Goal: Task Accomplishment & Management: Manage account settings

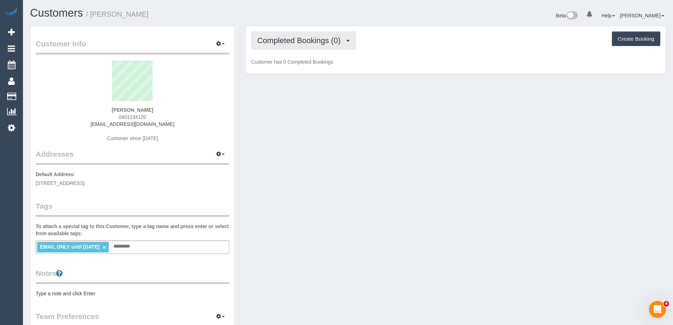
click at [304, 42] on span "Completed Bookings (0)" at bounding box center [300, 40] width 87 height 9
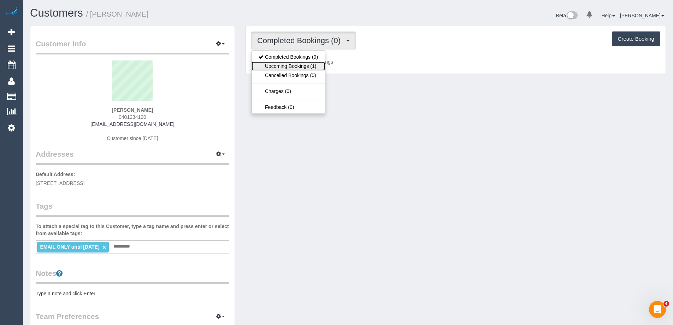
click at [292, 68] on link "Upcoming Bookings (1)" at bounding box center [287, 65] width 73 height 9
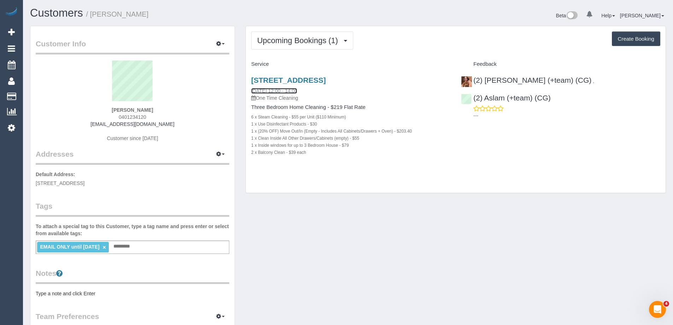
click at [286, 91] on link "06/09/2025 12:00 - 14:00" at bounding box center [274, 91] width 46 height 6
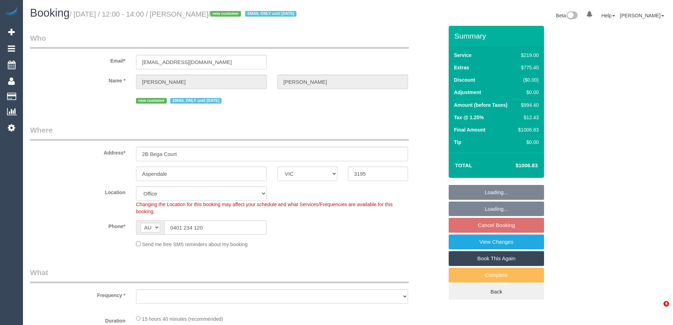
select select "VIC"
select select "string:stripe-pm_1RmTgN2GScqysDRVdgvU9lw2"
select select "number:28"
select select "number:14"
select select "number:18"
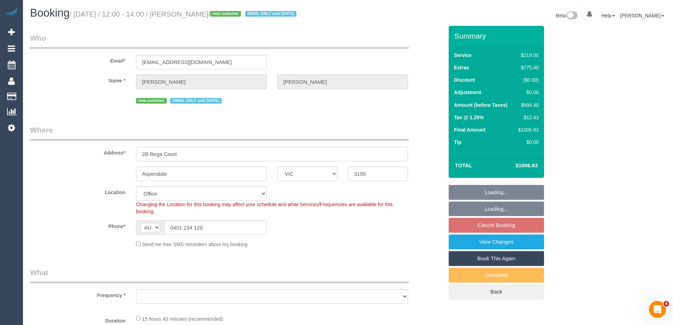
select select "number:24"
select select "object:2141"
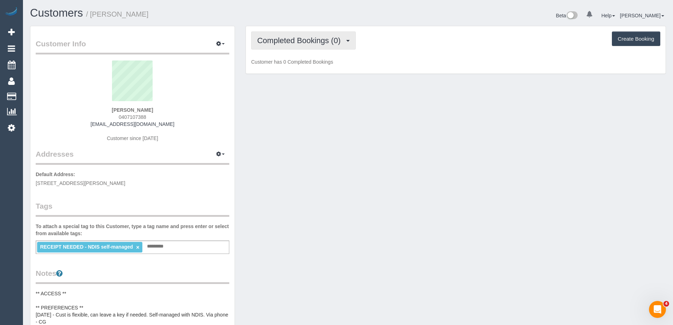
click at [285, 43] on span "Completed Bookings (0)" at bounding box center [300, 40] width 87 height 9
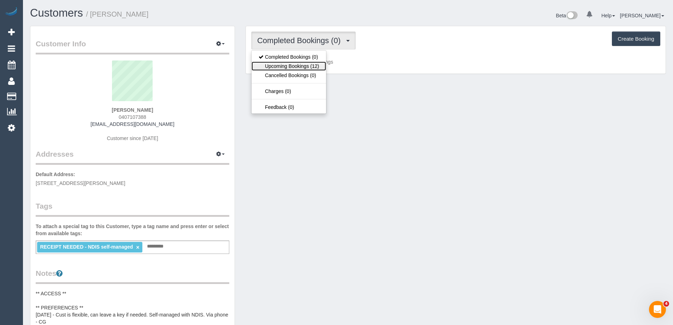
click at [280, 69] on link "Upcoming Bookings (12)" at bounding box center [288, 65] width 75 height 9
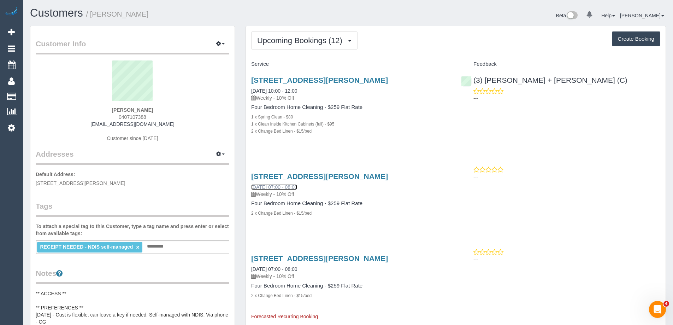
click at [281, 185] on link "13/09/2025 07:00 - 08:00" at bounding box center [274, 187] width 46 height 6
click at [258, 92] on link "09/09/2025 10:00 - 12:00" at bounding box center [274, 91] width 46 height 6
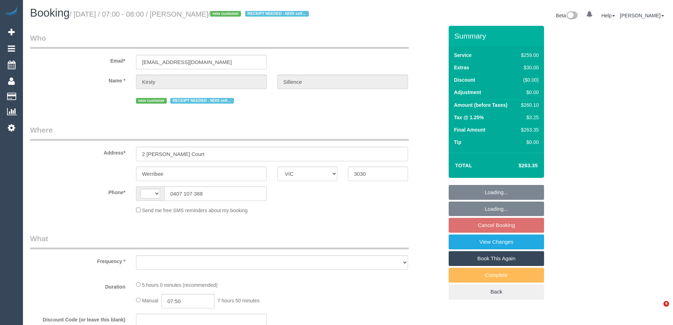
select select "VIC"
select select "string:stripe-pm_1S1avb2GScqysDRV1EGwo1dm"
select select "number:29"
select select "number:14"
select select "number:19"
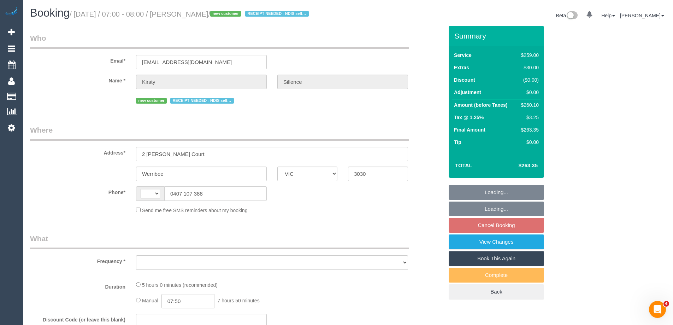
select select "number:22"
select select "number:33"
select select "number:26"
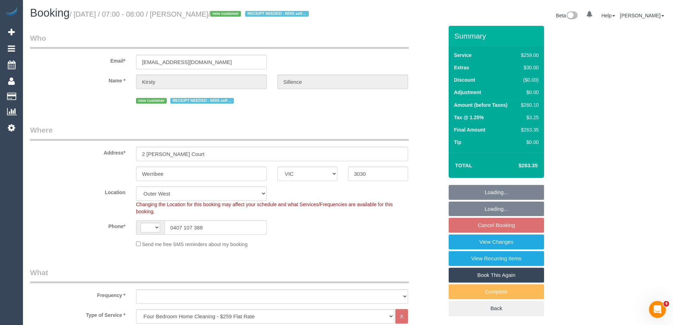
select select "string:AU"
select select "object:1177"
select select "spot1"
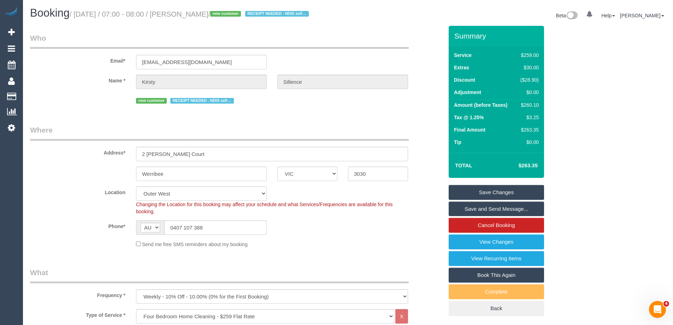
click at [376, 111] on fieldset "Who Email* [EMAIL_ADDRESS][DOMAIN_NAME] Name * [GEOGRAPHIC_DATA][PERSON_NAME][G…" at bounding box center [236, 72] width 413 height 78
click at [531, 108] on div "$260.10" at bounding box center [527, 104] width 21 height 7
copy div "260.10"
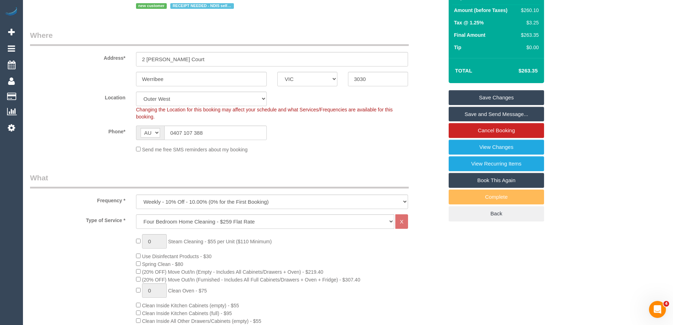
scroll to position [71, 0]
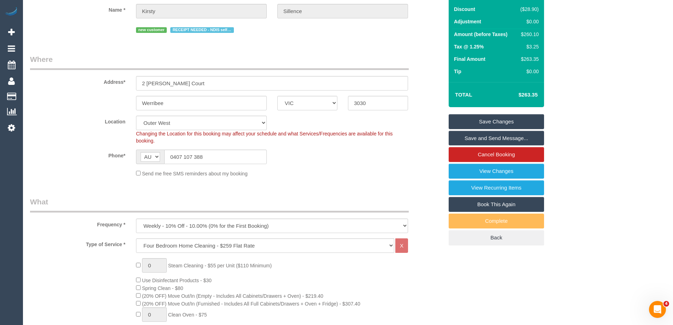
click at [87, 228] on label "Frequency *" at bounding box center [78, 223] width 106 height 10
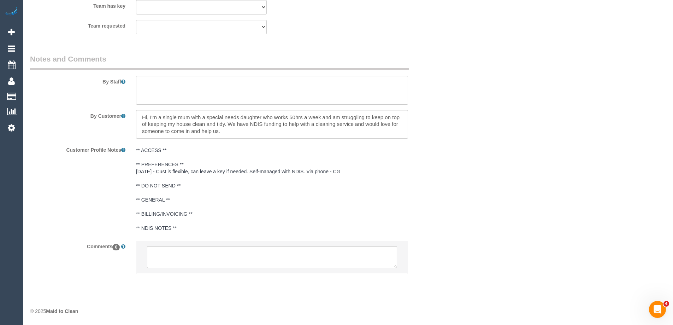
scroll to position [1131, 0]
click at [238, 263] on textarea at bounding box center [272, 257] width 250 height 22
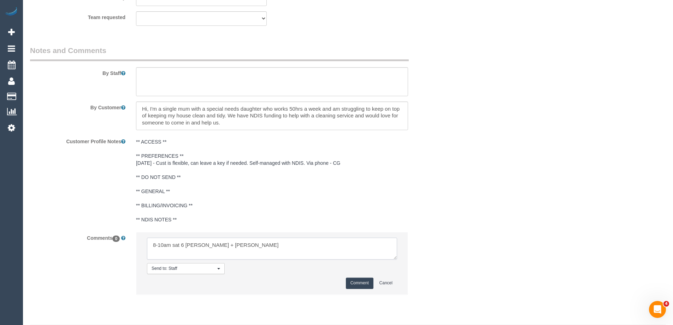
type textarea "8-10am sat 6 Gurdeep + Kamalpreet"
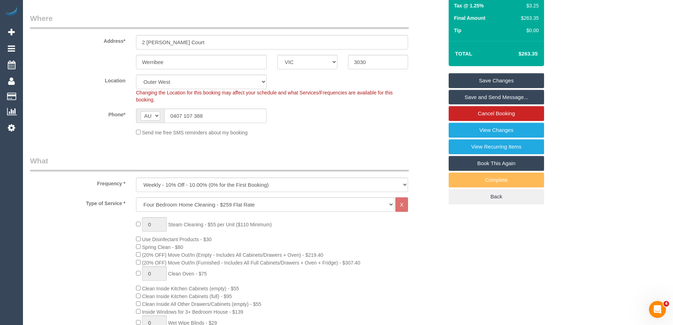
scroll to position [101, 0]
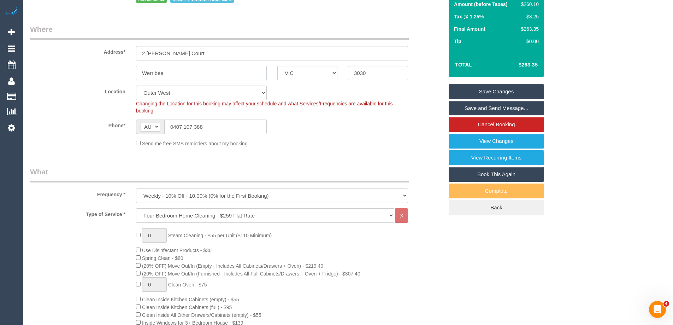
click at [149, 80] on input "Werribee" at bounding box center [201, 73] width 131 height 14
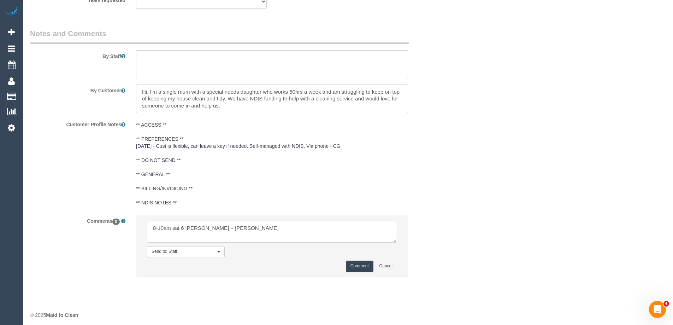
scroll to position [1160, 0]
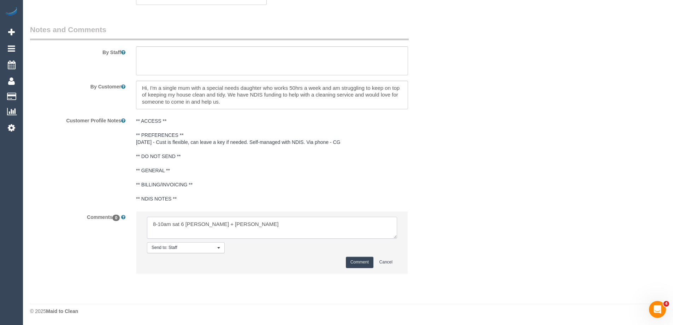
click at [270, 224] on textarea at bounding box center [272, 227] width 250 height 22
click at [260, 235] on textarea at bounding box center [272, 227] width 250 height 22
click at [273, 227] on textarea at bounding box center [272, 227] width 250 height 22
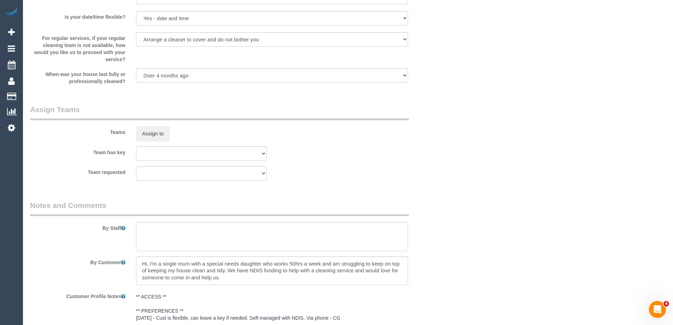
scroll to position [878, 0]
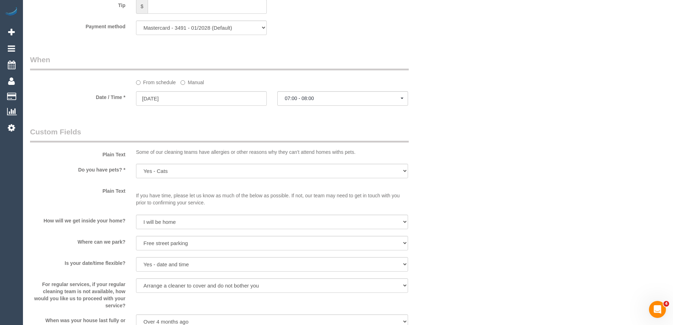
scroll to position [666, 0]
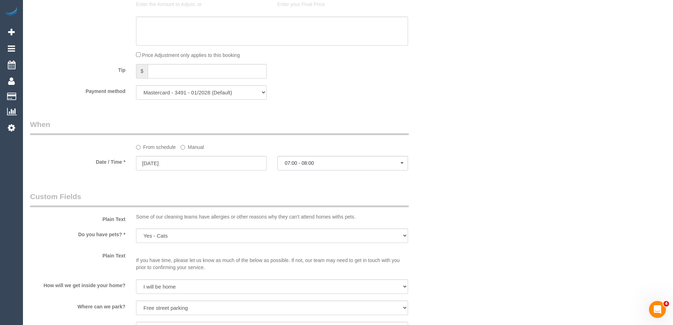
click at [187, 150] on label "Manual" at bounding box center [191, 146] width 23 height 10
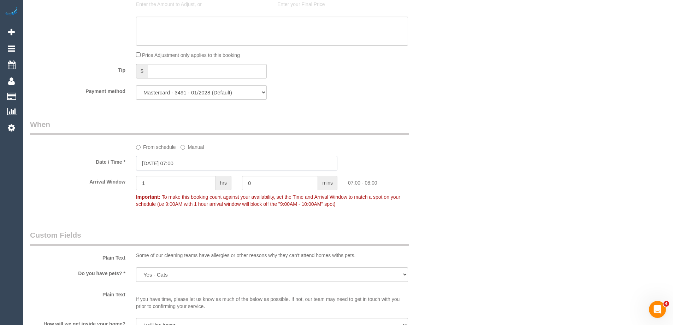
click at [188, 169] on input "13/09/2025 07:00" at bounding box center [236, 163] width 201 height 14
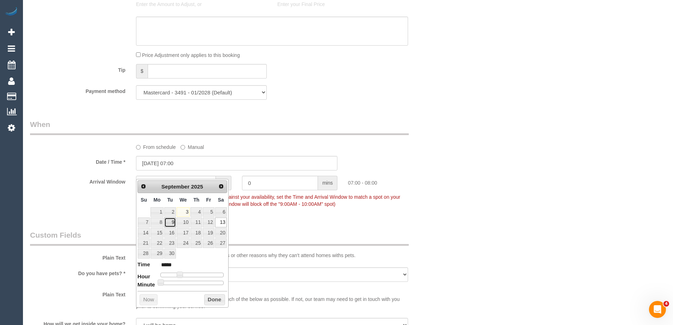
click at [171, 224] on link "9" at bounding box center [169, 222] width 11 height 10
type input "[DATE] 08:00"
type input "*****"
type input "[DATE] 09:00"
type input "*****"
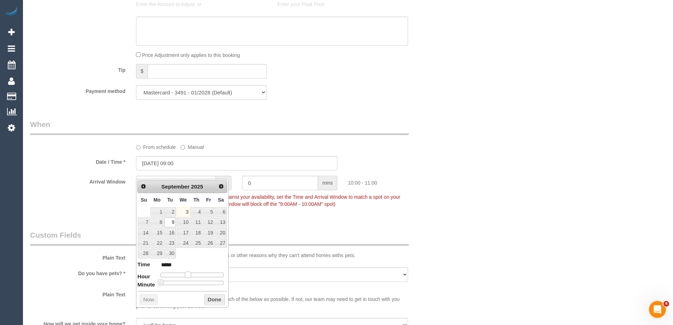
type input "[DATE] 10:00"
type input "*****"
drag, startPoint x: 179, startPoint y: 275, endPoint x: 187, endPoint y: 278, distance: 8.7
click at [187, 278] on span at bounding box center [188, 274] width 6 height 6
click at [212, 297] on button "Done" at bounding box center [214, 299] width 21 height 11
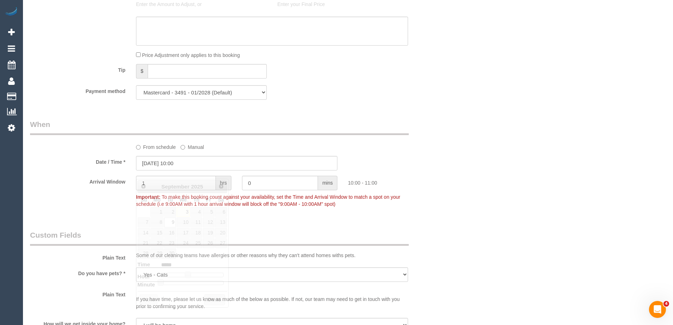
click at [485, 201] on div "Who Email* [EMAIL_ADDRESS][DOMAIN_NAME] Name * [GEOGRAPHIC_DATA][PERSON_NAME][G…" at bounding box center [348, 92] width 636 height 1465
click at [191, 185] on input "1" at bounding box center [176, 183] width 80 height 14
type input "2"
click at [420, 170] on div "Date / Time * 09/09/2025 10:00" at bounding box center [237, 163] width 424 height 14
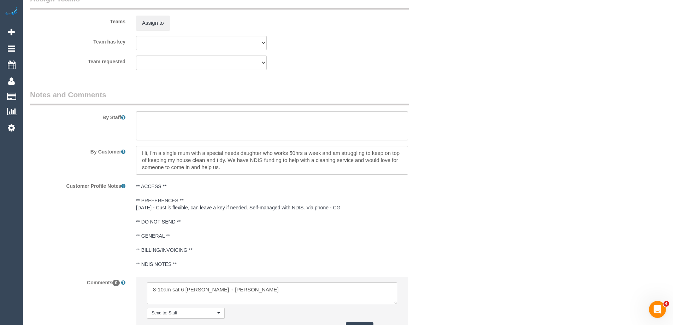
scroll to position [1199, 0]
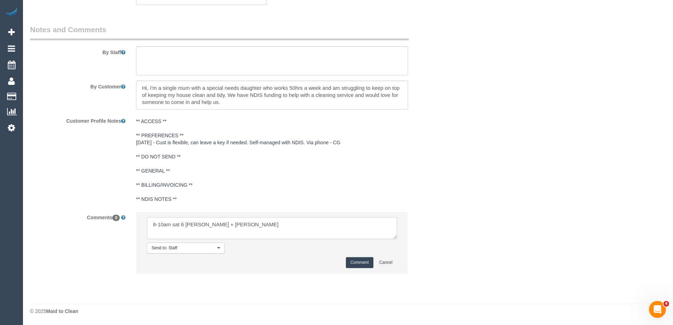
drag, startPoint x: 274, startPoint y: 224, endPoint x: 3, endPoint y: 224, distance: 271.2
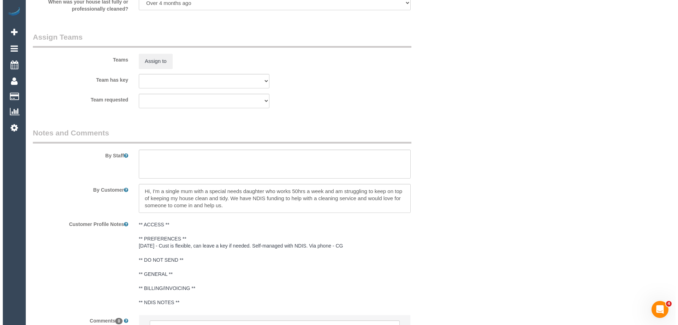
scroll to position [987, 0]
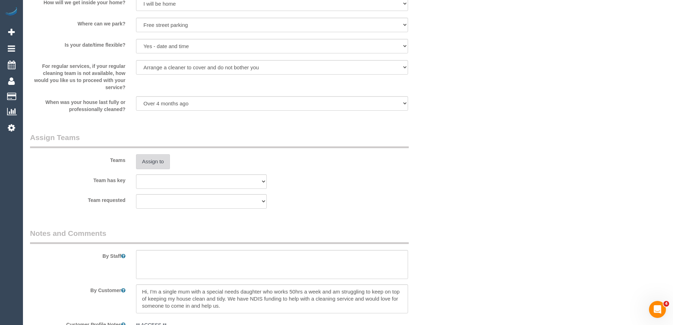
click at [160, 165] on button "Assign to" at bounding box center [153, 161] width 34 height 15
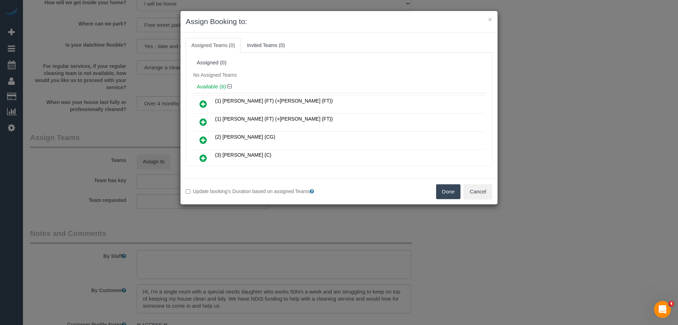
click at [326, 80] on div "Available (6)" at bounding box center [338, 86] width 295 height 13
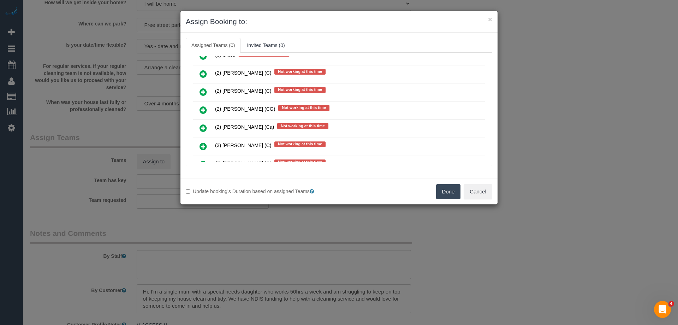
scroll to position [351, 0]
click at [202, 108] on icon at bounding box center [203, 110] width 7 height 8
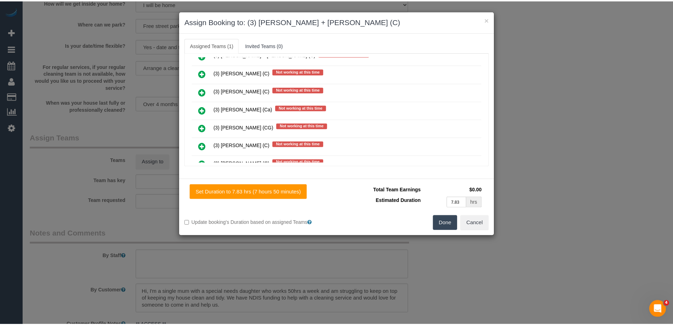
scroll to position [0, 0]
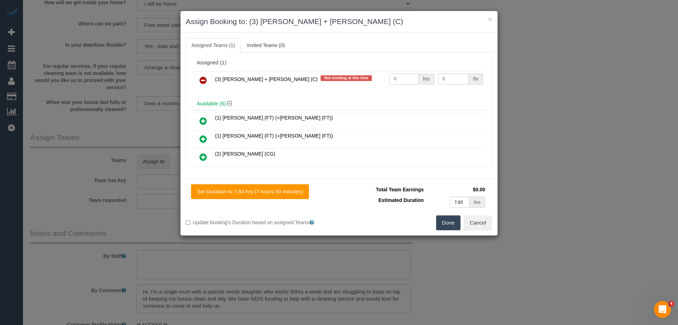
click at [406, 80] on input "0" at bounding box center [404, 78] width 29 height 11
type input "1"
click at [440, 227] on button "Done" at bounding box center [448, 222] width 25 height 15
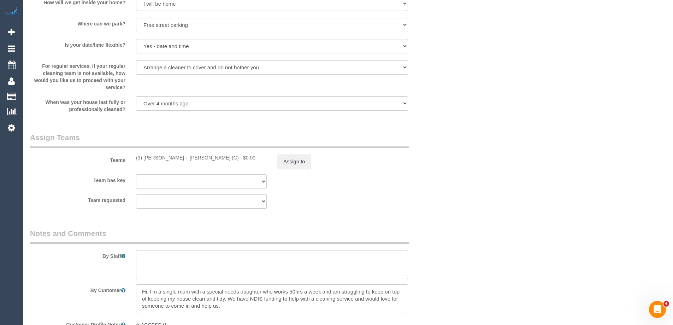
click at [449, 219] on div "× Assign Booking to: (3) Gurdeep + Kamalpreet (C) Assigned Teams (1) Invited Te…" at bounding box center [336, 162] width 673 height 325
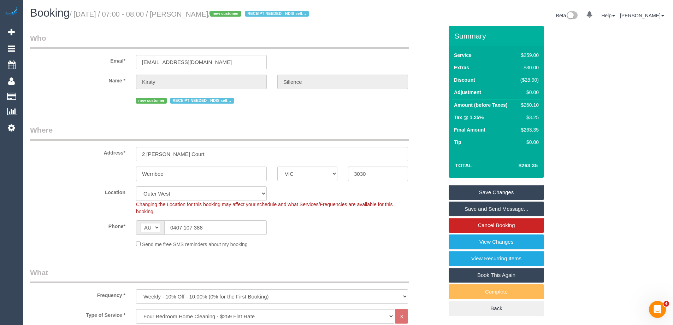
click at [533, 108] on div "$260.10" at bounding box center [527, 104] width 21 height 7
copy div "260.10"
click at [573, 113] on div "Summary Service $259.00 Extras $30.00 Discount ($28.90) Adjustment $0.00 Amount…" at bounding box center [522, 178] width 159 height 304
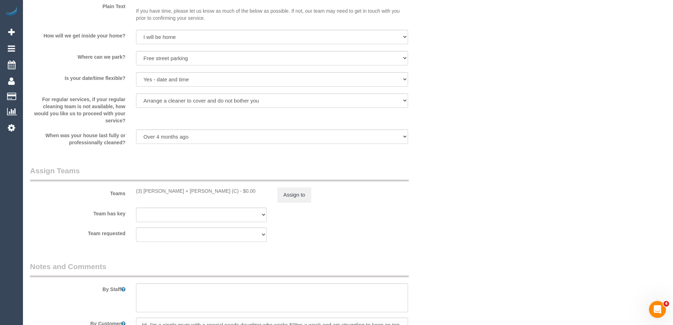
scroll to position [1059, 0]
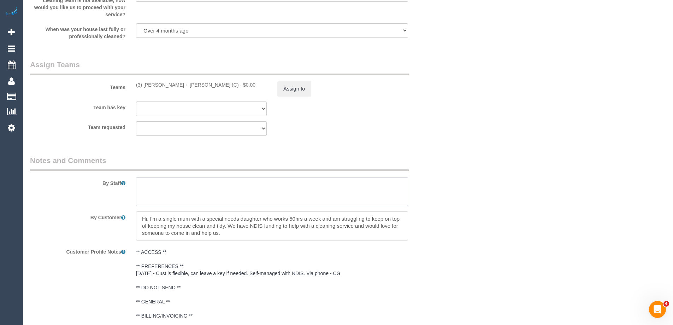
click at [168, 204] on textarea at bounding box center [272, 191] width 272 height 29
type textarea "Estimated time 4.5-5 hours"
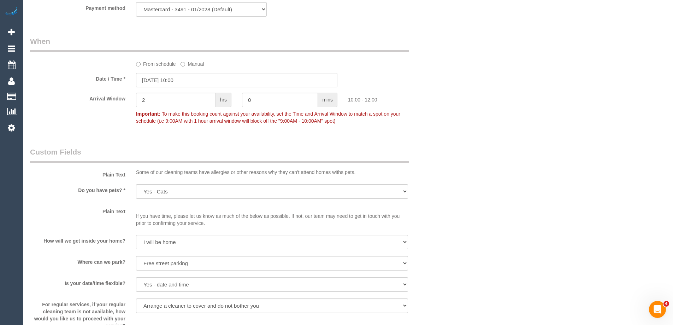
scroll to position [600, 0]
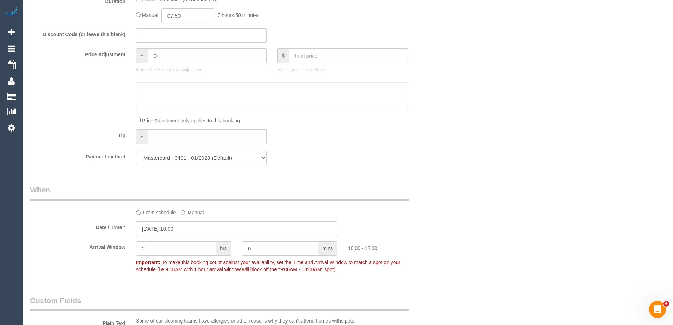
click at [172, 22] on input "07:50" at bounding box center [187, 15] width 53 height 14
type input "02:30"
click at [182, 79] on li "02:30" at bounding box center [179, 82] width 31 height 9
click at [522, 75] on div "Who Email* [EMAIL_ADDRESS][DOMAIN_NAME] Name * [GEOGRAPHIC_DATA][PERSON_NAME][G…" at bounding box center [348, 157] width 636 height 1465
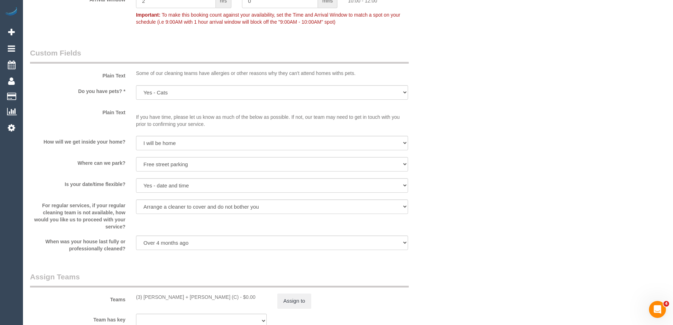
scroll to position [954, 0]
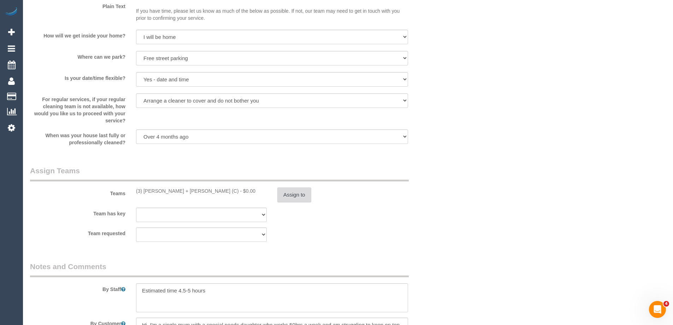
click at [293, 202] on button "Assign to" at bounding box center [294, 194] width 34 height 15
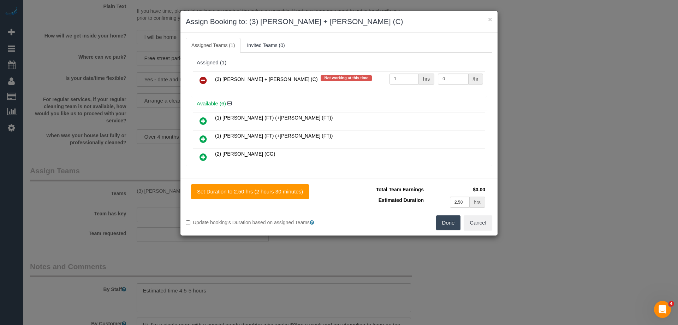
click at [451, 86] on td "0 /hr" at bounding box center [460, 80] width 49 height 18
click at [452, 81] on input "0" at bounding box center [453, 78] width 30 height 11
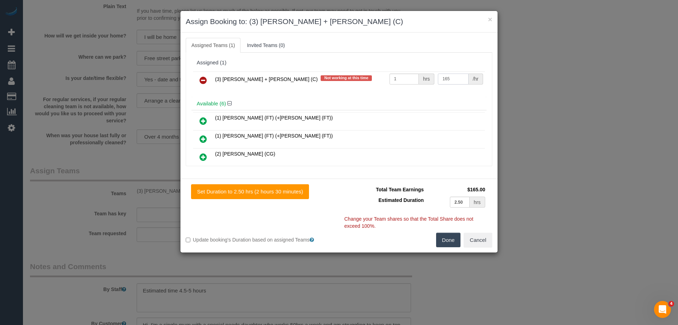
type input "165"
click at [441, 231] on div "Total Team Earnings $165.00 Estimated Duration 2.50 hrs Warning: The Company sh…" at bounding box center [415, 208] width 153 height 48
click at [438, 238] on button "Done" at bounding box center [448, 239] width 25 height 15
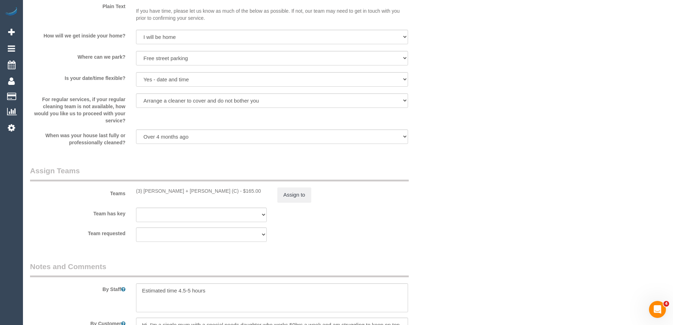
click at [438, 238] on div "× Assign Booking to: (3) Gurdeep + Kamalpreet (C) Assigned Teams (1) Invited Te…" at bounding box center [336, 162] width 673 height 325
click at [438, 238] on div "Team requested (0) Office (1) Debbie Brodjanac (FT) (1) Tina (FT) (+Tony (FT)) …" at bounding box center [237, 234] width 424 height 14
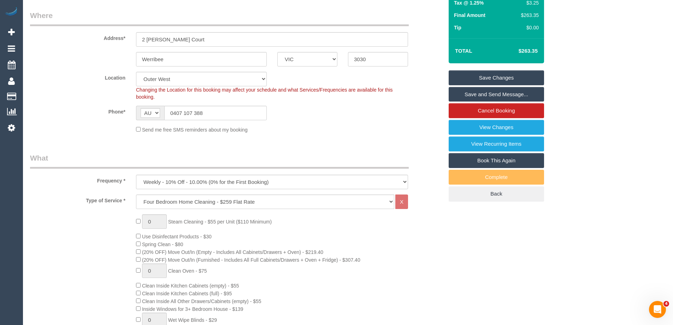
scroll to position [71, 0]
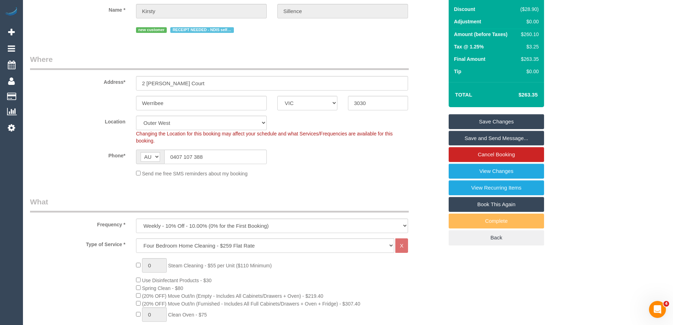
click at [499, 127] on link "Save Changes" at bounding box center [496, 121] width 95 height 15
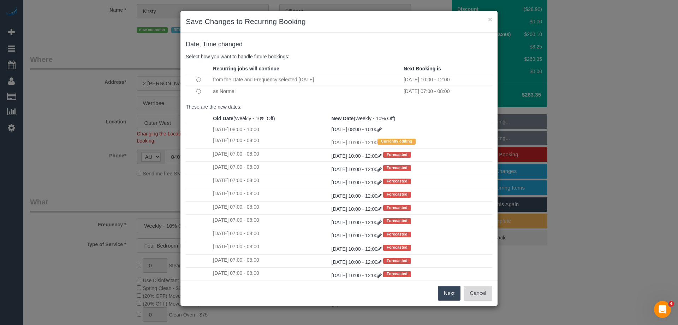
click at [474, 292] on button "Cancel" at bounding box center [478, 292] width 29 height 15
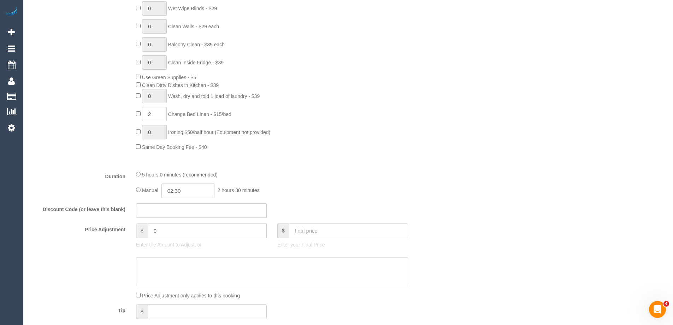
scroll to position [530, 0]
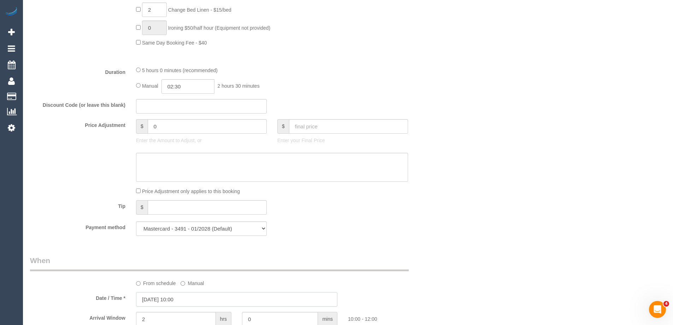
click at [187, 306] on input "09/09/2025 10:00" at bounding box center [236, 299] width 201 height 14
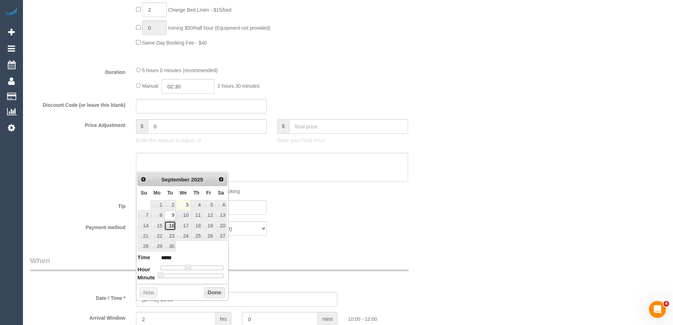
click at [172, 224] on link "16" at bounding box center [169, 226] width 11 height 10
type input "16/09/2025 10:00"
click at [218, 292] on button "Done" at bounding box center [214, 292] width 21 height 11
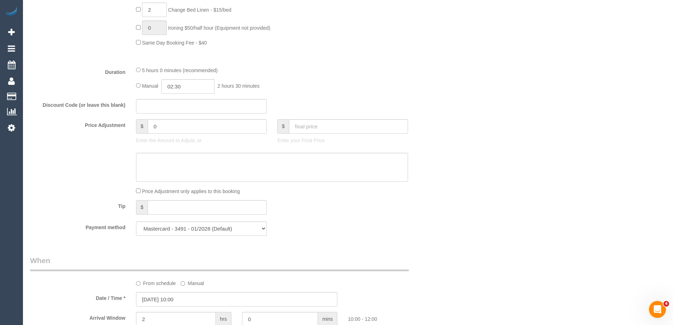
click at [433, 234] on div "Payment method Mastercard - 3491 - 01/2028 (Default) Add Credit Card ──────────…" at bounding box center [237, 228] width 424 height 14
drag, startPoint x: 554, startPoint y: 179, endPoint x: 545, endPoint y: 186, distance: 11.1
click at [554, 179] on div "Who Email* kirsty.sillence@hotmail.com Name * Kirsty Sillence new customer RECE…" at bounding box center [348, 228] width 636 height 1465
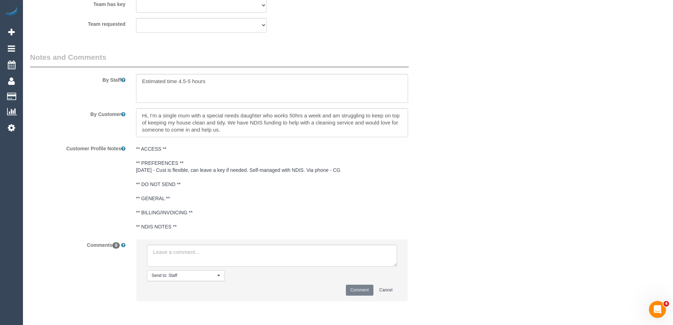
scroll to position [1199, 0]
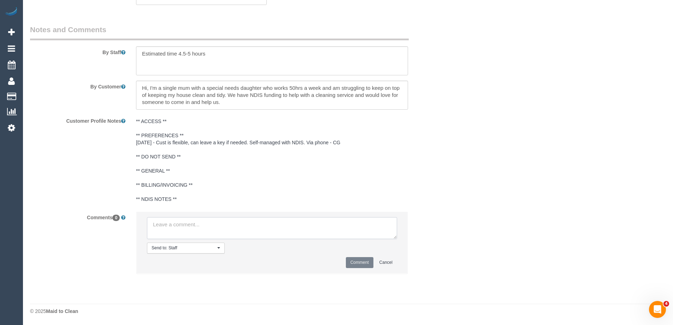
click at [198, 229] on textarea at bounding box center [272, 228] width 250 height 22
click at [286, 223] on textarea at bounding box center [272, 228] width 250 height 22
click at [311, 224] on textarea at bounding box center [272, 228] width 250 height 22
drag, startPoint x: 311, startPoint y: 224, endPoint x: 312, endPoint y: 228, distance: 4.7
click at [312, 228] on textarea at bounding box center [272, 228] width 250 height 22
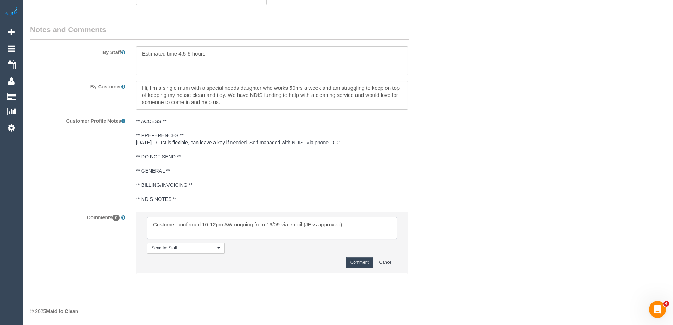
click at [311, 224] on textarea at bounding box center [272, 228] width 250 height 22
type textarea "Customer confirmed 10-12pm AW ongoing from 16/09 via email (Jess approved)"
click at [366, 263] on button "Comment" at bounding box center [360, 262] width 28 height 11
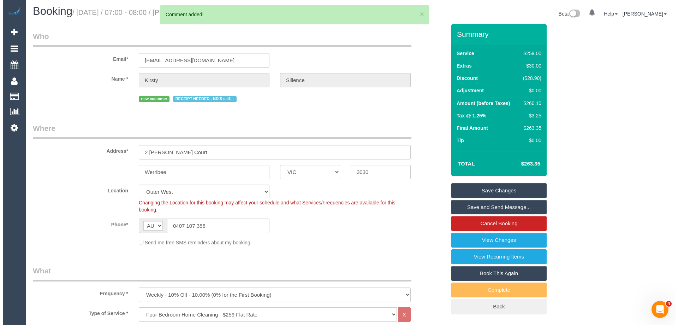
scroll to position [0, 0]
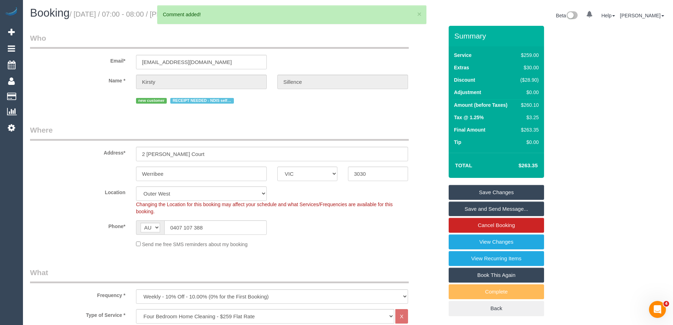
click at [492, 216] on link "Save and Send Message..." at bounding box center [496, 208] width 95 height 15
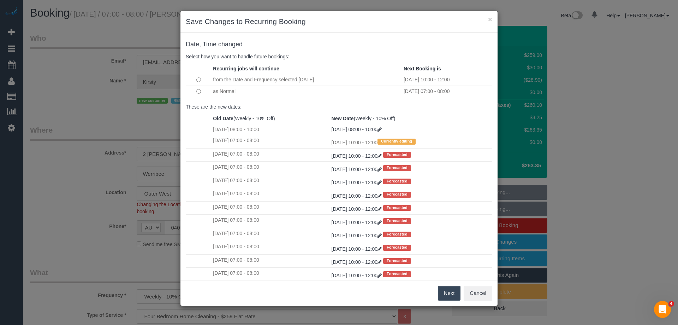
click at [449, 295] on button "Next" at bounding box center [449, 292] width 23 height 15
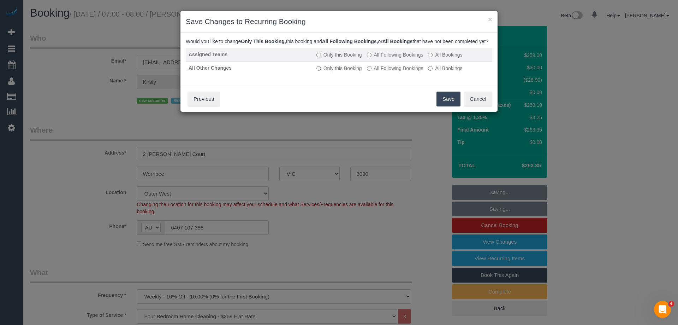
click at [409, 58] on label "All Following Bookings" at bounding box center [395, 54] width 57 height 7
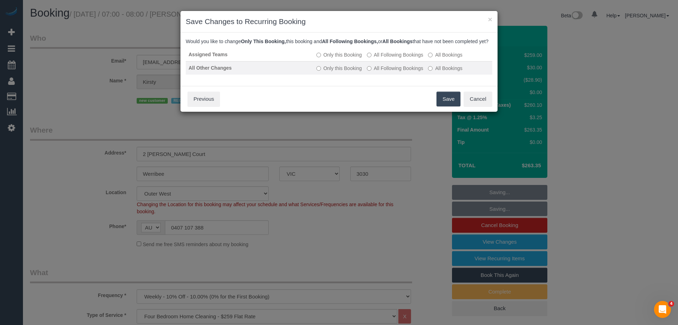
click at [410, 72] on label "All Following Bookings" at bounding box center [395, 68] width 57 height 7
click at [444, 102] on button "Save" at bounding box center [449, 98] width 24 height 15
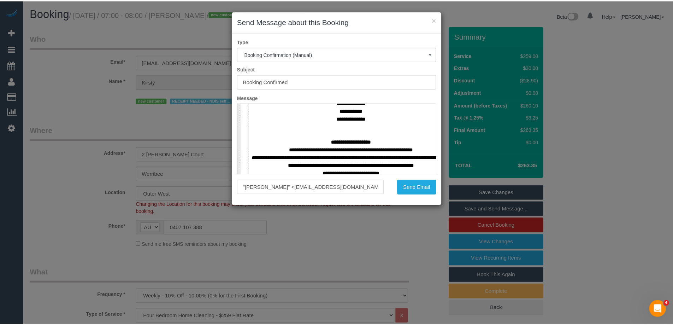
scroll to position [318, 0]
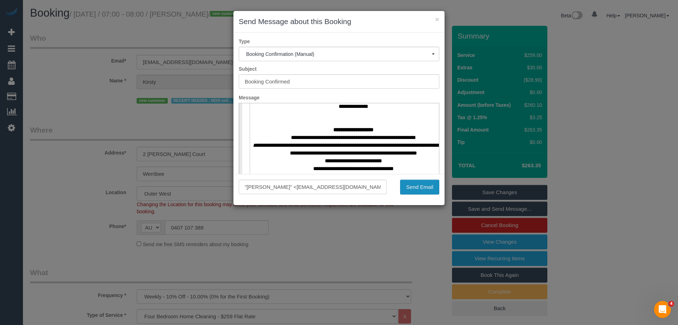
click at [425, 188] on button "Send Email" at bounding box center [419, 186] width 39 height 15
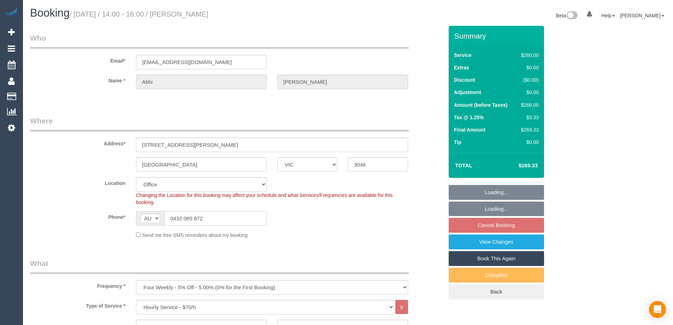
select select "VIC"
select select "2"
select select "string:stripe-pm_1PwtYZ2GScqysDRV48wmUbED"
select select "number:28"
select select "number:14"
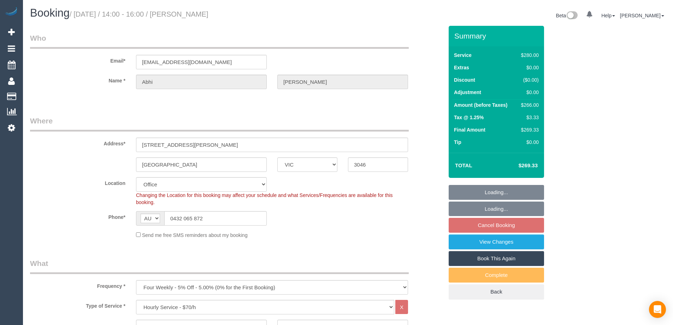
select select "number:19"
select select "number:24"
select select "number:35"
select select "number:12"
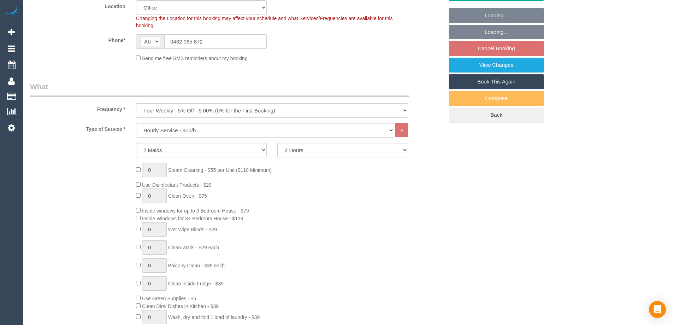
click at [435, 225] on div "0 Steam Cleaning - $55 per Unit ($110 Minimum) Use Disinfectant Products - $20 …" at bounding box center [290, 266] width 318 height 209
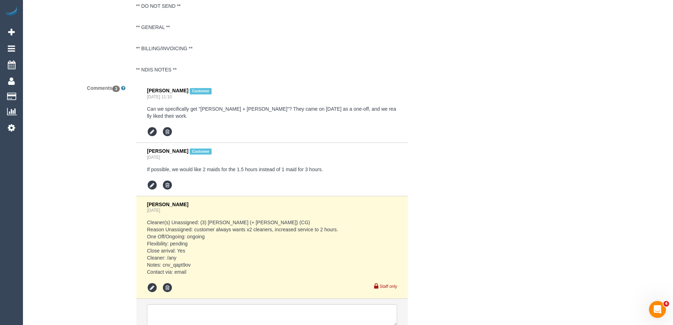
scroll to position [1396, 0]
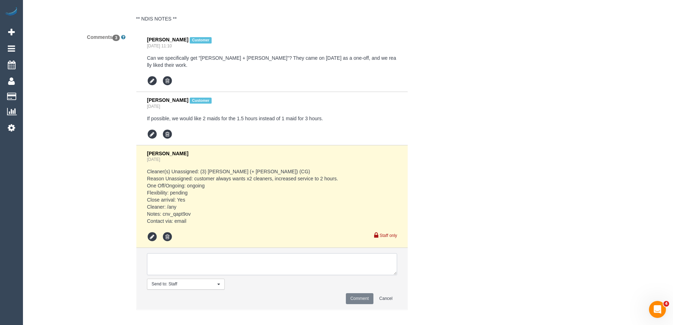
click at [215, 260] on textarea at bounding box center [272, 264] width 250 height 22
type textarea "G"
click at [406, 258] on li "Send to: Staff Nothing selected Send to: Staff Send to: Customer Send to: Team …" at bounding box center [271, 278] width 271 height 61
click at [343, 261] on textarea at bounding box center [272, 264] width 250 height 22
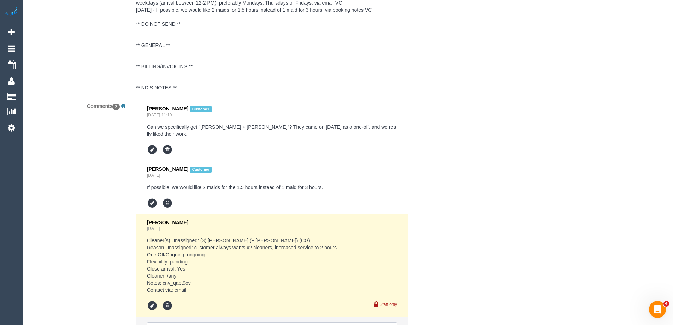
scroll to position [1425, 0]
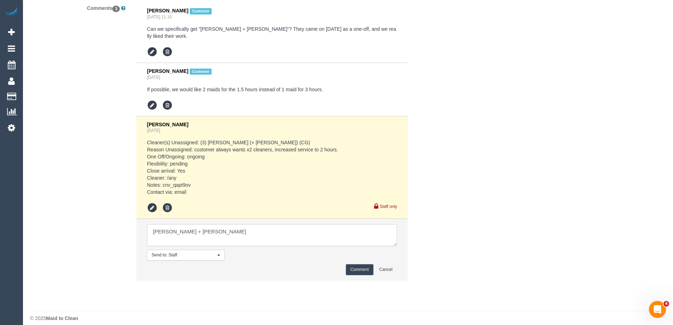
click at [180, 224] on textarea at bounding box center [272, 235] width 250 height 22
drag, startPoint x: 216, startPoint y: 226, endPoint x: 17, endPoint y: 235, distance: 199.0
click at [49, 228] on div "Comments 3 Abhi Gupta Customer Aug 07, 2025 11:10 Can we specifically get "Shac…" at bounding box center [237, 144] width 424 height 285
click at [153, 226] on textarea at bounding box center [272, 235] width 250 height 22
type textarea "Review - Gurdeep + Kamalpreet U/A"
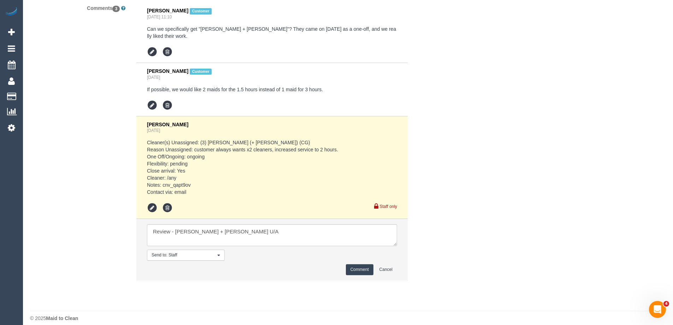
click at [351, 264] on button "Comment" at bounding box center [360, 269] width 28 height 11
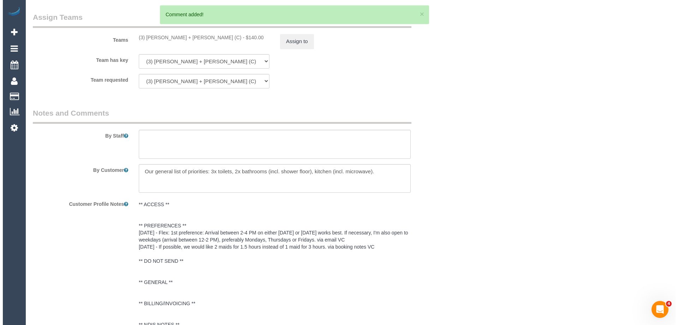
scroll to position [1037, 0]
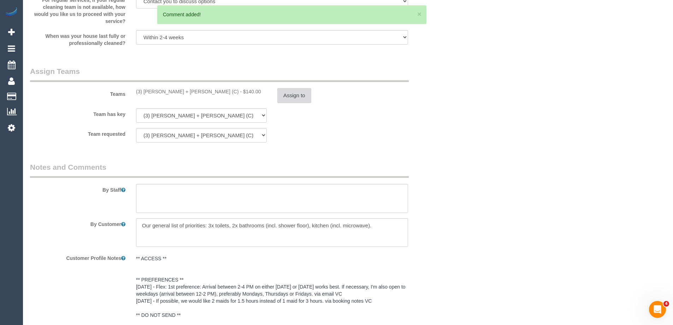
click at [296, 96] on button "Assign to" at bounding box center [294, 95] width 34 height 15
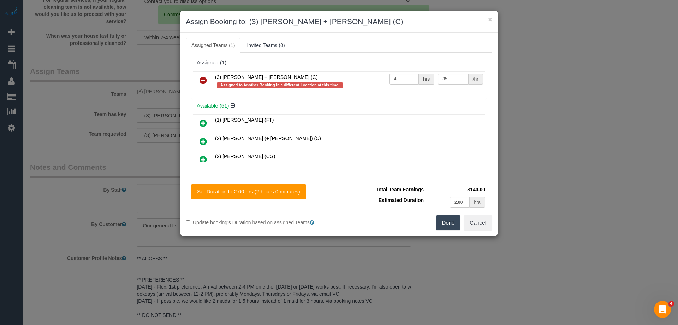
click at [202, 77] on icon at bounding box center [203, 80] width 7 height 8
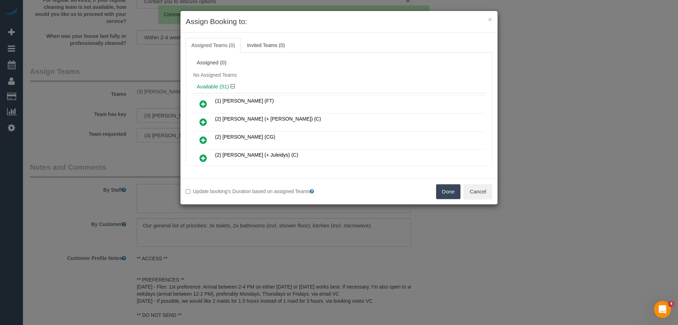
click at [302, 73] on div "No Assigned Teams" at bounding box center [338, 75] width 295 height 11
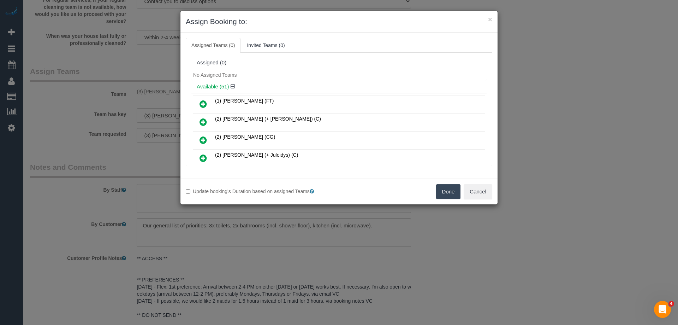
scroll to position [4354, 0]
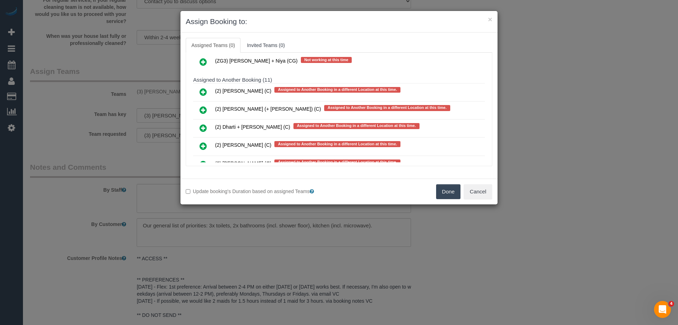
click at [202, 108] on icon at bounding box center [203, 110] width 7 height 8
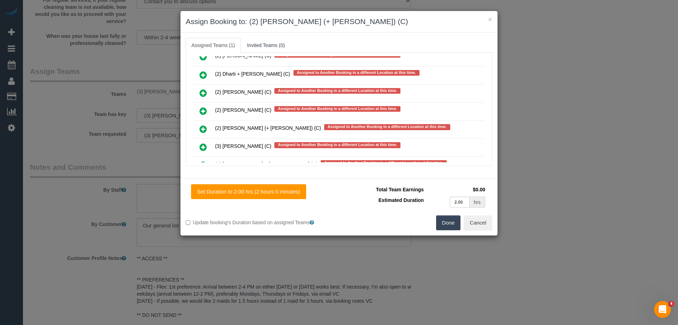
click at [203, 131] on icon at bounding box center [203, 129] width 7 height 8
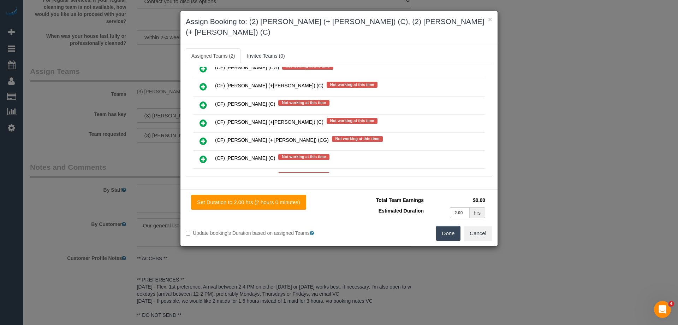
scroll to position [3722, 0]
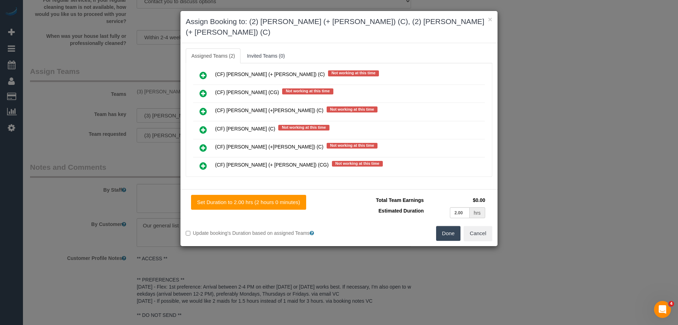
drag, startPoint x: 487, startPoint y: 135, endPoint x: 480, endPoint y: 132, distance: 7.1
click at [484, 128] on div "Assigned (2) (2) Chirag (+ Shachi) (C) Assigned to Another Booking in a differe…" at bounding box center [339, 119] width 307 height 113
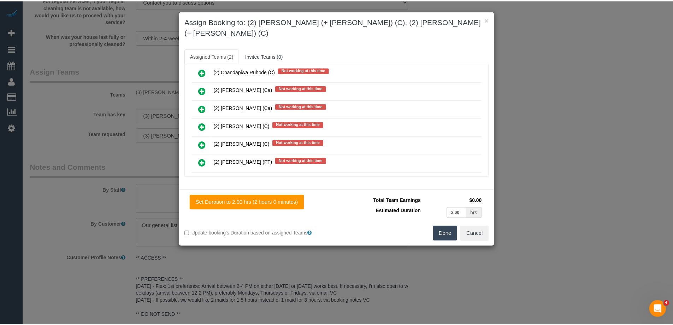
scroll to position [0, 0]
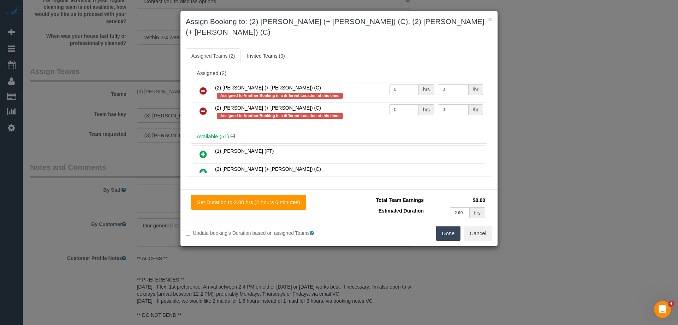
click at [404, 84] on input "0" at bounding box center [404, 89] width 29 height 11
type input "2"
click at [407, 104] on input "0" at bounding box center [404, 109] width 29 height 11
type input "2"
click at [453, 84] on input "0" at bounding box center [453, 89] width 30 height 11
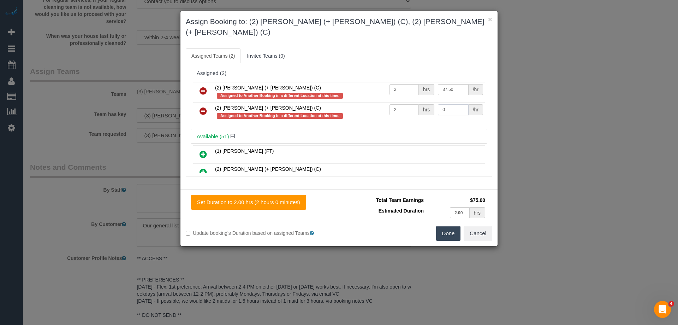
type input "37.5"
click at [451, 104] on input "0" at bounding box center [453, 109] width 30 height 11
click at [452, 227] on button "Done" at bounding box center [448, 233] width 25 height 15
type input "37.5"
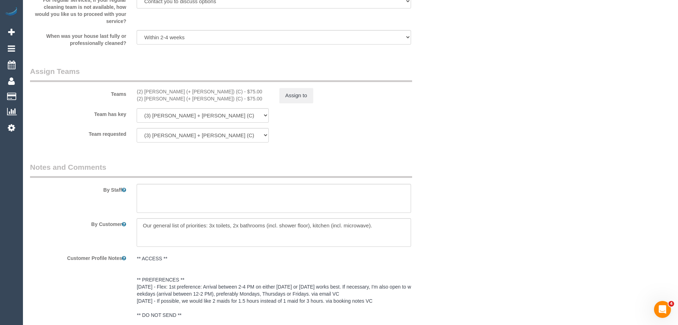
click at [452, 227] on div "× Assign Booking to: (2) Chirag (+ Shachi) (C), (2) Shachi (+ Chirag) (C) Assig…" at bounding box center [339, 162] width 678 height 325
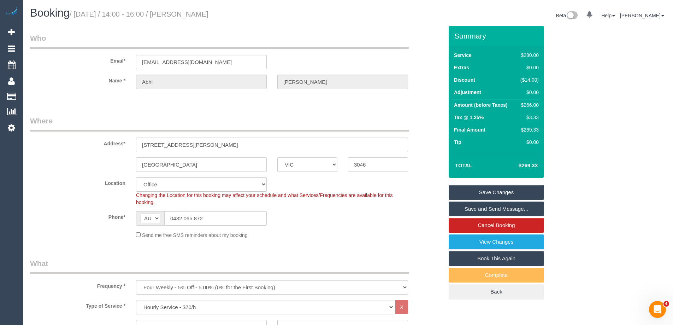
click at [490, 191] on link "Save Changes" at bounding box center [496, 192] width 95 height 15
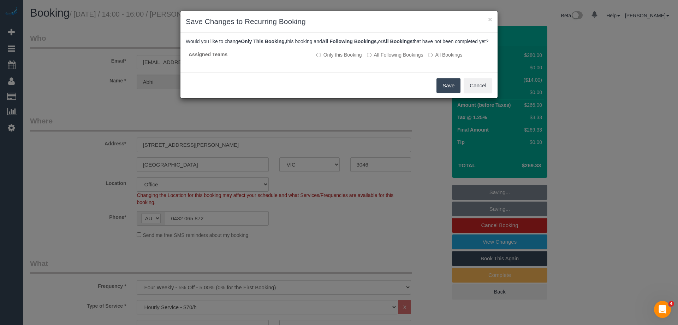
click at [441, 93] on button "Save" at bounding box center [449, 85] width 24 height 15
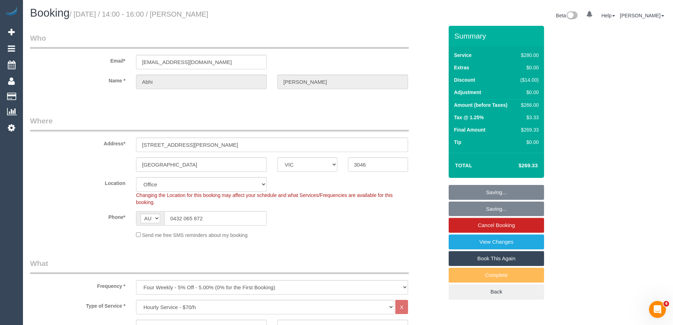
drag, startPoint x: 238, startPoint y: 12, endPoint x: 196, endPoint y: 12, distance: 42.7
click at [196, 12] on h1 "Booking / September 06, 2025 / 14:00 - 16:00 / Abhi Gupta" at bounding box center [186, 13] width 313 height 12
copy small "Abhi Gupta"
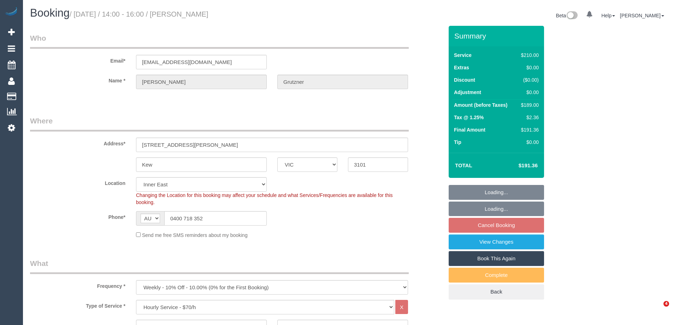
select select "VIC"
select select "180"
select select "number:27"
select select "number:14"
select select "number:19"
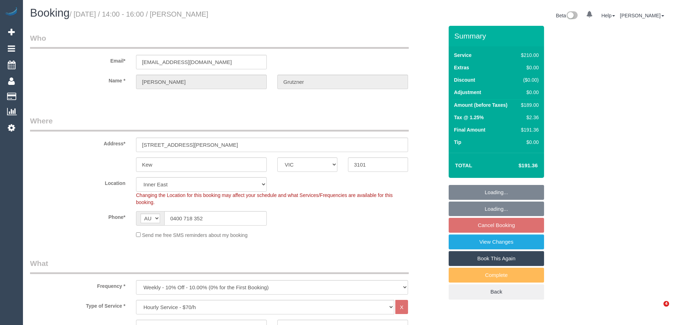
select select "number:36"
select select "number:34"
select select "object:1467"
select select "spot1"
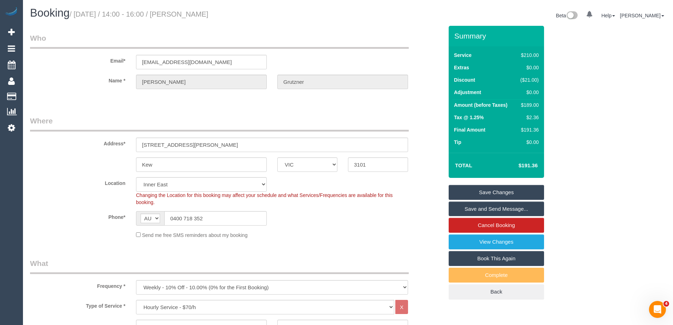
click at [310, 242] on fieldset "Where Address* 3 James Ave Kew ACT NSW NT QLD SA TAS VIC WA 3101 Location Offic…" at bounding box center [236, 179] width 413 height 128
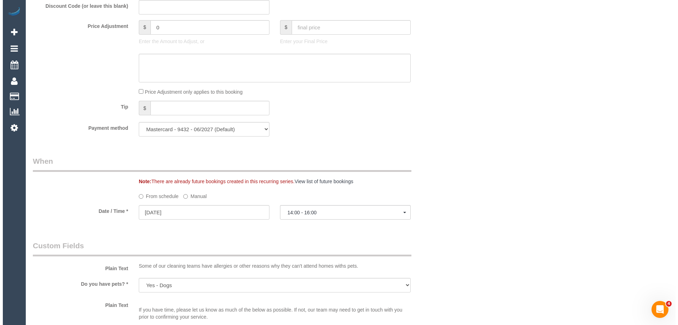
scroll to position [883, 0]
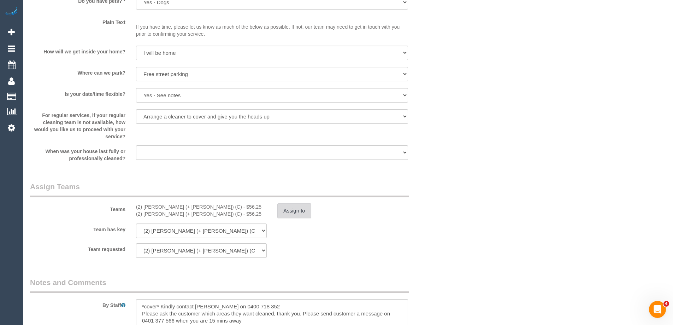
click at [296, 206] on button "Assign to" at bounding box center [294, 210] width 34 height 15
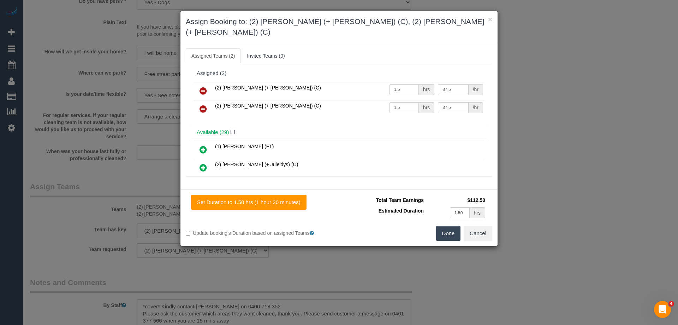
click at [203, 87] on icon at bounding box center [203, 91] width 7 height 8
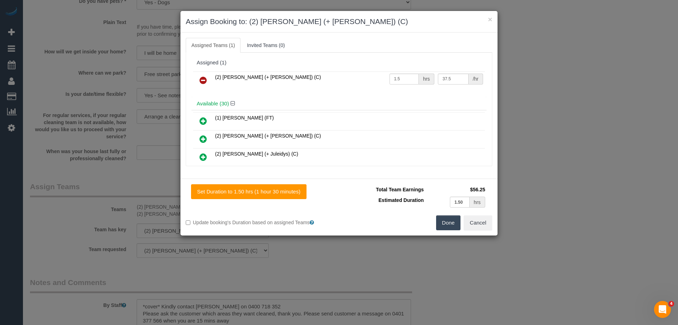
click at [203, 83] on icon at bounding box center [203, 80] width 7 height 8
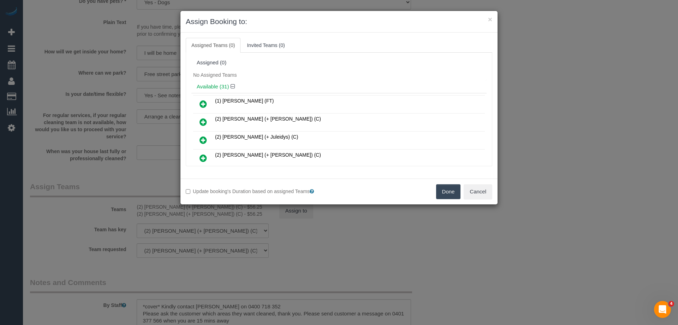
click at [450, 195] on button "Done" at bounding box center [448, 191] width 25 height 15
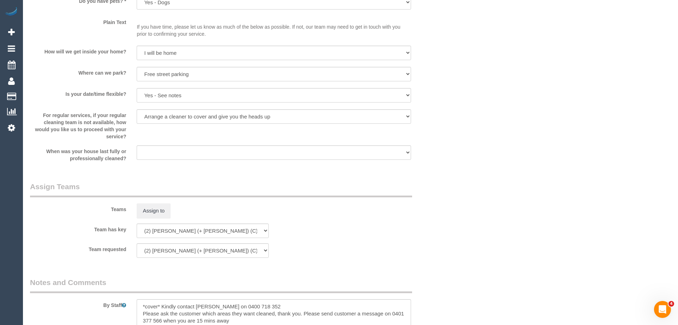
click at [450, 195] on div "× Assign Booking to: Assigned Teams (0) Invited Teams (0) Assigned (0) No Assig…" at bounding box center [339, 162] width 678 height 325
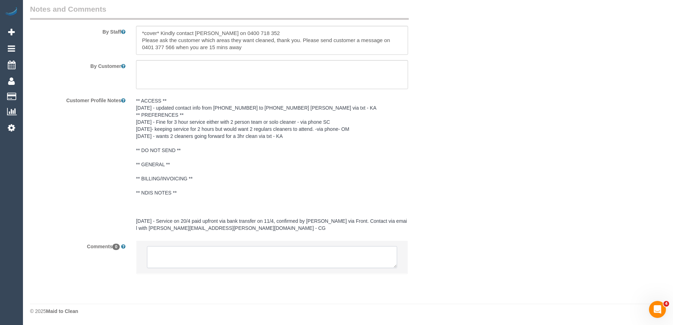
click at [199, 260] on textarea at bounding box center [272, 257] width 250 height 22
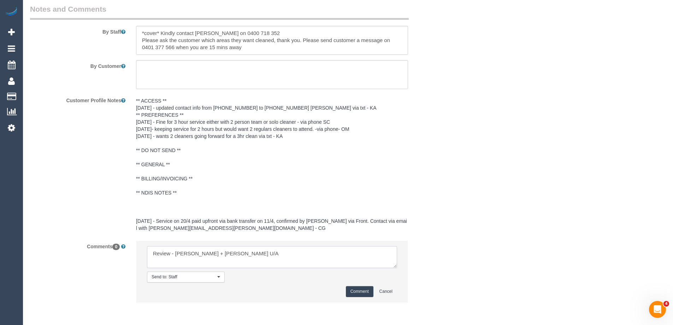
type textarea "Review - Shachi + Chriag U/A"
click at [360, 291] on button "Comment" at bounding box center [360, 291] width 28 height 11
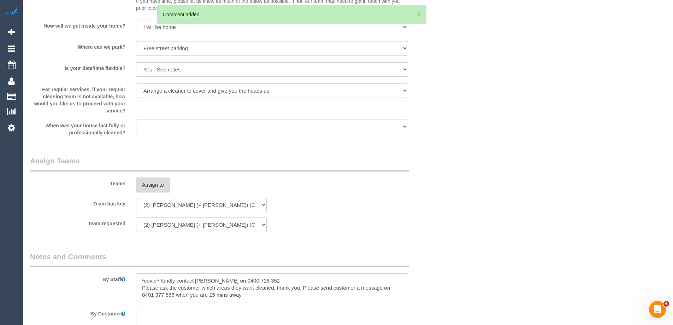
click at [148, 187] on button "Assign to" at bounding box center [153, 184] width 34 height 15
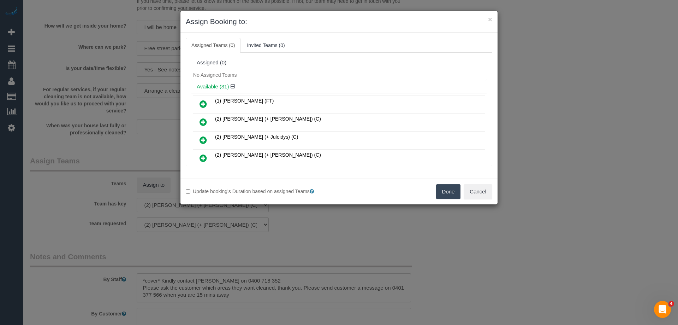
click at [322, 81] on div "Available (31)" at bounding box center [338, 86] width 295 height 13
click at [376, 72] on div "No Assigned Teams" at bounding box center [338, 75] width 295 height 11
click at [479, 49] on ul "Assigned Teams (0) Invited Teams (0)" at bounding box center [339, 45] width 307 height 15
click at [379, 29] on div "× Assign Booking to:" at bounding box center [338, 22] width 317 height 22
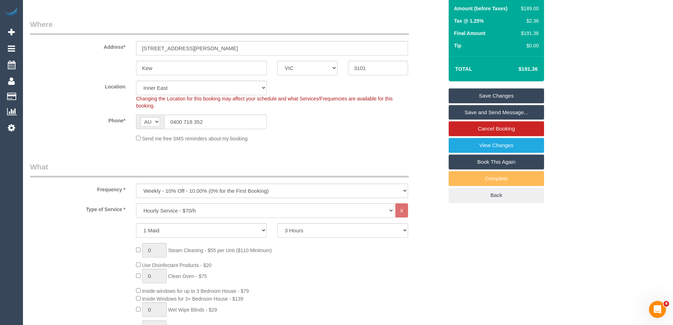
scroll to position [0, 0]
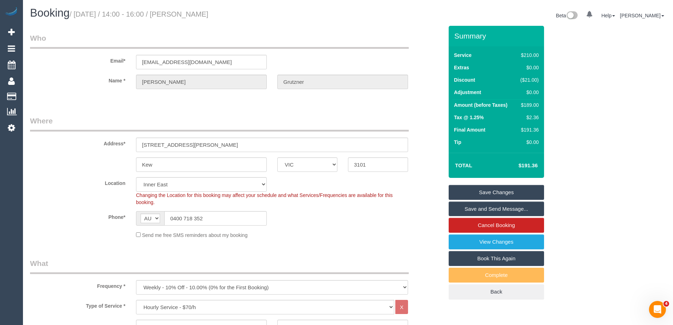
click at [81, 128] on legend "Where" at bounding box center [219, 123] width 379 height 16
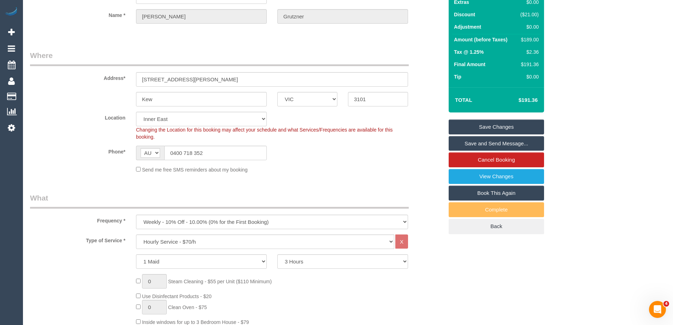
scroll to position [247, 0]
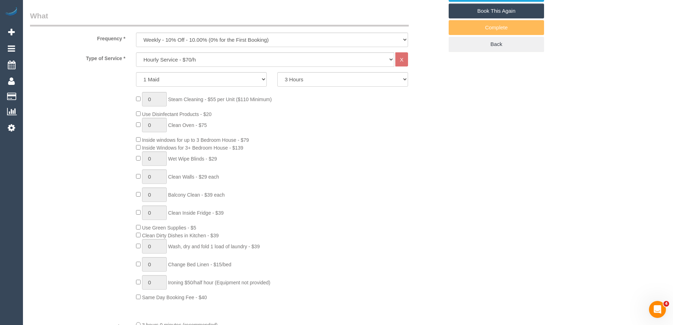
click at [418, 133] on div "0 Steam Cleaning - $55 per Unit ($110 Minimum) Use Disinfectant Products - $20 …" at bounding box center [290, 196] width 318 height 209
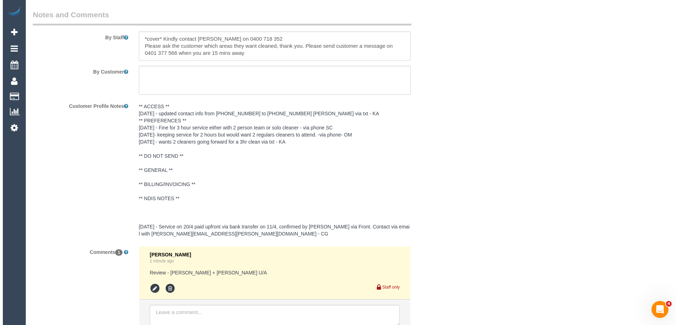
scroll to position [997, 0]
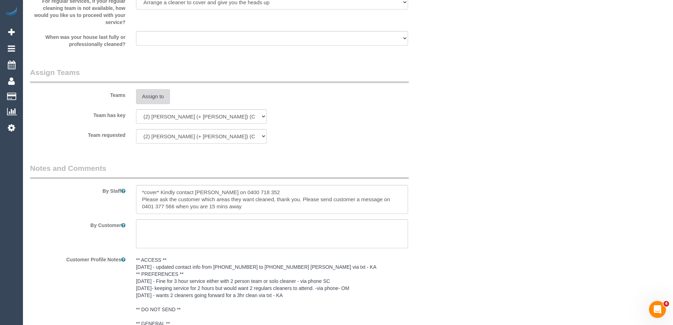
click at [152, 95] on button "Assign to" at bounding box center [153, 96] width 34 height 15
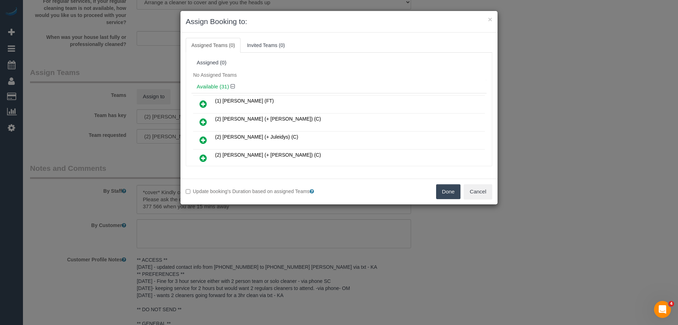
click at [428, 60] on div "Assigned (0)" at bounding box center [339, 63] width 285 height 6
click at [204, 140] on icon at bounding box center [203, 140] width 7 height 8
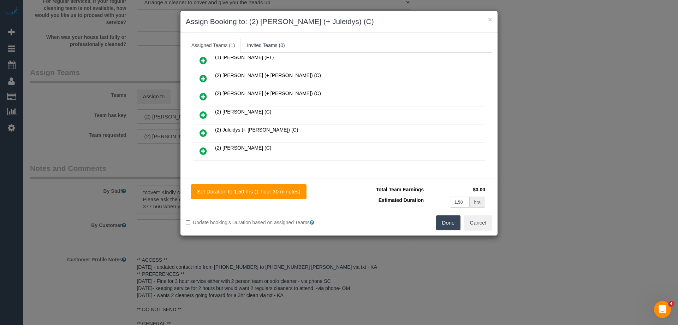
scroll to position [71, 0]
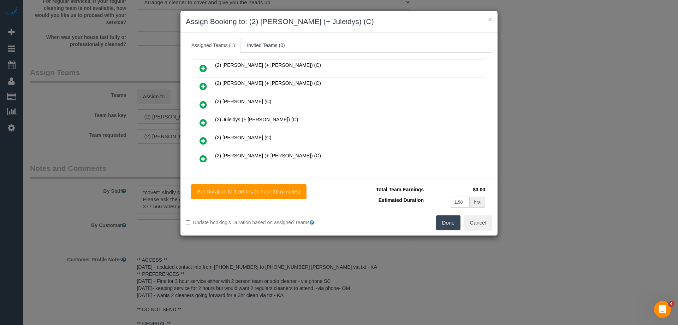
click at [204, 124] on icon at bounding box center [203, 122] width 7 height 8
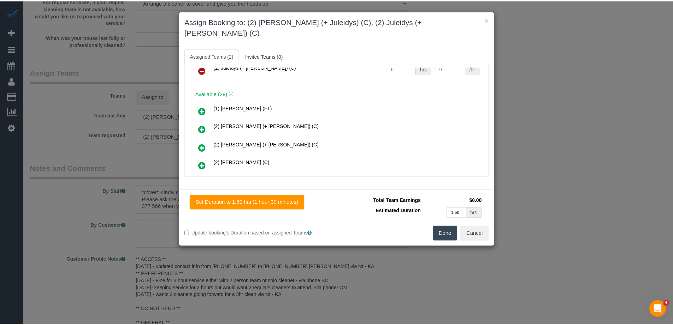
scroll to position [0, 0]
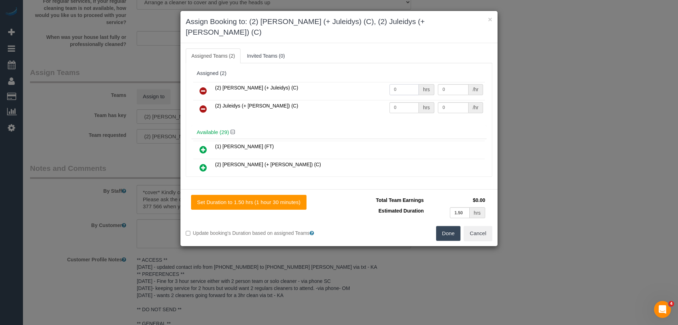
click at [392, 84] on input "0" at bounding box center [404, 89] width 29 height 11
type input "1.5"
click at [398, 102] on input "0" at bounding box center [404, 107] width 29 height 11
type input "1.5"
click at [462, 84] on input "0" at bounding box center [453, 89] width 30 height 11
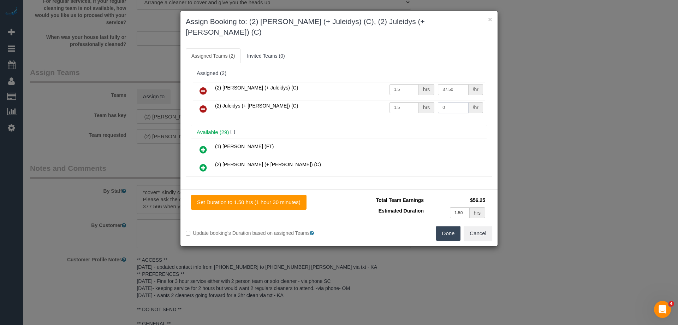
type input "37.5"
click at [452, 102] on input "0" at bounding box center [453, 107] width 30 height 11
type input "37.5"
click at [453, 226] on button "Done" at bounding box center [448, 233] width 25 height 15
click at [453, 225] on div "× Assign Booking to: (2) Cris (+ Juleidys) (C), (2) Juleidys (+ Cris) (C) Assig…" at bounding box center [339, 162] width 678 height 325
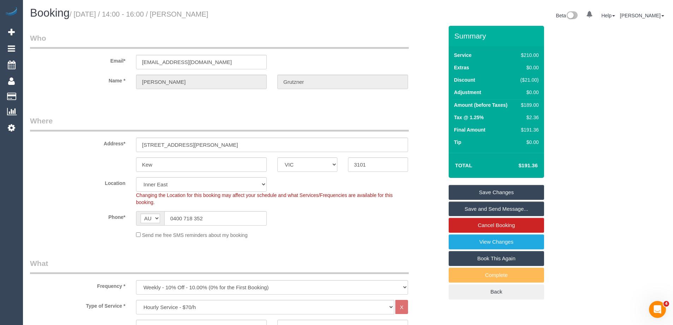
drag, startPoint x: 247, startPoint y: 17, endPoint x: 202, endPoint y: 13, distance: 45.8
click at [195, 15] on h1 "Booking / September 06, 2025 / 14:00 - 16:00 / Mary Grutzner" at bounding box center [186, 13] width 313 height 12
copy small "Mary Grutzner"
click at [501, 190] on link "Save Changes" at bounding box center [496, 192] width 95 height 15
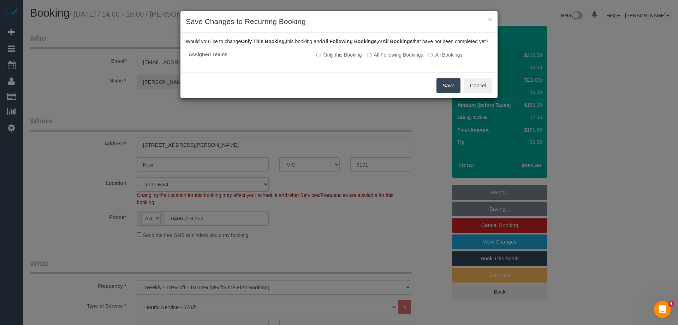
click at [445, 93] on button "Save" at bounding box center [449, 85] width 24 height 15
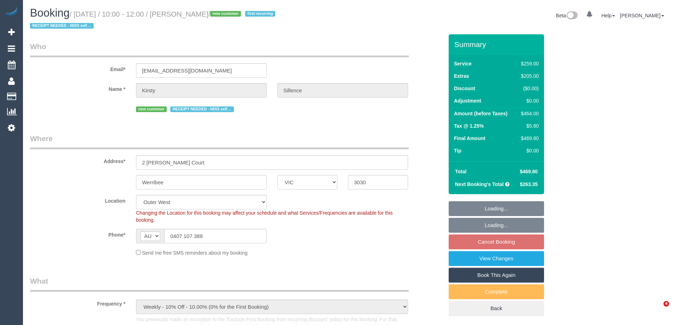
select select "VIC"
select select "number:29"
select select "number:14"
select select "number:19"
select select "number:22"
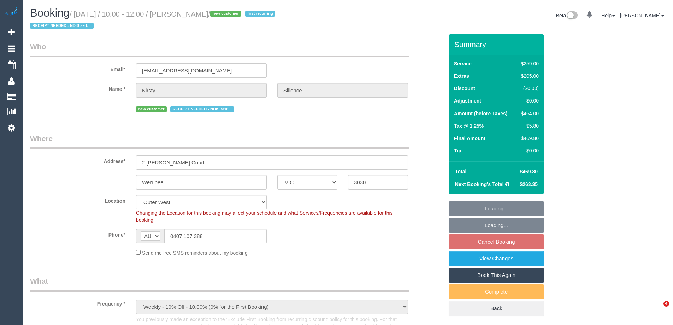
select select "number:33"
select select "number:26"
select select "object:771"
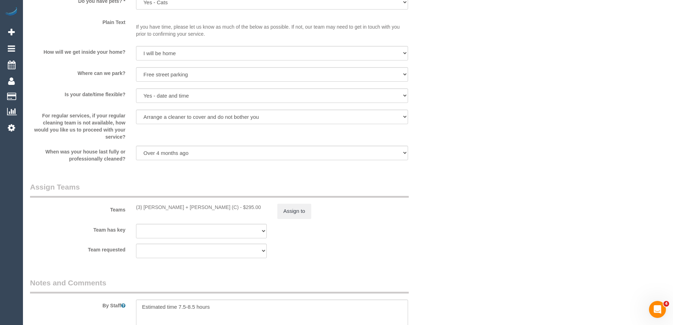
select select "spot3"
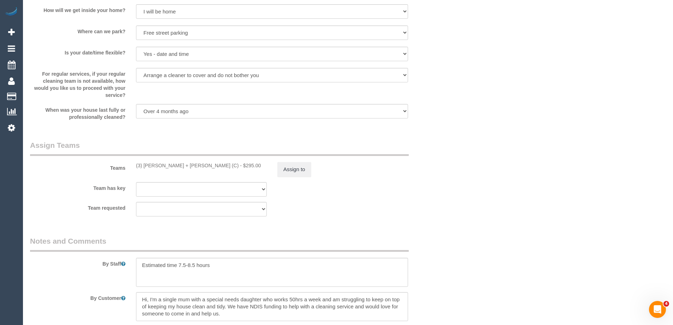
scroll to position [1055, 0]
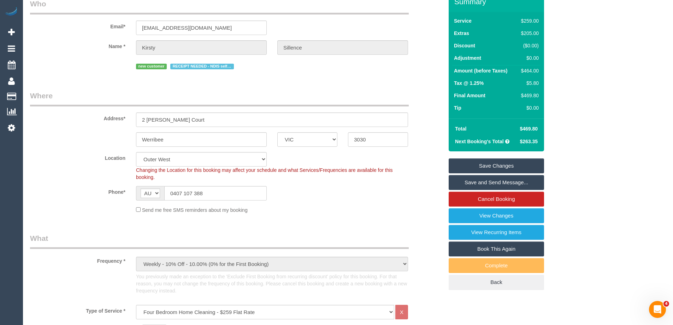
scroll to position [0, 0]
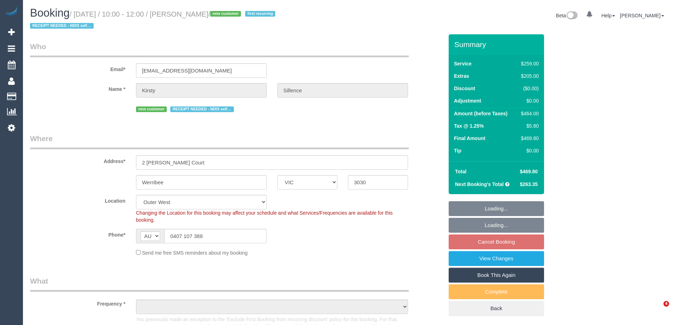
select select "VIC"
select select "number:29"
select select "number:14"
select select "number:19"
select select "number:22"
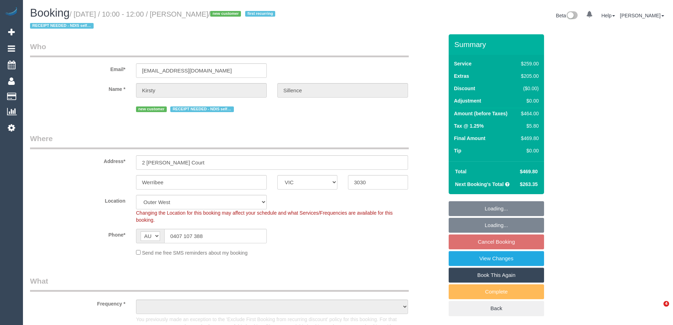
select select "number:33"
select select "number:26"
select select "object:1155"
select select "spot3"
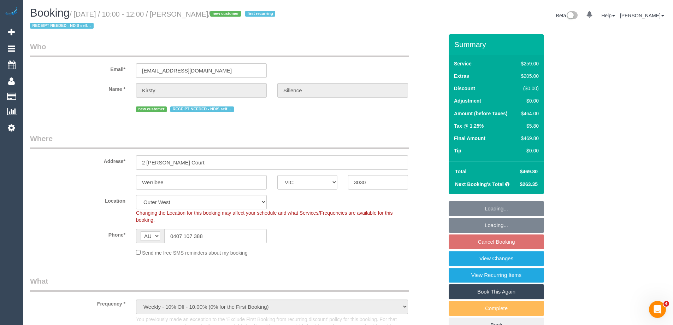
select select "object:1258"
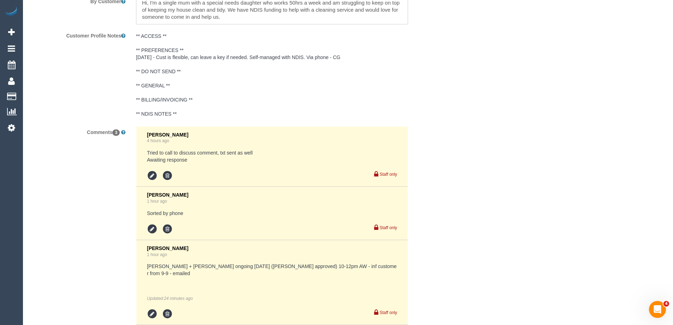
scroll to position [1365, 0]
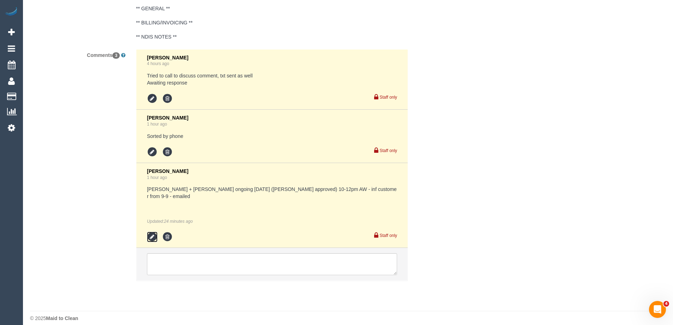
click at [153, 231] on icon at bounding box center [152, 236] width 11 height 11
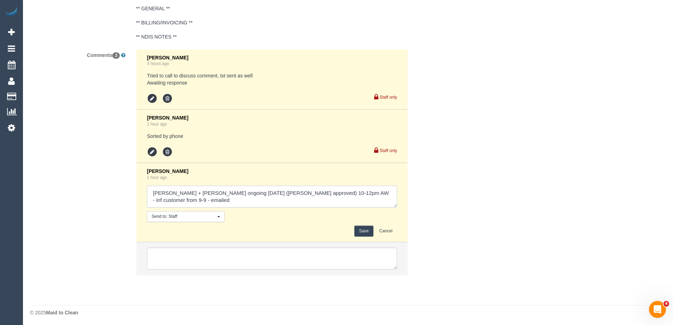
click at [376, 192] on textarea at bounding box center [272, 196] width 250 height 22
click at [209, 194] on textarea at bounding box center [272, 196] width 250 height 22
drag, startPoint x: 383, startPoint y: 193, endPoint x: 396, endPoint y: 202, distance: 15.8
click at [396, 202] on textarea at bounding box center [272, 196] width 250 height 22
type textarea "[PERSON_NAME] + [PERSON_NAME] 8-10am one off and then ongoing [DATE] ([PERSON_N…"
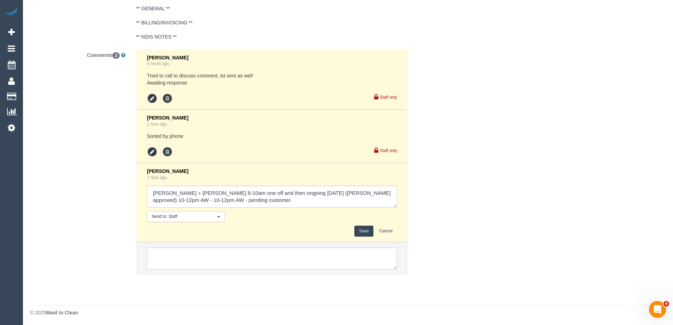
click at [364, 232] on button "Save" at bounding box center [363, 230] width 19 height 11
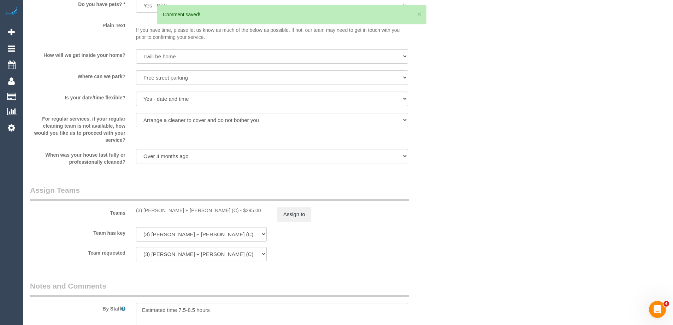
scroll to position [800, 0]
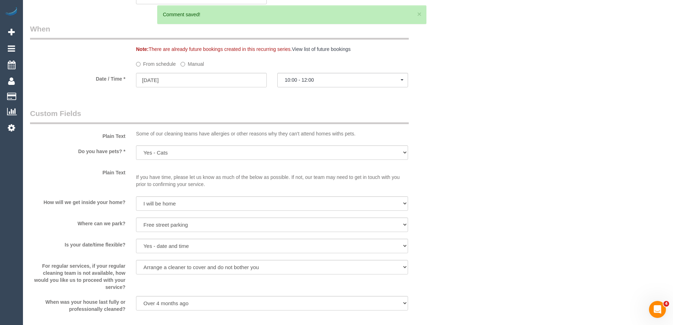
click at [189, 65] on label "Manual" at bounding box center [191, 63] width 23 height 10
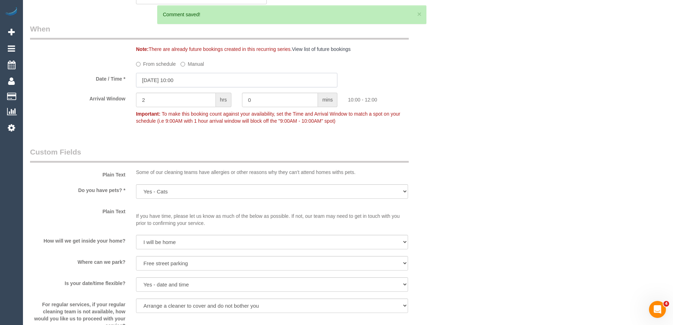
click at [197, 84] on input "[DATE] 10:00" at bounding box center [236, 80] width 201 height 14
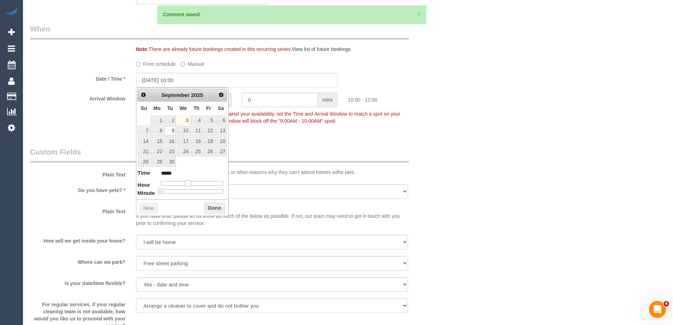
type input "[DATE] 09:00"
type input "*****"
type input "[DATE] 08:00"
type input "*****"
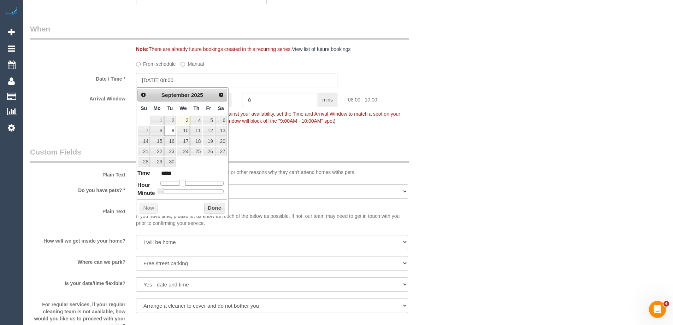
drag, startPoint x: 188, startPoint y: 184, endPoint x: 184, endPoint y: 183, distance: 3.9
click at [184, 183] on span at bounding box center [182, 183] width 6 height 6
click at [206, 207] on button "Done" at bounding box center [214, 207] width 21 height 11
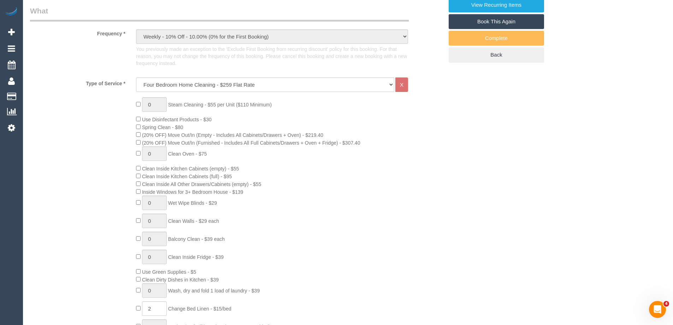
scroll to position [58, 0]
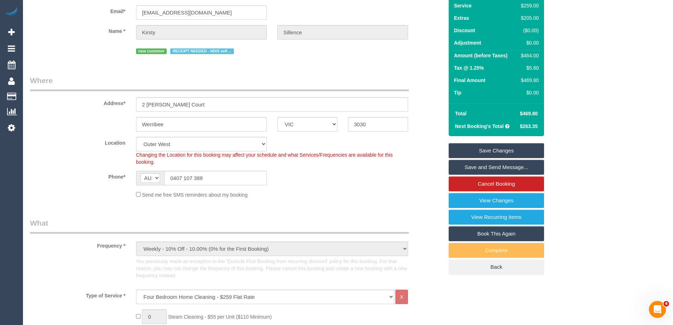
click at [508, 150] on link "Save Changes" at bounding box center [496, 150] width 95 height 15
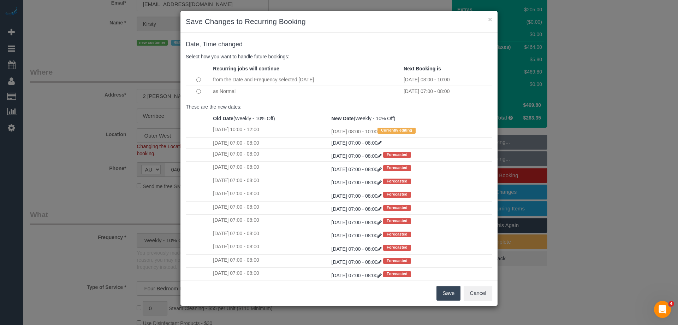
click at [444, 296] on button "Save" at bounding box center [449, 292] width 24 height 15
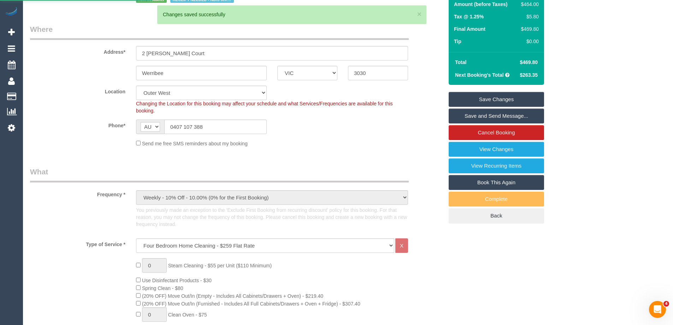
scroll to position [304, 0]
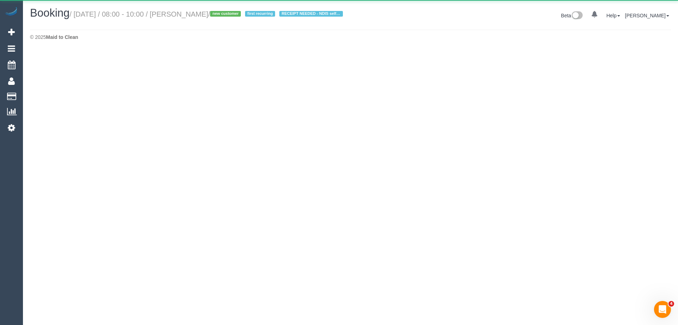
select select "VIC"
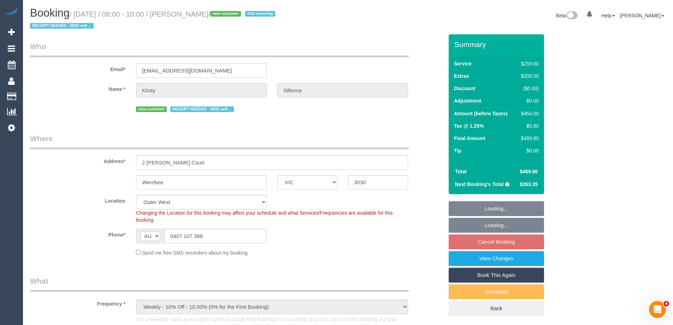
select select "object:3558"
select select "string:stripe-pm_1S1avb2GScqysDRV1EGwo1dm"
select select "number:29"
select select "number:14"
select select "number:19"
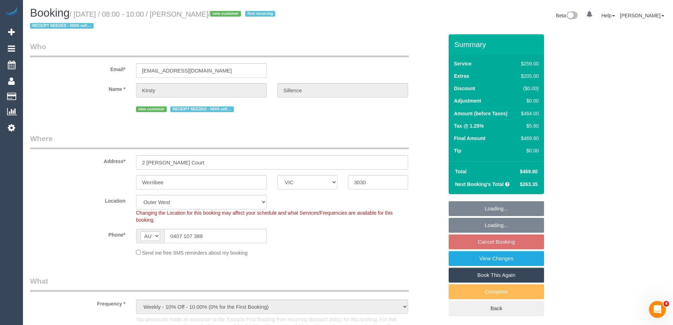
select select "number:22"
select select "number:33"
select select "number:26"
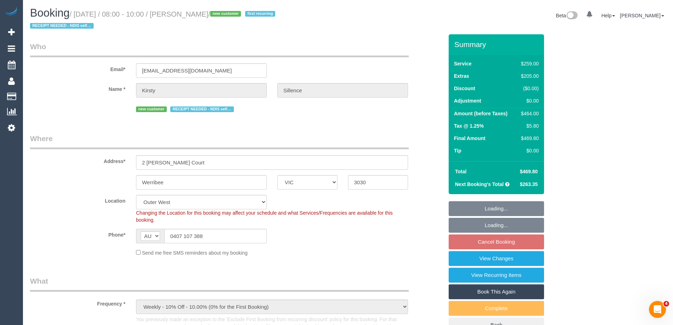
select select "spot23"
click at [90, 226] on sui-booking-location "Location [GEOGRAPHIC_DATA] (North) East (South) [GEOGRAPHIC_DATA] (East) [GEOGR…" at bounding box center [236, 225] width 413 height 61
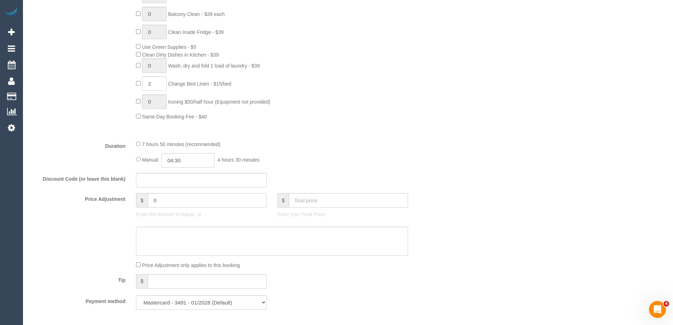
scroll to position [600, 0]
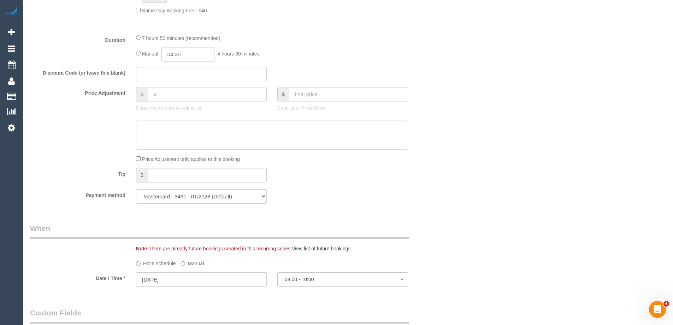
click at [189, 264] on label "Manual" at bounding box center [191, 262] width 23 height 10
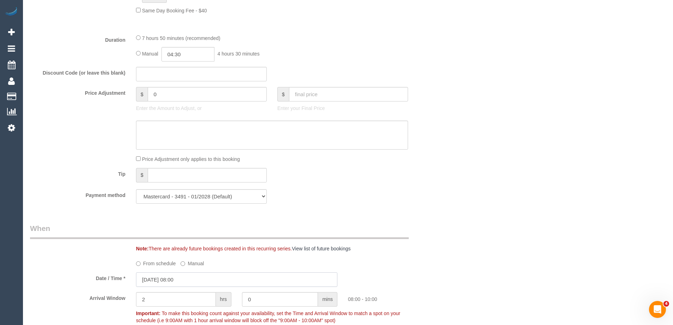
click at [183, 280] on input "[DATE] 08:00" at bounding box center [236, 279] width 201 height 14
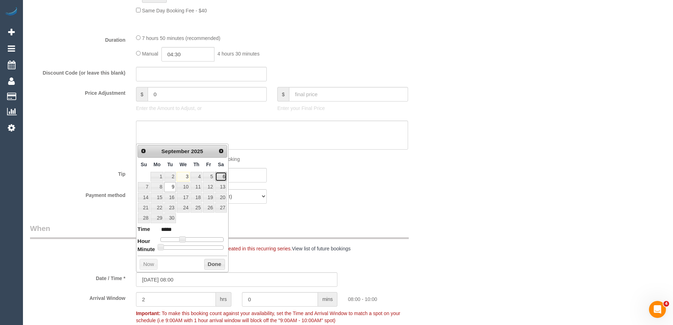
click at [225, 176] on link "6" at bounding box center [221, 177] width 12 height 10
type input "[DATE] 08:00"
click at [218, 267] on button "Done" at bounding box center [214, 264] width 21 height 11
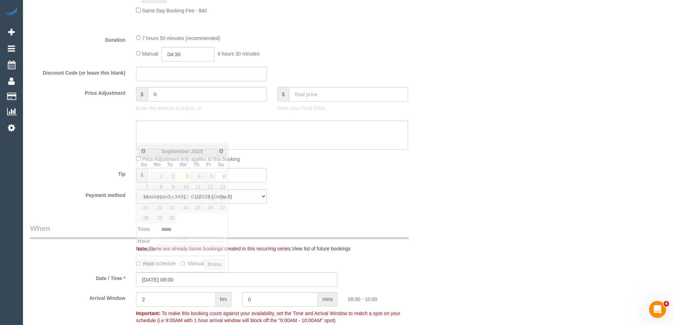
click at [409, 220] on div "Who Email* [EMAIL_ADDRESS][DOMAIN_NAME] Name * [GEOGRAPHIC_DATA][PERSON_NAME][G…" at bounding box center [237, 272] width 424 height 1676
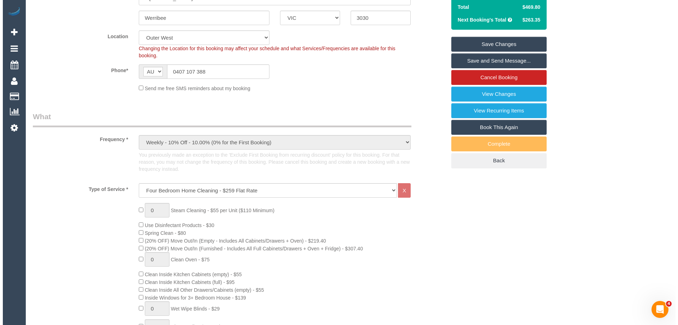
scroll to position [0, 0]
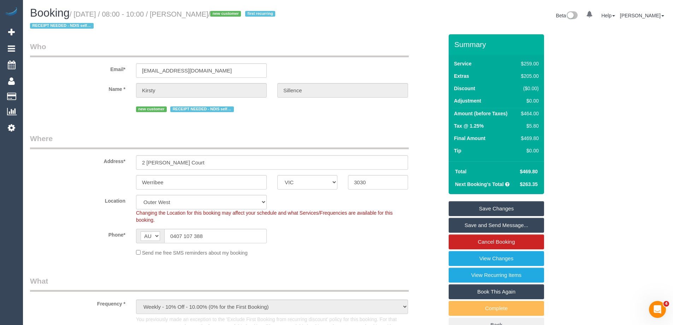
click at [506, 207] on link "Save Changes" at bounding box center [496, 208] width 95 height 15
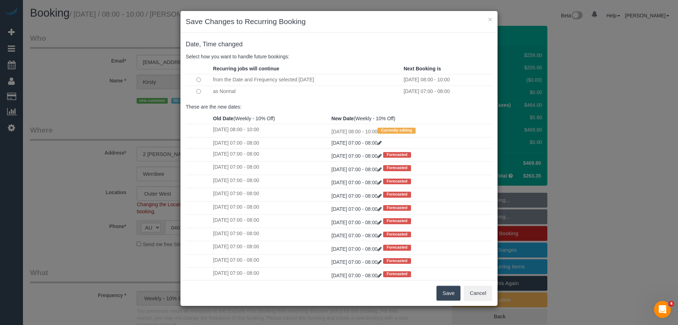
click at [453, 296] on button "Save" at bounding box center [449, 292] width 24 height 15
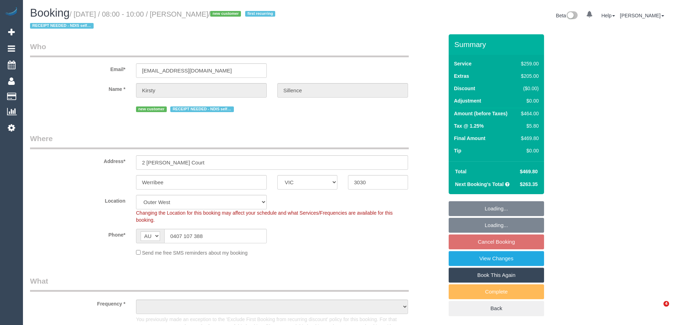
select select "VIC"
select select "object:1254"
select select "number:29"
select select "number:14"
select select "number:19"
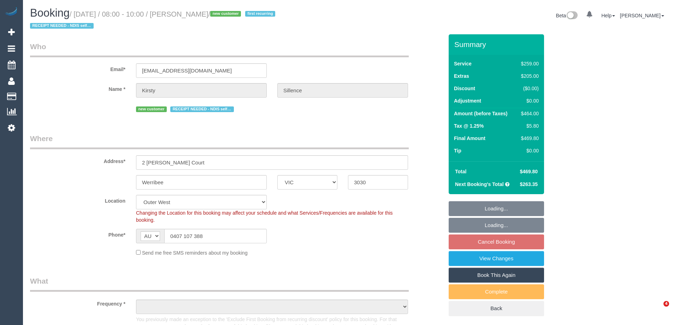
select select "number:22"
select select "number:33"
select select "number:26"
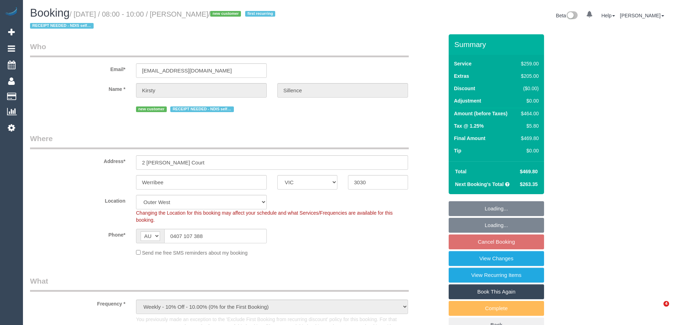
select select "spot1"
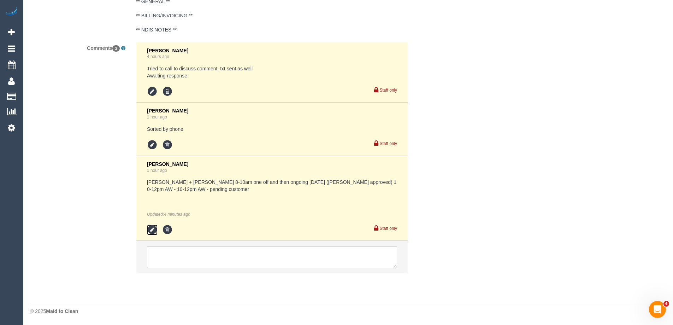
click at [150, 231] on icon at bounding box center [152, 229] width 11 height 11
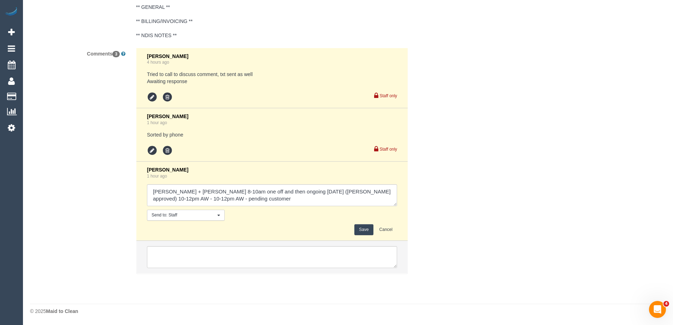
scroll to position [1366, 0]
click at [245, 195] on textarea at bounding box center [272, 195] width 250 height 22
click at [248, 201] on textarea at bounding box center [272, 195] width 250 height 22
type textarea "[PERSON_NAME] + [PERSON_NAME] 8-10am one off and then ongoing [DATE] ([PERSON_N…"
click at [367, 231] on button "Save" at bounding box center [363, 229] width 19 height 11
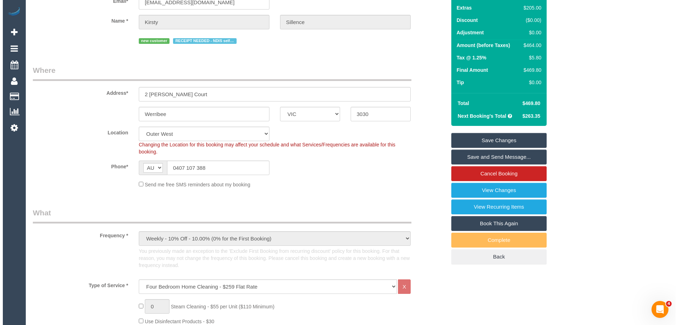
scroll to position [59, 0]
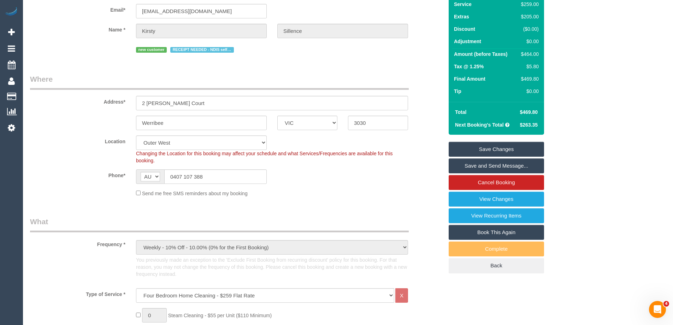
click at [475, 166] on link "Save and Send Message..." at bounding box center [496, 165] width 95 height 15
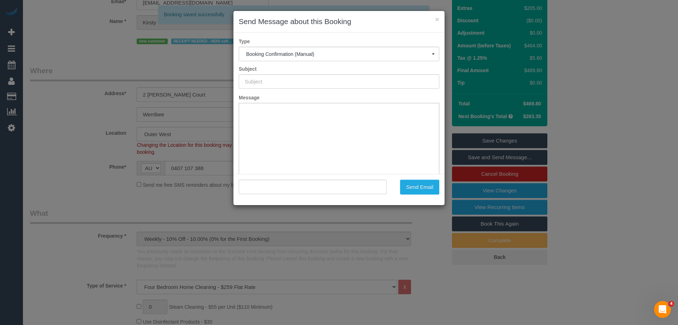
scroll to position [0, 0]
type input "Booking Confirmed"
type input ""[PERSON_NAME]" <[EMAIL_ADDRESS][DOMAIN_NAME]>"
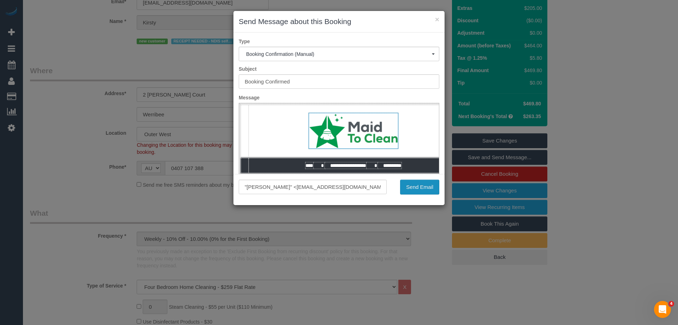
click at [415, 187] on button "Send Email" at bounding box center [419, 186] width 39 height 15
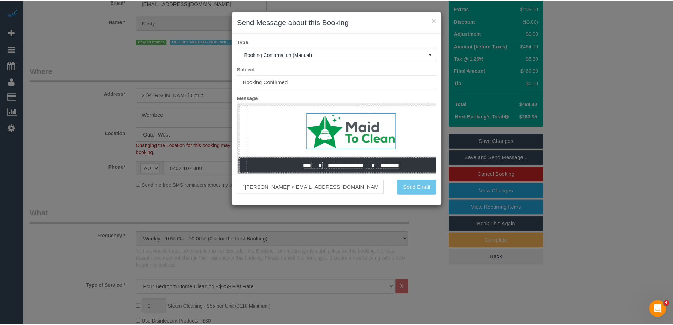
scroll to position [85, 0]
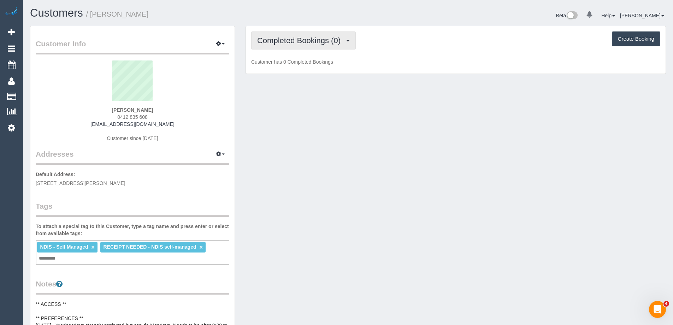
click at [346, 37] on button "Completed Bookings (0)" at bounding box center [303, 40] width 105 height 18
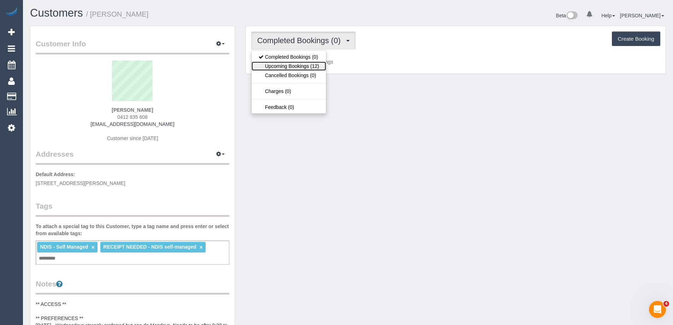
click at [321, 64] on link "Upcoming Bookings (12)" at bounding box center [288, 65] width 75 height 9
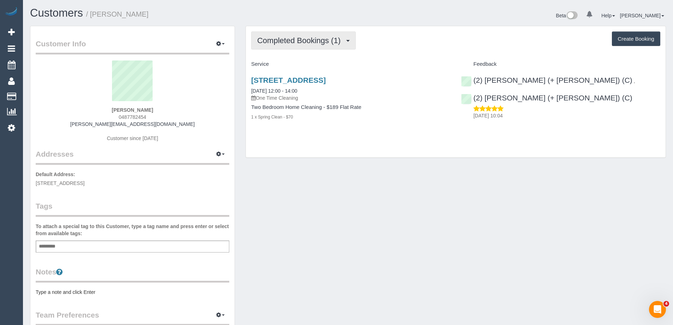
click at [337, 42] on span "Completed Bookings (1)" at bounding box center [300, 40] width 87 height 9
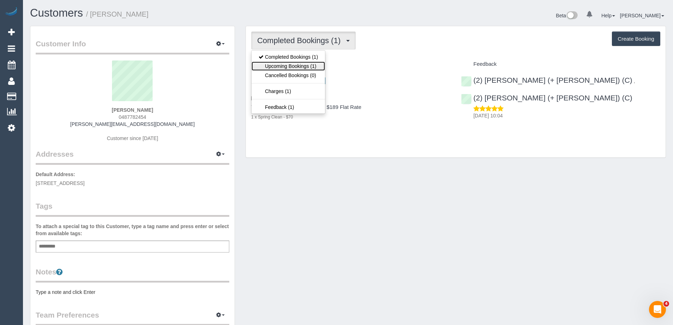
click at [317, 63] on link "Upcoming Bookings (1)" at bounding box center [287, 65] width 73 height 9
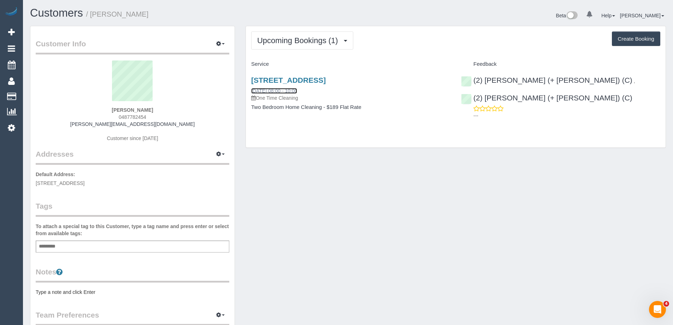
click at [295, 89] on link "06/09/2025 08:00 - 10:00" at bounding box center [274, 91] width 46 height 6
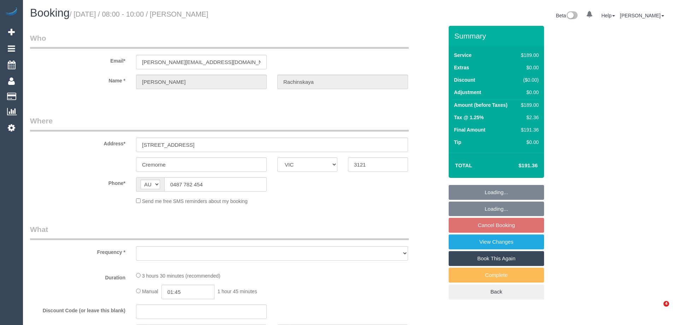
select select "VIC"
select select "object:532"
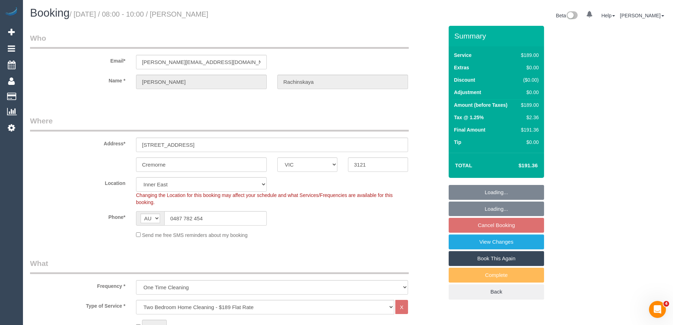
select select "string:stripe-pm_1RmsKq2GScqysDRVLRYtGIkT"
select select "spot1"
select select "number:28"
select select "number:14"
select select "number:19"
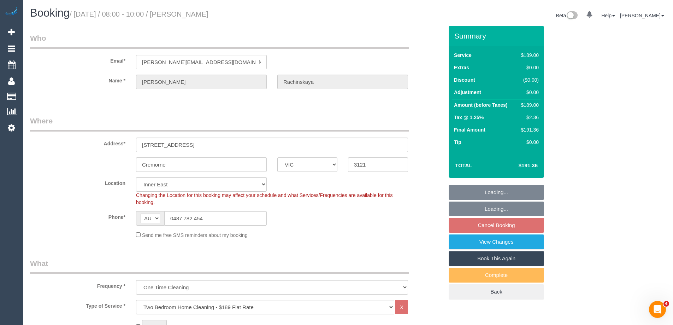
select select "number:23"
select select "number:35"
select select "number:12"
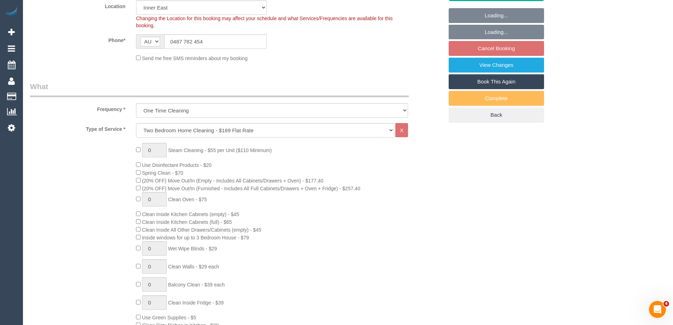
select select "object:1417"
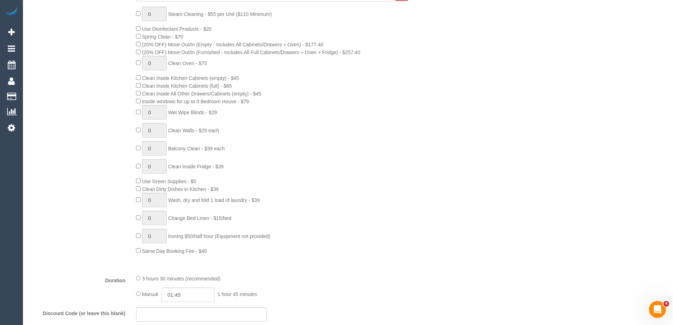
scroll to position [459, 0]
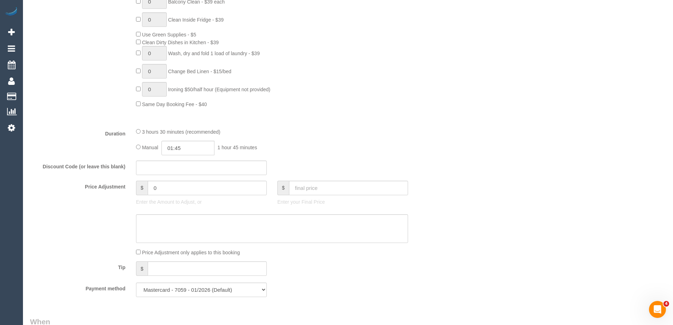
click at [429, 127] on fieldset "What Frequency * One Time Cleaning Weekly - 10% Off - 10.00% (0% for the First …" at bounding box center [236, 51] width 413 height 504
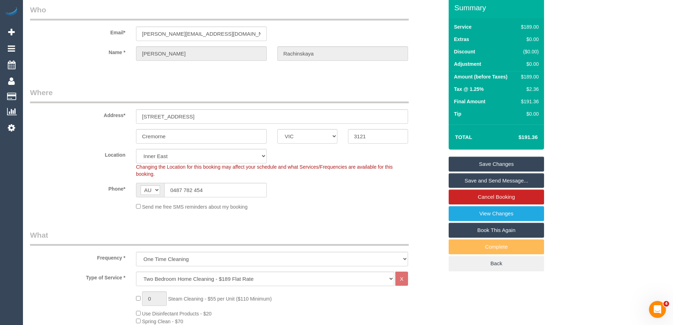
scroll to position [0, 0]
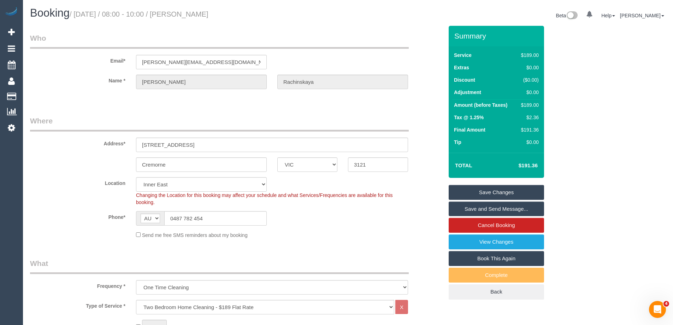
drag, startPoint x: 272, startPoint y: 12, endPoint x: 195, endPoint y: 17, distance: 77.5
click at [195, 17] on h1 "Booking / September 06, 2025 / 08:00 - 10:00 / Anastasia Rachinskaya" at bounding box center [186, 13] width 313 height 12
copy small "Anastasia Rachinskaya"
click at [282, 16] on h1 "Booking / September 06, 2025 / 08:00 - 10:00 / Anastasia Rachinskaya" at bounding box center [186, 13] width 313 height 12
drag, startPoint x: 291, startPoint y: 34, endPoint x: 307, endPoint y: 5, distance: 33.3
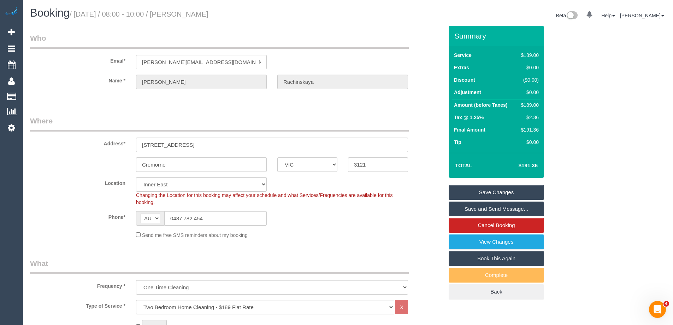
click at [291, 34] on legend "Who" at bounding box center [219, 41] width 379 height 16
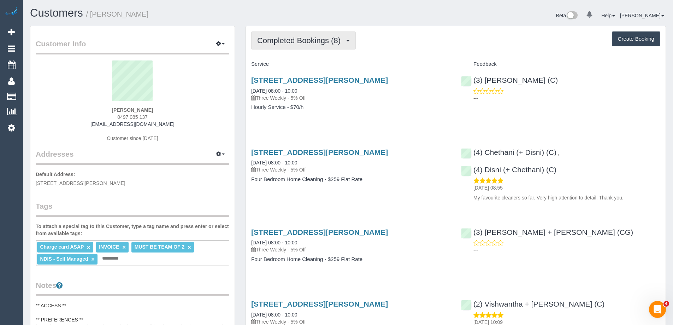
click at [318, 36] on button "Completed Bookings (8)" at bounding box center [303, 40] width 105 height 18
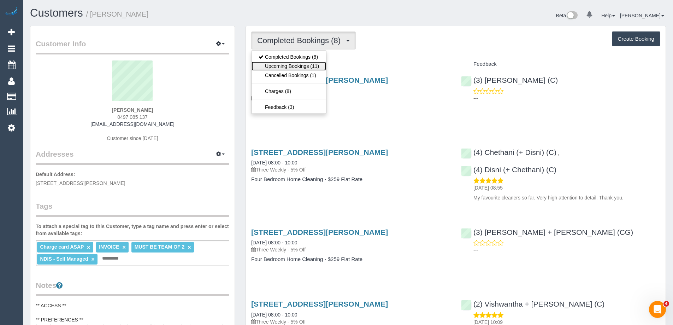
click at [296, 64] on link "Upcoming Bookings (11)" at bounding box center [288, 65] width 75 height 9
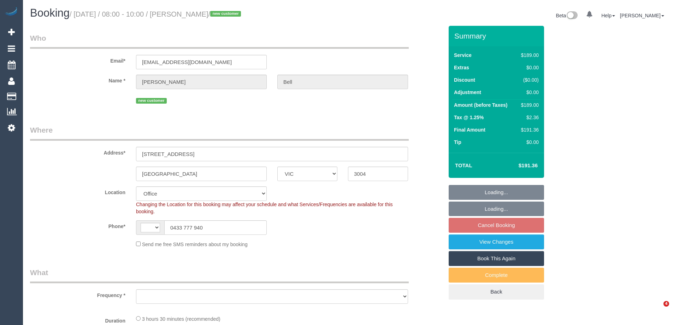
select select "VIC"
select select "string:AU"
select select "object:560"
select select "number:28"
select select "number:14"
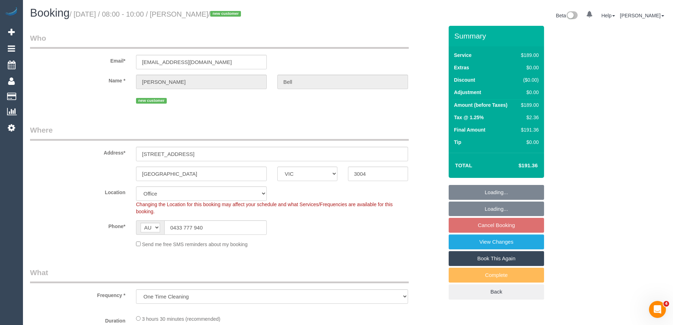
select select "number:18"
select select "number:24"
select select "number:13"
select select "object:725"
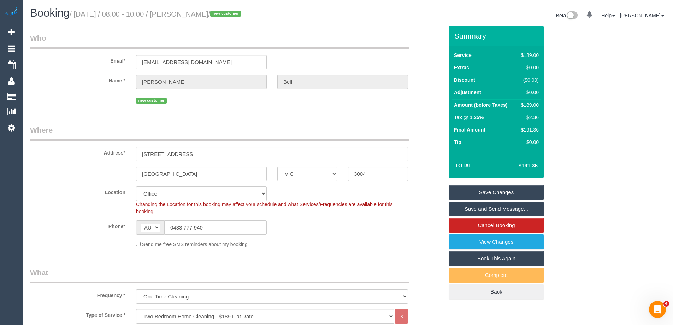
click at [425, 178] on div "Melbourne ACT NSW NT QLD SA TAS VIC WA 3004" at bounding box center [237, 173] width 424 height 14
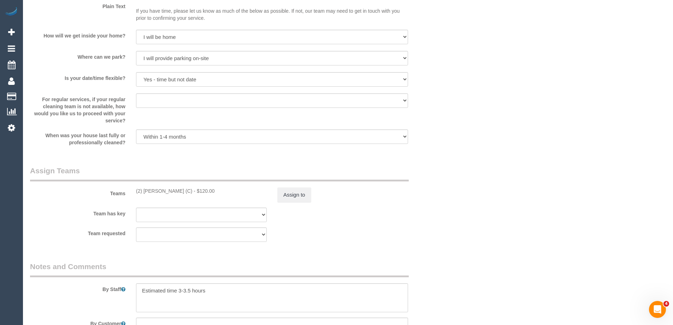
scroll to position [1133, 0]
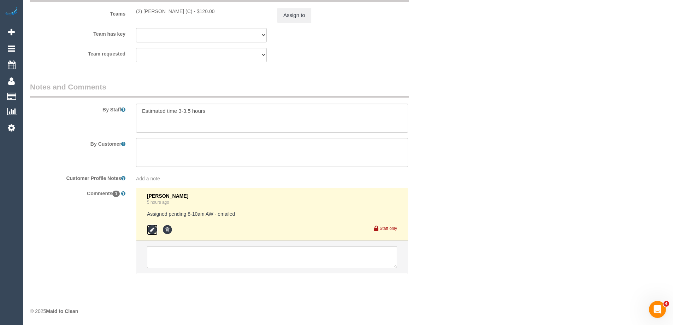
click at [152, 230] on icon at bounding box center [152, 229] width 11 height 11
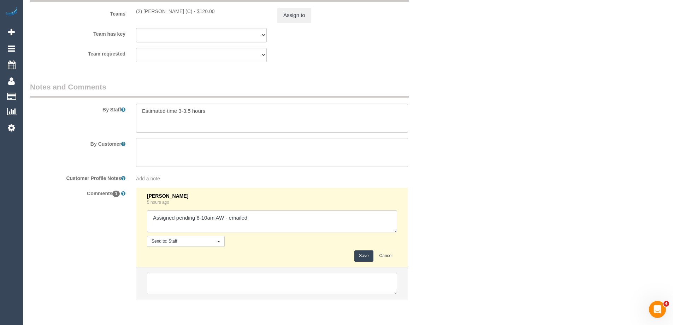
click at [271, 225] on textarea at bounding box center [272, 221] width 250 height 22
type textarea "Assigned pending 8-10am AW - emailed Customer confirmed via email"
click at [368, 257] on button "Save" at bounding box center [363, 255] width 19 height 11
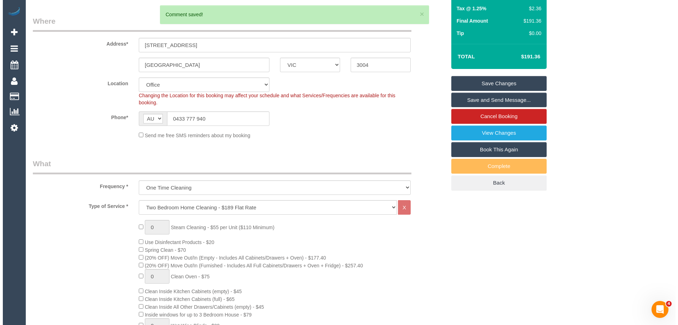
scroll to position [0, 0]
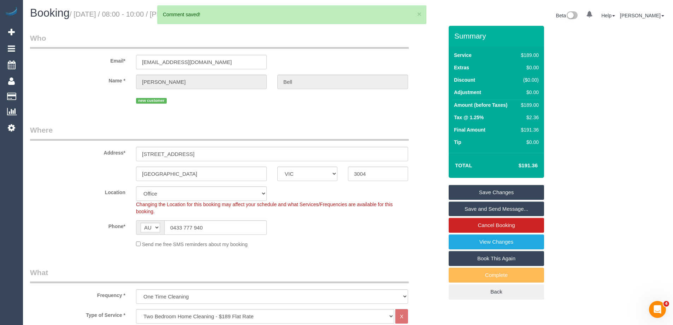
click at [466, 208] on link "Save and Send Message..." at bounding box center [496, 208] width 95 height 15
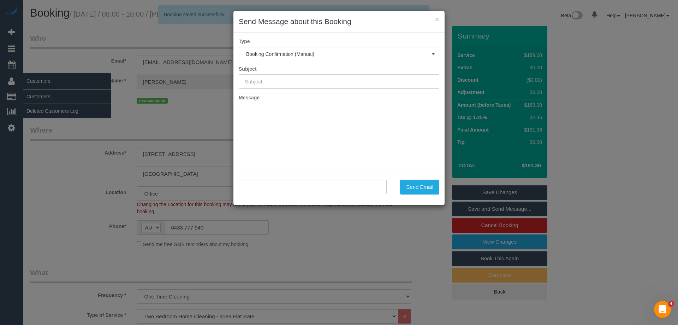
type input "Booking Confirmed"
type input ""Brittany Bell" <brittbell1@outlook.com>"
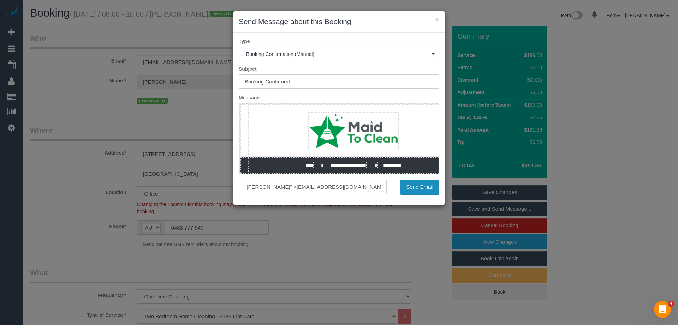
click at [412, 187] on button "Send Email" at bounding box center [419, 186] width 39 height 15
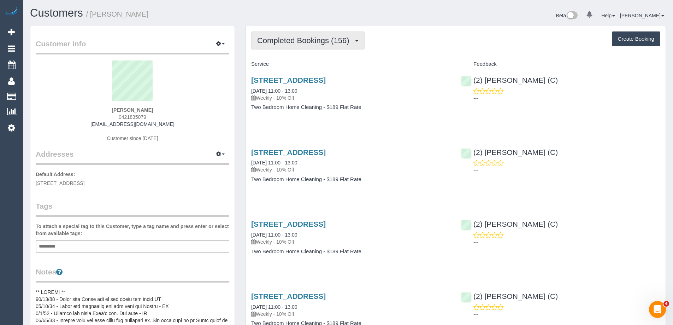
click at [325, 42] on span "Completed Bookings (156)" at bounding box center [304, 40] width 95 height 9
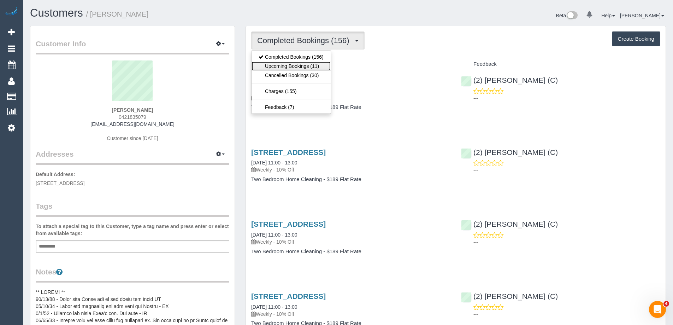
click at [275, 68] on link "Upcoming Bookings (11)" at bounding box center [290, 65] width 79 height 9
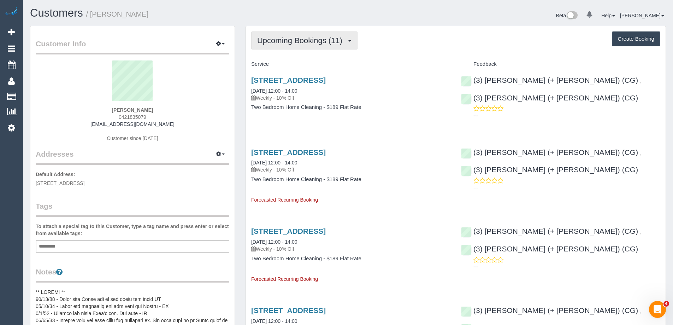
click at [323, 46] on button "Upcoming Bookings (11)" at bounding box center [304, 40] width 106 height 18
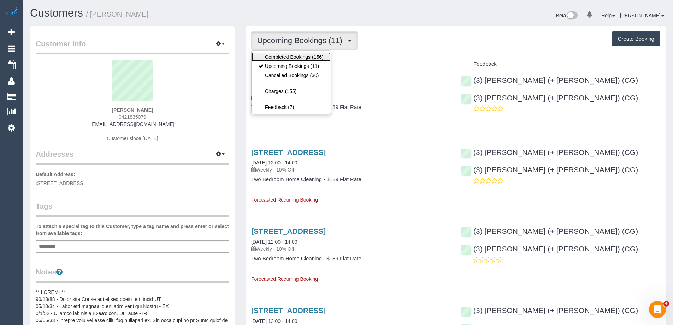
click at [319, 59] on link "Completed Bookings (156)" at bounding box center [290, 56] width 79 height 9
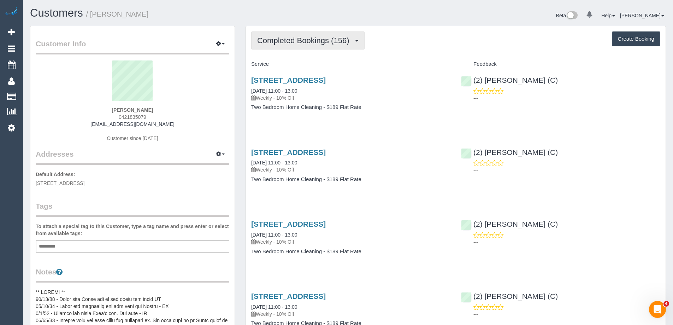
click at [296, 40] on span "Completed Bookings (156)" at bounding box center [304, 40] width 95 height 9
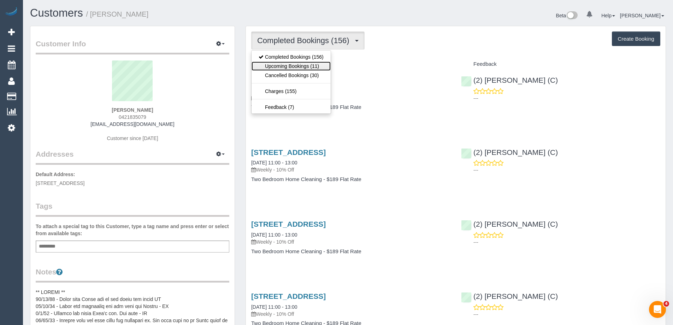
click at [284, 64] on link "Upcoming Bookings (11)" at bounding box center [290, 65] width 79 height 9
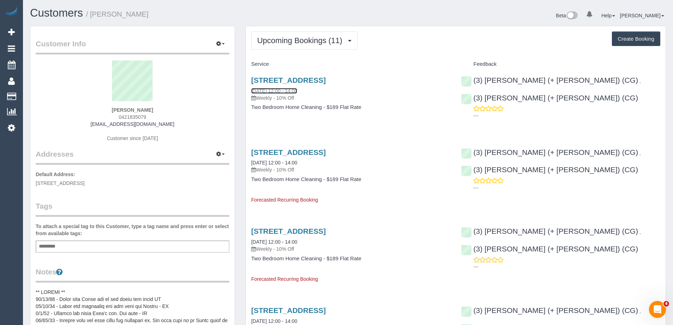
click at [297, 90] on link "10/09/2025 12:00 - 14:00" at bounding box center [274, 91] width 46 height 6
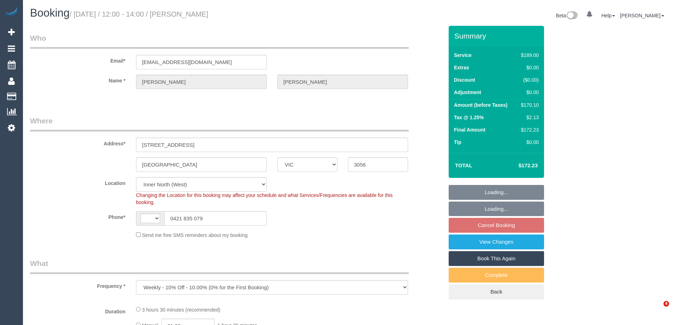
select select "VIC"
select select "object:705"
select select "string:AU"
select select "number:29"
select select "number:35"
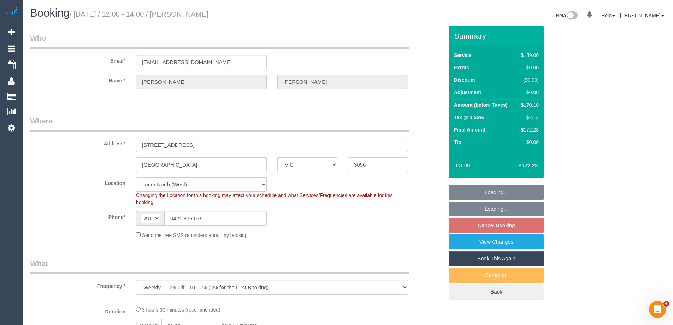
select select "string:stripe-pm_1RZLGk2GScqysDRVMojLpH94"
select select "spot5"
click at [89, 239] on fieldset "Where Address* [STREET_ADDRESS] [GEOGRAPHIC_DATA] ACT [GEOGRAPHIC_DATA] NT [GEO…" at bounding box center [236, 179] width 413 height 128
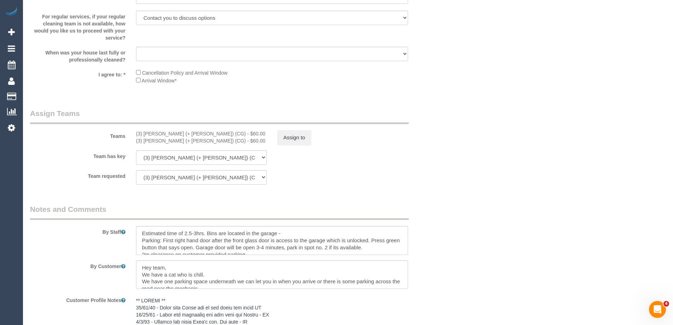
scroll to position [1059, 0]
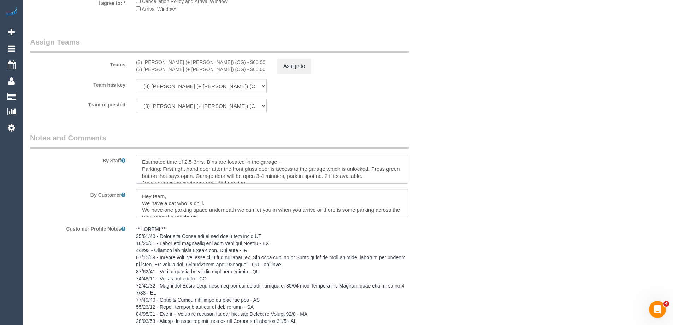
click at [297, 158] on textarea at bounding box center [272, 168] width 272 height 29
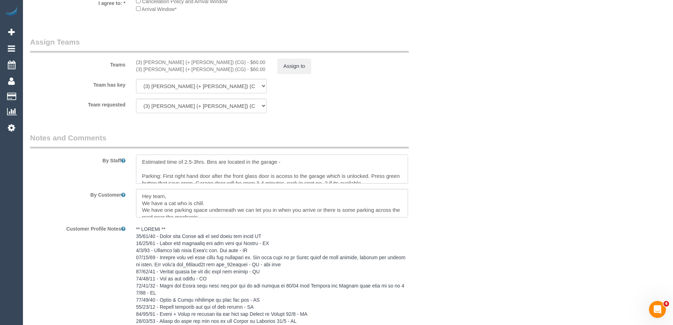
paste textarea "Sean is best contact on the day 0432 875 448"
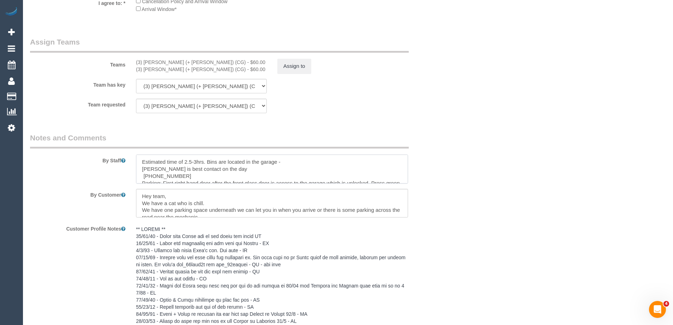
click at [137, 174] on textarea at bounding box center [272, 168] width 272 height 29
type textarea "Estimated time of 2.5-3hrs. Bins are located in the garage - Sean is best conta…"
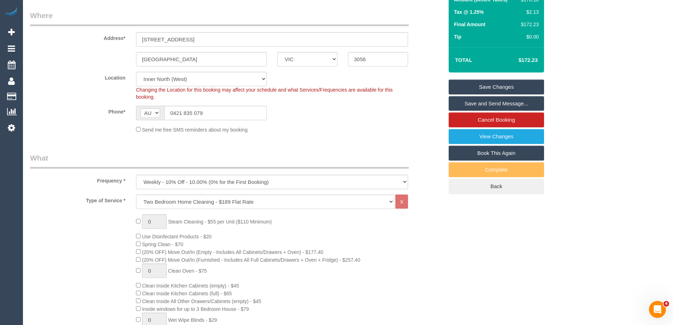
scroll to position [71, 0]
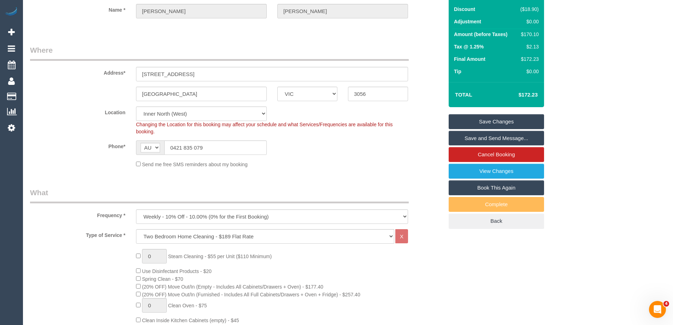
click at [504, 119] on link "Save Changes" at bounding box center [496, 121] width 95 height 15
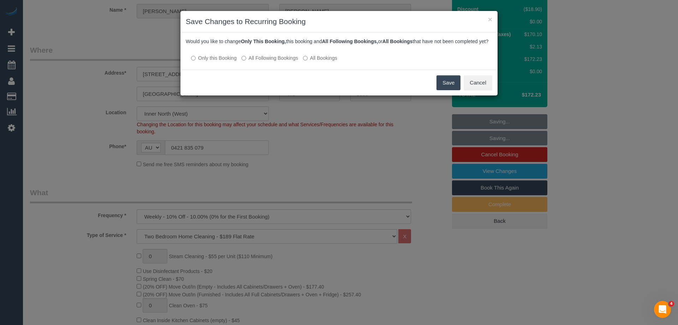
click at [440, 89] on button "Save" at bounding box center [449, 82] width 24 height 15
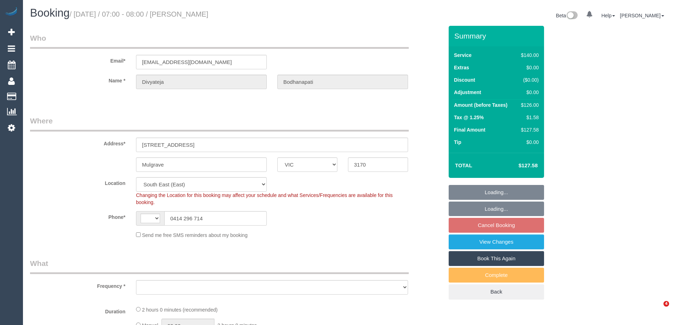
select select "VIC"
select select "string:AU"
select select "string:stripe-pm_1LgdgT2GScqysDRVBtdUod6C"
select select "number:28"
select select "number:14"
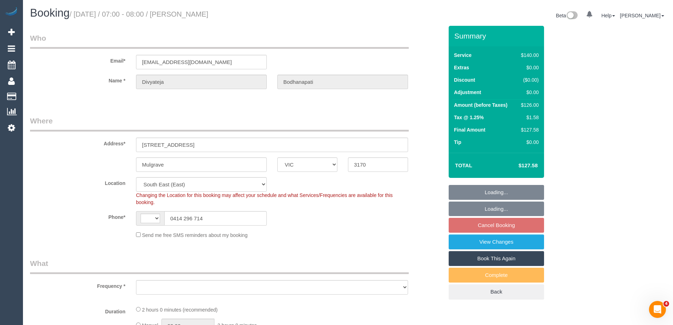
select select "number:19"
select select "number:24"
select select "number:34"
select select "object:1378"
select select "spot1"
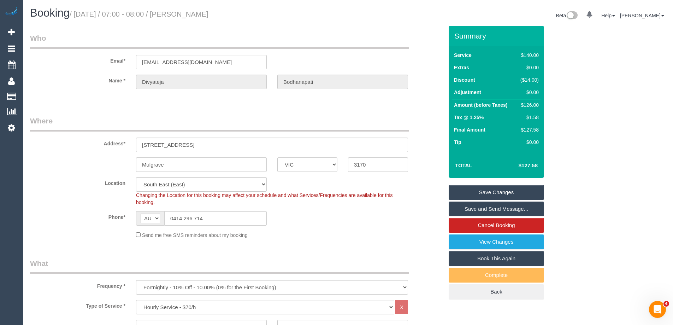
drag, startPoint x: 252, startPoint y: 18, endPoint x: 196, endPoint y: 16, distance: 55.8
click at [196, 16] on h1 "Booking / September 06, 2025 / 07:00 - 08:00 / Divyateja Bodhanapati" at bounding box center [186, 13] width 313 height 12
copy small "Divyateja Bodhanapati"
click at [331, 225] on div "Phone* AF AL DZ AD AO AI AQ AG AR AM AW AU AT AZ BS BH BD BB BY BE BZ BJ BM BT …" at bounding box center [237, 218] width 424 height 14
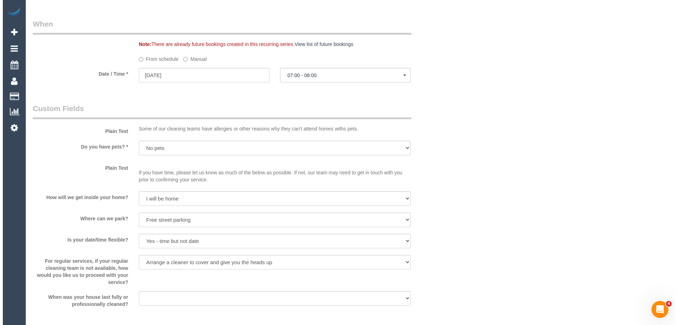
scroll to position [918, 0]
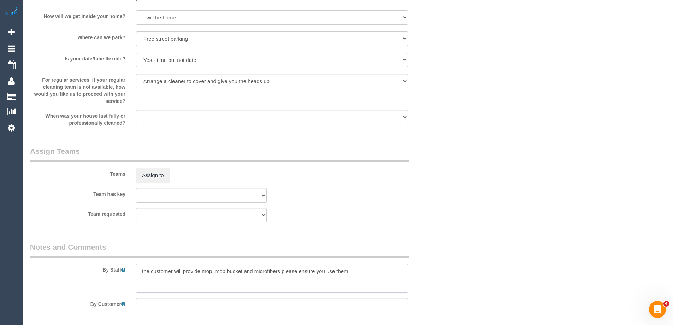
click at [136, 268] on textarea at bounding box center [272, 277] width 272 height 29
type textarea "*cover* the customer will provide mop, mop bucket and microfibers please ensure…"
click at [355, 217] on div "Team requested (0) Office (1) Helen Trickett (FT) (1) Jeremy Law (FT) (1) Karen…" at bounding box center [237, 215] width 424 height 14
click at [152, 178] on button "Assign to" at bounding box center [153, 175] width 34 height 15
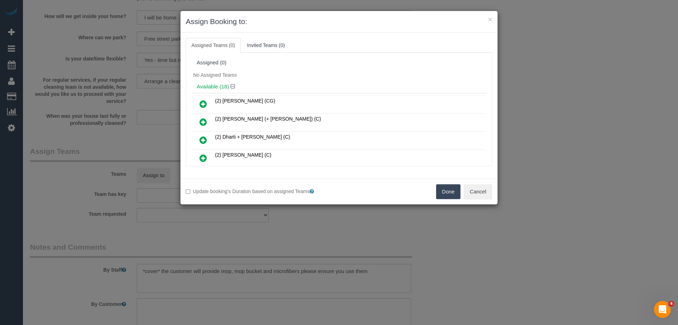
click at [272, 73] on div "No Assigned Teams" at bounding box center [338, 75] width 295 height 11
click at [451, 34] on div "Assigned Teams (0) Invited Teams (0) Assigned (0) No Assigned Teams Available (…" at bounding box center [338, 105] width 317 height 146
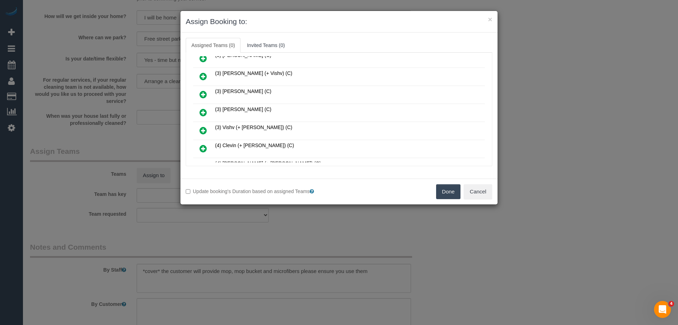
click at [197, 113] on link at bounding box center [203, 113] width 17 height 14
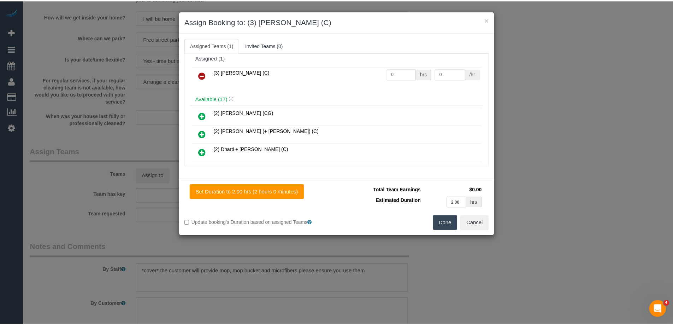
scroll to position [0, 0]
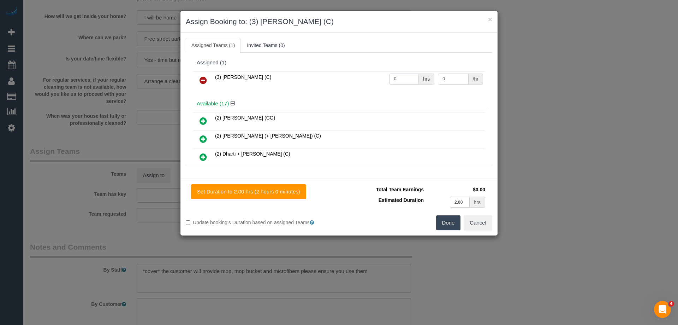
click at [404, 79] on input "0" at bounding box center [404, 78] width 29 height 11
type input "2"
click at [452, 79] on input "0" at bounding box center [453, 78] width 30 height 11
type input "35"
click at [452, 225] on button "Done" at bounding box center [448, 222] width 25 height 15
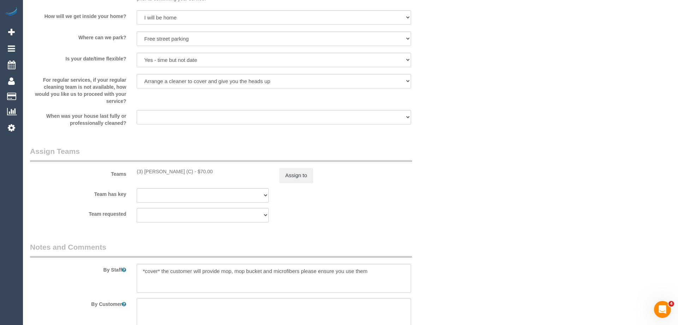
click at [452, 225] on div "× Assign Booking to: (3) Nethaki Fernando (C) Assigned Teams (1) Invited Teams …" at bounding box center [339, 162] width 678 height 325
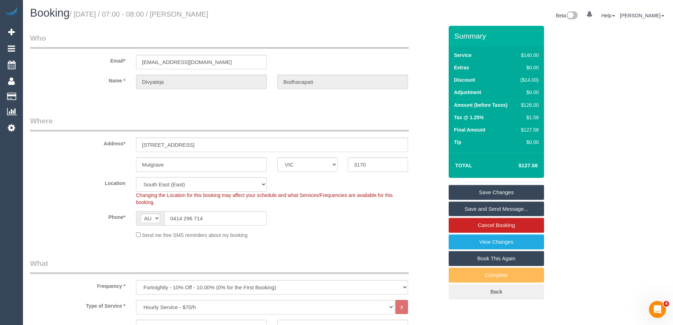
click at [535, 208] on link "Save and Send Message..." at bounding box center [496, 208] width 95 height 15
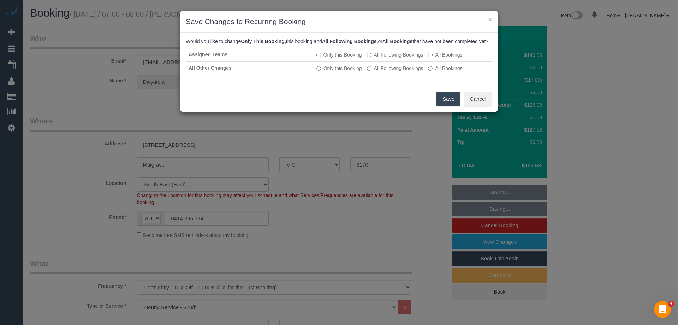
click at [448, 104] on button "Save" at bounding box center [449, 98] width 24 height 15
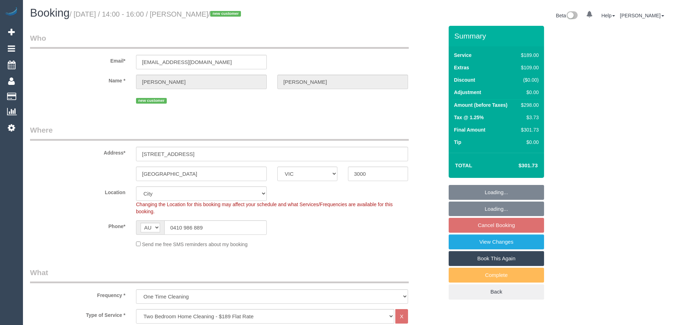
select select "VIC"
select select "spot1"
select select "number:28"
select select "number:14"
select select "number:18"
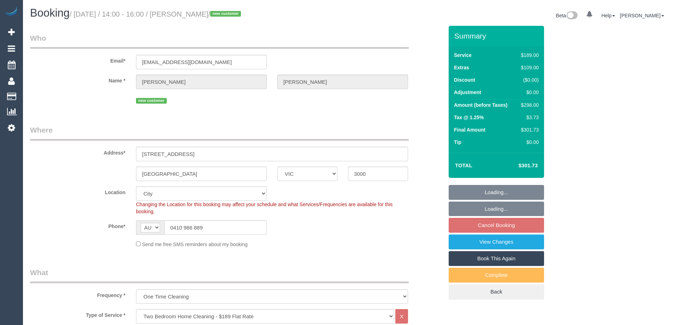
select select "number:36"
select select "number:26"
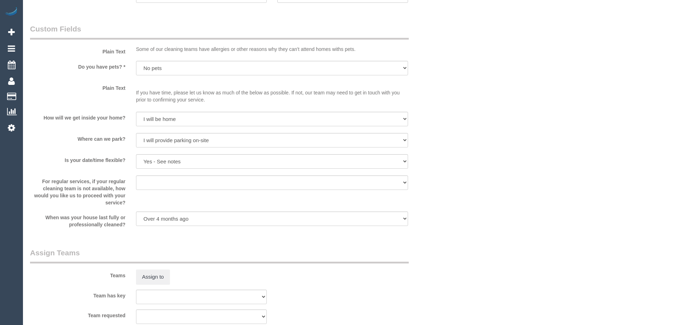
select select "object:1212"
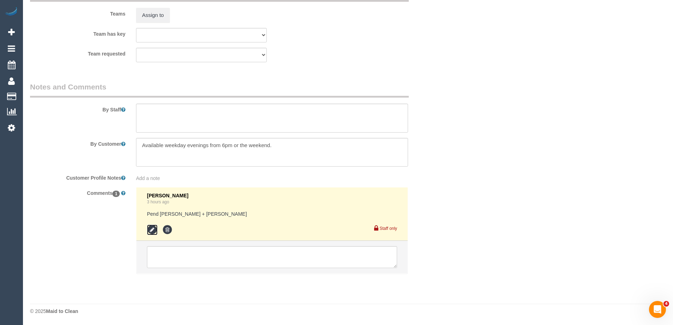
click at [153, 227] on icon at bounding box center [152, 229] width 11 height 11
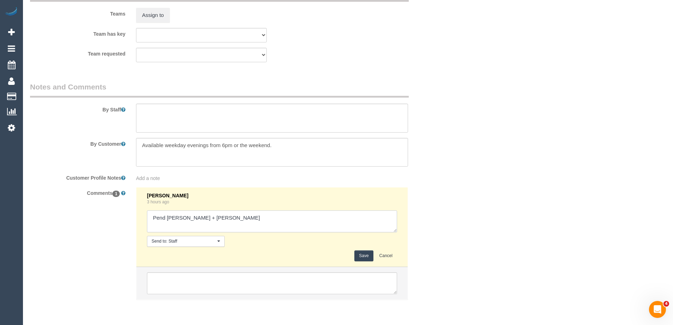
click at [247, 214] on textarea at bounding box center [272, 221] width 250 height 22
type textarea "Pend Karina + Darly N/A"
click at [365, 255] on button "Save" at bounding box center [363, 255] width 19 height 11
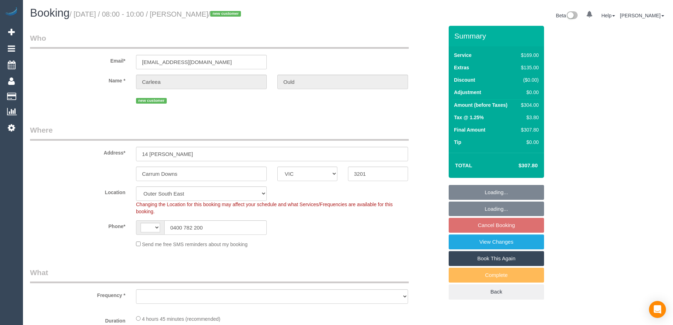
select select "VIC"
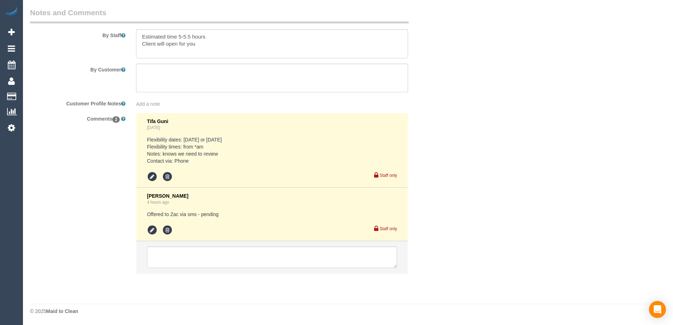
select select "string:AU"
select select "object:718"
select select "number:27"
select select "number:14"
select select "number:19"
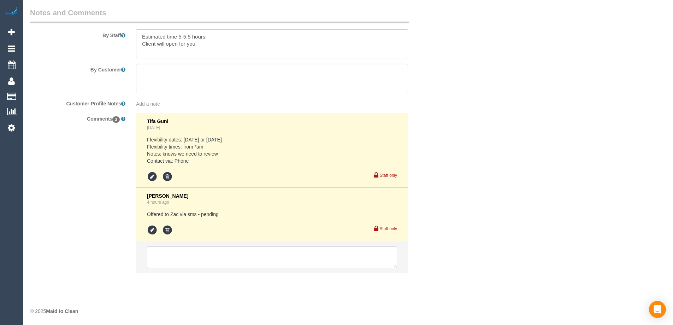
select select "number:36"
select select "spot1"
select select "object:1120"
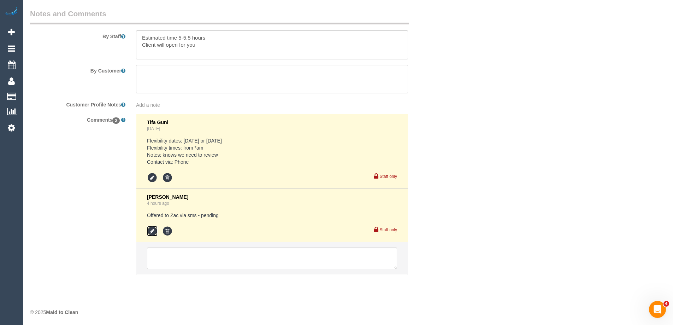
click at [152, 231] on icon at bounding box center [152, 231] width 11 height 11
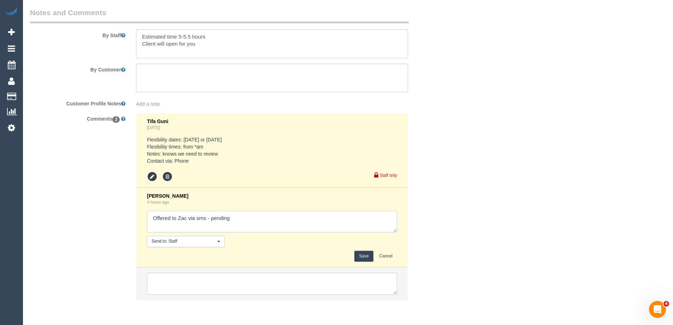
click at [255, 212] on textarea at bounding box center [272, 221] width 250 height 22
type textarea "Offered to Zac via sms - pending- N/A"
click at [365, 258] on button "Save" at bounding box center [363, 255] width 19 height 11
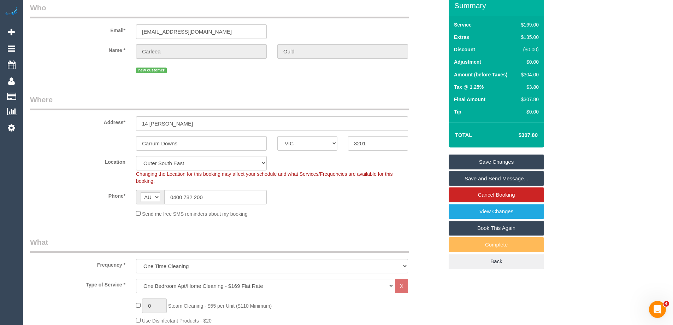
scroll to position [0, 0]
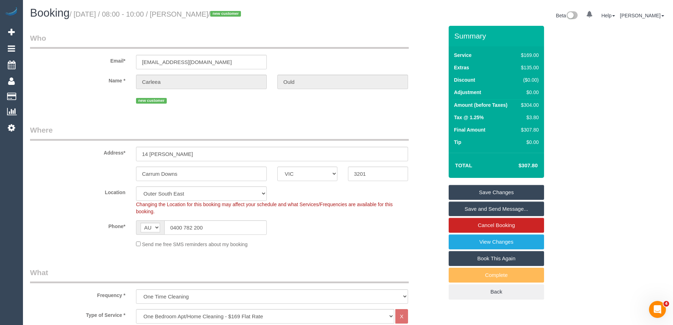
drag, startPoint x: 236, startPoint y: 12, endPoint x: 196, endPoint y: 13, distance: 39.6
click at [196, 13] on small "/ September 06, 2025 / 08:00 - 10:00 / Carleea Ould / new customer" at bounding box center [156, 14] width 173 height 8
copy small "Carleea Ould"
drag, startPoint x: 323, startPoint y: 235, endPoint x: 403, endPoint y: 186, distance: 93.7
click at [323, 235] on sui-booking-location "Location Office City East (North) East (South) Inner East Inner North (East) In…" at bounding box center [236, 216] width 413 height 61
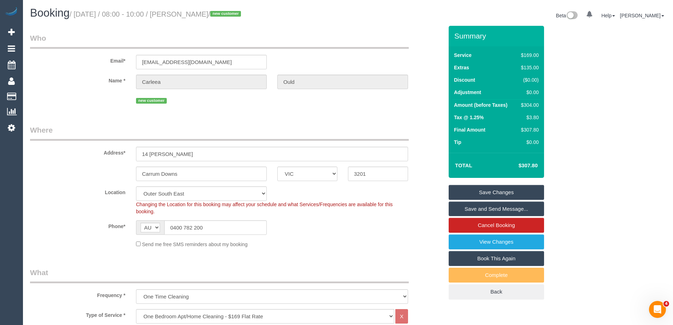
click at [527, 105] on div "$304.00" at bounding box center [528, 104] width 20 height 7
copy div "304.00"
click at [573, 108] on div "Summary Service $169.00 Extras $135.00 Discount ($0.00) Adjustment $0.00 Amount…" at bounding box center [522, 169] width 159 height 287
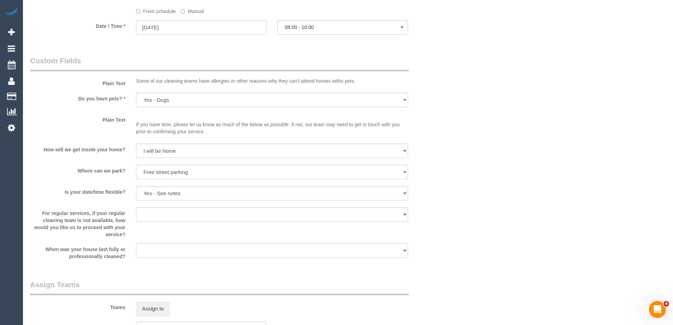
scroll to position [918, 0]
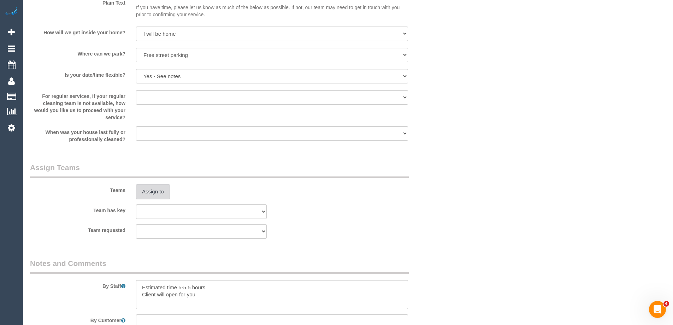
click at [164, 200] on sui-booking-teams "Teams Assign to Team has key (0) Office (1) Helen Trickett (FT) (1) Jeremy Law …" at bounding box center [236, 200] width 413 height 76
click at [156, 189] on button "Assign to" at bounding box center [153, 191] width 34 height 15
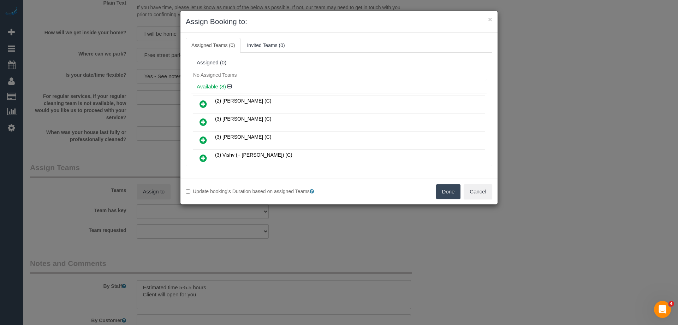
click at [321, 70] on div "No Assigned Teams" at bounding box center [338, 75] width 295 height 11
click at [205, 122] on icon at bounding box center [203, 122] width 7 height 8
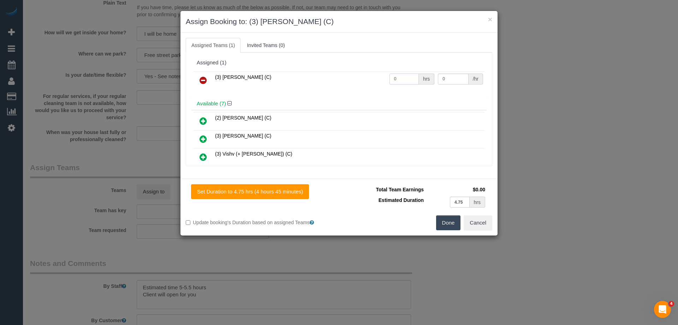
click at [398, 81] on input "0" at bounding box center [404, 78] width 29 height 11
type input "1"
click at [450, 82] on input "0" at bounding box center [453, 78] width 30 height 11
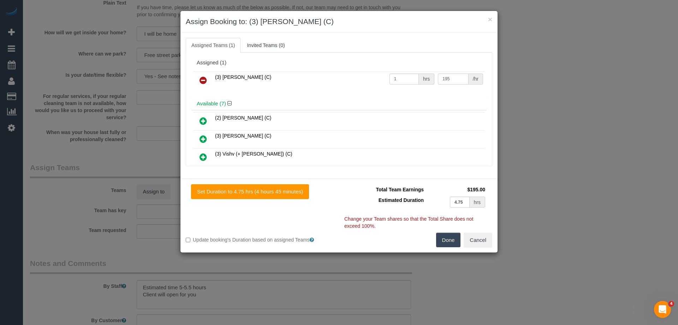
type input "195"
click at [437, 244] on button "Done" at bounding box center [448, 239] width 25 height 15
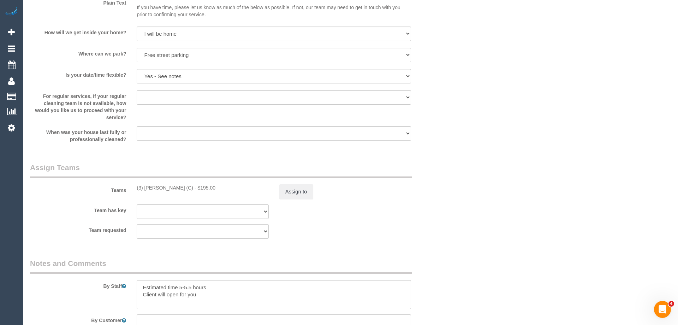
click at [437, 244] on div "× Assign Booking to: (3) Danyal Ali (C) Assigned Teams (1) Invited Teams (0) As…" at bounding box center [339, 162] width 678 height 325
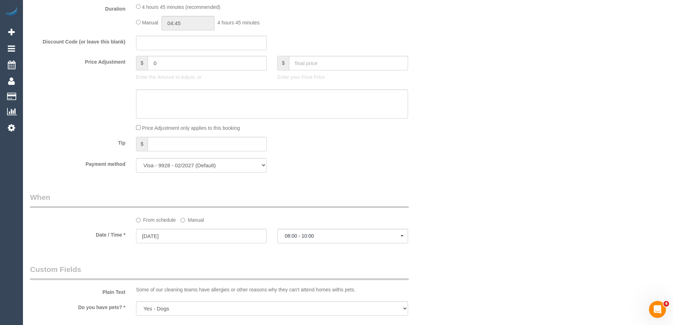
scroll to position [310, 0]
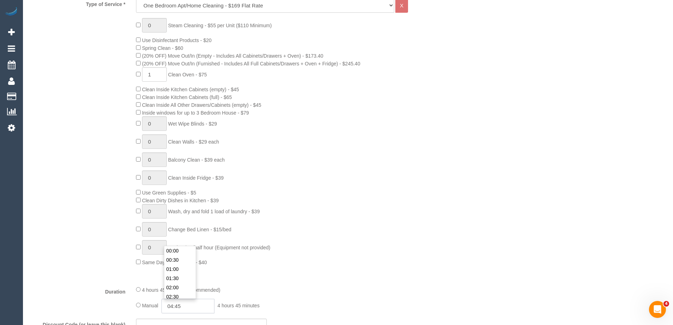
click at [193, 306] on input "04:45" at bounding box center [187, 305] width 53 height 14
type input "05:30"
click at [183, 293] on li "05:30" at bounding box center [179, 294] width 31 height 9
drag, startPoint x: 536, startPoint y: 251, endPoint x: 548, endPoint y: 247, distance: 12.1
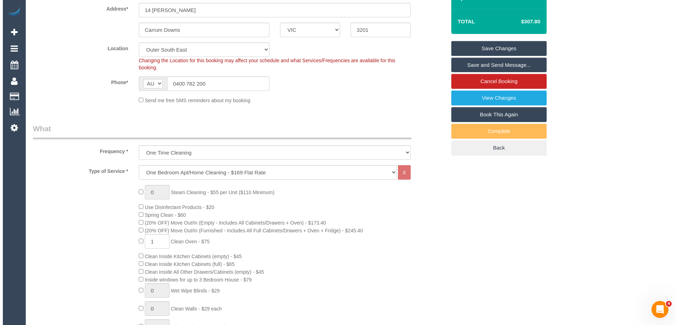
scroll to position [63, 0]
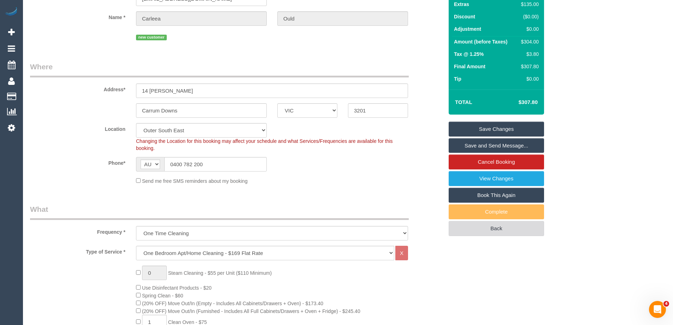
select select "spot10"
click at [505, 145] on link "Save and Send Message..." at bounding box center [496, 145] width 95 height 15
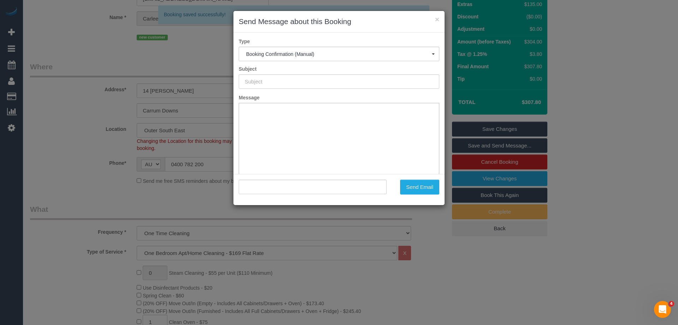
type input "Booking Confirmed"
type input ""Carleea Ould" <carleea95@gmail.com>"
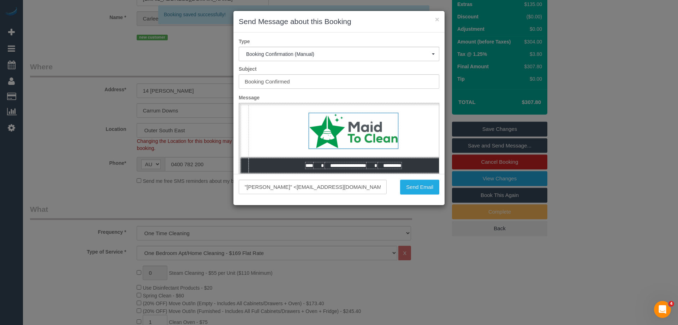
scroll to position [0, 0]
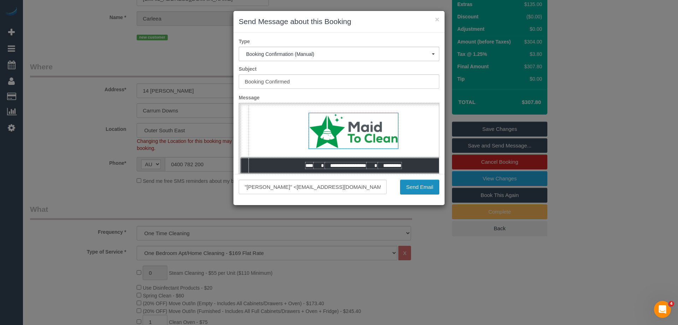
click at [431, 186] on button "Send Email" at bounding box center [419, 186] width 39 height 15
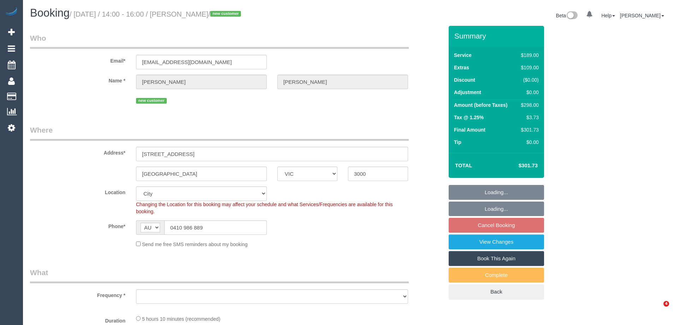
select select "VIC"
select select "object:708"
select select "spot1"
select select "number:28"
select select "number:14"
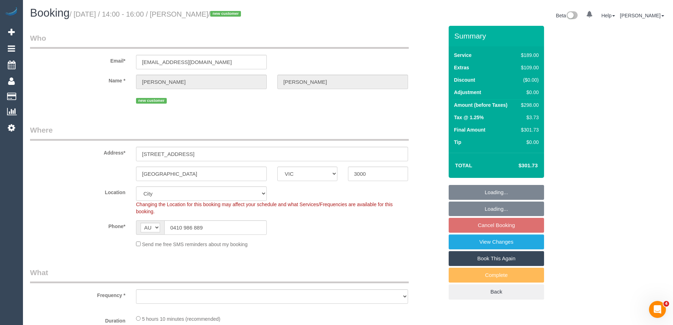
select select "number:18"
select select "number:36"
select select "number:26"
select select "object:1215"
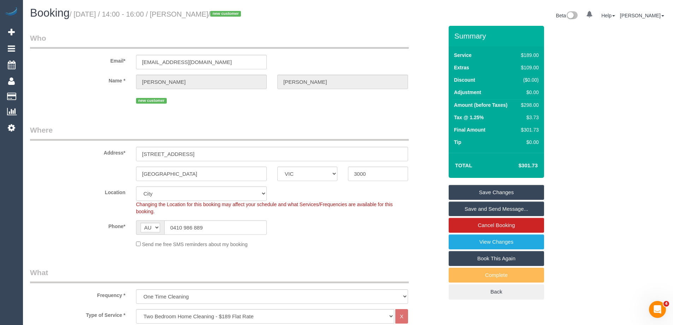
drag, startPoint x: 232, startPoint y: 12, endPoint x: 195, endPoint y: 16, distance: 37.3
click at [195, 16] on small "/ September 06, 2025 / 14:00 - 16:00 / Emily Wang / new customer" at bounding box center [156, 14] width 173 height 8
copy small "Emily Wang"
drag, startPoint x: 340, startPoint y: 228, endPoint x: 365, endPoint y: 233, distance: 26.0
click at [340, 228] on div "Phone* AF AL DZ AD AO AI AQ AG AR AM AW AU AT AZ BS BH BD BB BY BE BZ BJ BM BT …" at bounding box center [237, 227] width 424 height 14
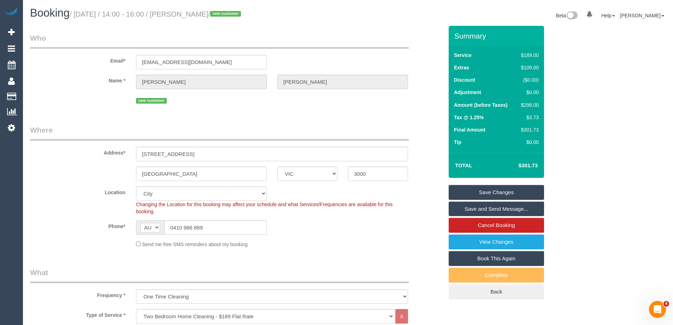
click at [529, 103] on div "$298.00" at bounding box center [528, 104] width 20 height 7
copy div "298.00"
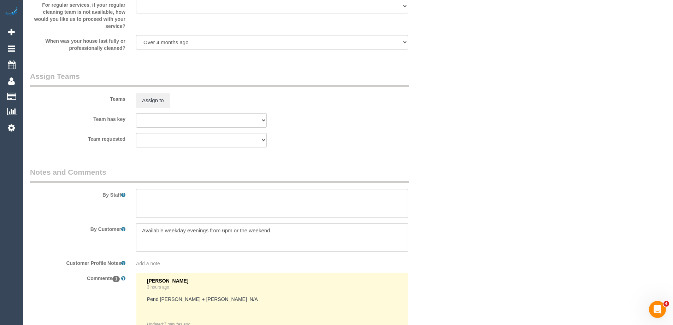
scroll to position [1059, 0]
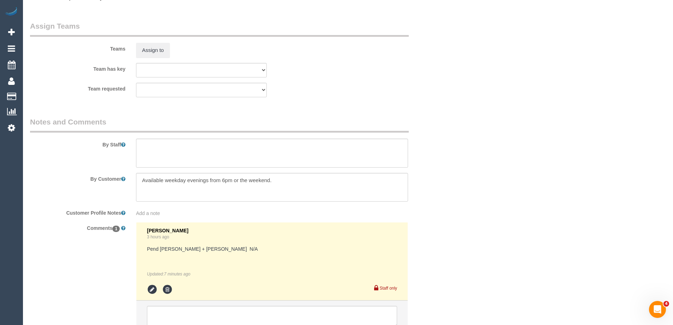
click at [180, 137] on div "By Staff" at bounding box center [237, 142] width 424 height 51
click at [301, 156] on textarea at bounding box center [272, 152] width 272 height 29
type textarea "Estimated time 5-5.5 hours"
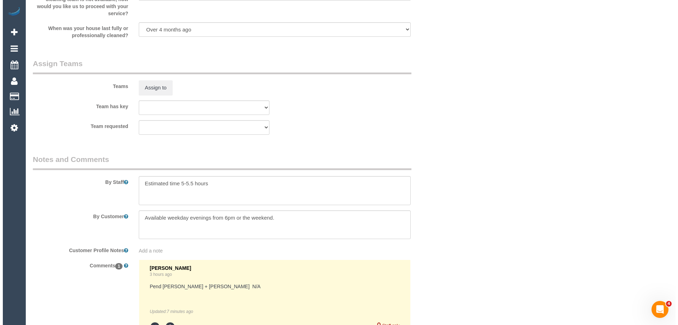
scroll to position [989, 0]
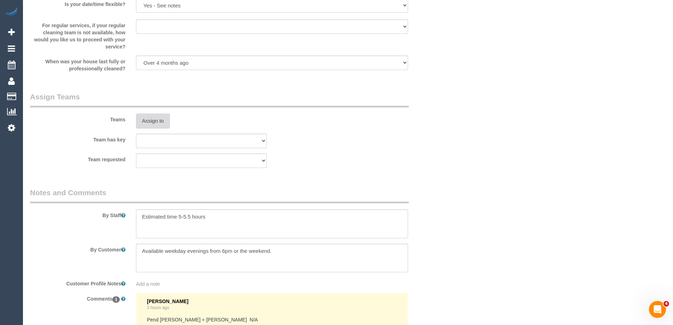
click at [142, 127] on button "Assign to" at bounding box center [153, 120] width 34 height 15
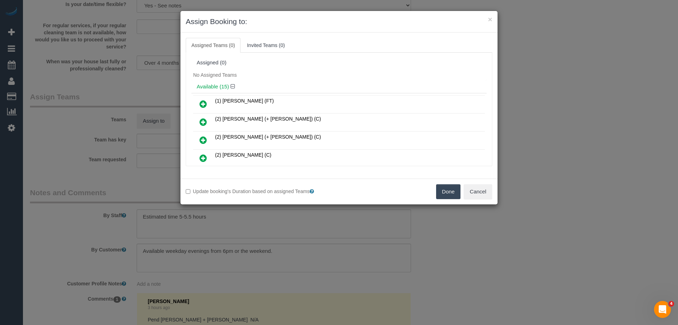
click at [281, 71] on div "No Assigned Teams" at bounding box center [338, 75] width 295 height 11
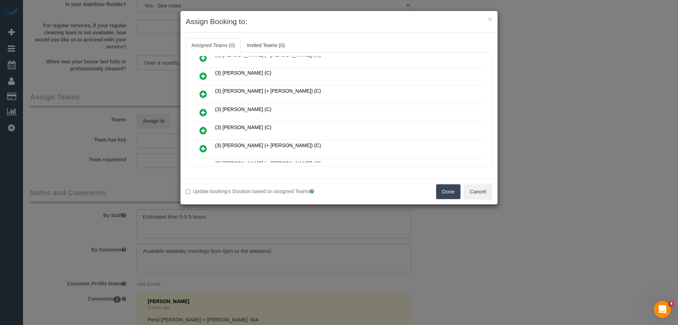
click at [203, 116] on icon at bounding box center [203, 112] width 7 height 8
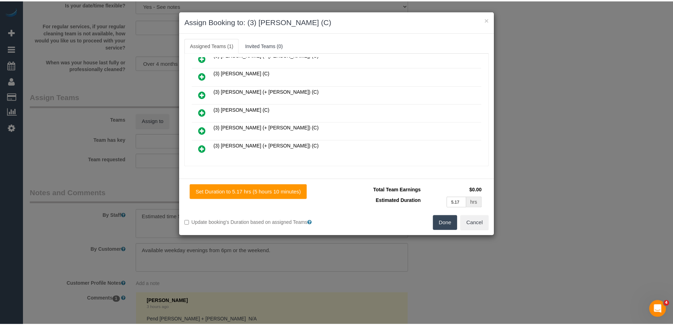
scroll to position [0, 0]
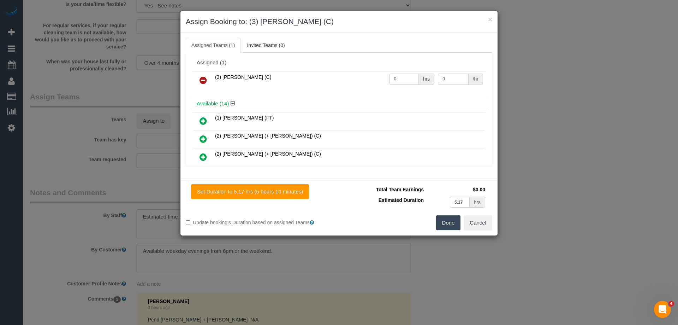
click at [408, 77] on input "0" at bounding box center [404, 78] width 29 height 11
type input "1"
click at [445, 78] on input "0" at bounding box center [453, 78] width 30 height 11
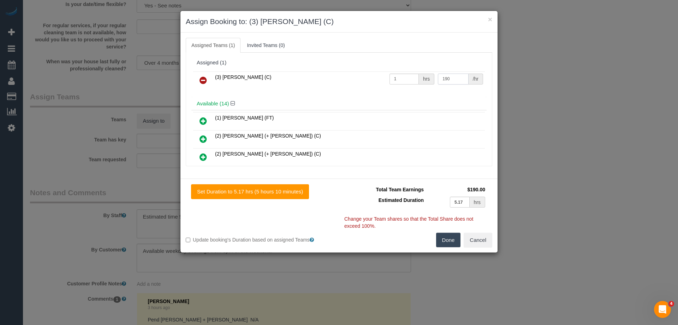
type input "190"
click at [444, 234] on button "Done" at bounding box center [448, 239] width 25 height 15
click at [444, 234] on div "× Assign Booking to: (3) Rowan Walia (C) Assigned Teams (1) Invited Teams (0) A…" at bounding box center [339, 162] width 678 height 325
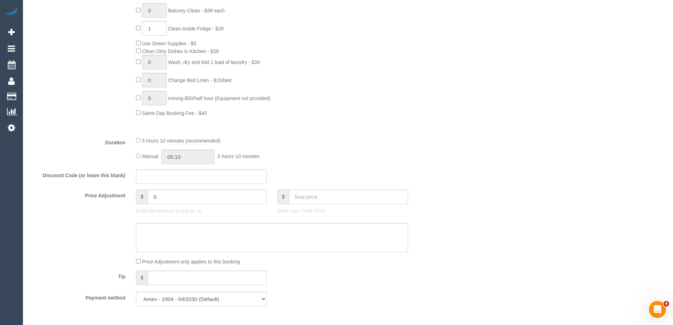
scroll to position [459, 0]
click at [196, 158] on input "05:10" at bounding box center [187, 157] width 53 height 14
type input "05:30"
click at [180, 200] on li "05:30" at bounding box center [179, 199] width 31 height 9
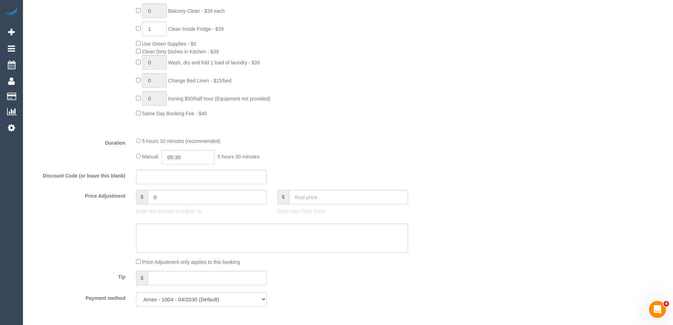
click at [460, 138] on div "Who Email* emails.emilyz@gmail.com Name * Emily Wang new customer Where Address…" at bounding box center [348, 263] width 636 height 1393
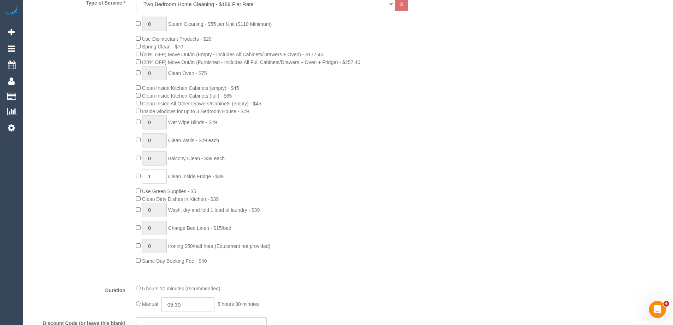
scroll to position [212, 0]
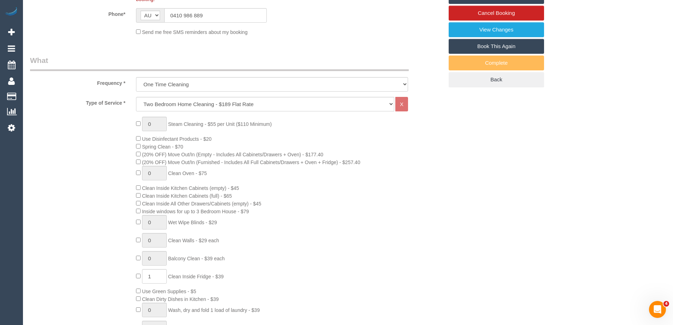
select select "spot15"
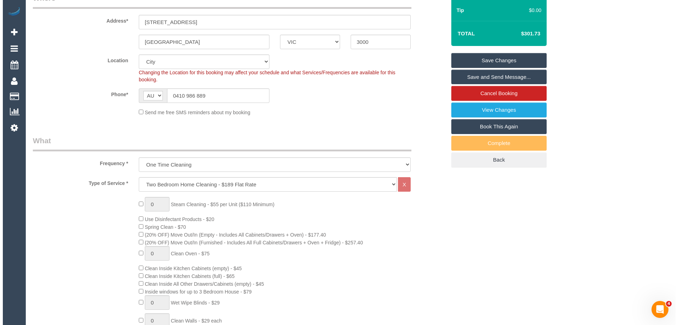
scroll to position [71, 0]
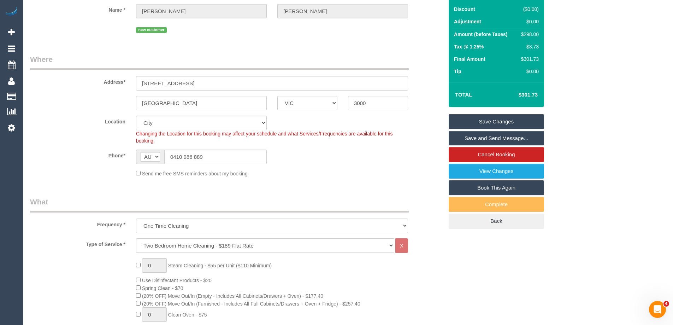
click at [406, 198] on legend "What" at bounding box center [219, 204] width 379 height 16
click at [469, 137] on link "Save and Send Message..." at bounding box center [496, 138] width 95 height 15
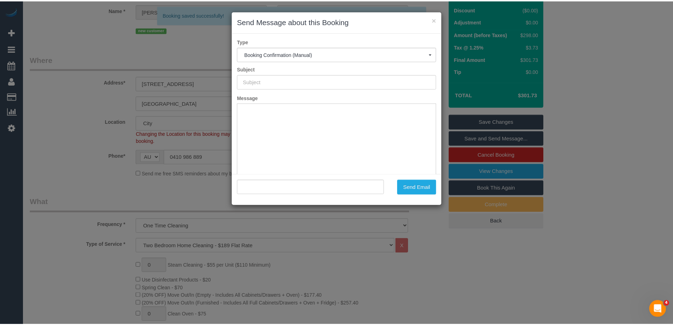
scroll to position [0, 0]
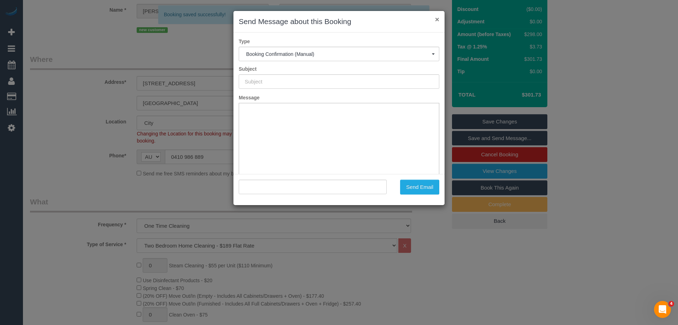
type input "Booking Confirmed"
type input ""Emily Wang" <emails.emilyz@gmail.com>"
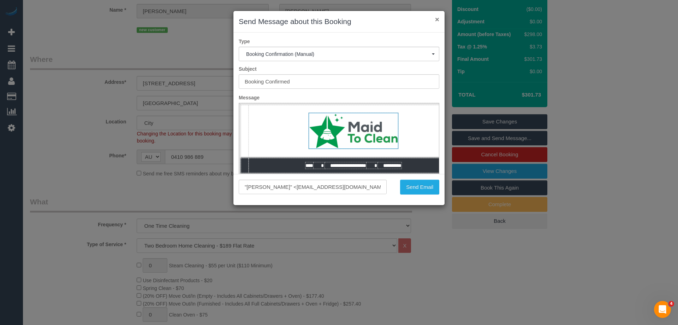
click at [437, 18] on button "×" at bounding box center [437, 19] width 4 height 7
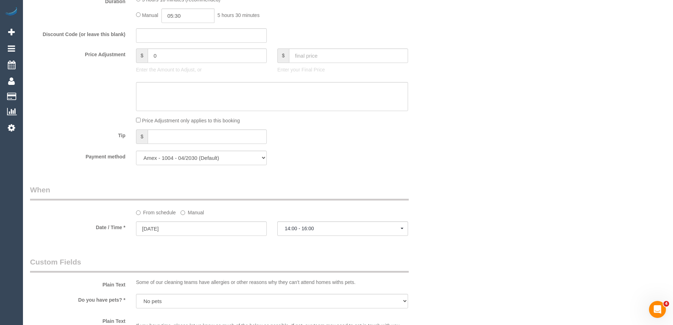
scroll to position [706, 0]
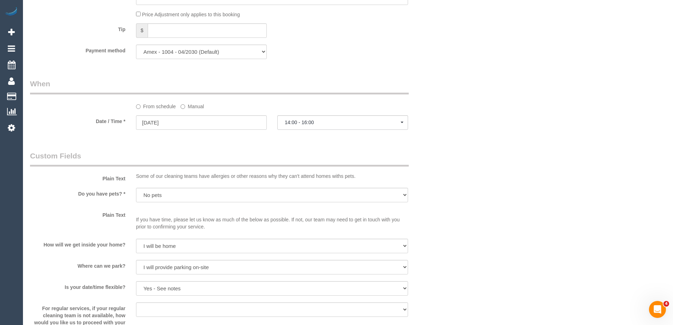
click at [200, 107] on label "Manual" at bounding box center [191, 105] width 23 height 10
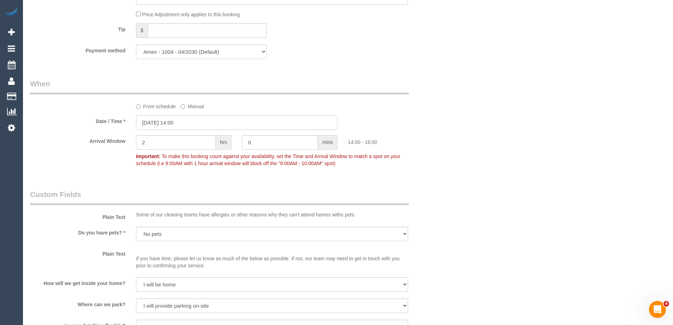
click at [191, 122] on input "06/09/2025 14:00" at bounding box center [236, 122] width 201 height 14
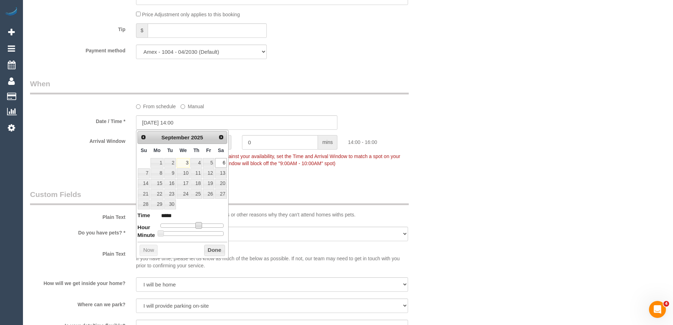
type input "06/09/2025 13:00"
type input "*****"
type input "06/09/2025 12:00"
type input "*****"
type input "[DATE] 11:00"
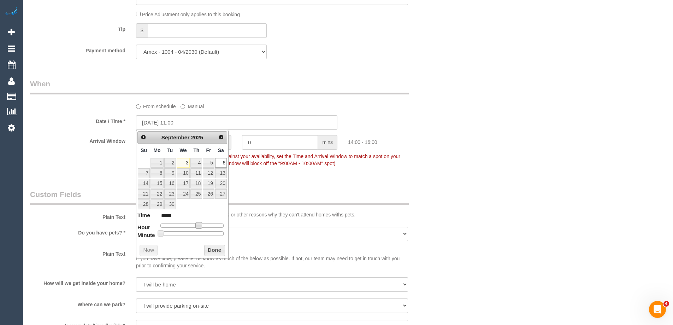
type input "*****"
type input "06/09/2025 10:00"
type input "*****"
type input "06/09/2025 09:00"
type input "*****"
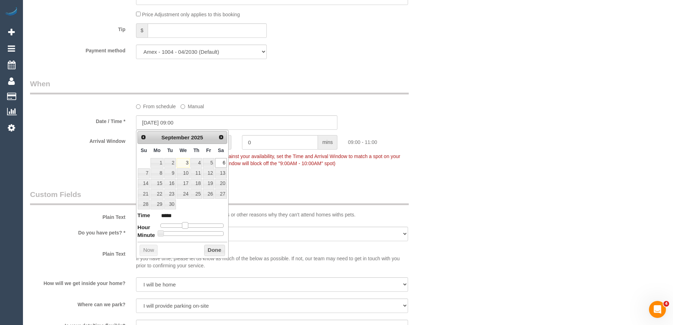
type input "06/09/2025 10:00"
type input "*****"
type input "[DATE] 11:00"
type input "*****"
type input "06/09/2025 10:00"
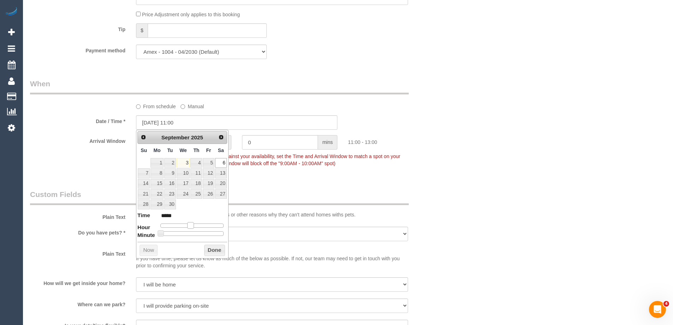
type input "*****"
drag, startPoint x: 200, startPoint y: 226, endPoint x: 190, endPoint y: 227, distance: 9.9
click at [190, 227] on span at bounding box center [188, 225] width 6 height 6
click at [212, 248] on button "Done" at bounding box center [214, 249] width 21 height 11
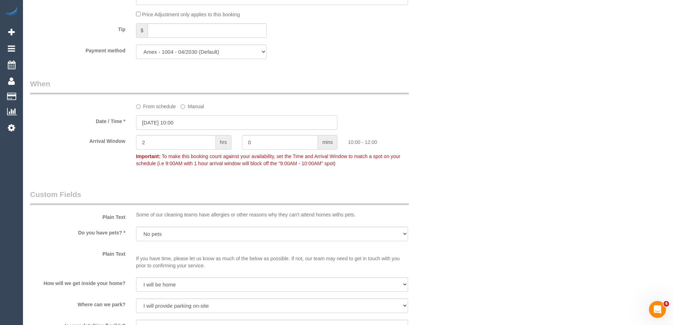
click at [184, 126] on input "06/09/2025 10:00" at bounding box center [236, 122] width 201 height 14
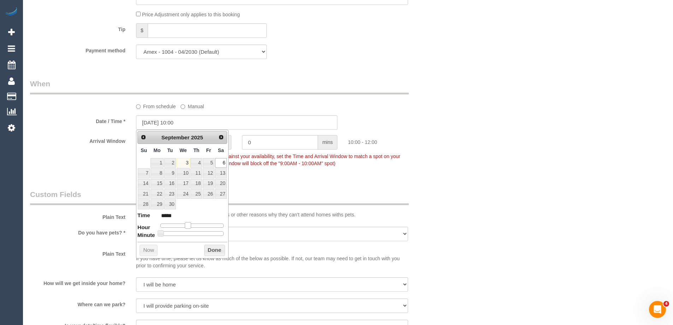
type input "06/09/2025 09:00"
type input "*****"
click at [185, 227] on span at bounding box center [185, 225] width 6 height 6
click at [218, 251] on button "Done" at bounding box center [214, 249] width 21 height 11
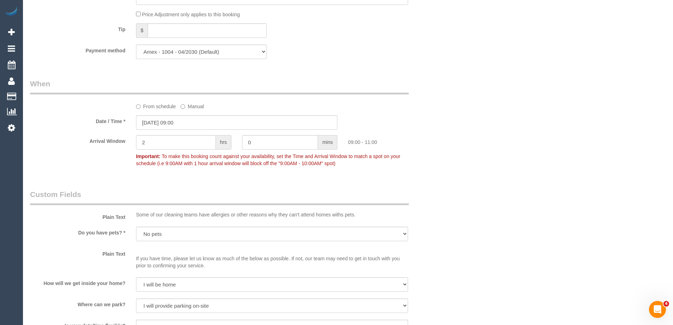
click at [434, 167] on div "Arrival Window 2 hrs 0 mins 09:00 - 11:00 Important: To make this booking count…" at bounding box center [237, 152] width 424 height 35
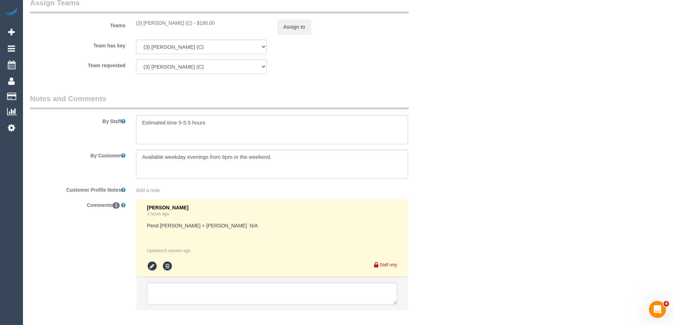
scroll to position [1158, 0]
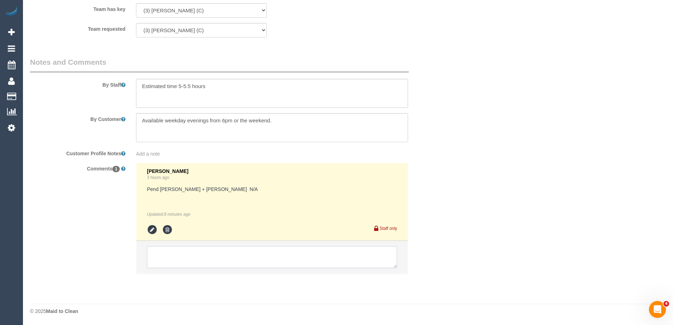
click at [190, 261] on textarea at bounding box center [272, 257] width 250 height 22
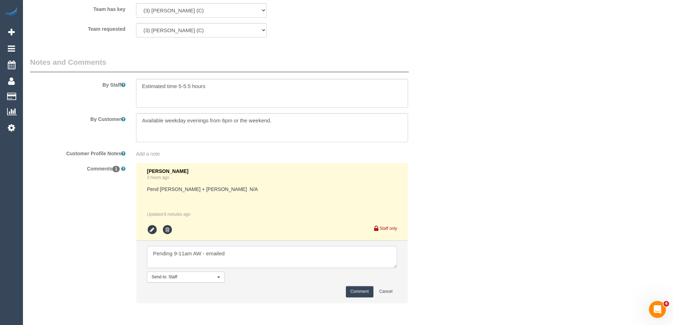
type textarea "Pending 9-11am AW - emailed"
click at [362, 292] on button "Comment" at bounding box center [360, 291] width 28 height 11
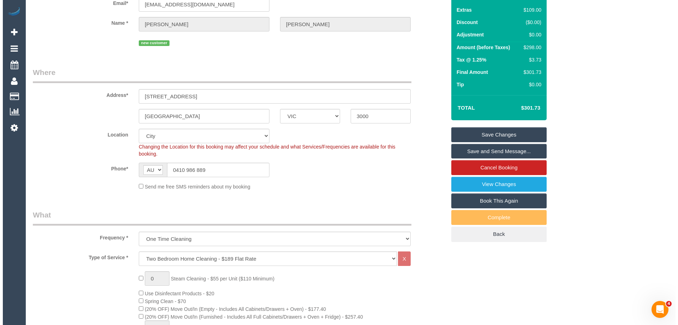
scroll to position [0, 0]
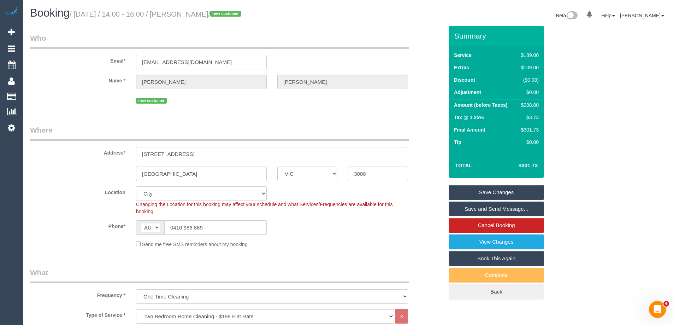
click at [174, 61] on input "emails.emilyz@gmail.com" at bounding box center [201, 62] width 131 height 14
click at [499, 191] on link "Save Changes" at bounding box center [496, 192] width 95 height 15
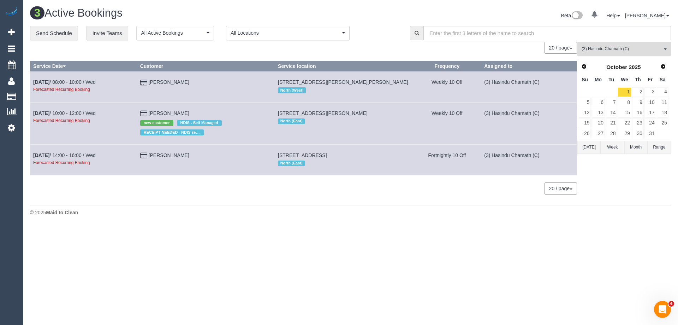
click at [645, 48] on span "(3) Hasindu Chamath (C)" at bounding box center [622, 49] width 81 height 6
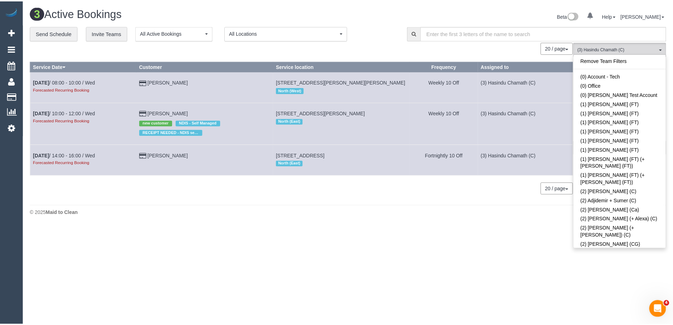
scroll to position [1045, 0]
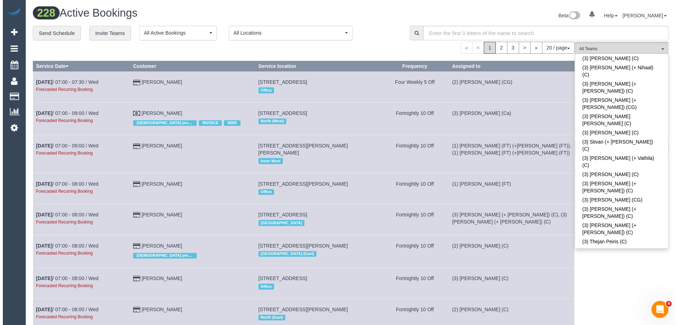
scroll to position [228, 0]
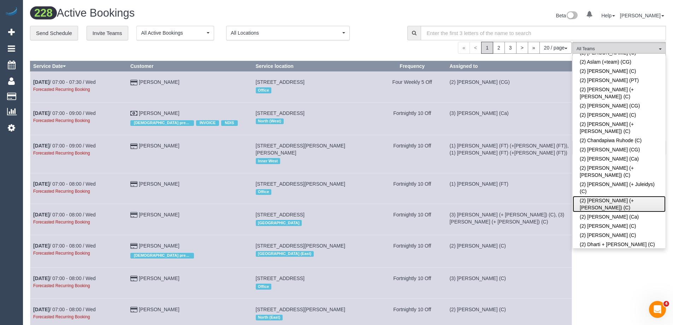
click at [617, 196] on link "(2) Daniela (+ Kevin) (C)" at bounding box center [618, 204] width 93 height 16
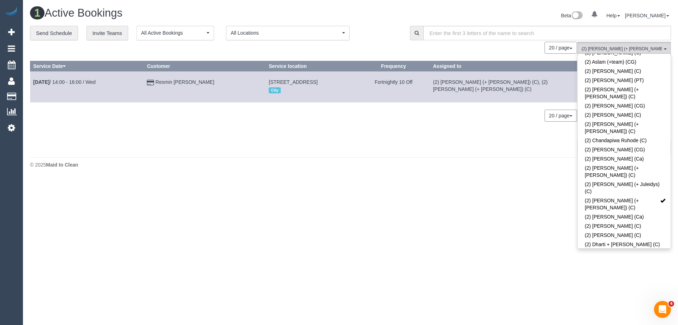
click at [378, 14] on div "Beta 0 Your Notifications You have 0 alerts Help Help Docs Take a Tour Contact …" at bounding box center [514, 16] width 326 height 19
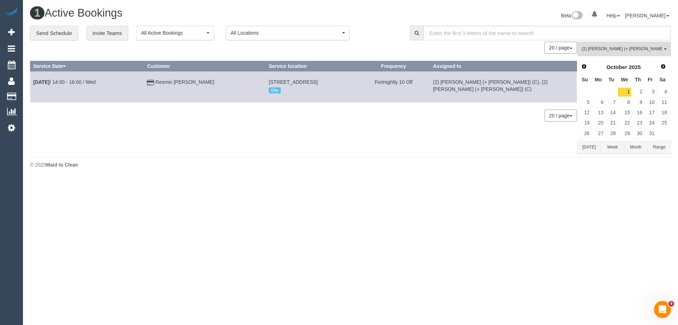
click at [581, 69] on span "Prev" at bounding box center [584, 67] width 6 height 6
click at [666, 102] on link "13" at bounding box center [663, 102] width 12 height 10
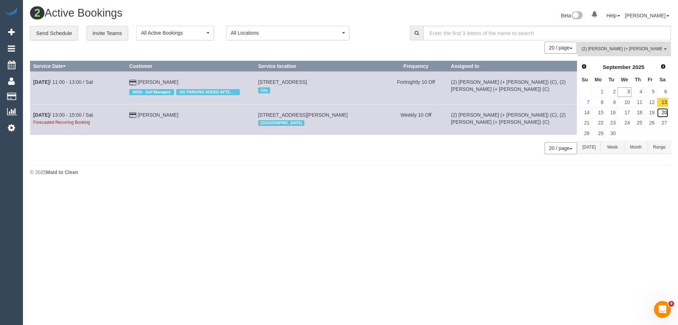
click at [664, 112] on link "20" at bounding box center [663, 113] width 12 height 10
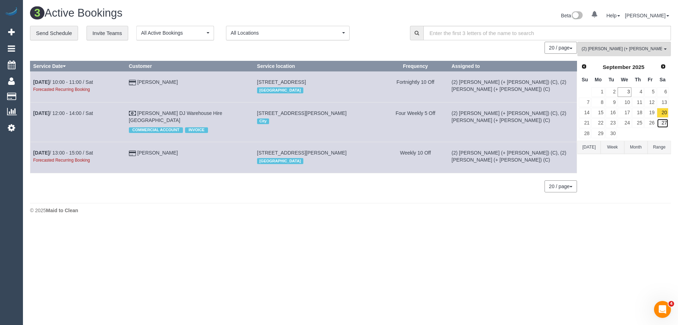
click at [667, 125] on link "27" at bounding box center [663, 123] width 12 height 10
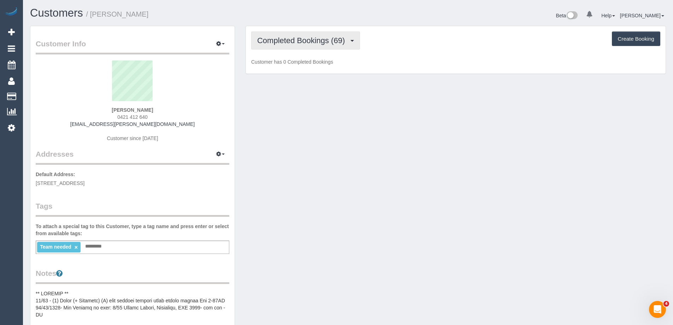
click at [348, 42] on span "Completed Bookings (69)" at bounding box center [302, 40] width 91 height 9
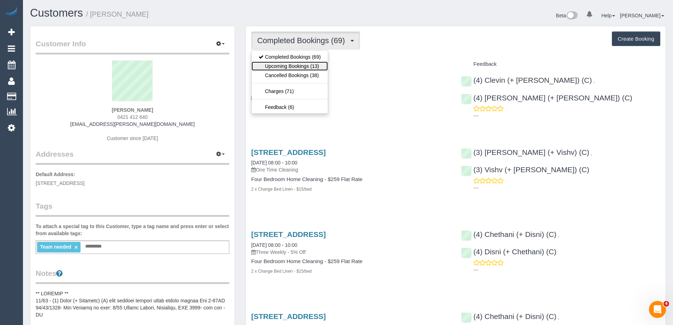
click at [322, 66] on link "Upcoming Bookings (13)" at bounding box center [289, 65] width 76 height 9
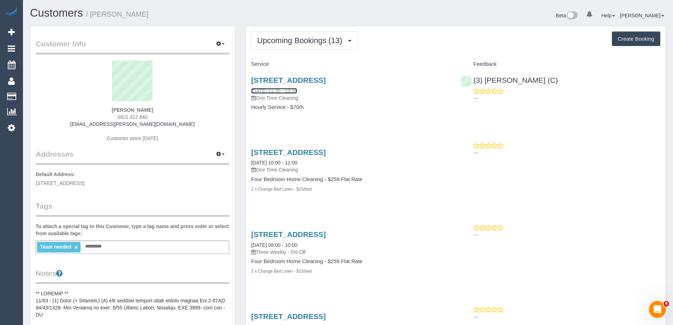
click at [297, 90] on link "03/09/2025 11:30 - 13:30" at bounding box center [274, 91] width 46 height 6
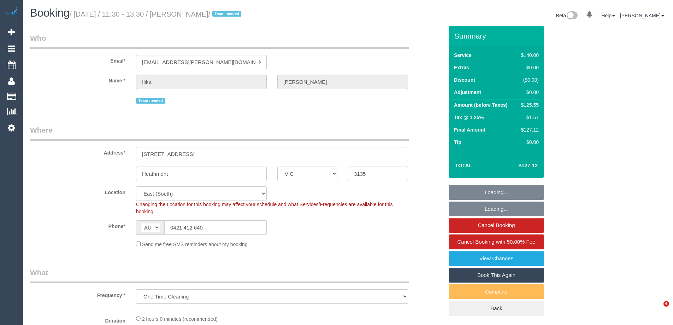
select select "VIC"
select select "object:590"
select select "string:stripe-pm_1PJ5zJ2GScqysDRVN6QVtdR4"
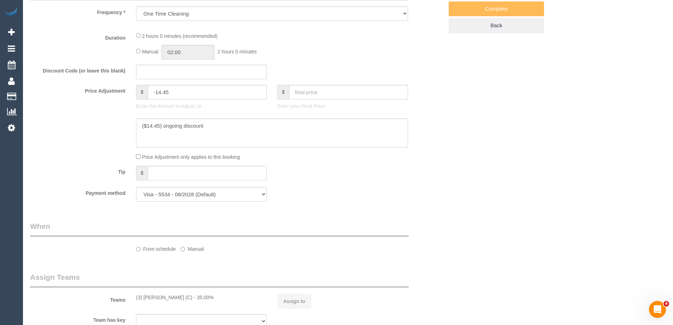
select select "number:28"
select select "number:14"
select select "number:19"
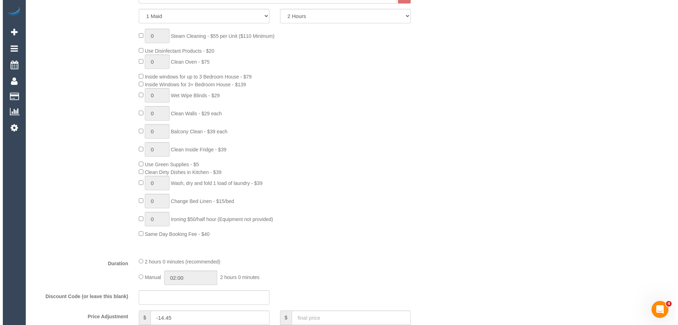
scroll to position [108, 0]
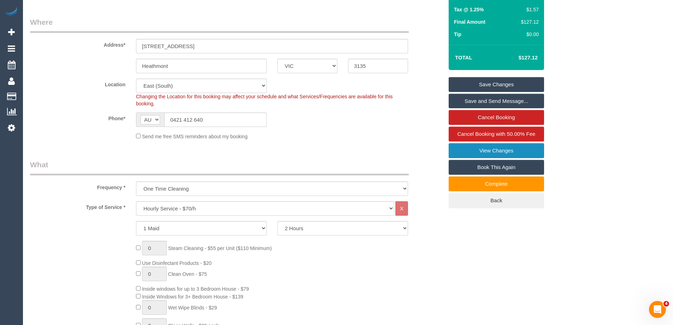
click at [513, 153] on link "View Changes" at bounding box center [496, 150] width 95 height 15
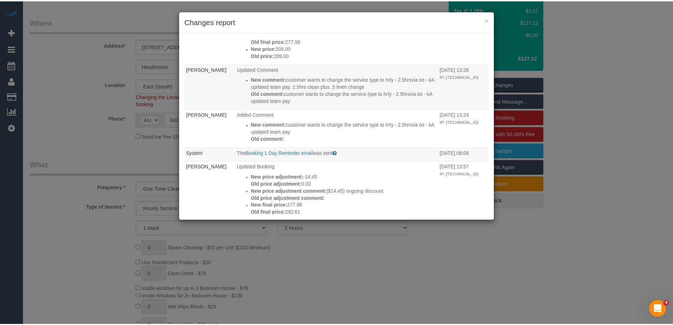
scroll to position [283, 0]
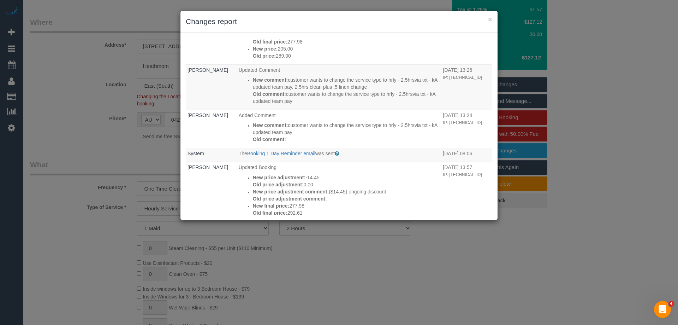
click at [394, 32] on div "× Changes report" at bounding box center [338, 22] width 317 height 22
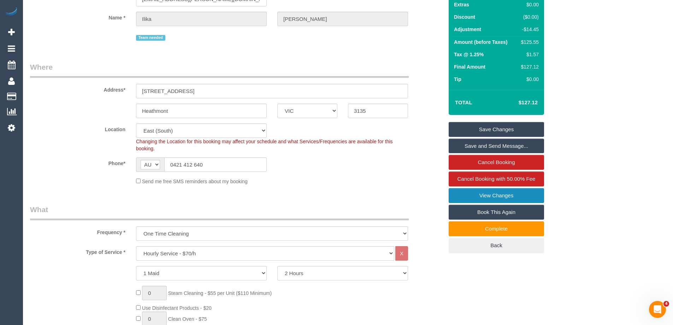
scroll to position [0, 0]
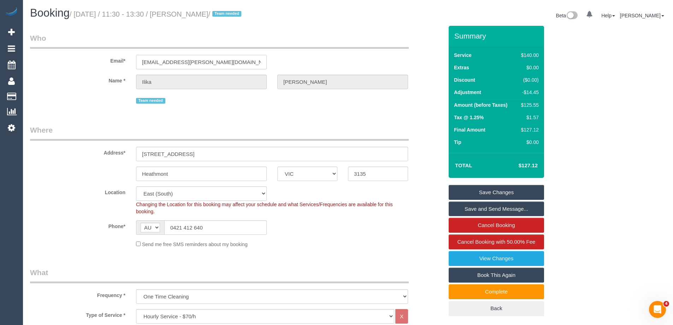
click at [164, 63] on input "[EMAIL_ADDRESS][PERSON_NAME][DOMAIN_NAME]" at bounding box center [201, 62] width 131 height 14
drag, startPoint x: 222, startPoint y: 59, endPoint x: 83, endPoint y: 61, distance: 139.5
click at [83, 61] on div "Email* [EMAIL_ADDRESS][PERSON_NAME][DOMAIN_NAME]" at bounding box center [237, 51] width 424 height 36
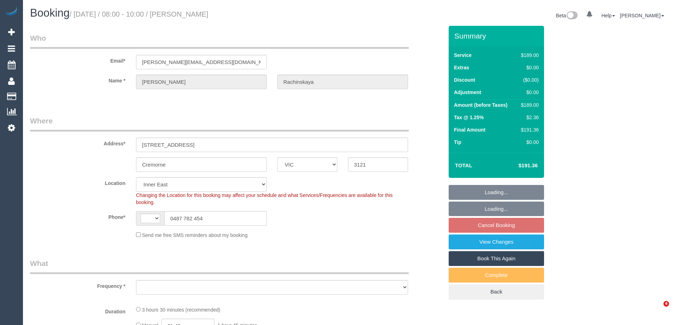
select select "VIC"
select select "string:AU"
select select "object:651"
select select "string:stripe-pm_1RmsKq2GScqysDRVLRYtGIkT"
select select "number:28"
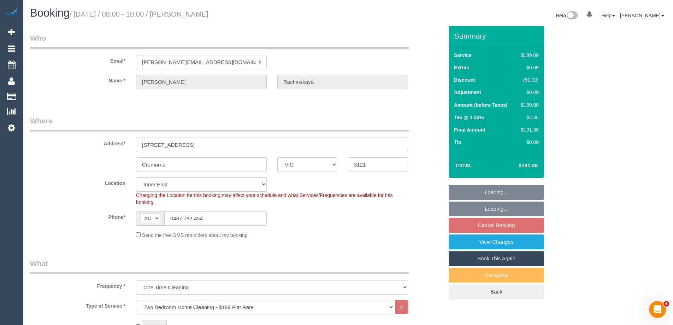
select select "number:14"
select select "number:19"
select select "number:23"
select select "number:35"
select select "number:12"
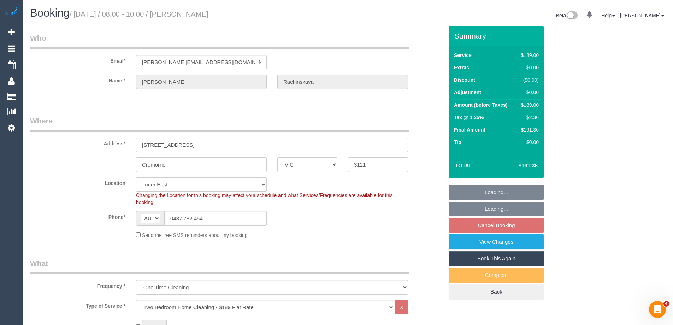
select select "object:802"
select select "spot1"
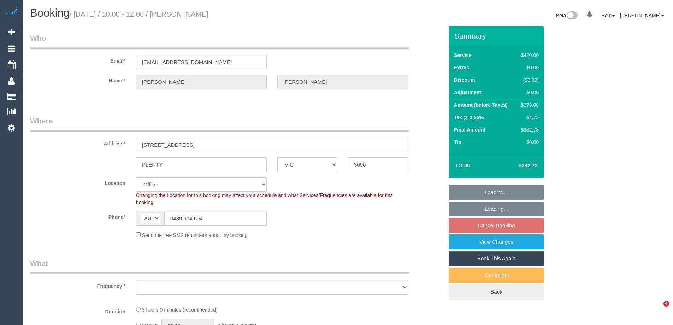
select select "VIC"
select select "object:575"
select select "string:stripe-pm_1RytV62GScqysDRVQg5ZUNi4"
select select "number:27"
select select "number:16"
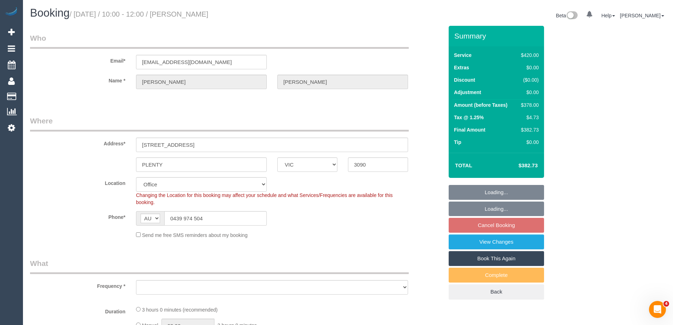
select select "number:19"
select select "number:36"
select select "number:35"
select select "number:11"
select select "object:740"
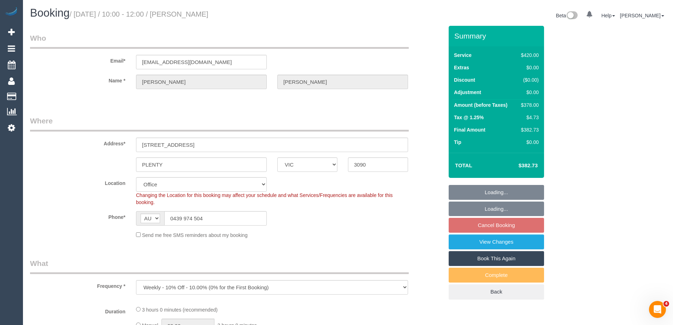
select select "2"
select select "180"
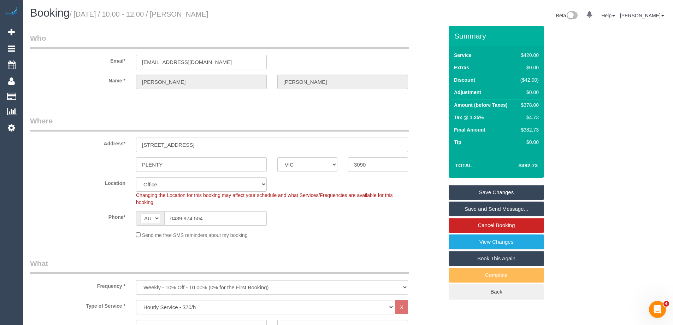
click at [84, 61] on div "Email* kjg1969@bigpond.com" at bounding box center [237, 51] width 424 height 36
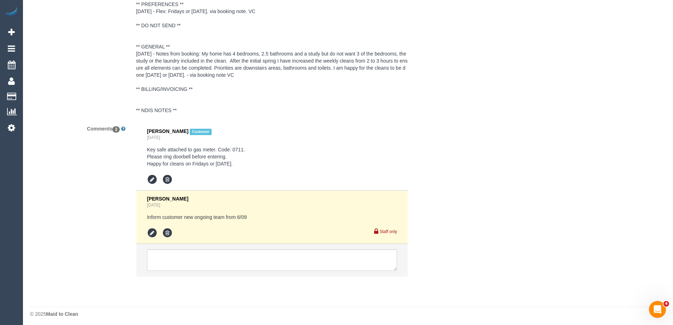
scroll to position [1310, 0]
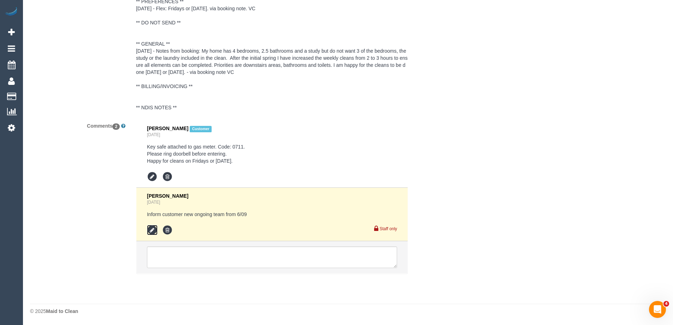
click at [148, 230] on icon at bounding box center [152, 230] width 11 height 11
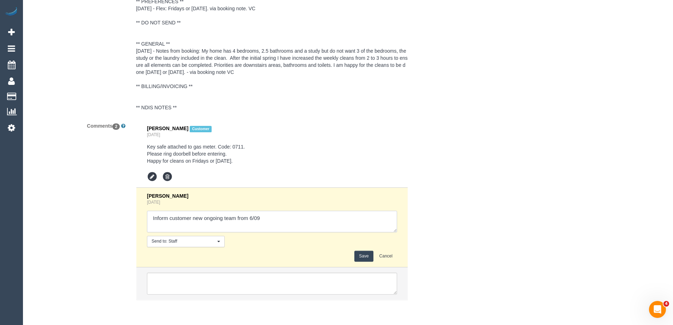
click at [168, 218] on textarea at bounding box center [272, 221] width 250 height 22
click at [295, 227] on textarea at bounding box center [272, 221] width 250 height 22
type textarea "Informed customer new ongoing team from 6/09 via email"
click at [366, 260] on button "Save" at bounding box center [363, 255] width 19 height 11
drag, startPoint x: 584, startPoint y: 170, endPoint x: 597, endPoint y: 168, distance: 12.8
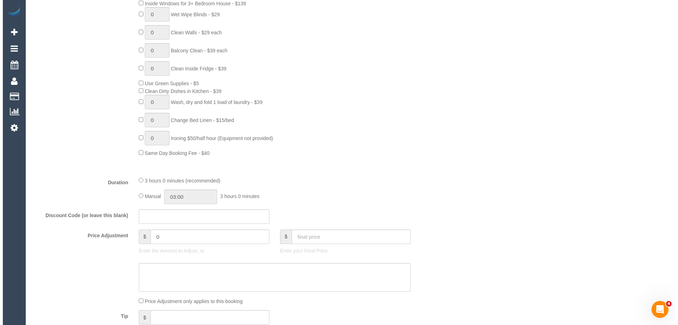
scroll to position [144, 0]
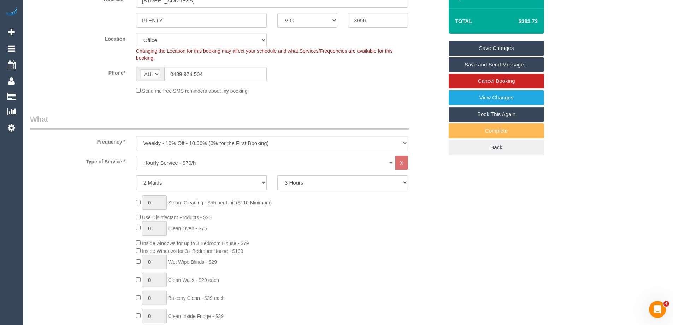
click at [508, 63] on link "Save and Send Message..." at bounding box center [496, 64] width 95 height 15
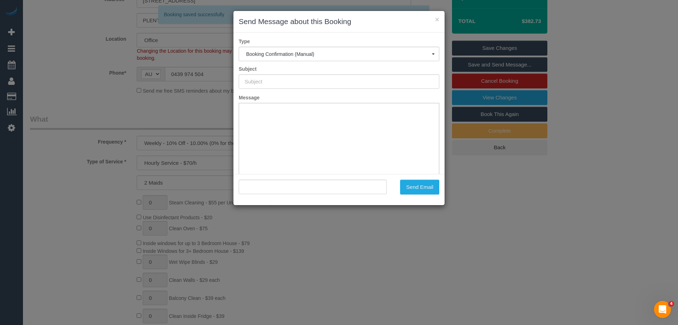
type input "Booking Confirmed"
type input ""Kevin OCONNELL" <kjg1969@bigpond.com>"
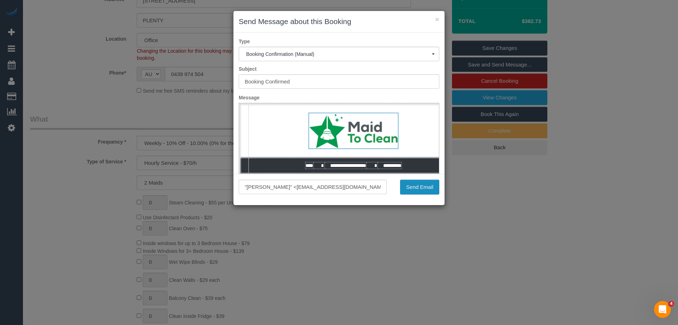
click at [420, 185] on button "Send Email" at bounding box center [419, 186] width 39 height 15
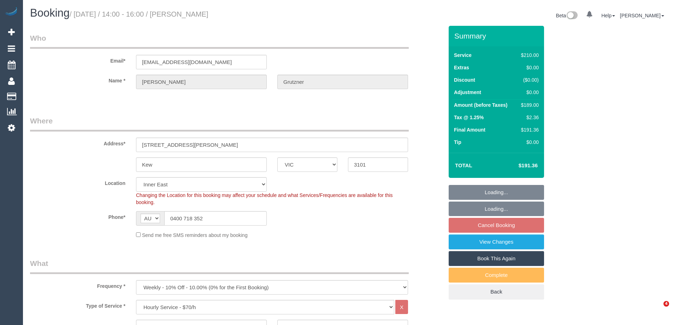
select select "VIC"
select select "180"
select select "object:724"
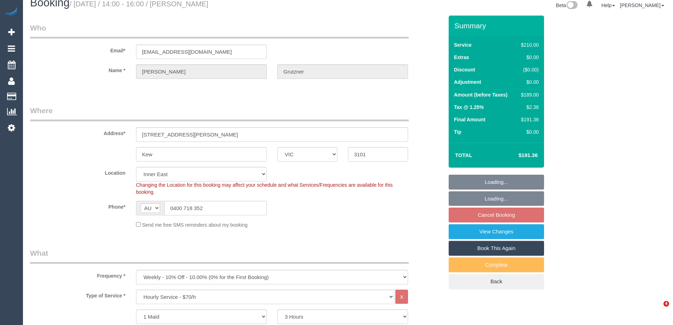
select select "string:stripe-pm_1OKDIQ2GScqysDRVWHVj2xOp"
select select "spot1"
select select "number:27"
select select "number:14"
select select "number:19"
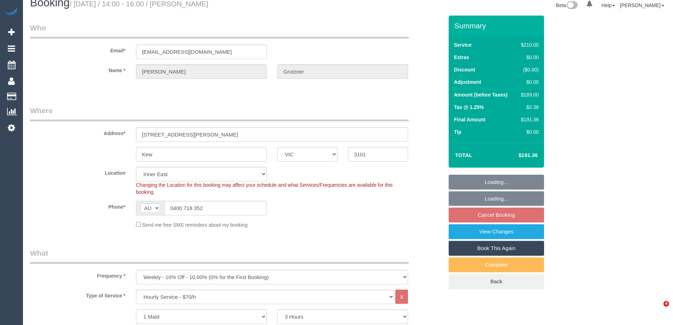
select select "number:36"
select select "number:34"
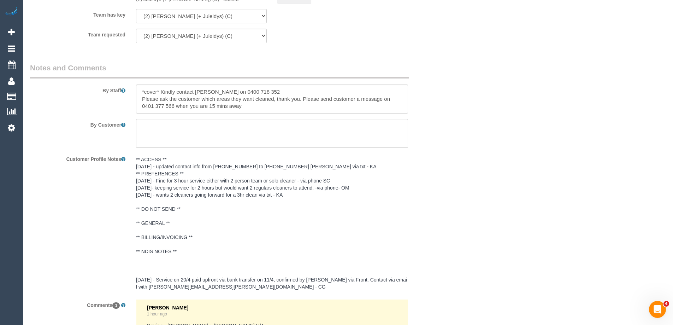
scroll to position [1209, 0]
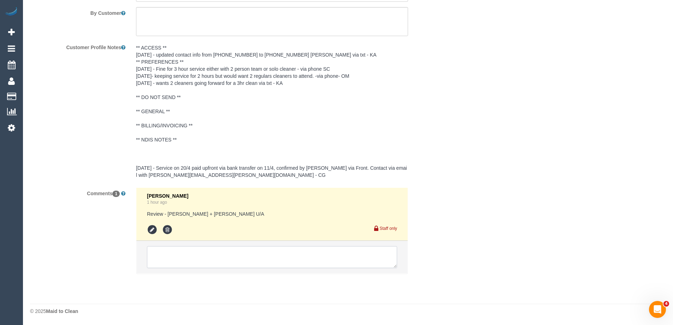
click at [170, 257] on textarea at bounding box center [272, 257] width 250 height 22
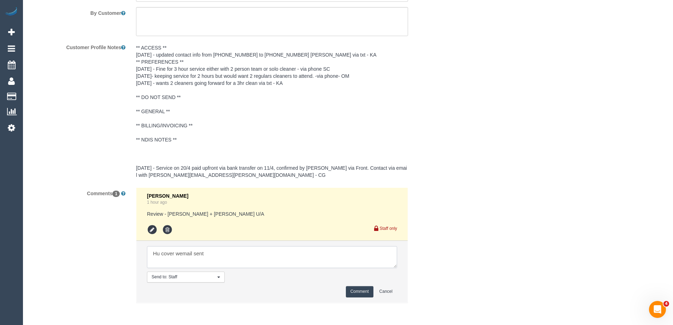
click at [186, 254] on textarea at bounding box center [272, 257] width 250 height 22
type textarea "Hu cover email sent"
click at [363, 294] on button "Comment" at bounding box center [360, 291] width 28 height 11
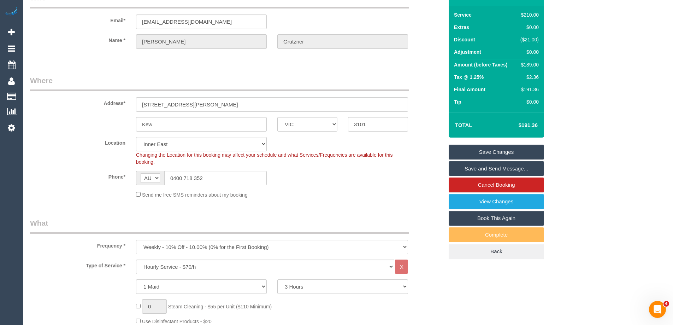
scroll to position [0, 0]
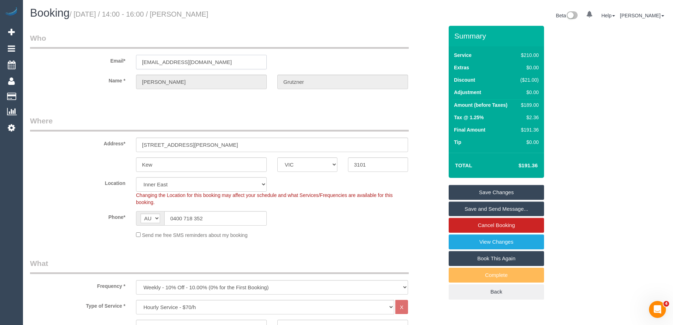
click at [189, 64] on input "grutznermary@gmail.com" at bounding box center [201, 62] width 131 height 14
drag, startPoint x: 231, startPoint y: 16, endPoint x: 198, endPoint y: 18, distance: 32.9
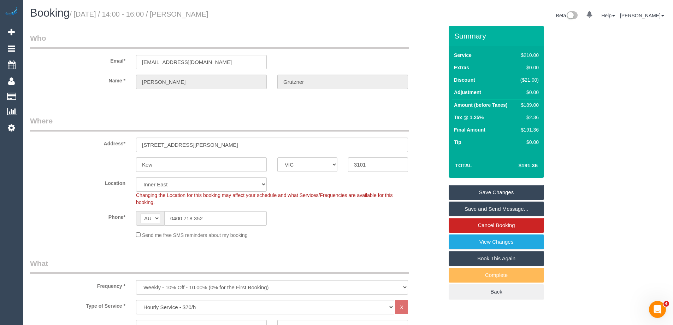
click at [198, 18] on h1 "Booking / September 06, 2025 / 14:00 - 16:00 / Mary Grutzner" at bounding box center [186, 13] width 313 height 12
copy small "Mary Grutzner"
click at [517, 206] on link "Save and Send Message..." at bounding box center [496, 208] width 95 height 15
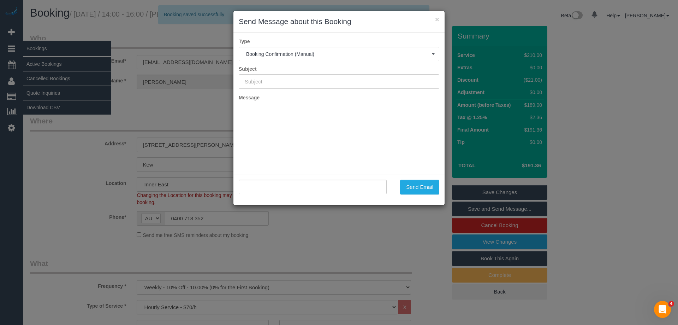
type input "Booking Confirmed"
type input ""Mary Grutzner" <grutznermary@gmail.com>"
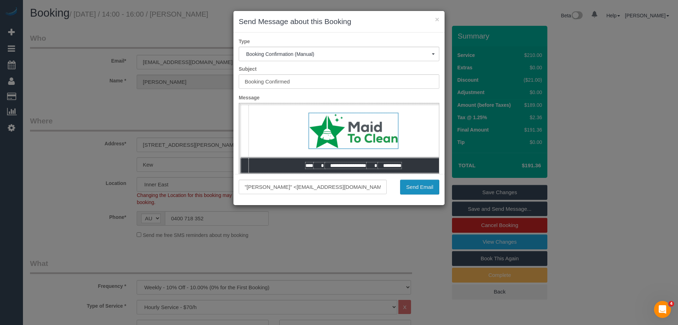
click at [426, 185] on button "Send Email" at bounding box center [419, 186] width 39 height 15
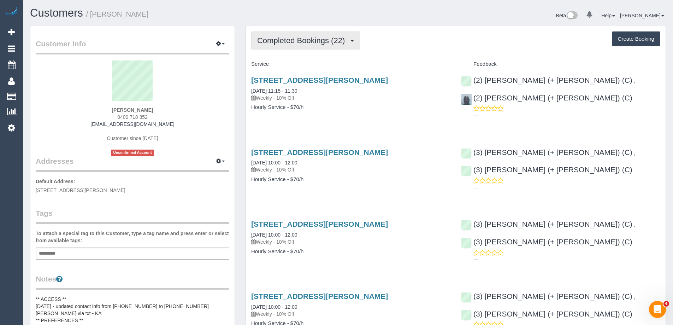
click at [332, 39] on span "Completed Bookings (22)" at bounding box center [302, 40] width 91 height 9
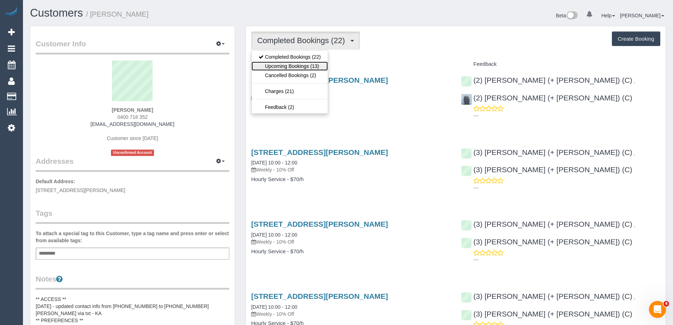
click at [278, 70] on link "Upcoming Bookings (13)" at bounding box center [289, 65] width 76 height 9
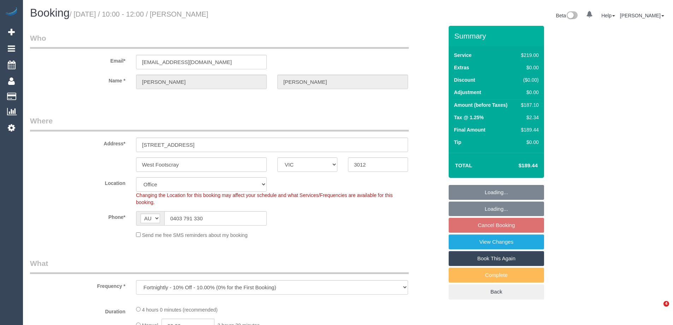
select select "VIC"
select select "string:stripe-pm_1RIIeS2GScqysDRV5679pbuy"
select select "number:27"
select select "number:14"
select select "number:19"
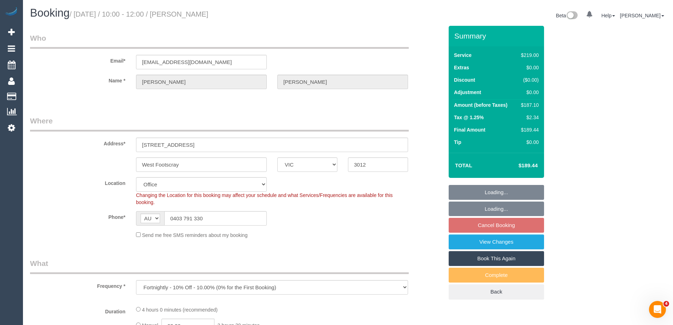
select select "number:25"
select select "number:34"
select select "number:13"
select select "object:1973"
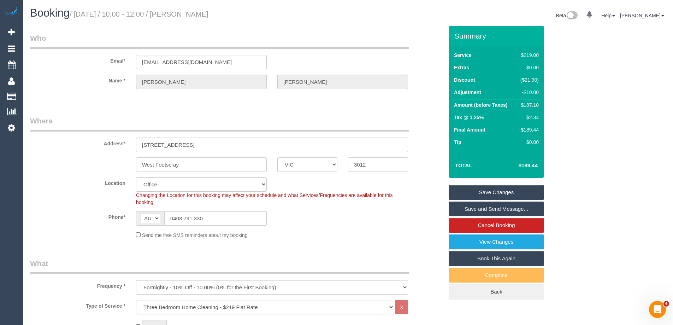
drag, startPoint x: 337, startPoint y: 237, endPoint x: 345, endPoint y: 233, distance: 8.5
click at [338, 237] on div "Send me free SMS reminders about my booking" at bounding box center [272, 235] width 283 height 8
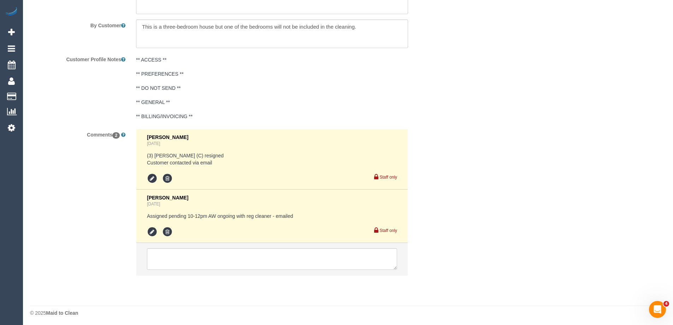
scroll to position [1244, 0]
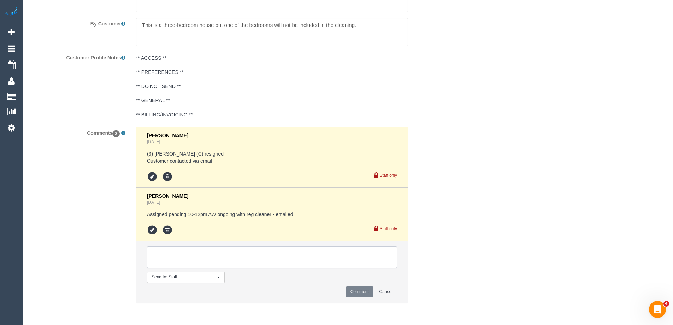
click at [210, 262] on textarea at bounding box center [272, 257] width 250 height 22
type textarea "Fu sent"
click at [365, 290] on button "Comment" at bounding box center [360, 291] width 28 height 11
drag, startPoint x: 566, startPoint y: 151, endPoint x: 596, endPoint y: 142, distance: 31.6
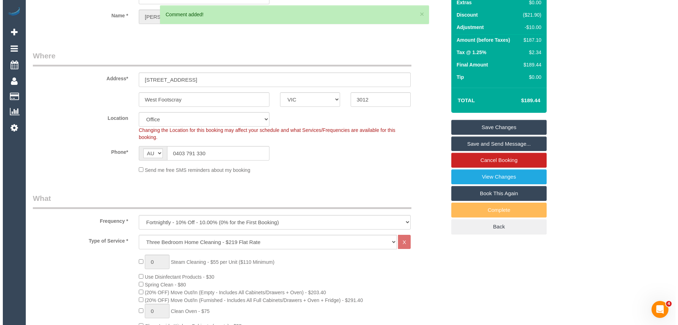
scroll to position [0, 0]
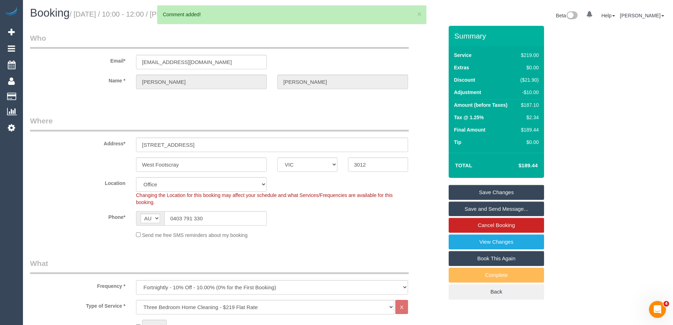
click at [524, 189] on link "Save Changes" at bounding box center [496, 192] width 95 height 15
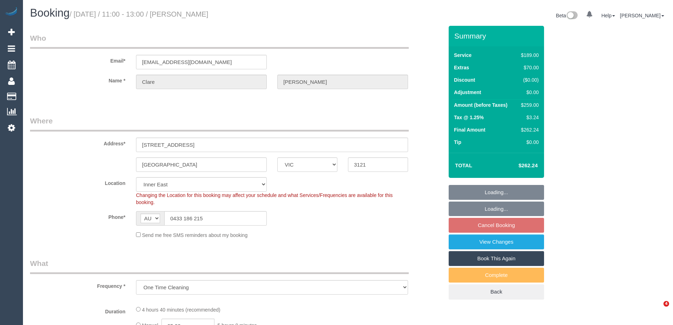
select select "VIC"
select select "number:29"
select select "number:14"
select select "number:19"
select select "number:24"
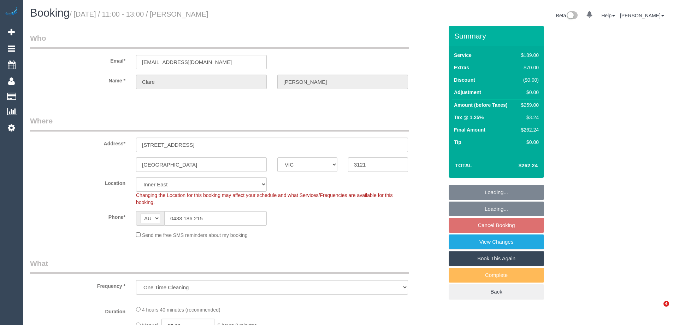
select select "number:34"
select select "number:12"
select select "string:stripe-pm_1RtgVf2GScqysDRV2AOPebzR"
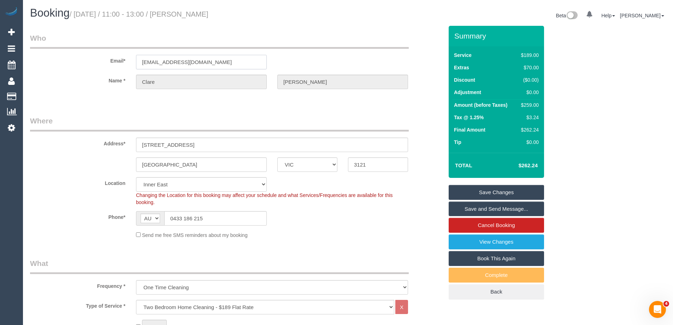
click at [186, 61] on input "[EMAIL_ADDRESS][DOMAIN_NAME]" at bounding box center [201, 62] width 131 height 14
click at [188, 40] on legend "Who" at bounding box center [219, 41] width 379 height 16
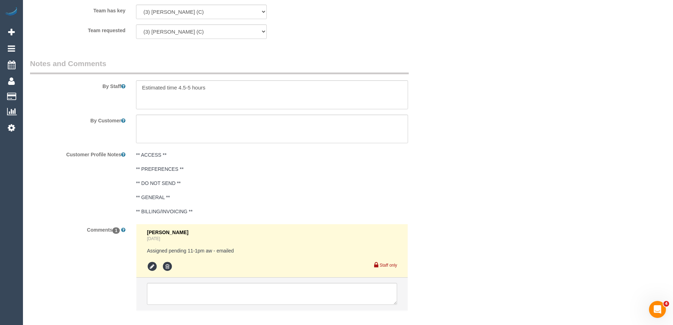
scroll to position [1184, 0]
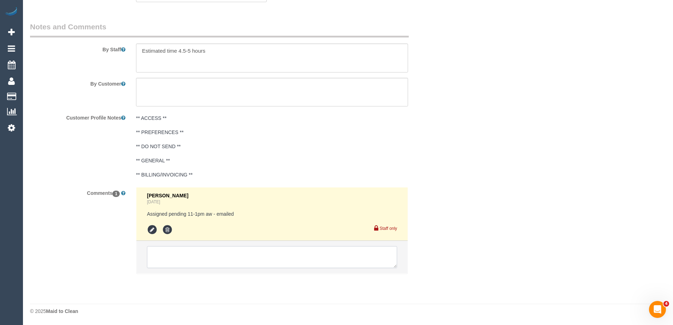
click at [189, 267] on textarea at bounding box center [272, 257] width 250 height 22
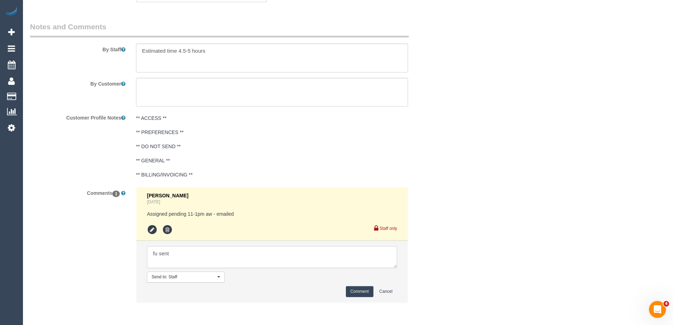
type textarea "fu sent"
click at [353, 290] on button "Comment" at bounding box center [360, 291] width 28 height 11
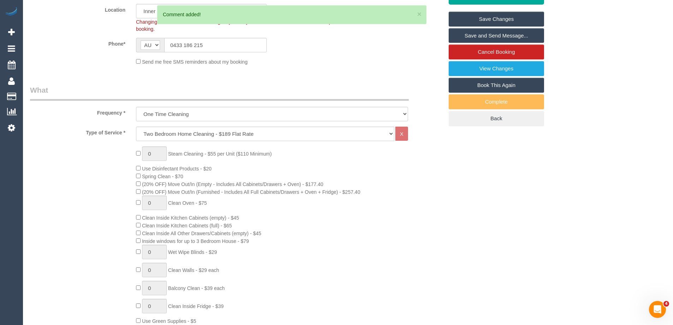
scroll to position [89, 0]
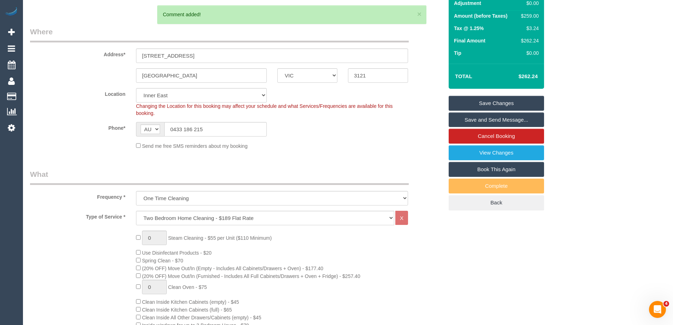
click at [537, 100] on link "Save Changes" at bounding box center [496, 103] width 95 height 15
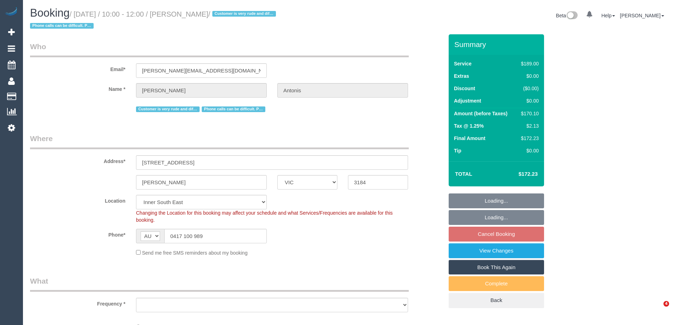
select select "VIC"
select select "number:27"
select select "number:14"
select select "number:19"
select select "number:36"
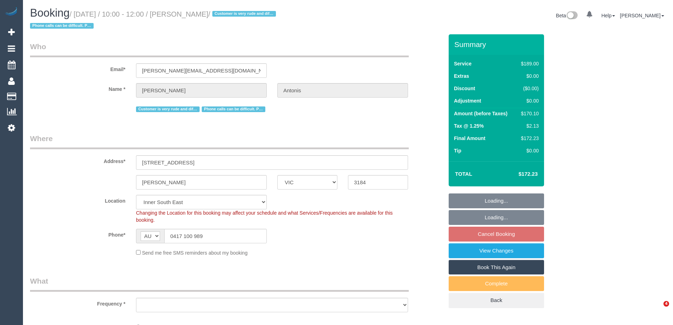
select select "number:35"
select select "number:12"
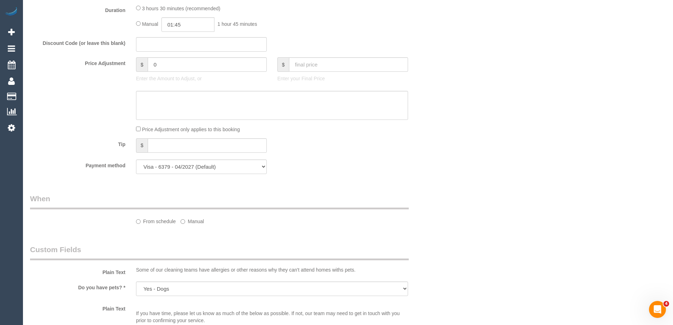
scroll to position [500, 0]
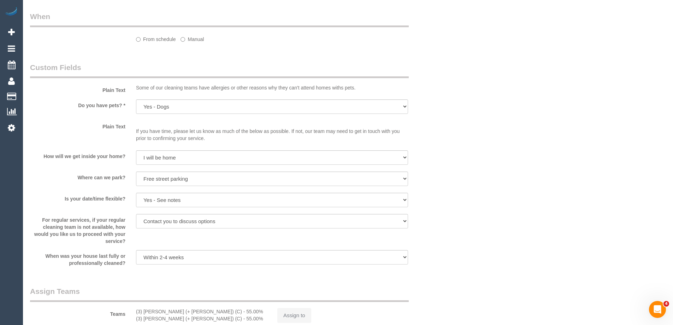
select select "object:1284"
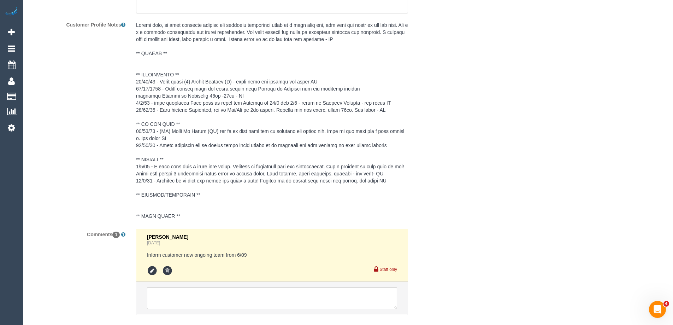
select select "spot1"
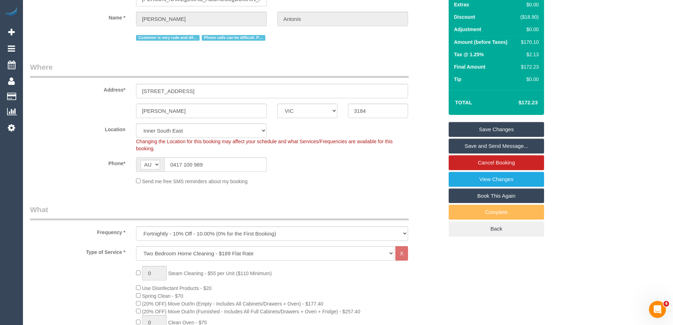
scroll to position [0, 0]
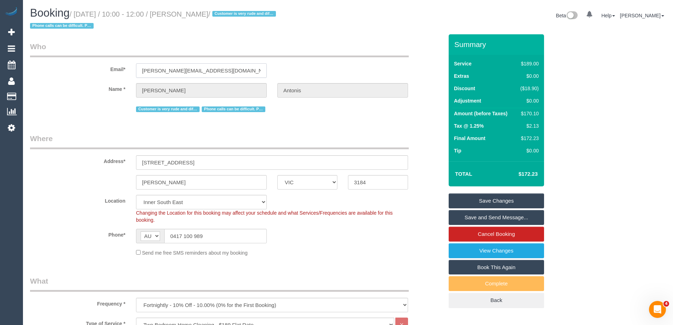
click at [188, 70] on input "patra@antonis.com.au" at bounding box center [201, 70] width 131 height 14
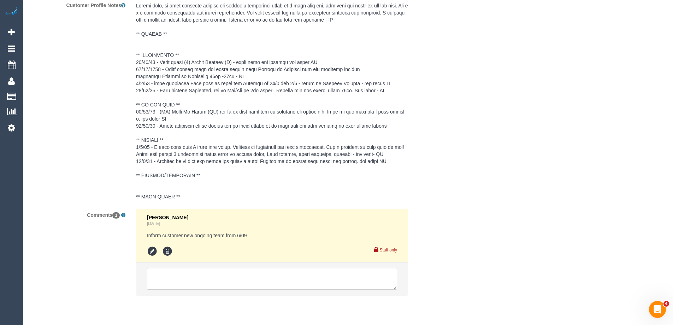
scroll to position [1297, 0]
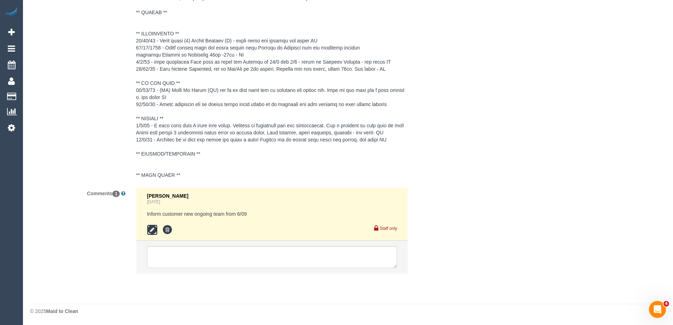
click at [154, 231] on icon at bounding box center [152, 229] width 11 height 11
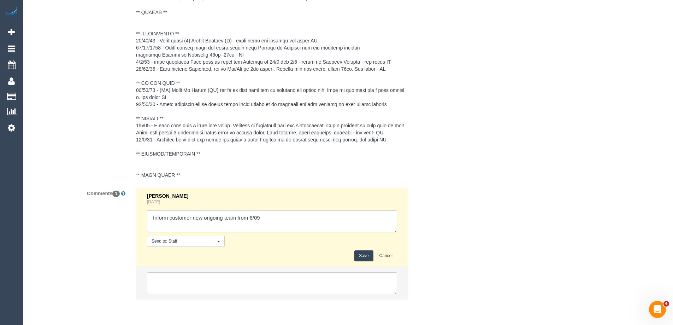
click at [168, 217] on textarea at bounding box center [272, 221] width 250 height 22
click at [290, 218] on textarea at bounding box center [272, 221] width 250 height 22
type textarea "Informed customer new ongoing team from 6/09 via email"
click at [368, 259] on button "Save" at bounding box center [363, 255] width 19 height 11
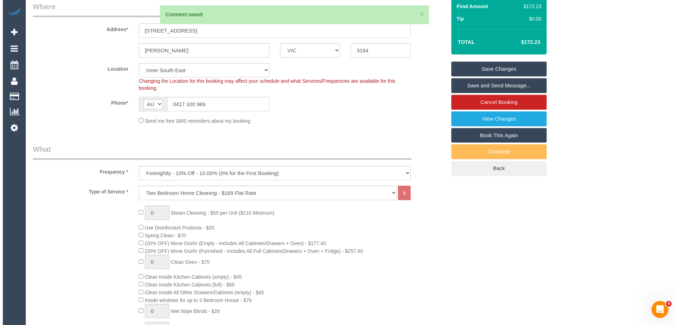
scroll to position [0, 0]
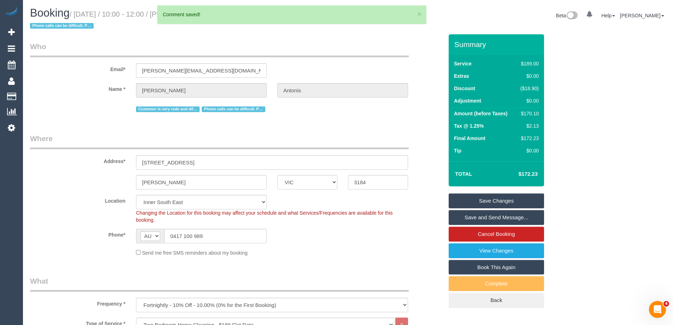
click at [513, 215] on link "Save and Send Message..." at bounding box center [496, 217] width 95 height 15
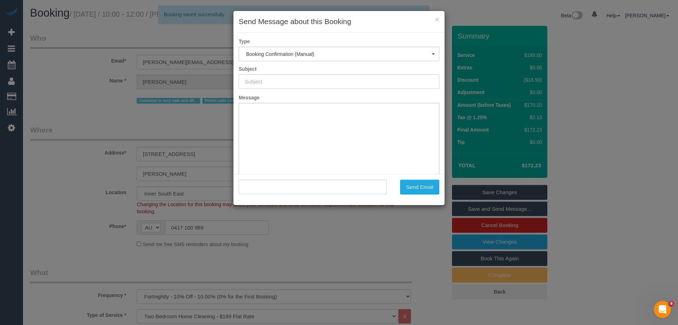
type input "Booking Confirmed"
type input ""Patra Antonis" <patra@antonis.com.au>"
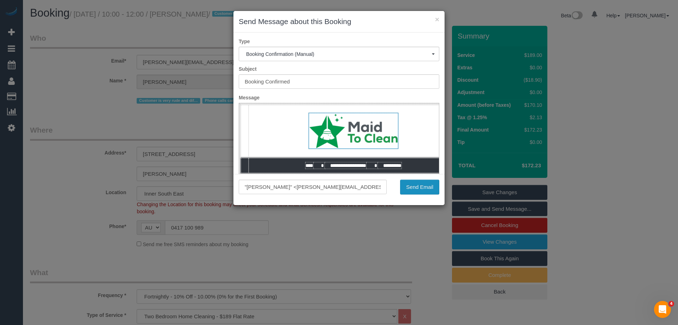
click at [429, 188] on button "Send Email" at bounding box center [419, 186] width 39 height 15
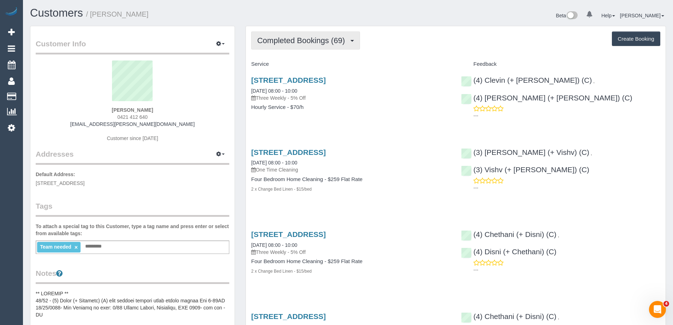
drag, startPoint x: 295, startPoint y: 45, endPoint x: 293, endPoint y: 48, distance: 4.3
click at [295, 45] on button "Completed Bookings (69)" at bounding box center [305, 40] width 109 height 18
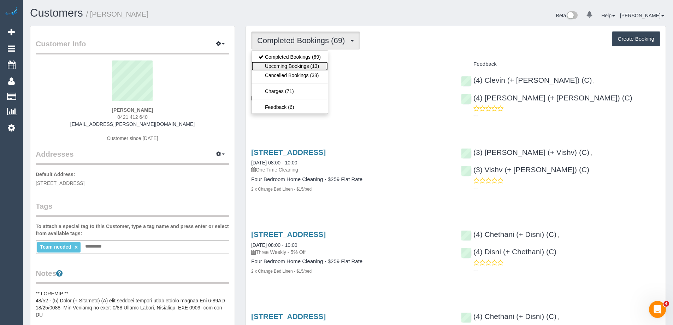
click at [276, 66] on link "Upcoming Bookings (13)" at bounding box center [289, 65] width 76 height 9
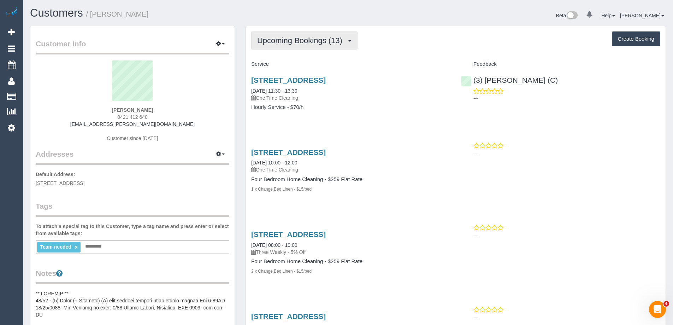
click at [301, 39] on span "Upcoming Bookings (13)" at bounding box center [301, 40] width 89 height 9
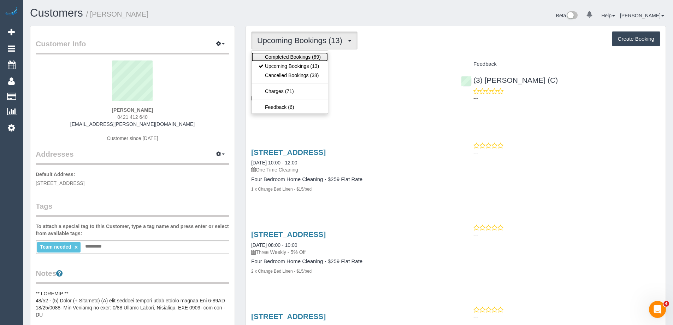
click at [291, 59] on link "Completed Bookings (69)" at bounding box center [289, 56] width 76 height 9
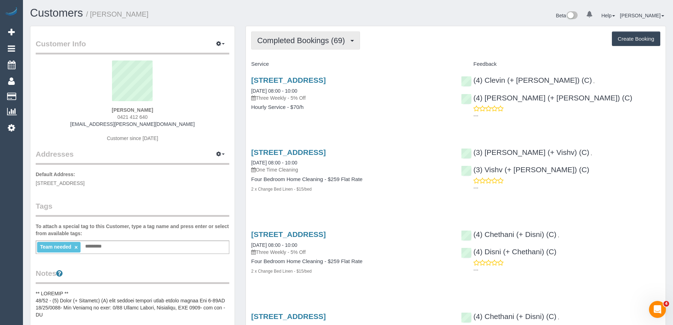
click at [293, 43] on span "Completed Bookings (69)" at bounding box center [302, 40] width 91 height 9
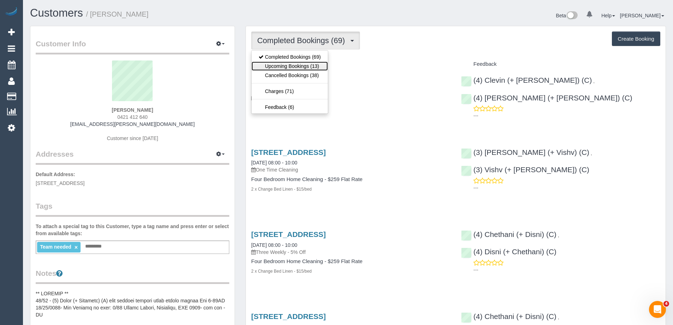
click at [283, 66] on link "Upcoming Bookings (13)" at bounding box center [289, 65] width 76 height 9
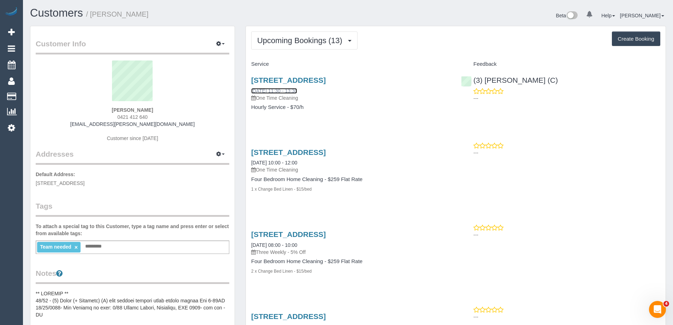
click at [285, 89] on link "03/09/2025 11:30 - 13:30" at bounding box center [274, 91] width 46 height 6
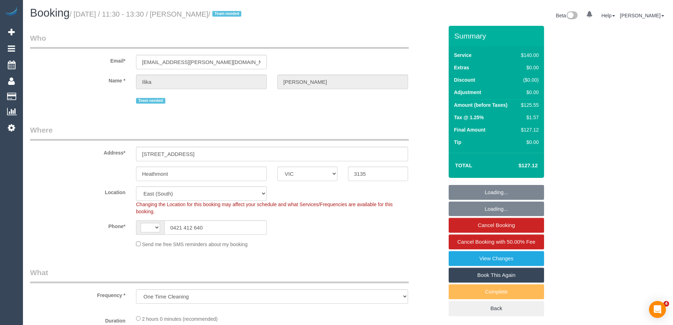
select select "VIC"
select select "object:1194"
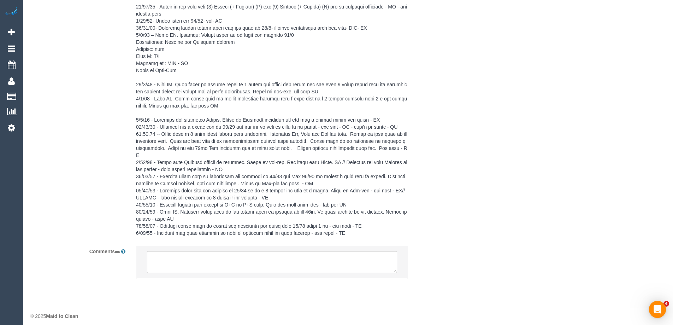
select select "string:AU"
select select "number:28"
select select "number:14"
select select "number:19"
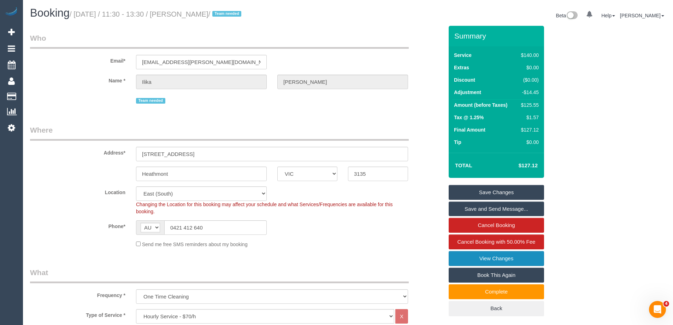
click at [496, 257] on link "View Changes" at bounding box center [496, 258] width 95 height 15
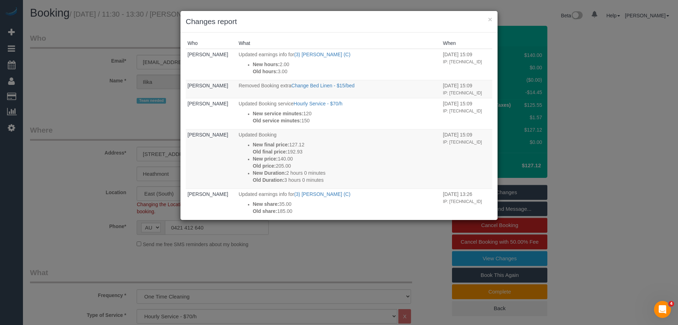
click at [400, 22] on h3 "Changes report" at bounding box center [339, 21] width 307 height 11
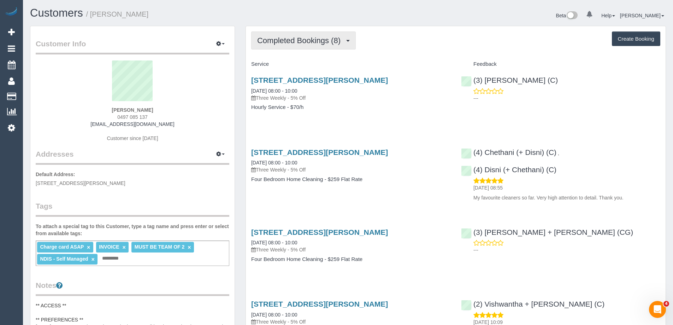
click at [307, 46] on button "Completed Bookings (8)" at bounding box center [303, 40] width 105 height 18
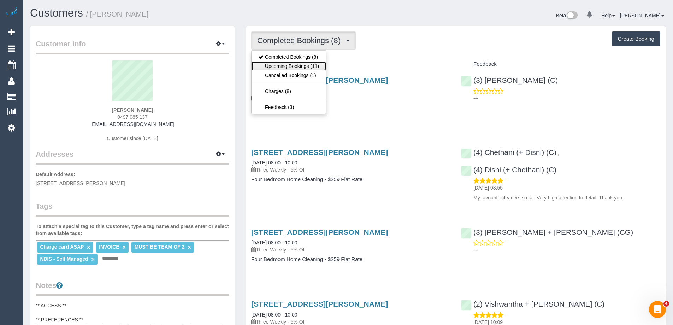
click at [294, 66] on link "Upcoming Bookings (11)" at bounding box center [288, 65] width 75 height 9
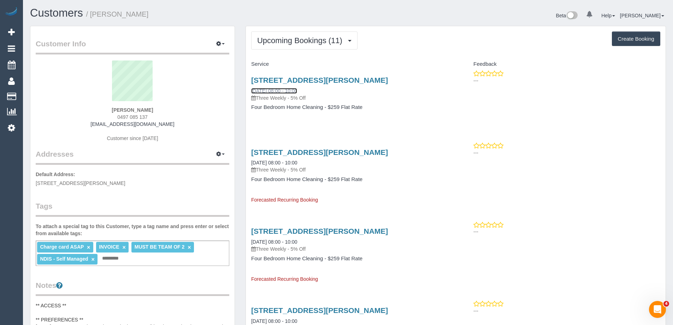
click at [297, 91] on link "22/09/2025 08:00 - 10:00" at bounding box center [274, 91] width 46 height 6
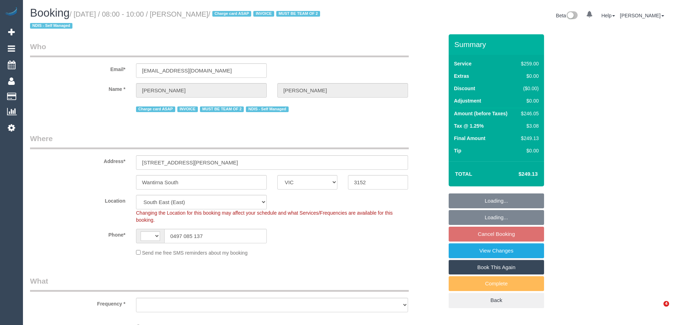
select select "VIC"
select select "string:AU"
select select "string:stripe-pm_1QuObe2GScqysDRV6ciYV9Fc"
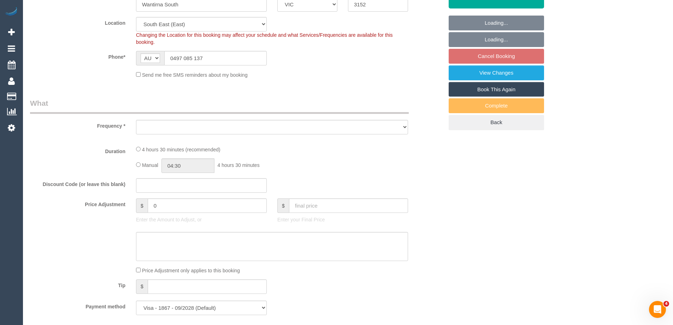
select select "object:545"
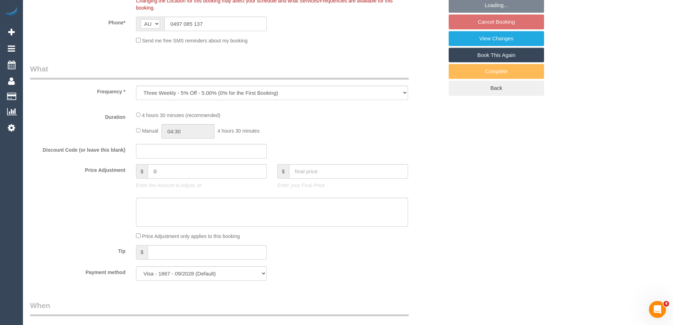
select select "number:30"
select select "number:14"
select select "number:19"
select select "number:23"
select select "number:33"
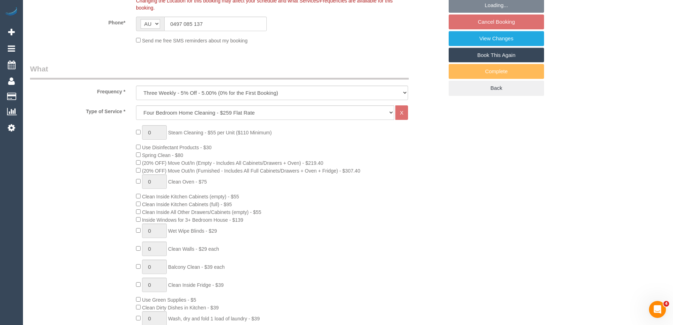
select select "object:1192"
select select "spot2"
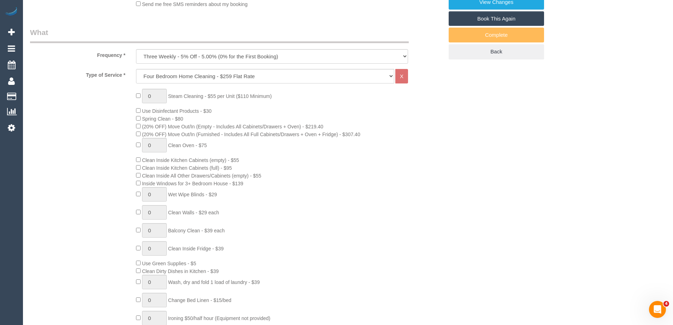
scroll to position [283, 0]
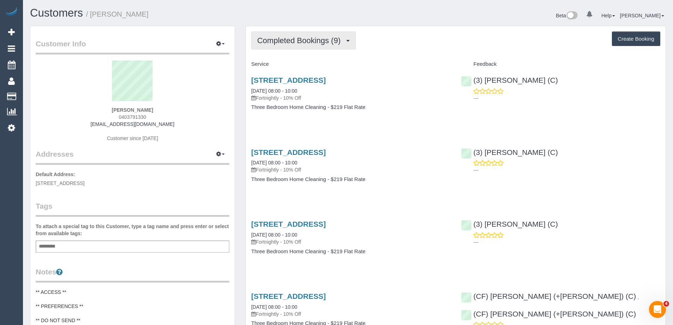
click at [278, 40] on span "Completed Bookings (9)" at bounding box center [300, 40] width 87 height 9
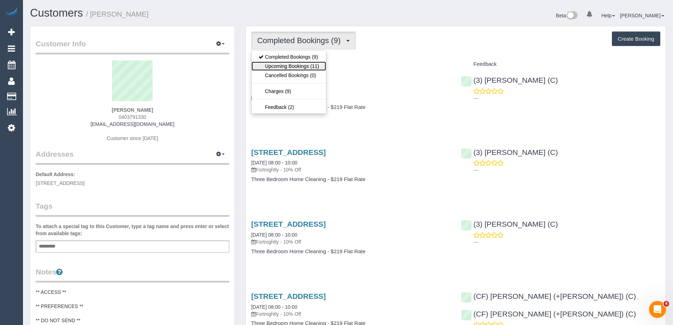
click at [278, 66] on link "Upcoming Bookings (11)" at bounding box center [288, 65] width 75 height 9
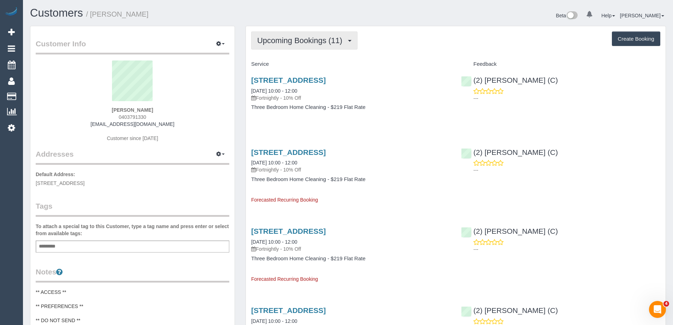
click at [280, 37] on span "Upcoming Bookings (11)" at bounding box center [301, 40] width 89 height 9
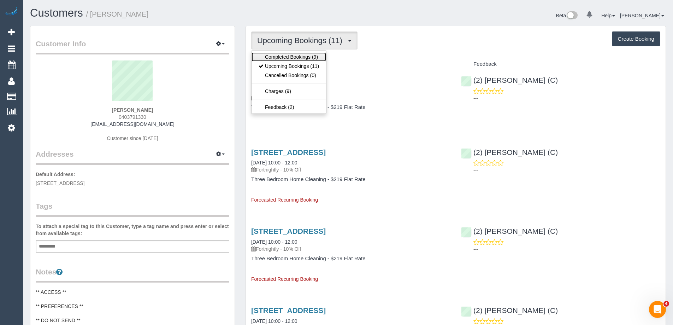
click at [280, 54] on link "Completed Bookings (9)" at bounding box center [288, 56] width 75 height 9
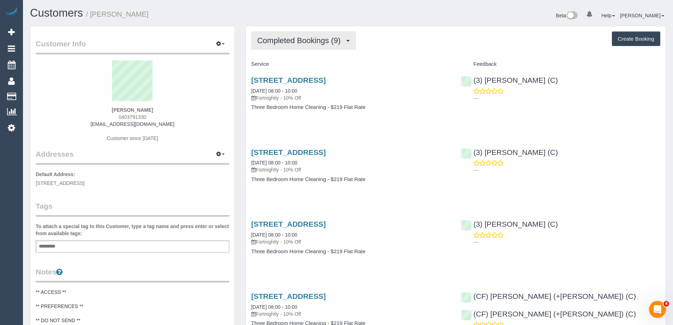
click at [283, 39] on span "Completed Bookings (9)" at bounding box center [300, 40] width 87 height 9
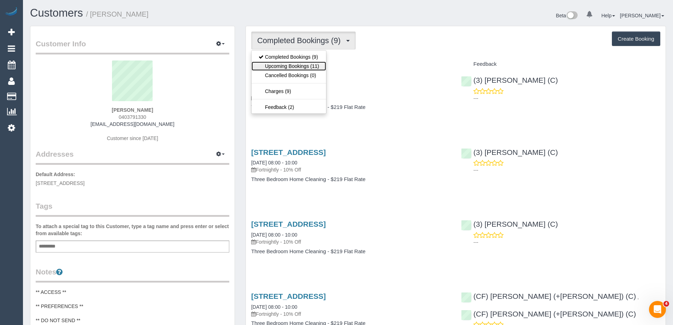
click at [284, 62] on link "Upcoming Bookings (11)" at bounding box center [288, 65] width 75 height 9
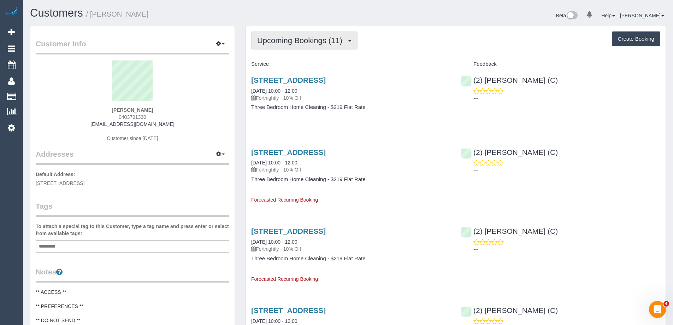
click at [302, 42] on span "Upcoming Bookings (11)" at bounding box center [301, 40] width 89 height 9
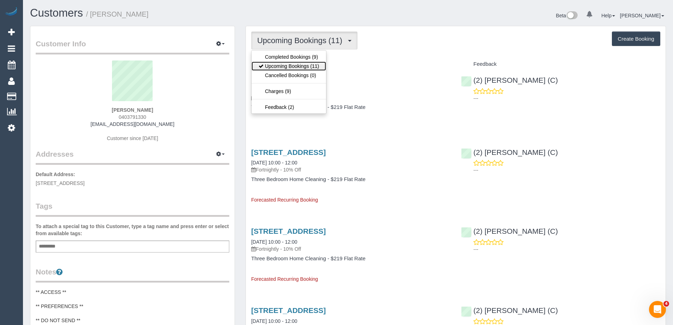
click at [280, 65] on link "Upcoming Bookings (11)" at bounding box center [288, 65] width 75 height 9
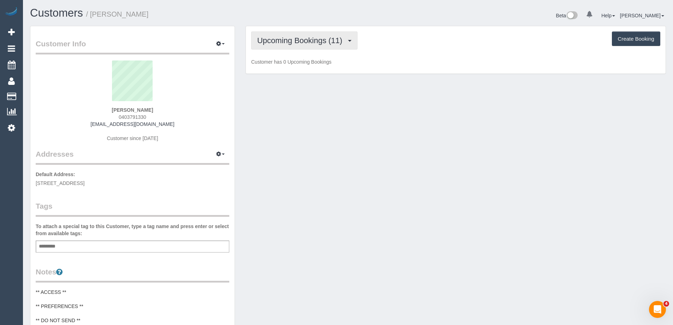
click at [284, 40] on span "Upcoming Bookings (11)" at bounding box center [301, 40] width 89 height 9
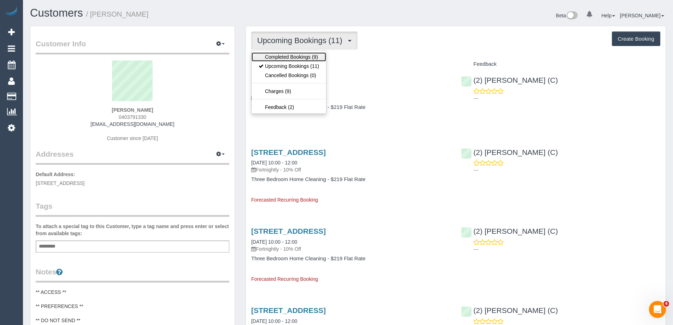
click at [278, 56] on link "Completed Bookings (9)" at bounding box center [288, 56] width 75 height 9
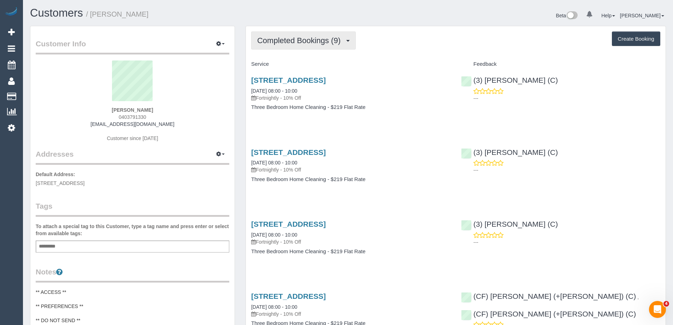
click at [287, 37] on span "Completed Bookings (9)" at bounding box center [300, 40] width 87 height 9
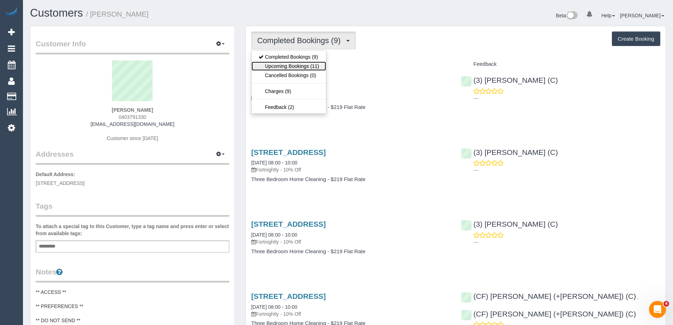
click at [264, 67] on link "Upcoming Bookings (11)" at bounding box center [288, 65] width 75 height 9
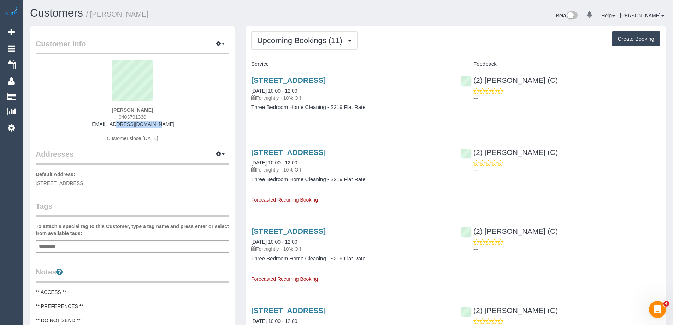
drag, startPoint x: 166, startPoint y: 124, endPoint x: 88, endPoint y: 122, distance: 78.1
click at [88, 122] on div "Nick Bochner 0403791330 nbochner@me.com Customer since 2025" at bounding box center [133, 104] width 194 height 88
copy link "nbochner@me.com"
click at [291, 91] on link "06/09/2025 10:00 - 12:00" at bounding box center [274, 91] width 46 height 6
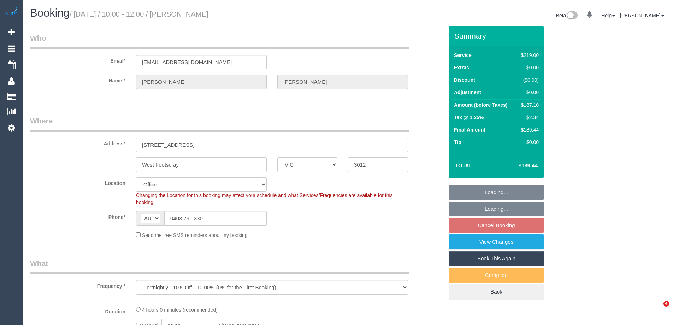
select select "VIC"
select select "object:834"
select select "number:27"
select select "number:14"
select select "number:19"
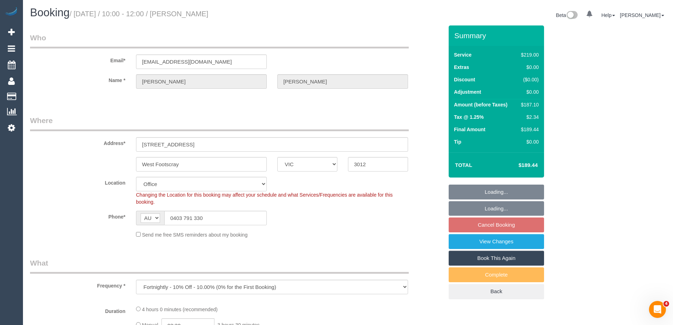
select select "number:25"
select select "number:34"
select select "number:13"
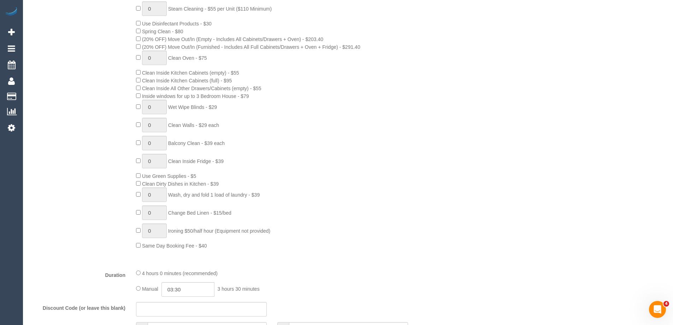
select select "string:stripe-pm_1RIIeS2GScqysDRV5679pbuy"
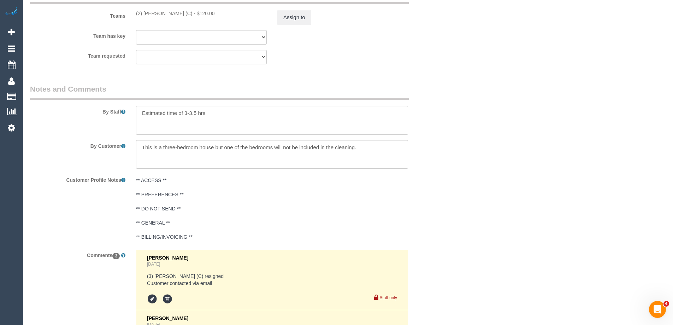
scroll to position [1271, 0]
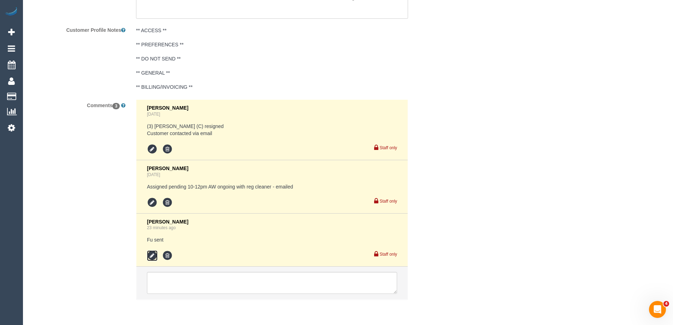
click at [151, 256] on icon at bounding box center [152, 255] width 11 height 11
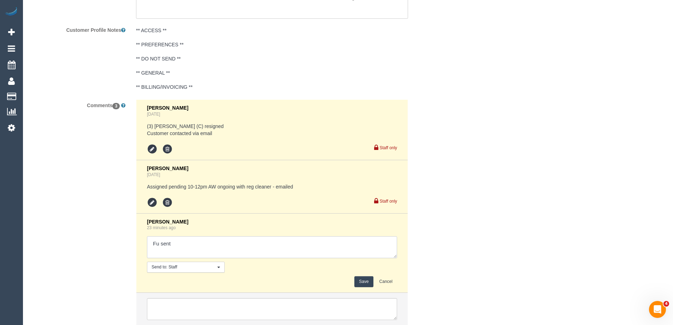
click at [191, 243] on textarea at bounding box center [272, 247] width 250 height 22
type textarea "Fu sent - confirmed via email"
click at [359, 280] on button "Save" at bounding box center [363, 281] width 19 height 11
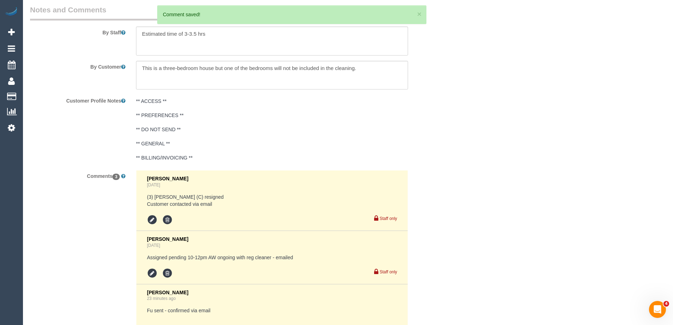
click at [168, 132] on pre "** ACCESS ** ** PREFERENCES ** ** DO NOT SEND ** ** GENERAL ** ** BILLING/INVOI…" at bounding box center [272, 129] width 272 height 64
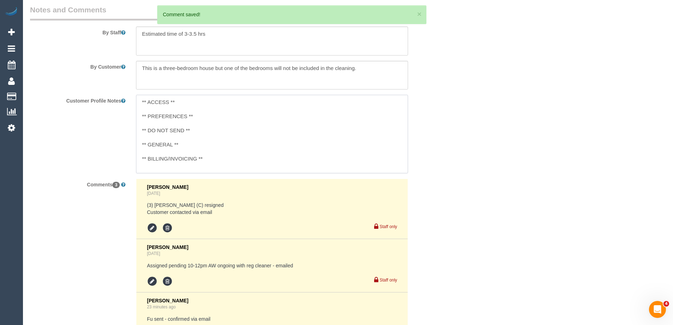
click at [212, 116] on textarea "** ACCESS ** ** PREFERENCES ** ** DO NOT SEND ** ** GENERAL ** ** BILLING/INVOI…" at bounding box center [272, 134] width 272 height 78
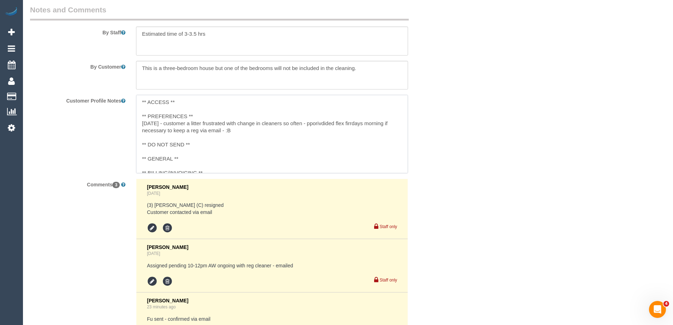
click at [227, 132] on textarea "** ACCESS ** ** PREFERENCES ** 3/09/25 - customer a litter frustrated with chan…" at bounding box center [272, 134] width 272 height 78
click at [305, 129] on textarea "** ACCESS ** ** PREFERENCES ** 3/09/25 - customer a litter frustrated with chan…" at bounding box center [272, 134] width 272 height 78
click at [314, 123] on textarea "** ACCESS ** ** PREFERENCES ** 3/09/25 - customer a litter frustrated with chan…" at bounding box center [272, 134] width 272 height 78
click at [325, 123] on textarea "** ACCESS ** ** PREFERENCES ** 3/09/25 - customer a litter frustrated with chan…" at bounding box center [272, 134] width 272 height 78
type textarea "** ACCESS ** ** PREFERENCES ** 3/09/25 - customer a litter frustrated with chan…"
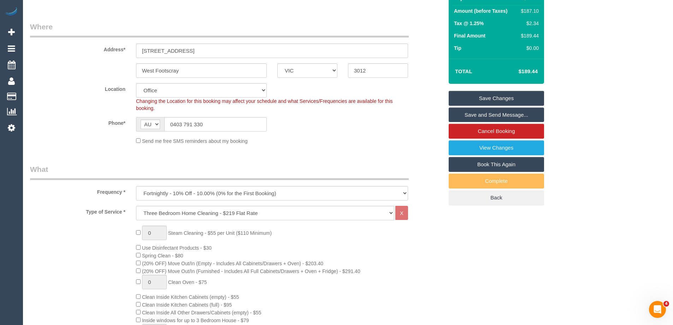
scroll to position [0, 0]
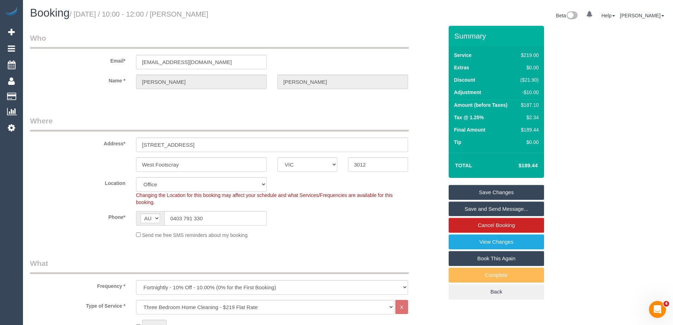
click at [489, 206] on link "Save and Send Message..." at bounding box center [496, 208] width 95 height 15
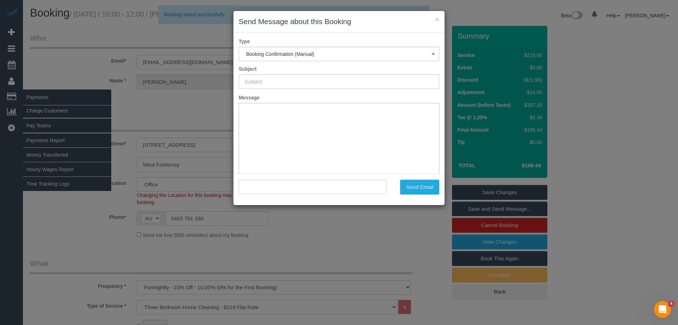
type input "Booking Confirmed"
type input ""Nick Bochner" <nbochner@me.com>"
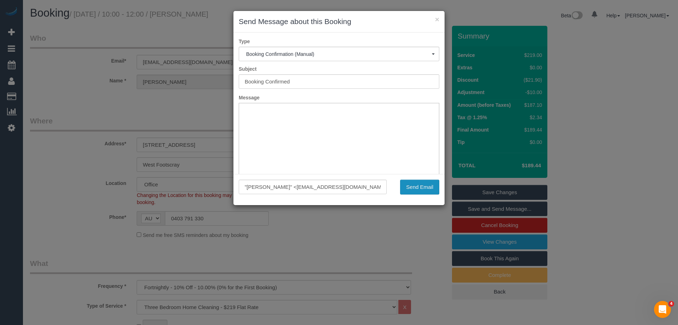
click at [430, 188] on button "Send Email" at bounding box center [419, 186] width 39 height 15
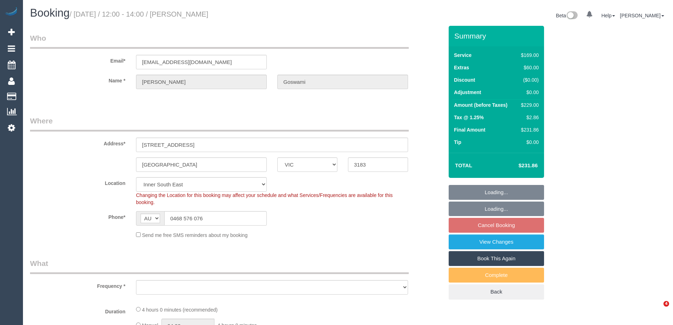
select select "VIC"
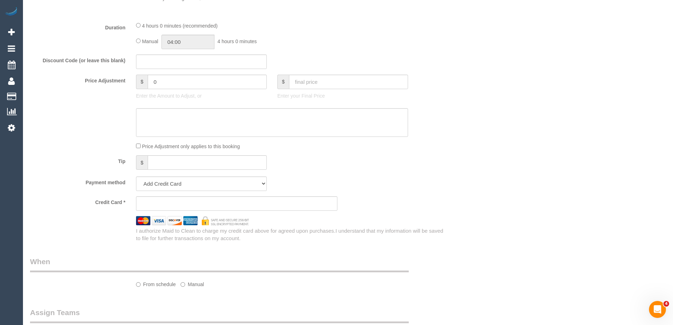
select select "object:1332"
select select "number:29"
select select "number:14"
select select "number:19"
select select "number:25"
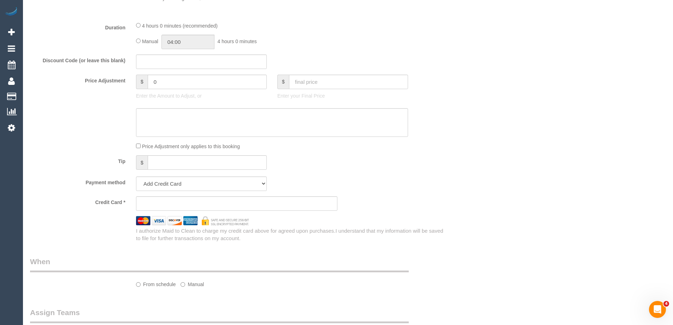
select select "number:13"
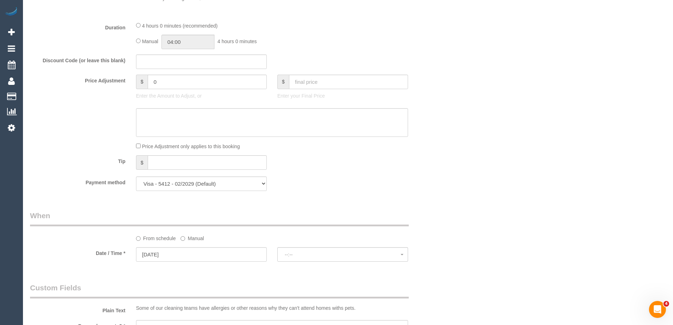
select select "string:stripe-pm_1S38tr2GScqysDRVdF9owpaG"
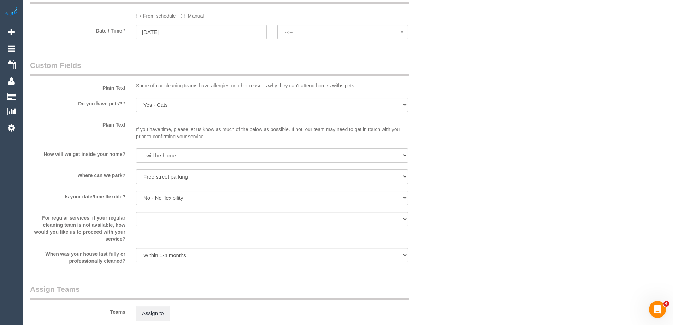
select select "spot1"
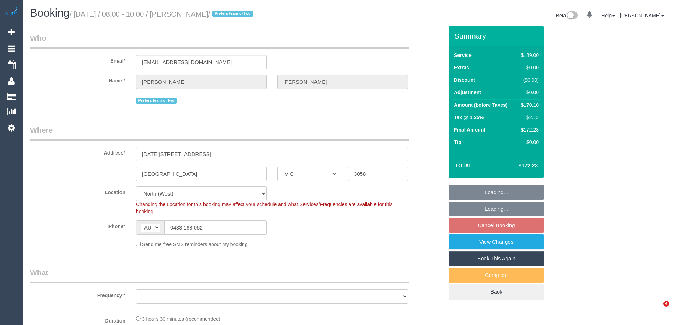
select select "VIC"
select select "string:stripe-pm_1RgGfz2GScqysDRVqlm1FYTC"
select select "object:1299"
select select "number:30"
select select "number:17"
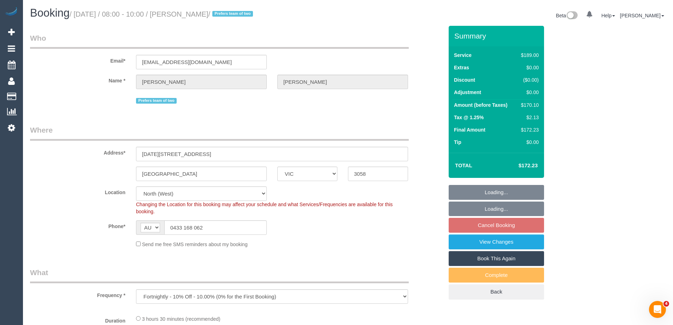
select select "number:19"
select select "number:22"
select select "number:34"
select select "number:11"
select select "object:1546"
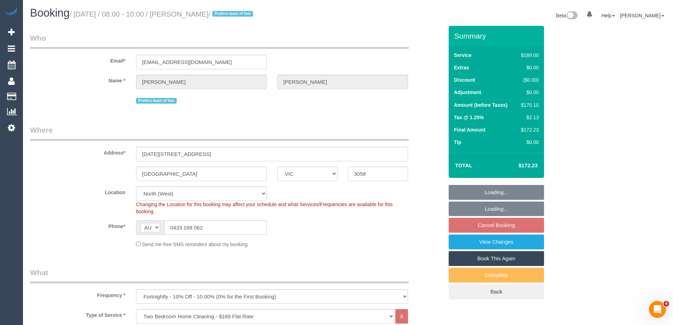
select select "spot1"
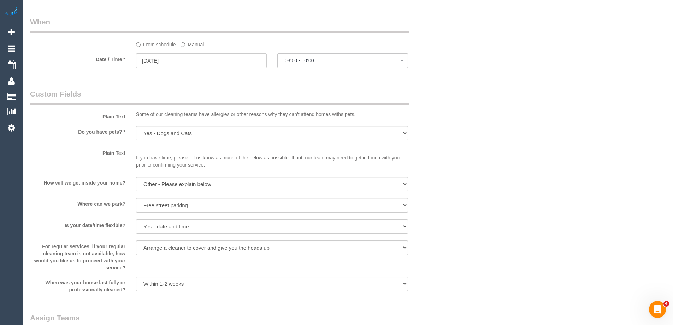
scroll to position [1236, 0]
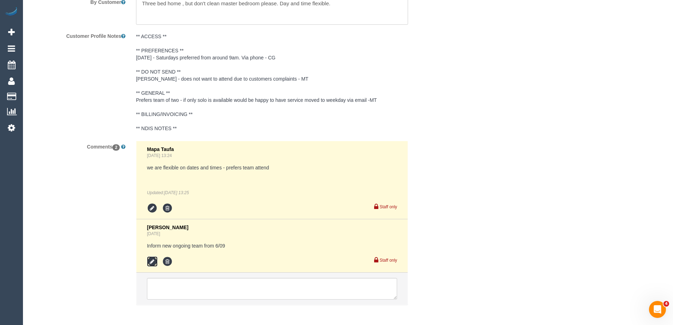
click at [152, 262] on icon at bounding box center [152, 261] width 11 height 11
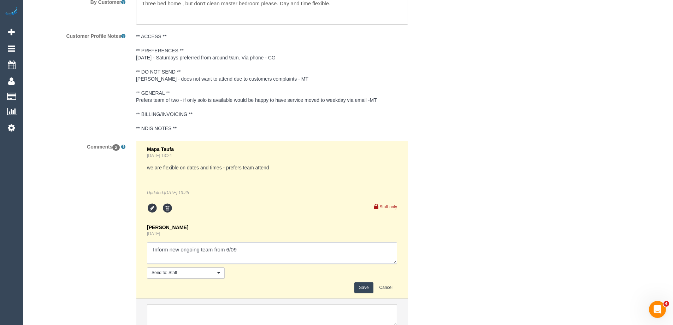
click at [167, 250] on textarea at bounding box center [272, 253] width 250 height 22
click at [291, 250] on textarea at bounding box center [272, 253] width 250 height 22
type textarea "Informed new ongoing team from 6/09 via email"
click at [363, 285] on button "Save" at bounding box center [363, 287] width 19 height 11
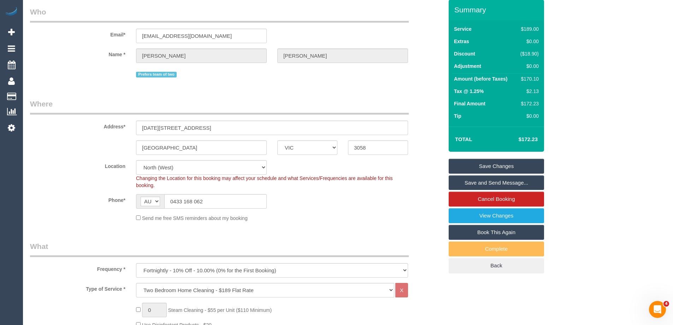
scroll to position [0, 0]
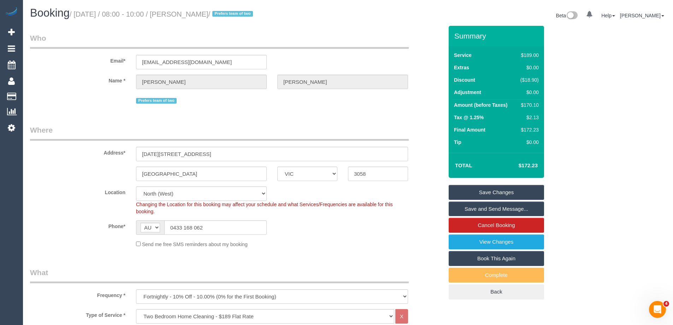
click at [170, 53] on div "Email* kimmason66@hotmail.com" at bounding box center [237, 51] width 424 height 36
click at [168, 63] on input "kimmason66@hotmail.com" at bounding box center [201, 62] width 131 height 14
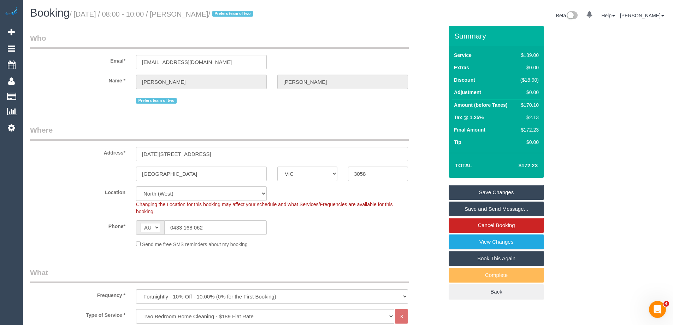
click at [512, 208] on link "Save and Send Message..." at bounding box center [496, 208] width 95 height 15
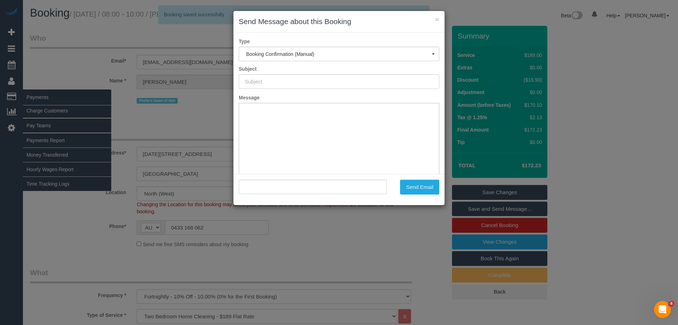
type input "Booking Confirmed"
type input ""Kim Mason" <kimmason66@hotmail.com>"
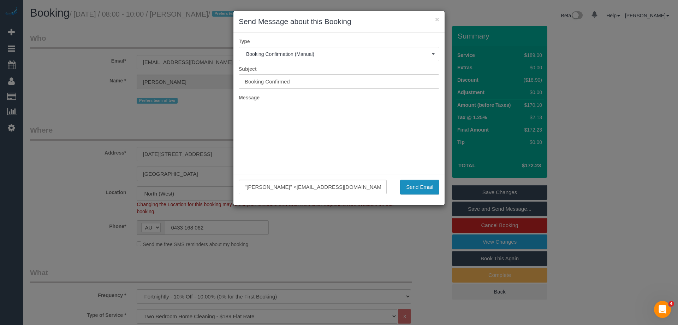
click at [418, 187] on button "Send Email" at bounding box center [419, 186] width 39 height 15
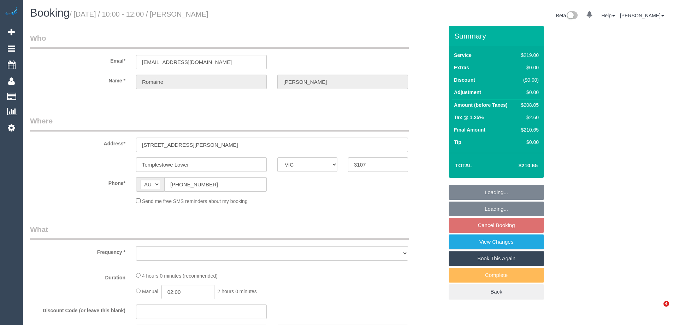
select select "VIC"
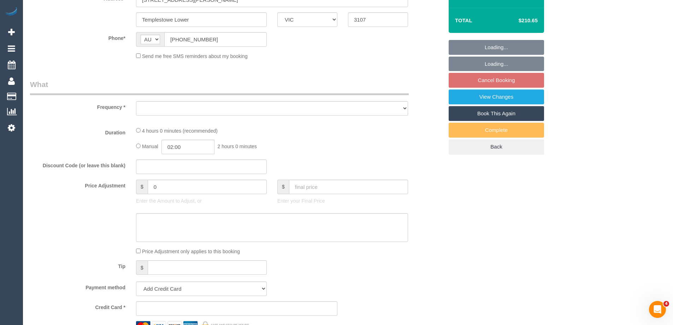
select select "string:stripe-pm_1QutQa2GScqysDRViileoCF5"
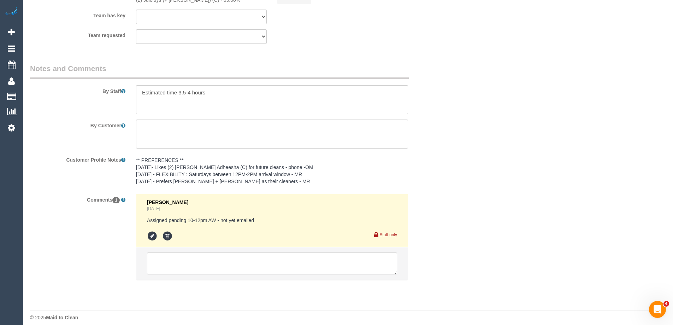
select select "object:706"
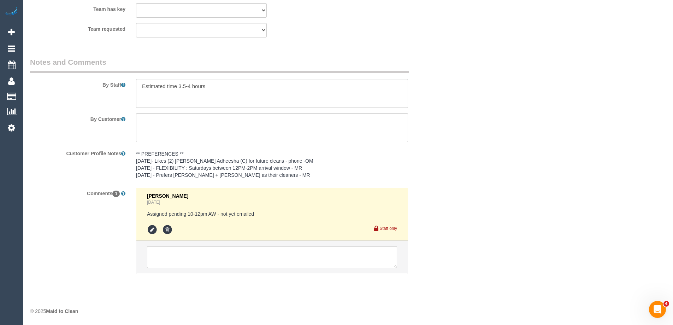
select select "number:28"
select select "number:14"
select select "number:18"
select select "number:36"
select select "number:33"
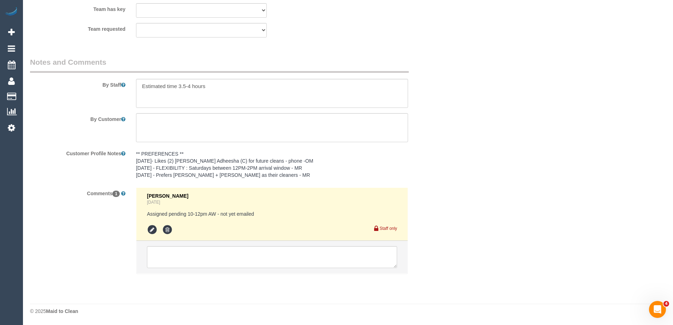
select select "spot1"
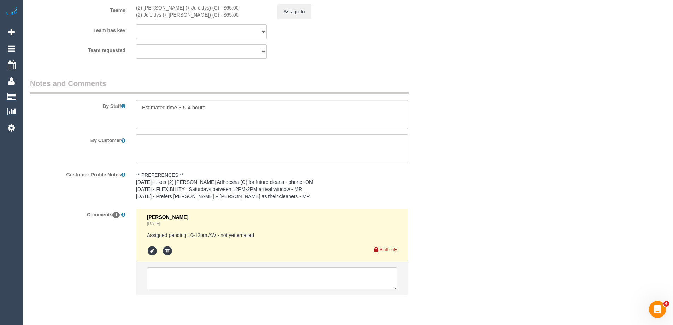
scroll to position [1122, 0]
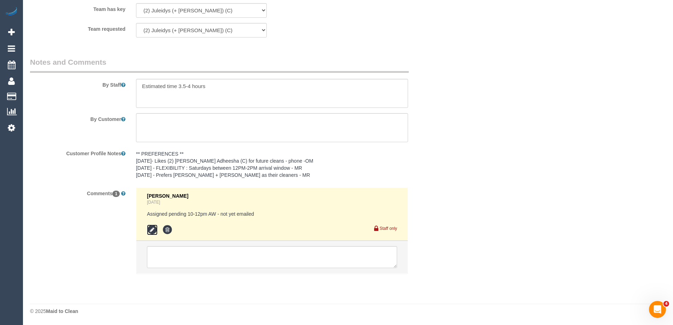
click at [149, 227] on icon at bounding box center [152, 229] width 11 height 11
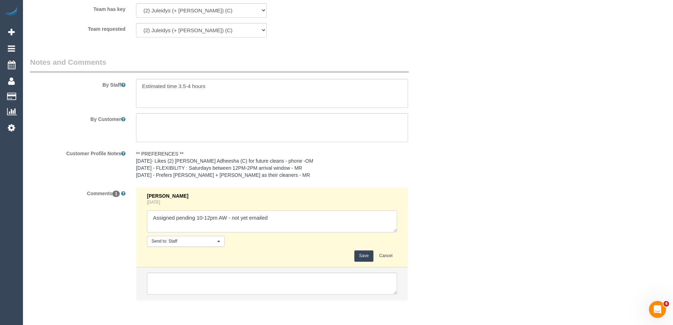
click at [234, 220] on textarea at bounding box center [272, 221] width 250 height 22
drag, startPoint x: 245, startPoint y: 215, endPoint x: 231, endPoint y: 215, distance: 14.5
click at [231, 215] on textarea at bounding box center [272, 221] width 250 height 22
click at [268, 220] on textarea at bounding box center [272, 221] width 250 height 22
type textarea "Assigned pending 10-12pm AW - emailed"
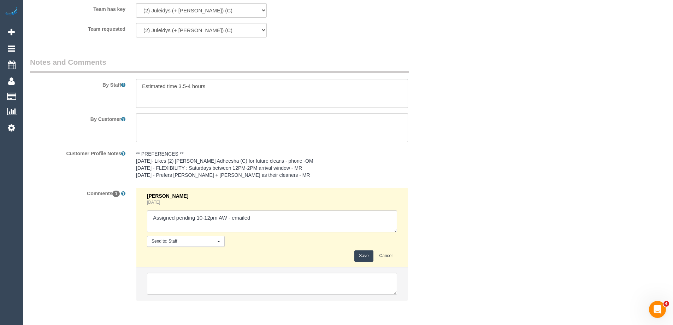
click at [360, 254] on button "Save" at bounding box center [363, 255] width 19 height 11
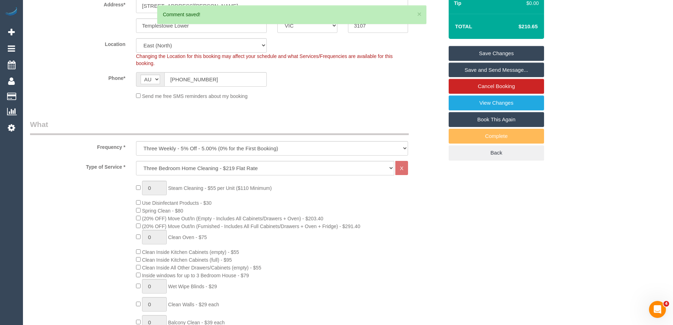
scroll to position [0, 0]
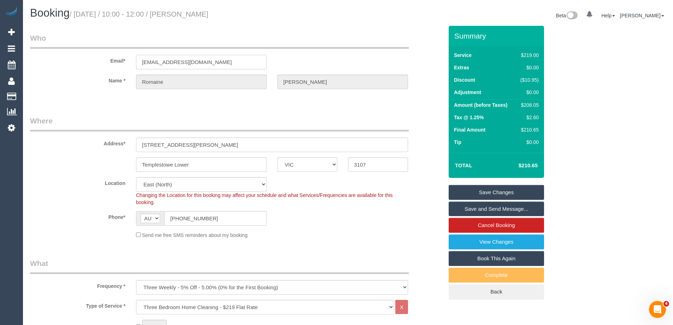
click at [174, 62] on input "romaine_s@hotmail.com" at bounding box center [201, 62] width 131 height 14
click at [464, 192] on link "Save Changes" at bounding box center [496, 192] width 95 height 15
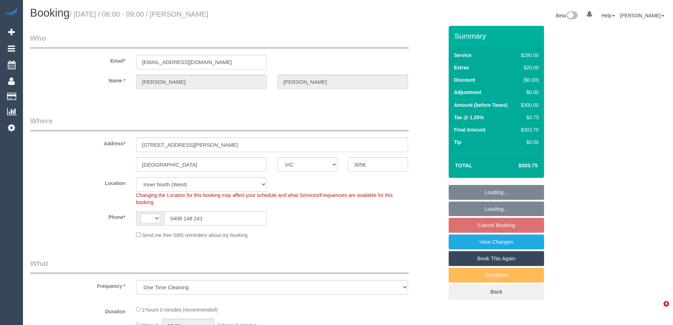
select select "VIC"
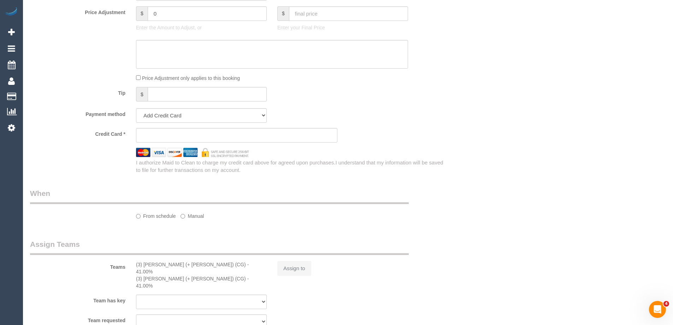
select select "object:763"
select select "string:AU"
select select "string:stripe-pm_1QmTmj2GScqysDRV9TL4oeu4"
select select "number:28"
select select "number:14"
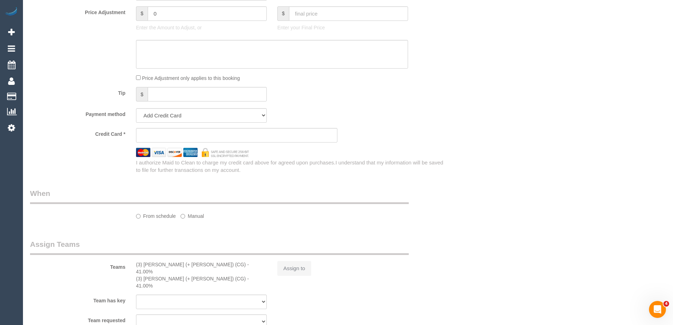
select select "number:19"
select select "number:25"
select select "number:34"
select select "number:12"
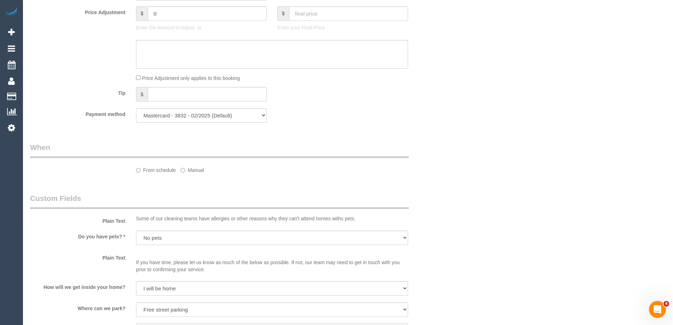
scroll to position [450, 0]
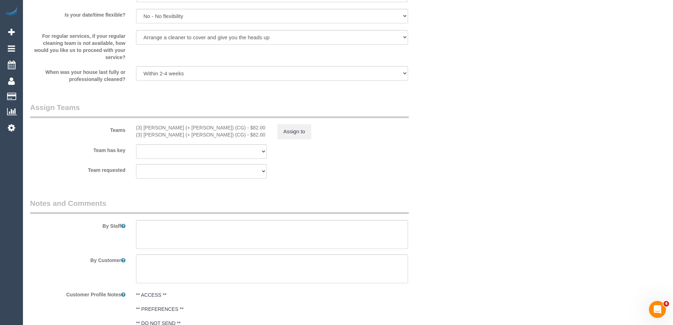
select select "2"
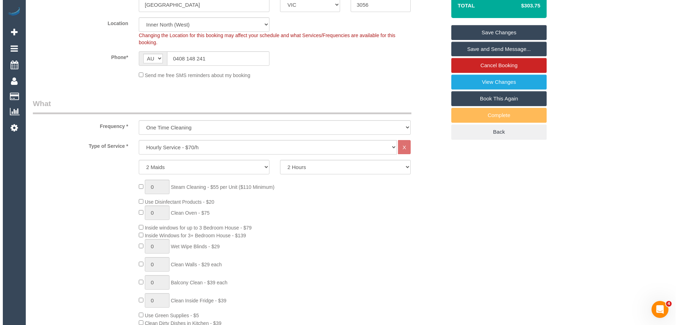
scroll to position [0, 0]
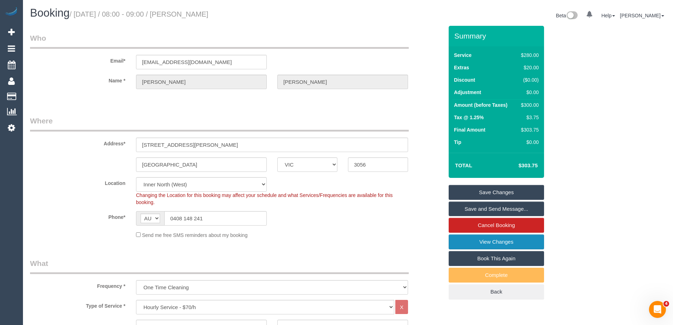
click at [514, 240] on link "View Changes" at bounding box center [496, 241] width 95 height 15
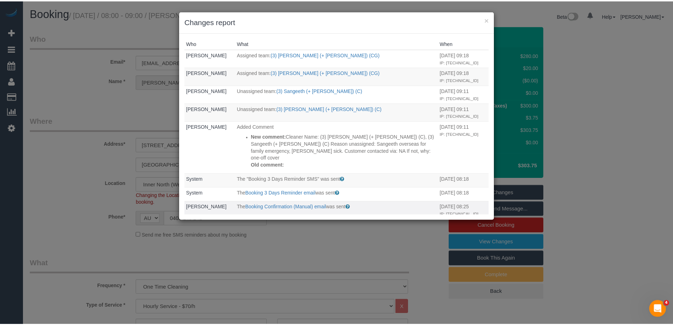
scroll to position [71, 0]
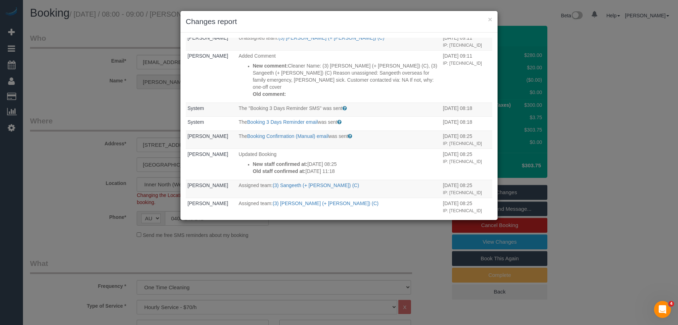
click at [381, 27] on div "× Changes report" at bounding box center [338, 22] width 317 height 22
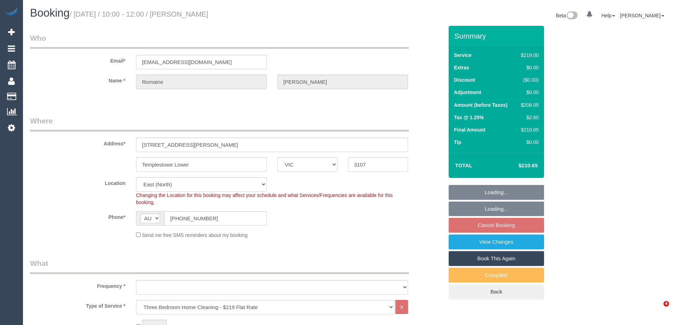
select select "VIC"
select select "number:28"
select select "number:14"
select select "number:18"
select select "number:36"
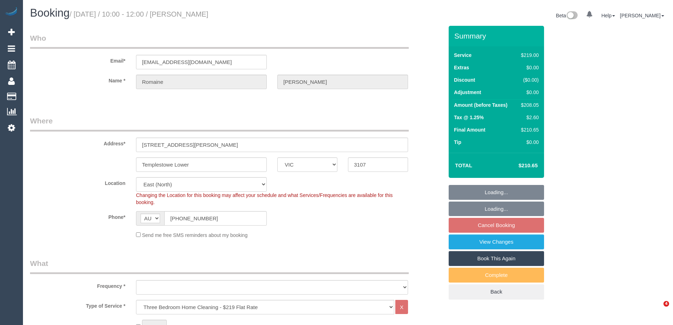
select select "number:33"
select select "object:1193"
select select "spot1"
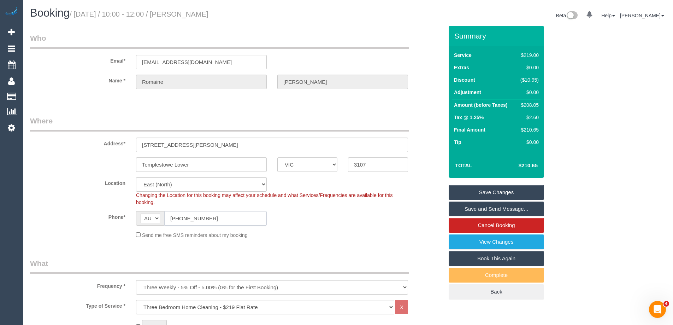
click at [228, 217] on input "+61 432 110 800" at bounding box center [215, 218] width 102 height 14
click at [141, 218] on div "AF AL DZ AD AO AI AQ AG AR AM AW AU AT AZ BS BH BD BB BY BE BZ BJ BM BT BO BA B…" at bounding box center [201, 218] width 131 height 14
click at [78, 134] on div "Address* 1/3 Foote Street" at bounding box center [237, 133] width 424 height 36
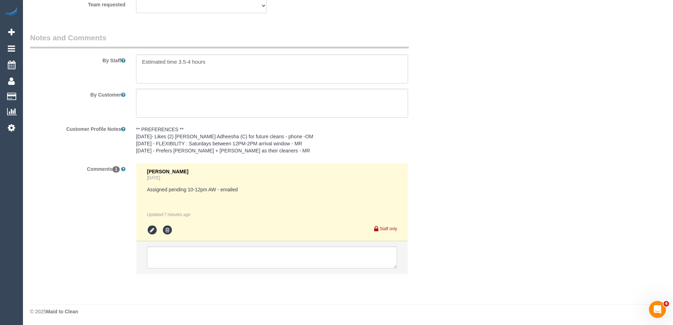
scroll to position [1147, 0]
click at [167, 260] on textarea at bounding box center [272, 257] width 250 height 22
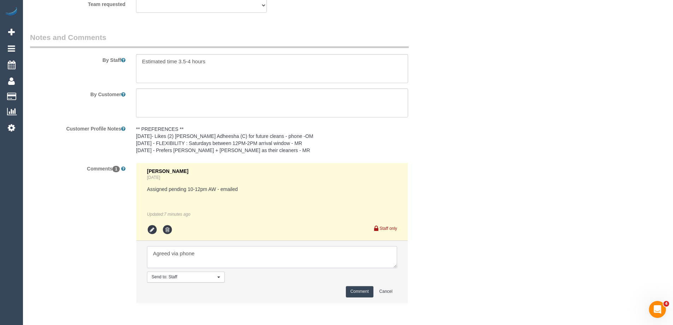
click at [219, 250] on textarea at bounding box center [272, 257] width 250 height 22
type textarea "Agreed via phone"
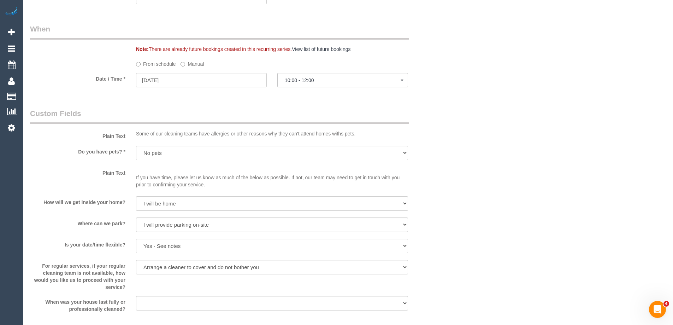
scroll to position [848, 0]
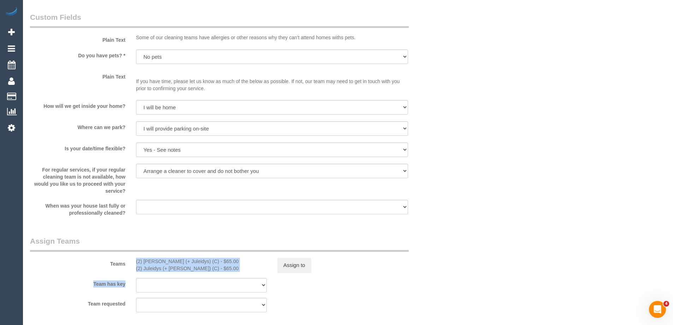
drag, startPoint x: 111, startPoint y: 262, endPoint x: 226, endPoint y: 276, distance: 115.6
click at [226, 276] on sui-booking-teams "Teams (2) Cris (+ Juleidys) (C) - $65.00 (2) Juleidys (+ Cris) (C) - $65.00 Ass…" at bounding box center [236, 274] width 413 height 76
click at [447, 256] on div "Teams (2) Cris (+ Juleidys) (C) - $65.00 (2) Juleidys (+ Cris) (C) - $65.00 Ass…" at bounding box center [237, 254] width 424 height 37
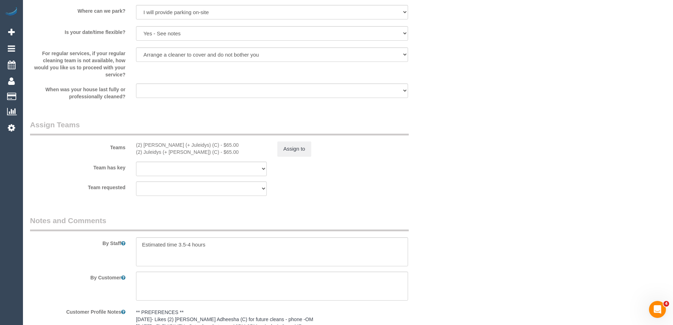
scroll to position [989, 0]
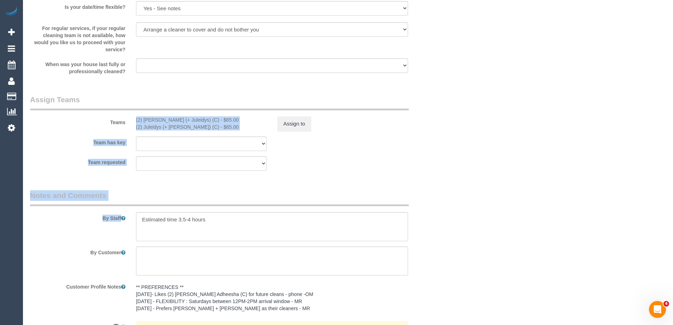
drag, startPoint x: 109, startPoint y: 120, endPoint x: 317, endPoint y: 227, distance: 234.4
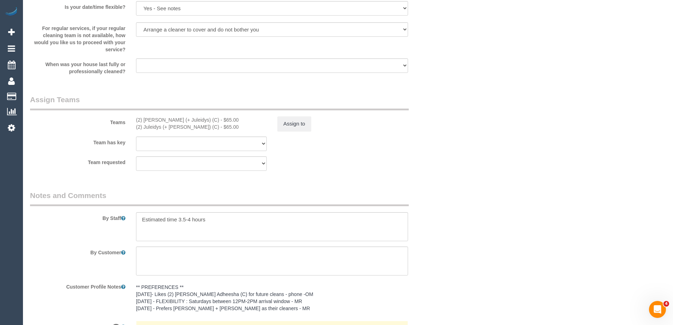
click at [418, 172] on fieldset "Assign Teams Teams (2) Cris (+ Juleidys) (C) - $65.00 (2) Juleidys (+ Cris) (C)…" at bounding box center [236, 135] width 413 height 82
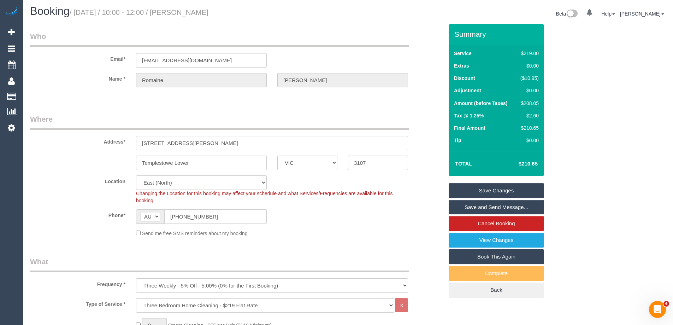
scroll to position [0, 0]
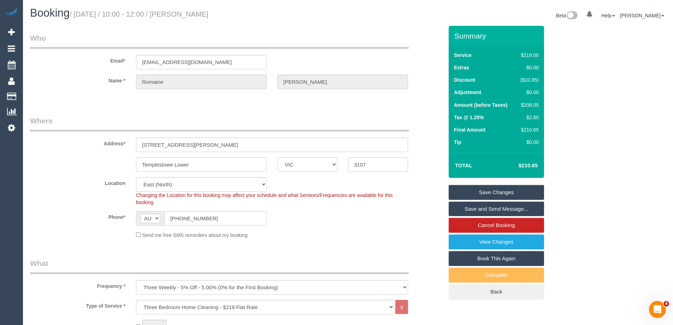
click at [399, 128] on legend "Where" at bounding box center [219, 123] width 379 height 16
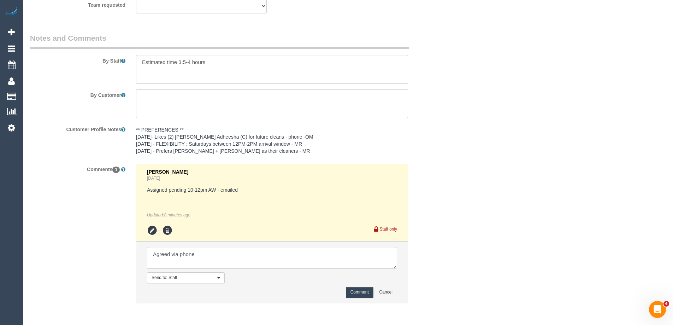
scroll to position [1176, 0]
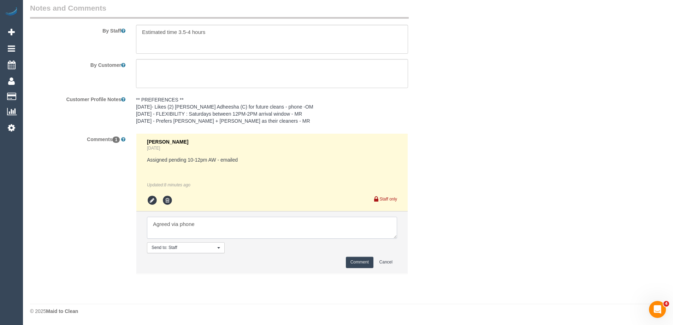
click at [241, 222] on textarea at bounding box center [272, 227] width 250 height 22
click at [359, 263] on button "Comment" at bounding box center [360, 261] width 28 height 11
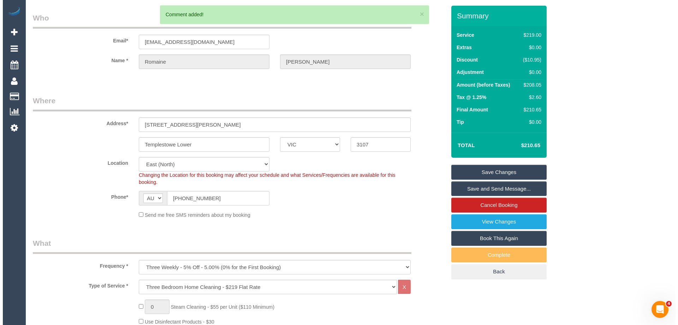
scroll to position [0, 0]
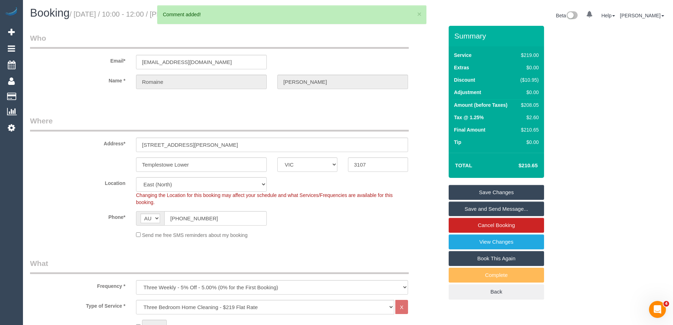
click at [509, 207] on link "Save and Send Message..." at bounding box center [496, 208] width 95 height 15
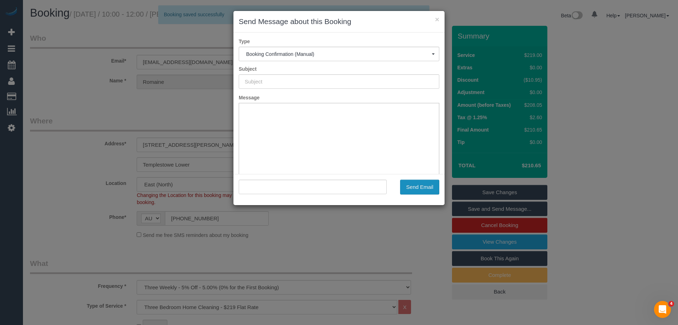
type input "Booking Confirmed"
type input ""Romaine Curtis" <romaine_s@hotmail.com>"
click at [417, 186] on button "Send Email" at bounding box center [419, 186] width 39 height 15
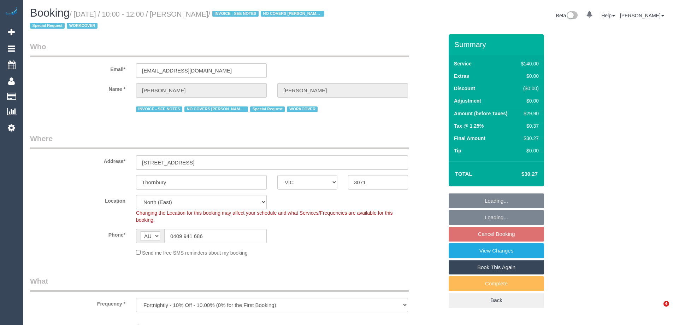
select select "VIC"
select select "string:stripe-pm_1Pq1pI2GScqysDRVD0rwJKBS"
select select "object:1391"
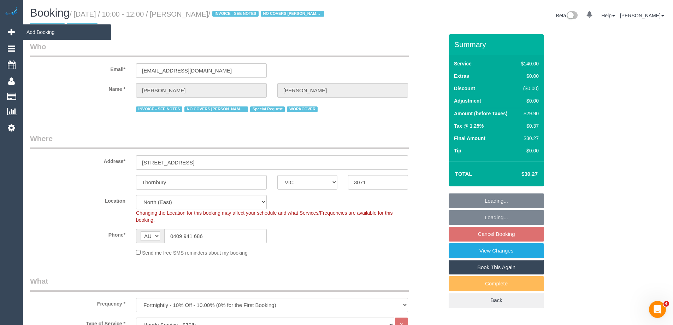
select select "spot3"
select select "number:27"
select select "number:14"
select select "number:18"
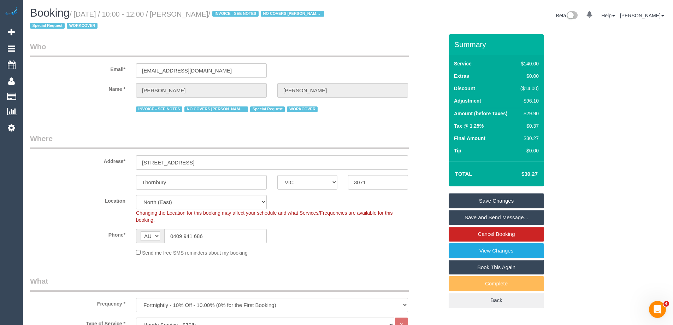
drag, startPoint x: 239, startPoint y: 13, endPoint x: 196, endPoint y: 13, distance: 43.4
click at [196, 13] on small "/ [DATE] / 10:00 - 12:00 / [PERSON_NAME] / INVOICE - SEE NOTES NO COVERS [PERSO…" at bounding box center [178, 20] width 296 height 20
copy small "[PERSON_NAME]"
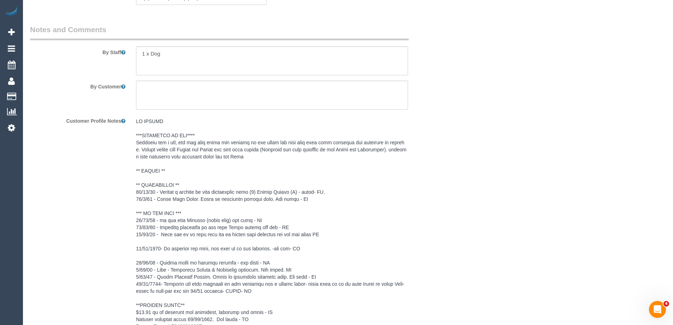
scroll to position [1377, 0]
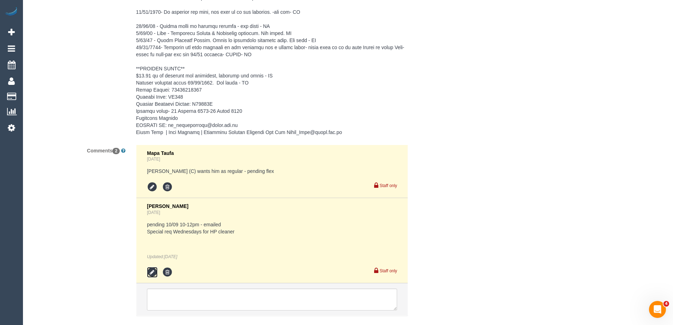
click at [152, 271] on icon at bounding box center [152, 272] width 11 height 11
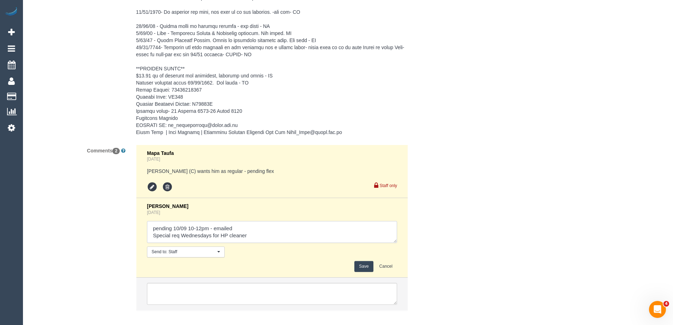
click at [296, 237] on textarea at bounding box center [272, 232] width 250 height 22
click at [385, 267] on button "Cancel" at bounding box center [386, 266] width 22 height 11
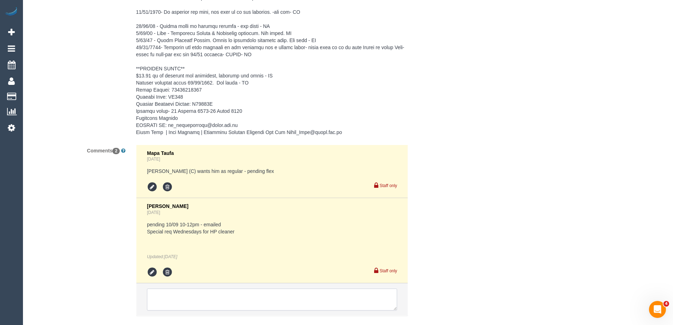
click at [363, 292] on textarea at bounding box center [272, 299] width 250 height 22
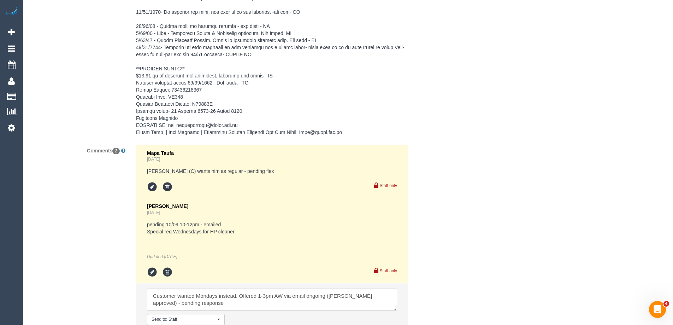
click at [216, 308] on textarea at bounding box center [272, 299] width 250 height 22
type textarea "Customer wanted Mondays instead. Offered 1-3pm AW via email ongoing (Steve appr…"
click at [437, 253] on div "Comments 2 Mapa Taufa 6 days ago Harry Dhasmana (C) wants him as regular - pend…" at bounding box center [237, 247] width 424 height 207
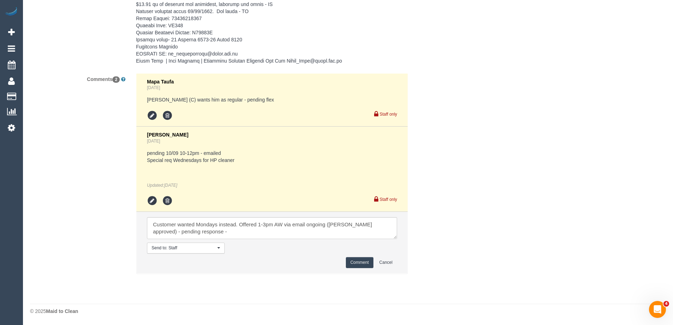
click at [364, 264] on button "Comment" at bounding box center [360, 262] width 28 height 11
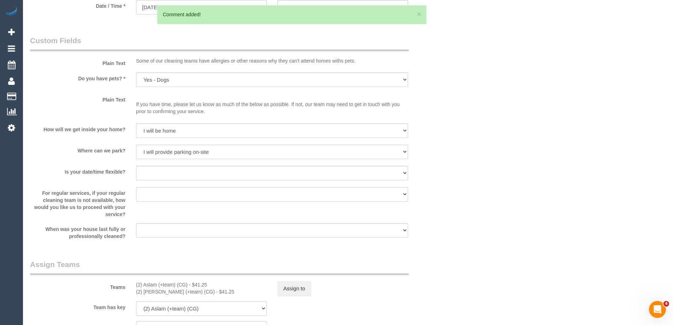
scroll to position [707, 0]
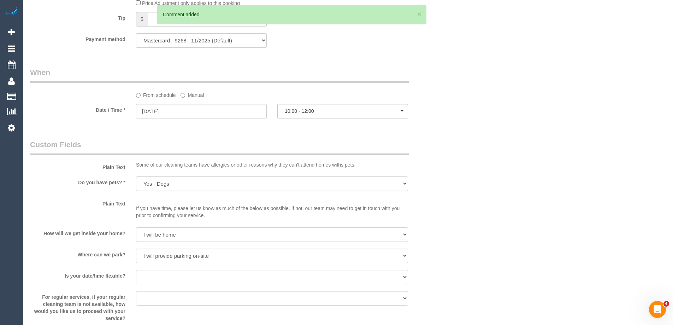
click at [190, 96] on label "Manual" at bounding box center [191, 94] width 23 height 10
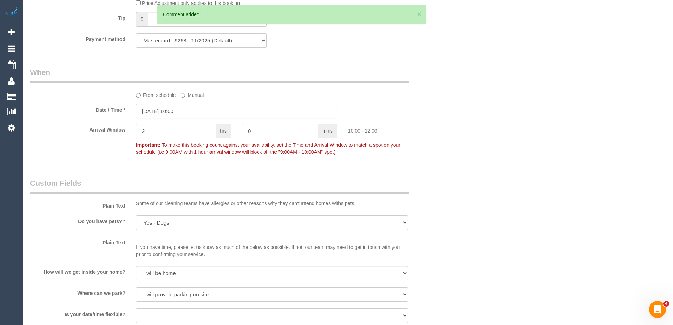
click at [186, 112] on input "10/09/2025 10:00" at bounding box center [236, 111] width 201 height 14
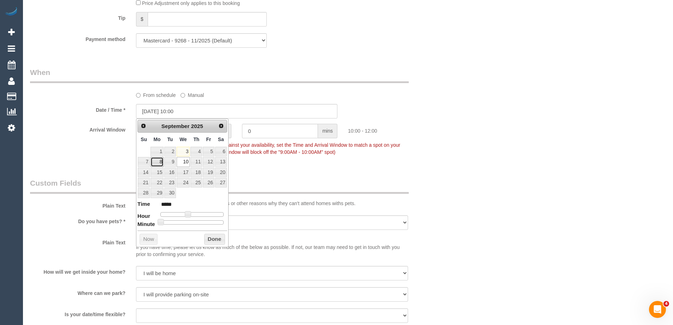
click at [160, 161] on link "8" at bounding box center [156, 162] width 13 height 10
type input "08/09/2025 11:00"
type input "*****"
type input "08/09/2025 12:00"
type input "*****"
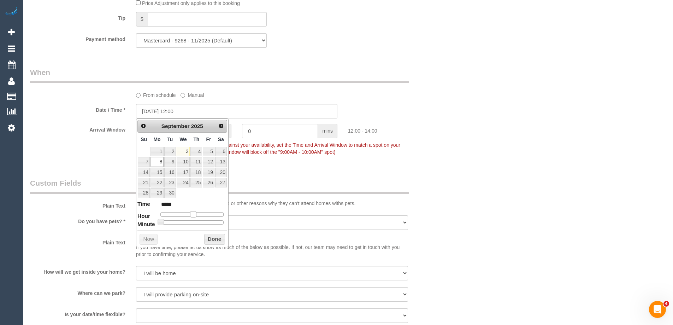
type input "08/09/2025 13:00"
type input "*****"
drag, startPoint x: 190, startPoint y: 215, endPoint x: 199, endPoint y: 216, distance: 9.6
click at [199, 216] on span at bounding box center [196, 214] width 6 height 6
click at [213, 238] on button "Done" at bounding box center [214, 238] width 21 height 11
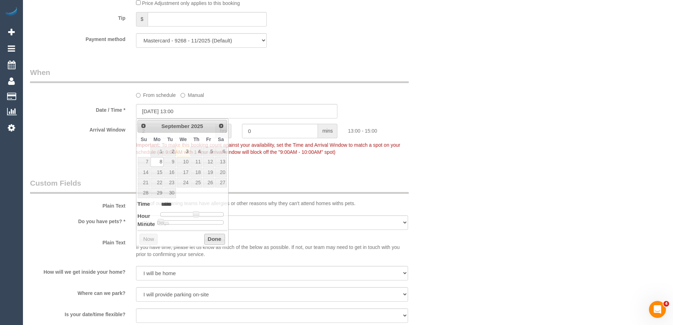
click at [418, 115] on div "Date / Time * 08/09/2025 13:00" at bounding box center [237, 111] width 424 height 14
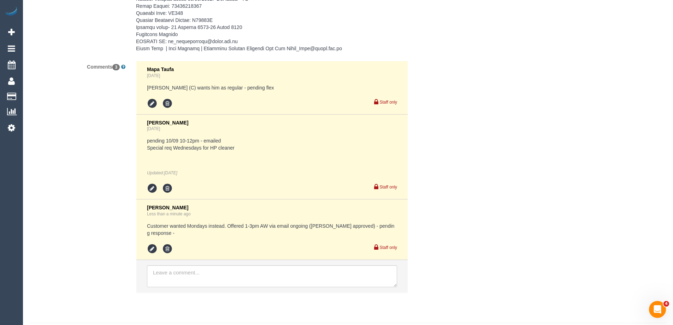
scroll to position [1512, 0]
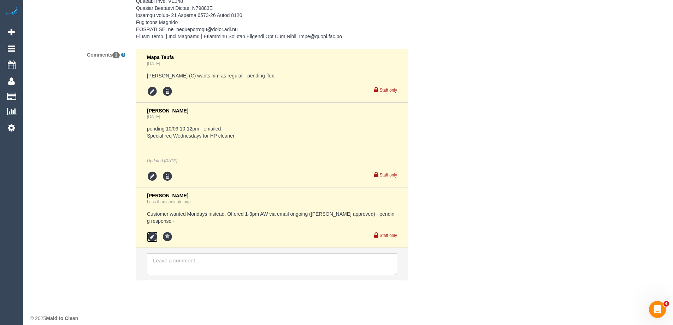
click at [152, 231] on icon at bounding box center [152, 236] width 11 height 11
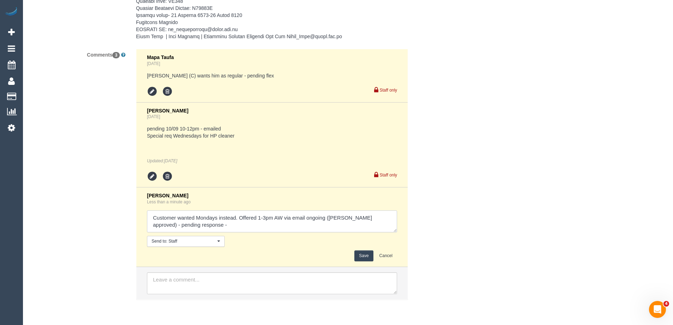
click at [245, 228] on textarea at bounding box center [272, 221] width 250 height 22
drag, startPoint x: 199, startPoint y: 226, endPoint x: 185, endPoint y: 225, distance: 13.5
click at [185, 225] on textarea at bounding box center [272, 221] width 250 height 22
type textarea "Customer wanted Mondays instead. Offered 1-3pm AW via email ongoing (Steve appr…"
click at [361, 254] on button "Save" at bounding box center [363, 255] width 19 height 11
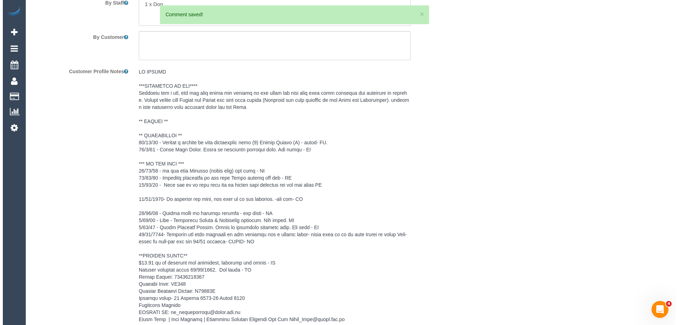
scroll to position [1017, 0]
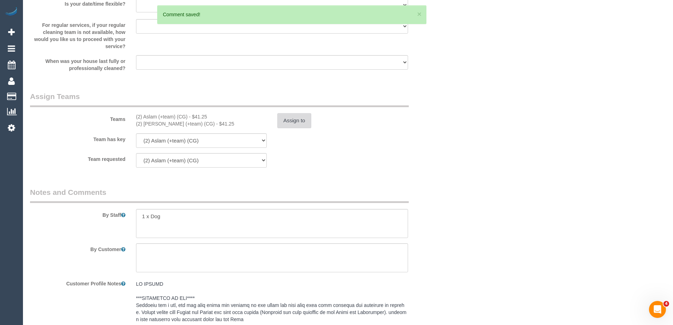
click at [292, 118] on button "Assign to" at bounding box center [294, 120] width 34 height 15
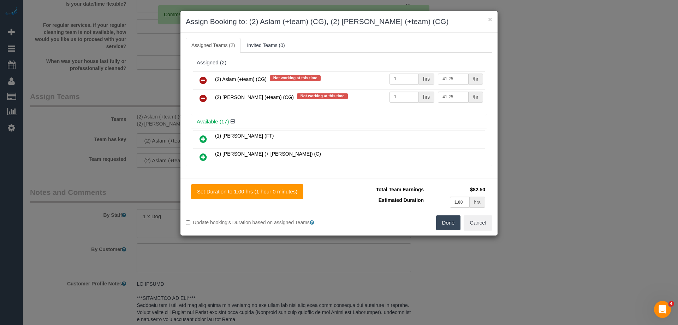
click at [203, 81] on icon at bounding box center [203, 80] width 7 height 8
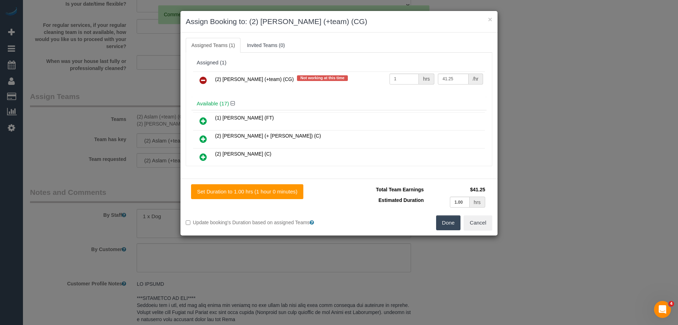
click at [203, 79] on icon at bounding box center [203, 80] width 7 height 8
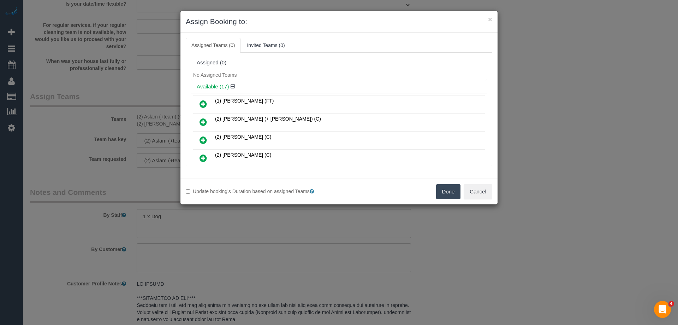
click at [249, 74] on div "No Assigned Teams" at bounding box center [338, 75] width 295 height 11
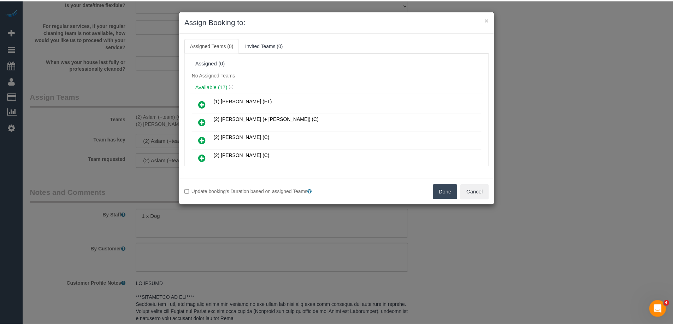
scroll to position [603, 0]
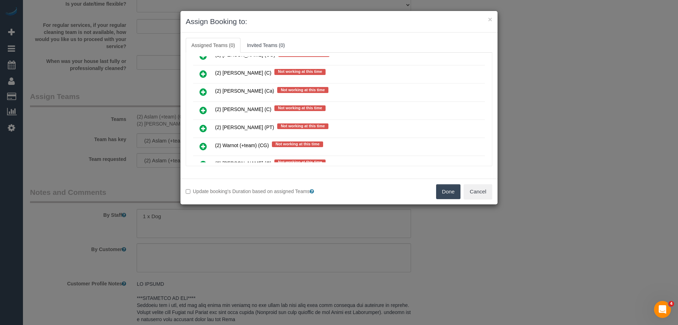
click at [451, 185] on button "Done" at bounding box center [448, 191] width 25 height 15
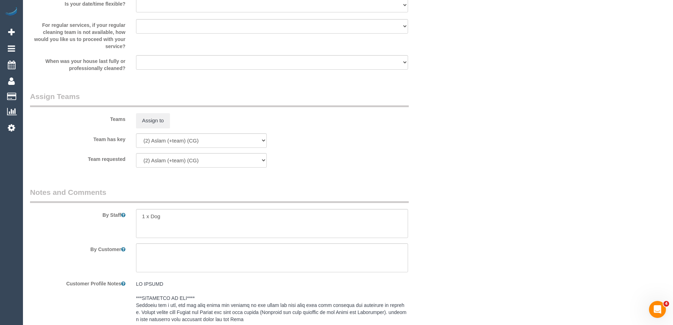
click at [451, 185] on div "× Assign Booking to: Assigned Teams (0) Invited Teams (0) Assigned (0) No Assig…" at bounding box center [336, 162] width 673 height 325
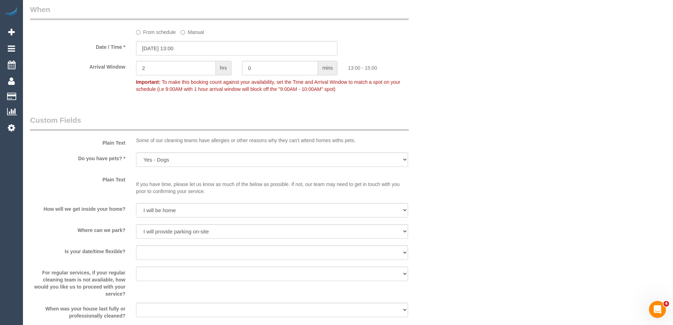
click at [409, 137] on div "Some of our cleaning teams have allergies or other reasons why they can't atten…" at bounding box center [272, 142] width 283 height 10
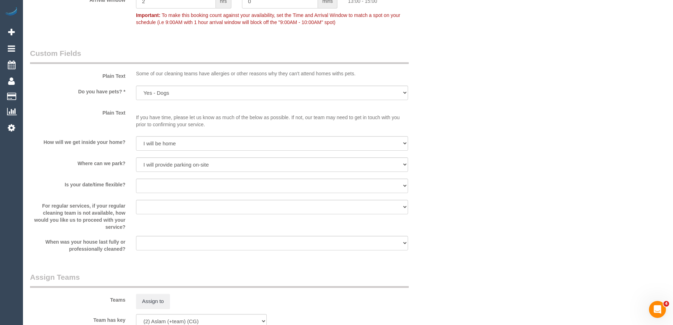
scroll to position [982, 0]
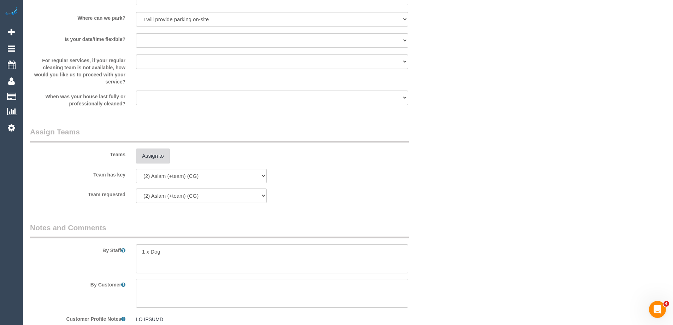
click at [160, 156] on button "Assign to" at bounding box center [153, 155] width 34 height 15
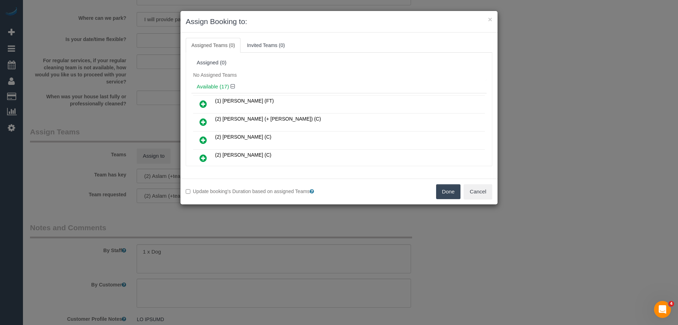
click at [439, 195] on button "Done" at bounding box center [448, 191] width 25 height 15
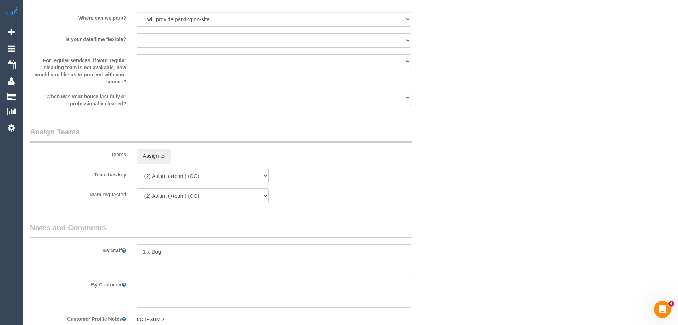
click at [439, 195] on div "× Assign Booking to: Assigned Teams (0) Invited Teams (0) Assigned (0) No Assig…" at bounding box center [339, 162] width 678 height 325
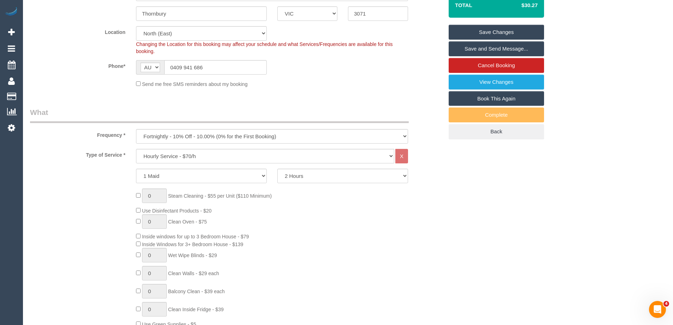
scroll to position [99, 0]
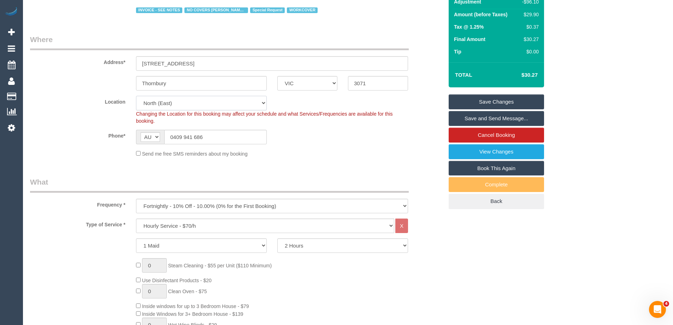
click at [168, 101] on select "Office City East (North) East (South) Inner East Inner North (East) Inner North…" at bounding box center [201, 103] width 131 height 14
select select "50"
click at [136, 96] on select "Office City East (North) East (South) Inner East Inner North (East) Inner North…" at bounding box center [201, 103] width 131 height 14
click at [327, 137] on div "Phone* AF AL DZ AD AO AI AQ AG AR AM AW AU AT AZ BS BH BD BB BY BE BZ BJ BM BT …" at bounding box center [237, 137] width 424 height 14
select select "object:7964"
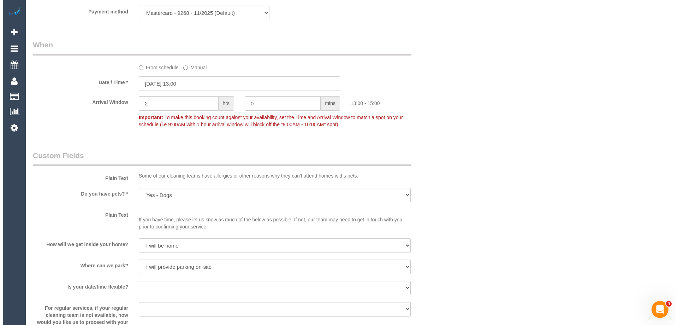
scroll to position [982, 0]
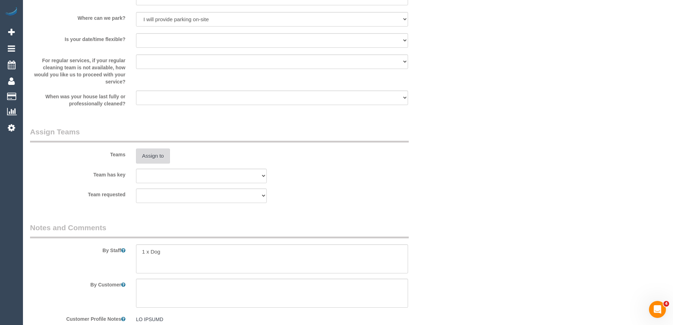
click at [161, 155] on button "Assign to" at bounding box center [153, 155] width 34 height 15
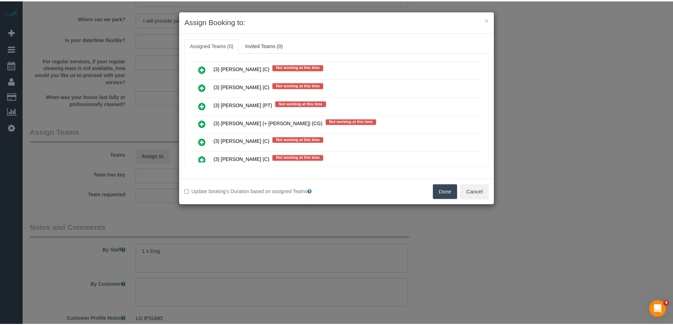
scroll to position [1503, 0]
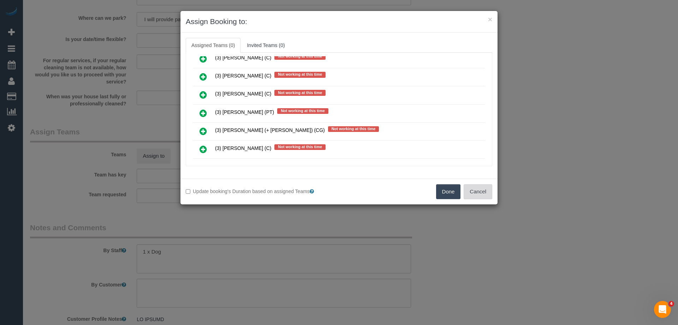
click at [483, 189] on button "Cancel" at bounding box center [478, 191] width 29 height 15
click at [483, 189] on div "× Assign Booking to: Assigned Teams (0) Invited Teams (0) Assigned (0) No Assig…" at bounding box center [339, 162] width 678 height 325
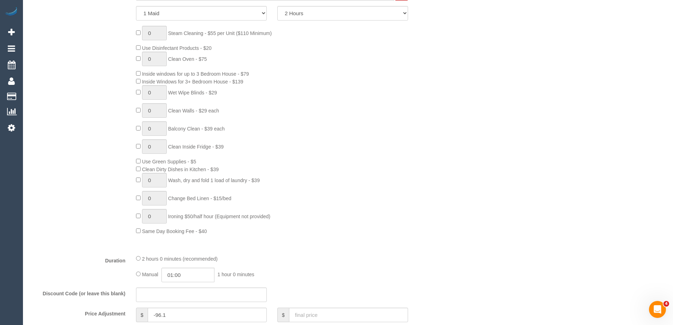
scroll to position [170, 0]
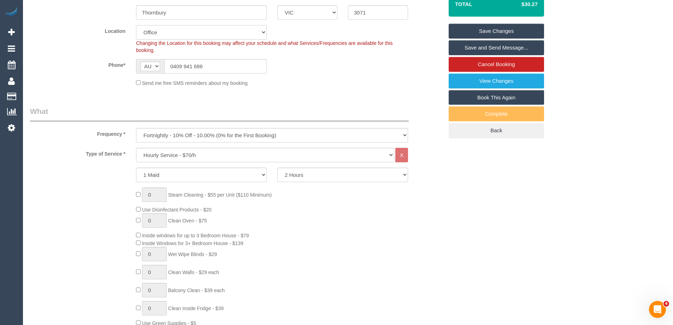
click at [179, 33] on select "Office City East (North) East (South) Inner East Inner North (East) Inner North…" at bounding box center [201, 32] width 131 height 14
click at [136, 25] on select "Office City East (North) East (South) Inner East Inner North (East) Inner North…" at bounding box center [201, 32] width 131 height 14
click at [364, 61] on div "Phone* AF AL DZ AD AO AI AQ AG AR AM AW AU AT AZ BS BH BD BB BY BE BZ BJ BM BT …" at bounding box center [237, 66] width 424 height 14
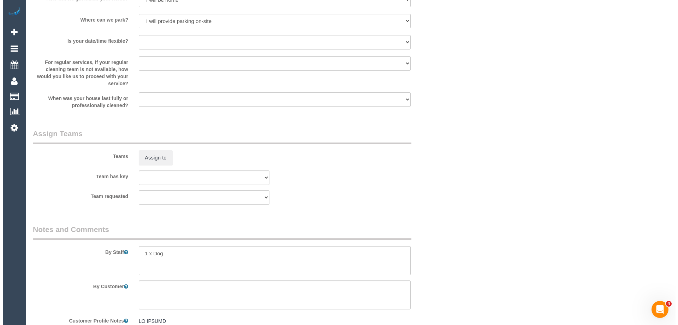
scroll to position [1123, 0]
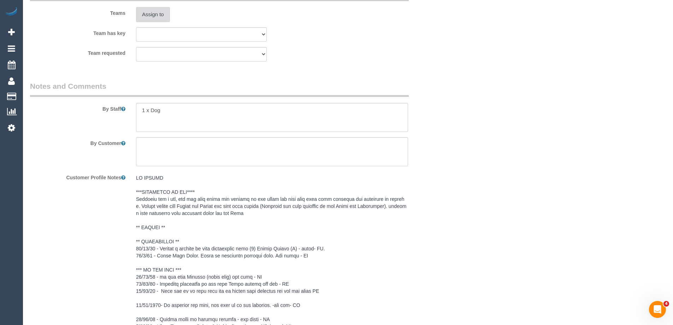
click at [154, 13] on button "Assign to" at bounding box center [153, 14] width 34 height 15
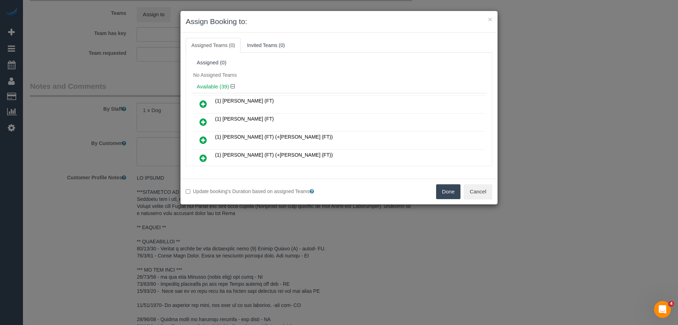
scroll to position [353, 0]
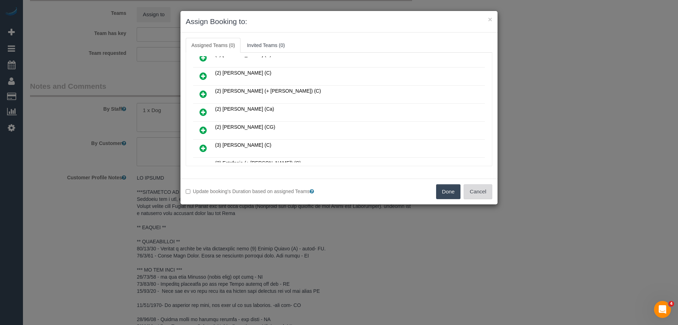
click at [471, 192] on button "Cancel" at bounding box center [478, 191] width 29 height 15
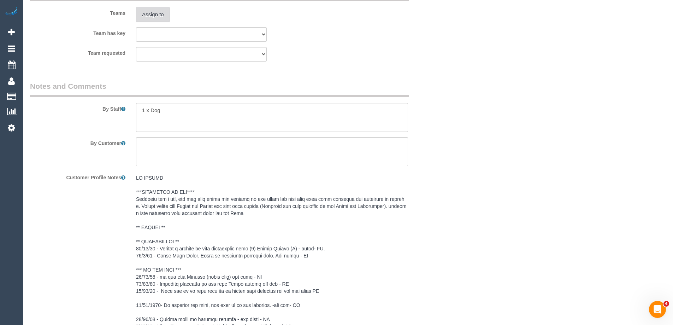
click at [157, 14] on button "Assign to" at bounding box center [153, 14] width 34 height 15
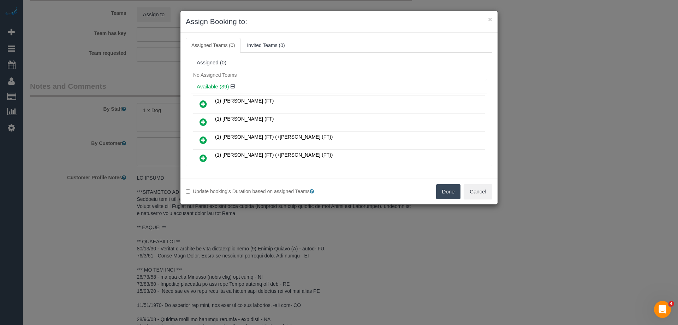
scroll to position [552, 0]
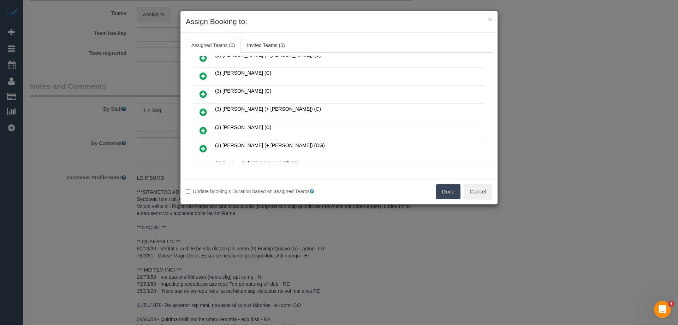
click at [204, 110] on icon at bounding box center [203, 112] width 7 height 8
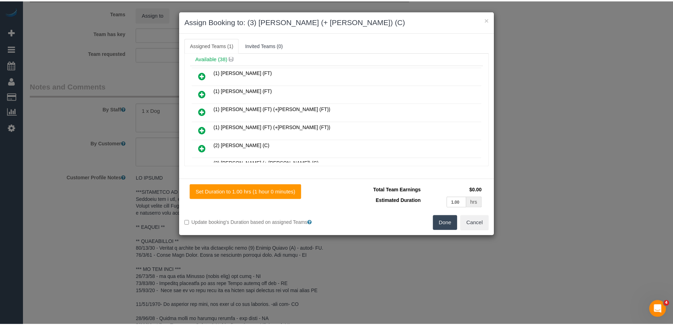
scroll to position [0, 0]
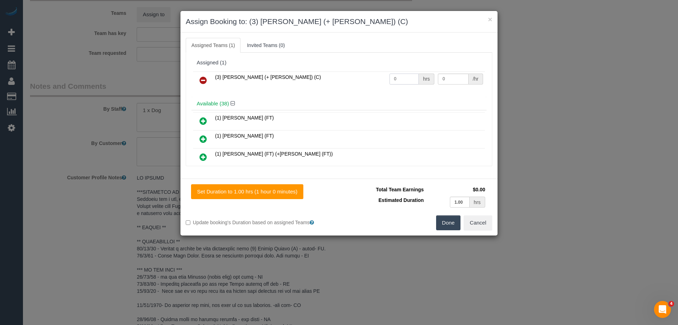
click at [409, 78] on input "0" at bounding box center [404, 78] width 29 height 11
type input "2"
click at [459, 78] on input "0" at bounding box center [453, 78] width 30 height 11
type input "35"
click at [453, 222] on button "Done" at bounding box center [448, 222] width 25 height 15
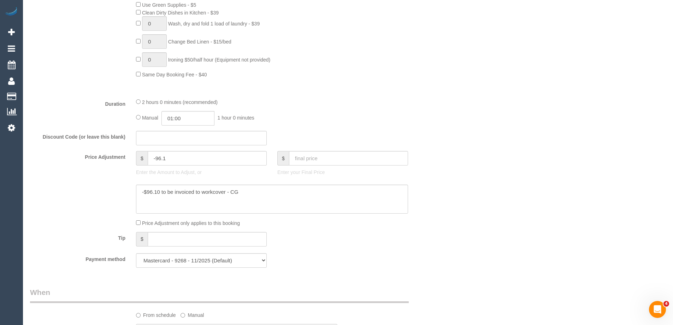
scroll to position [381, 0]
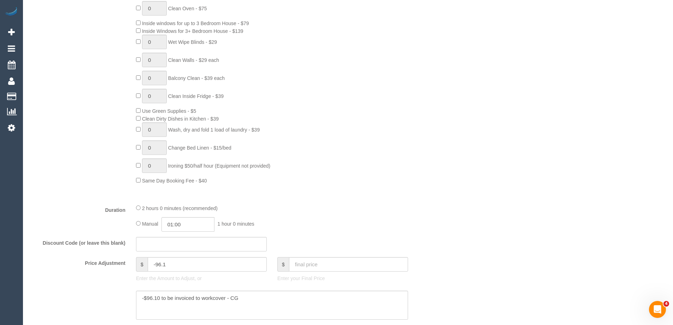
click at [138, 210] on div "2 hours 0 minutes (recommended)" at bounding box center [272, 208] width 272 height 8
type input "02:00"
click at [336, 176] on div "0 Steam Cleaning - $55 per Unit ($110 Minimum) Use Disinfectant Products - $20 …" at bounding box center [290, 79] width 318 height 209
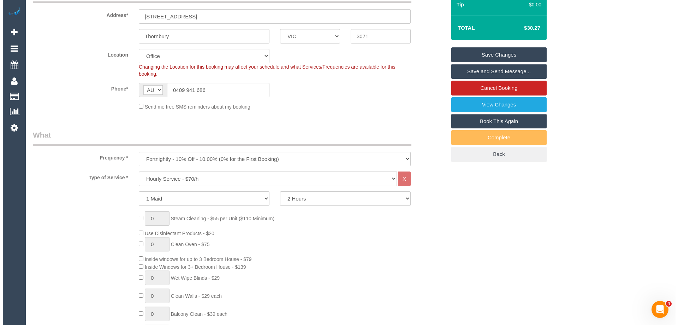
scroll to position [0, 0]
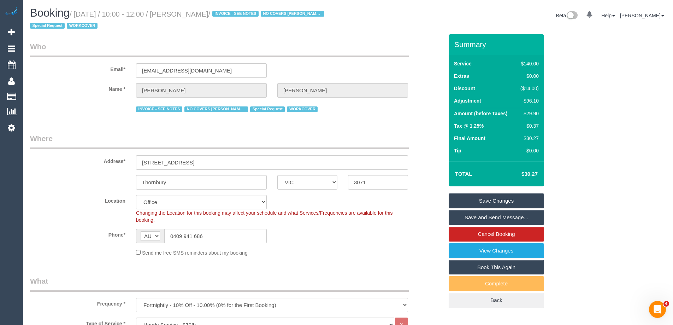
click at [470, 200] on link "Save Changes" at bounding box center [496, 200] width 95 height 15
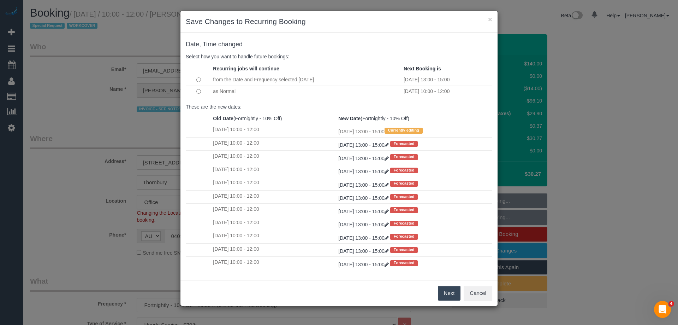
click at [443, 289] on button "Next" at bounding box center [449, 292] width 23 height 15
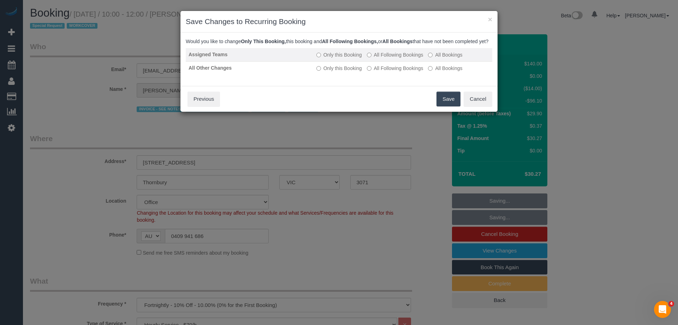
click at [409, 58] on label "All Following Bookings" at bounding box center [395, 54] width 57 height 7
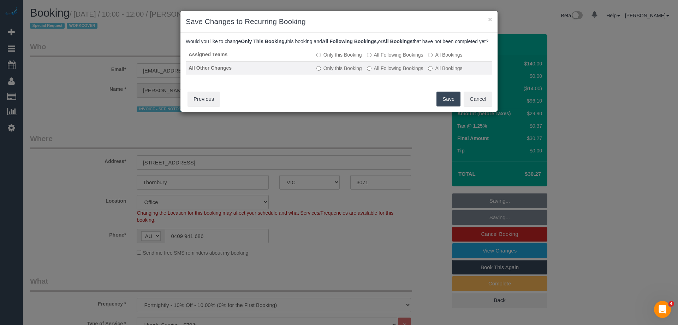
click at [405, 72] on label "All Following Bookings" at bounding box center [395, 68] width 57 height 7
click at [442, 106] on button "Save" at bounding box center [449, 98] width 24 height 15
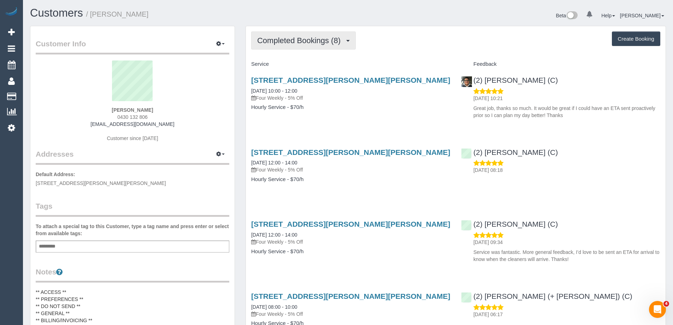
click at [304, 36] on button "Completed Bookings (8)" at bounding box center [303, 40] width 105 height 18
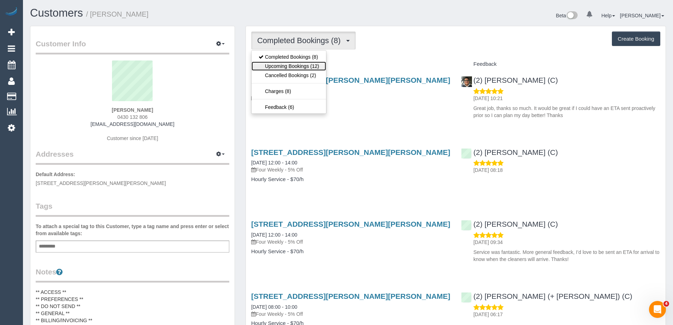
click at [286, 66] on link "Upcoming Bookings (12)" at bounding box center [288, 65] width 75 height 9
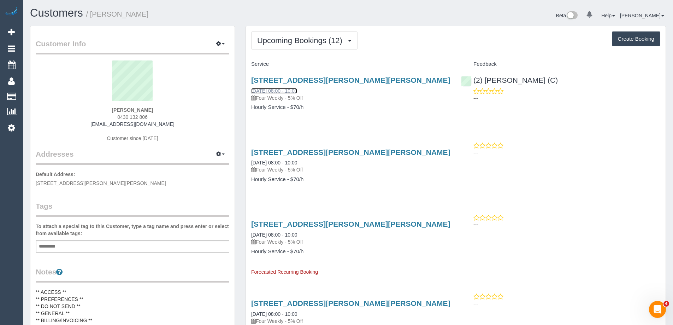
click at [284, 89] on link "13/09/2025 08:00 - 10:00" at bounding box center [274, 91] width 46 height 6
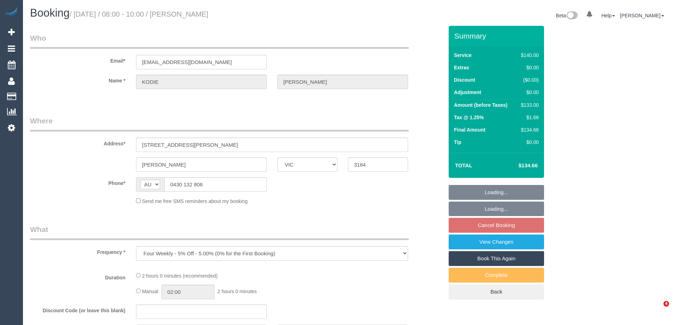
select select "VIC"
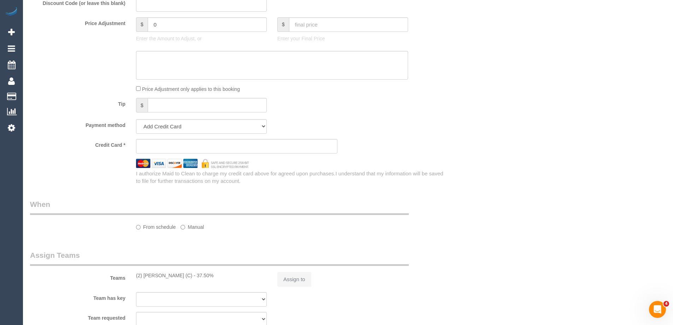
select select "string:stripe-pm_1RjHfK2GScqysDRVFiyzqh1Y"
select select "number:29"
select select "number:14"
select select "number:19"
select select "number:23"
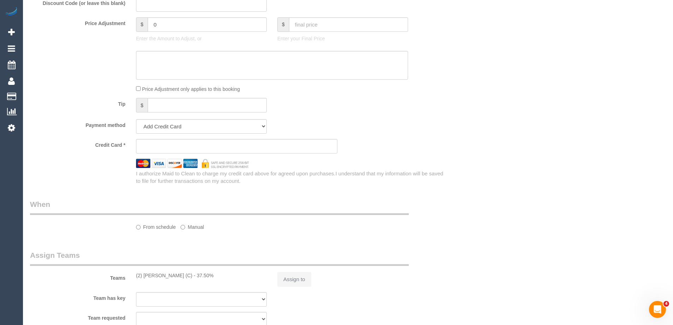
select select "number:34"
select select "number:12"
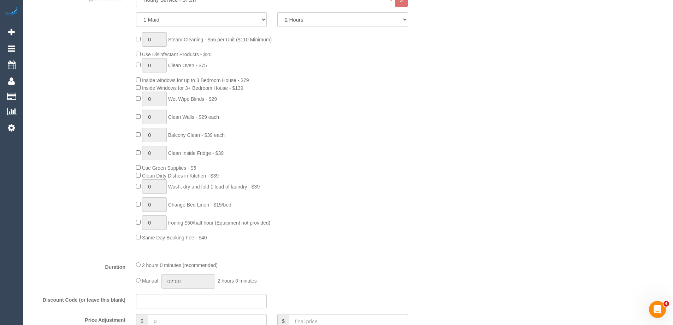
scroll to position [580, 0]
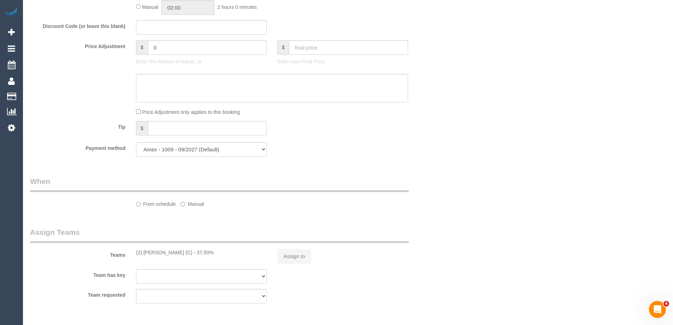
select select "object:845"
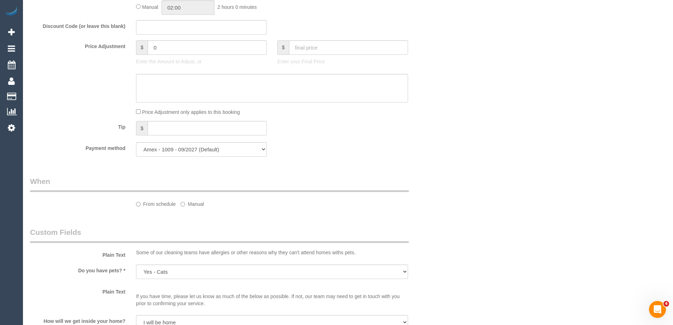
select select "spot2"
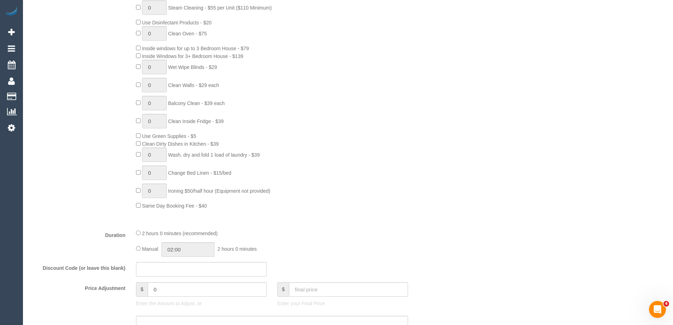
scroll to position [146, 0]
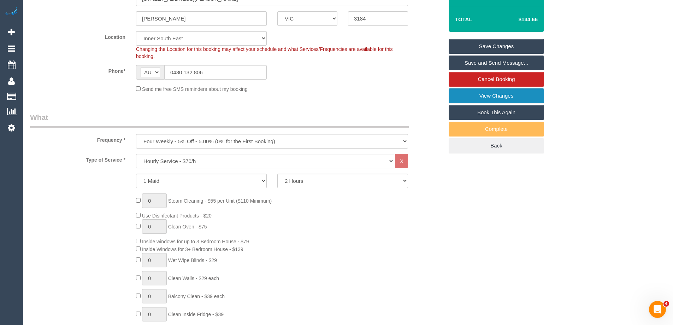
click at [529, 96] on link "View Changes" at bounding box center [496, 95] width 95 height 15
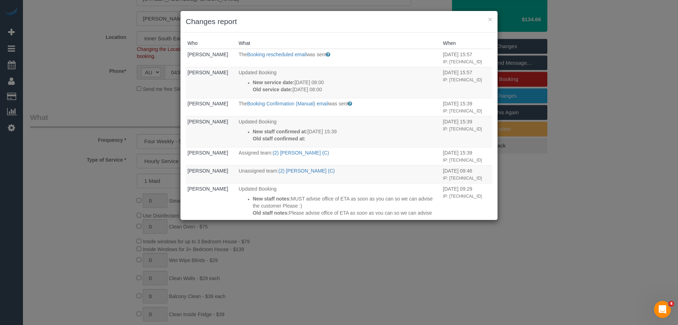
click at [389, 30] on div "× Changes report" at bounding box center [338, 22] width 317 height 22
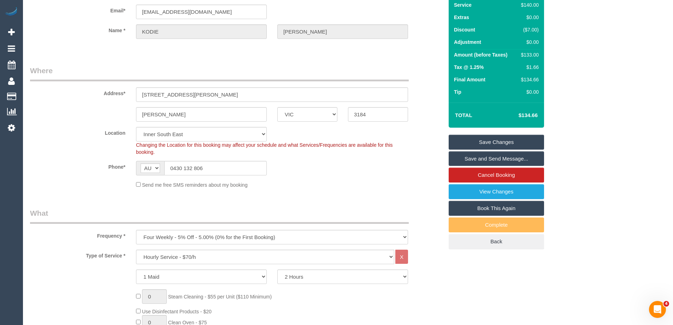
scroll to position [0, 0]
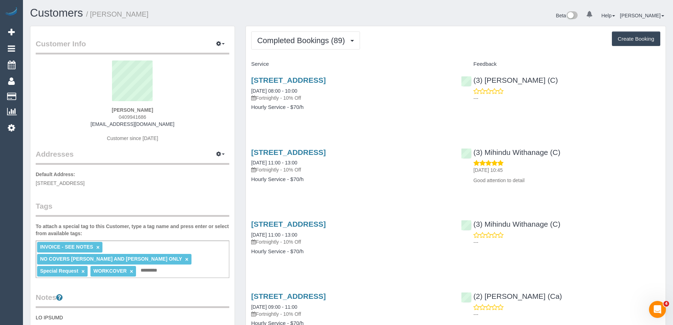
click at [314, 21] on div "Customers / [PERSON_NAME]" at bounding box center [186, 14] width 323 height 15
click at [318, 47] on button "Completed Bookings (89)" at bounding box center [305, 40] width 109 height 18
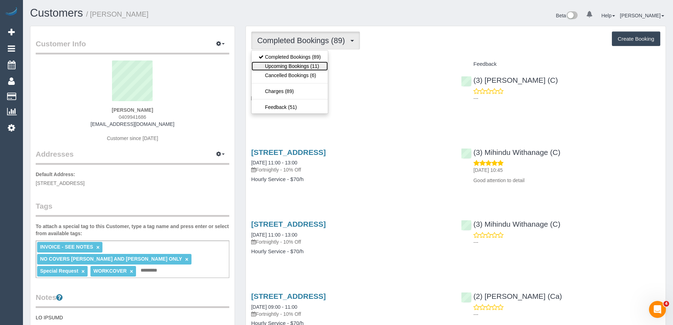
click at [295, 68] on link "Upcoming Bookings (11)" at bounding box center [289, 65] width 76 height 9
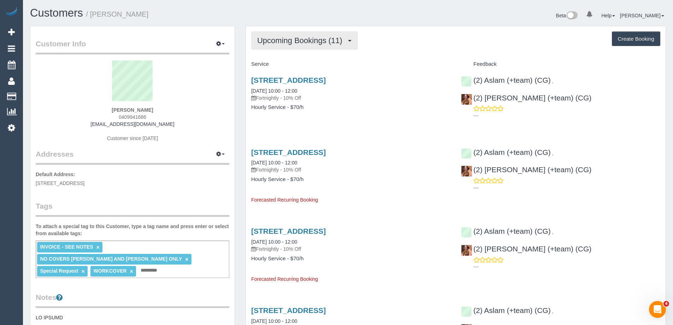
click at [320, 42] on span "Upcoming Bookings (11)" at bounding box center [301, 40] width 89 height 9
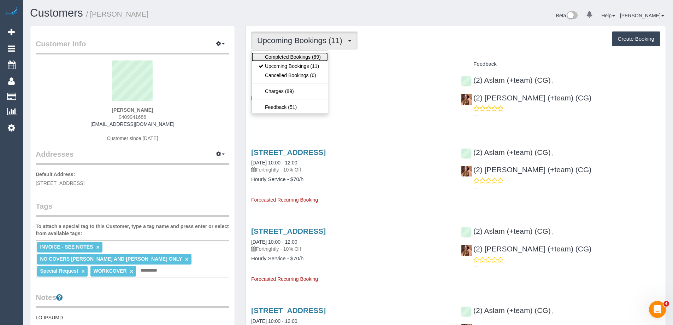
click at [287, 56] on link "Completed Bookings (89)" at bounding box center [289, 56] width 76 height 9
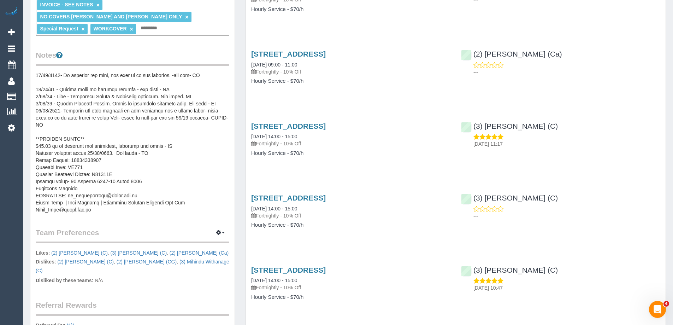
scroll to position [247, 0]
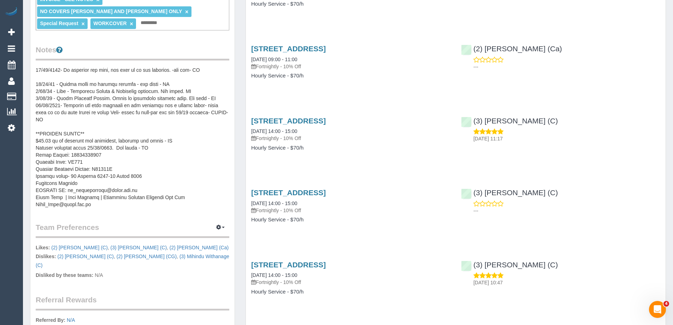
drag, startPoint x: 223, startPoint y: 265, endPoint x: 34, endPoint y: 251, distance: 189.4
click at [34, 251] on div "Customer Info Edit Contact Info Send Message Email Preferences Special Sales Ta…" at bounding box center [132, 93] width 204 height 629
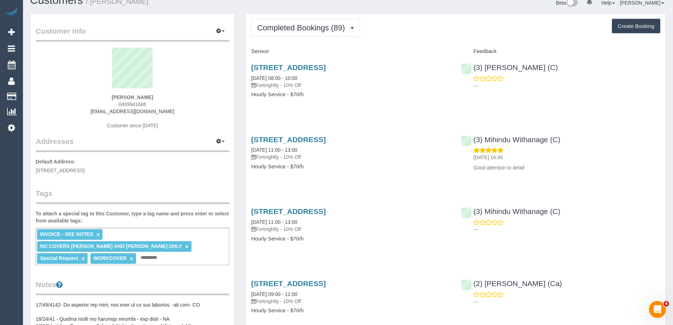
scroll to position [0, 0]
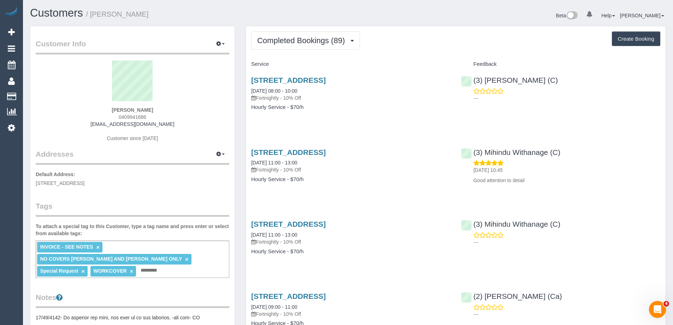
drag, startPoint x: 147, startPoint y: 14, endPoint x: 92, endPoint y: 17, distance: 55.5
click at [92, 17] on h1 "Customers / Elizabeth Lew" at bounding box center [186, 13] width 313 height 12
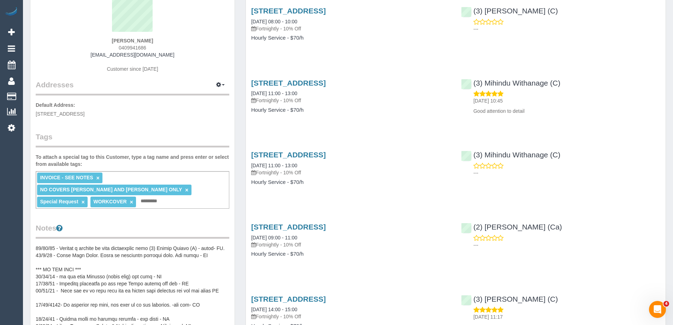
scroll to position [71, 0]
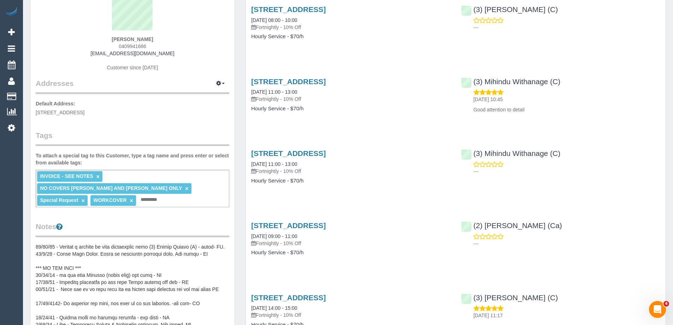
drag, startPoint x: 349, startPoint y: 118, endPoint x: 247, endPoint y: 79, distance: 109.5
click at [247, 79] on div "61 Raleigh Street, Thornbury, VIC 3071 11/08/2025 11:00 - 13:00 Fortnightly - 1…" at bounding box center [351, 98] width 210 height 54
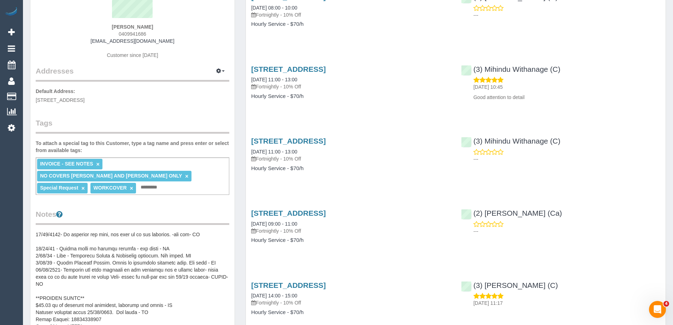
scroll to position [0, 0]
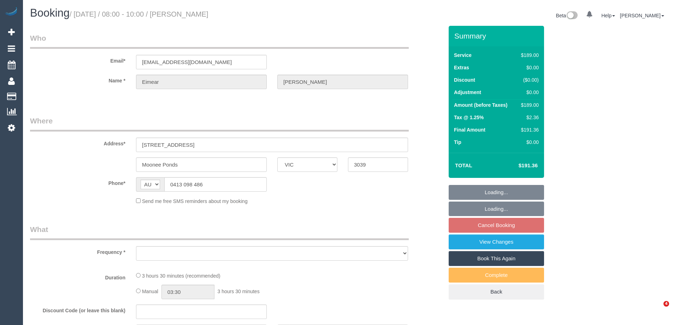
select select "VIC"
select select "object:522"
select select "string:stripe-pm_1RJpWf2GScqysDRVDLMxalBr"
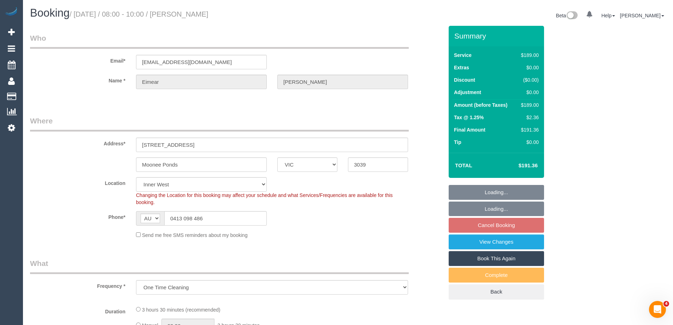
select select "number:28"
select select "number:14"
select select "number:19"
select select "number:25"
select select "object:1468"
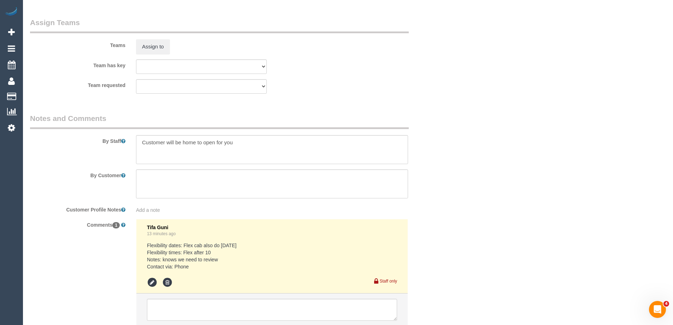
select select "spot1"
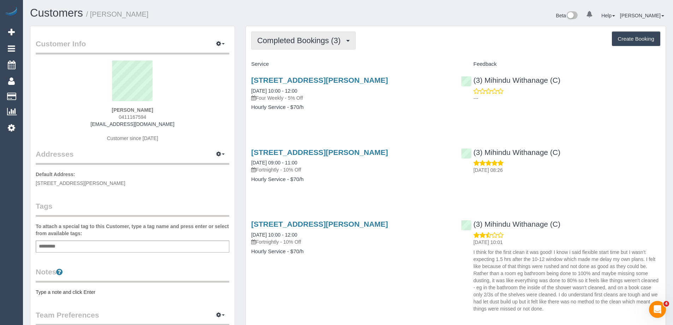
click at [314, 35] on button "Completed Bookings (3)" at bounding box center [303, 40] width 105 height 18
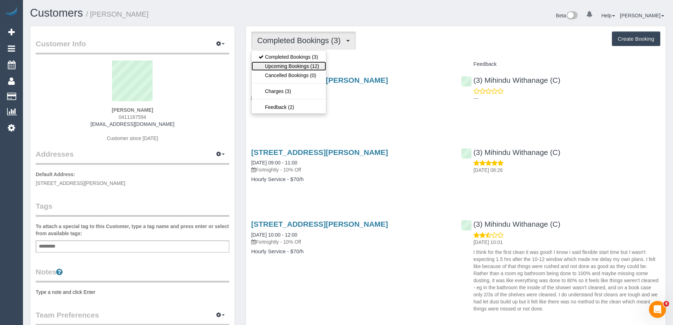
click at [287, 65] on link "Upcoming Bookings (12)" at bounding box center [288, 65] width 75 height 9
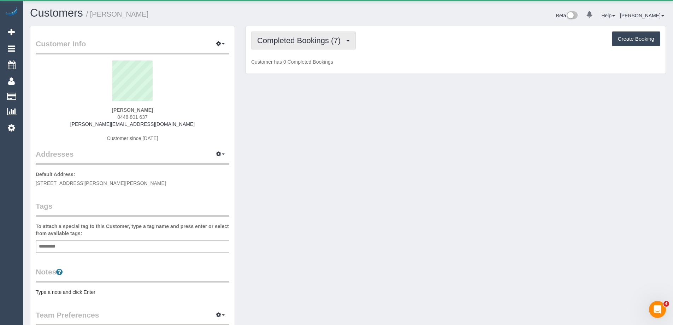
click at [297, 41] on span "Completed Bookings (7)" at bounding box center [300, 40] width 87 height 9
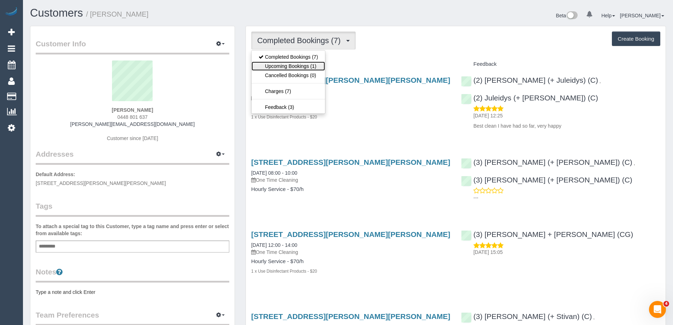
click at [287, 68] on link "Upcoming Bookings (1)" at bounding box center [287, 65] width 73 height 9
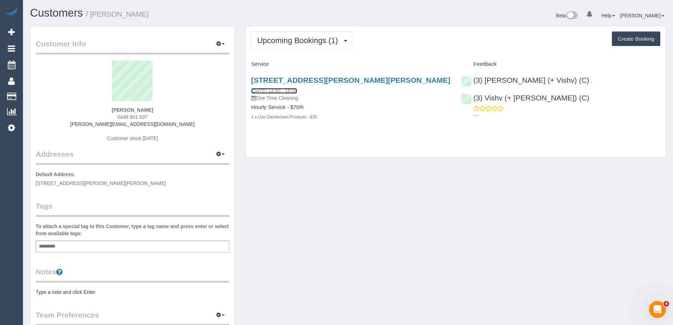
click at [297, 91] on link "10/09/2025 14:00 - 16:00" at bounding box center [274, 91] width 46 height 6
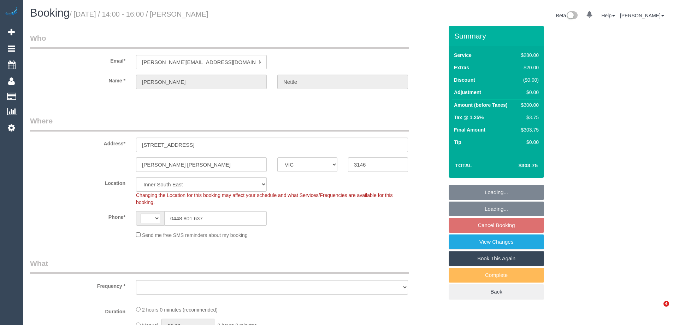
select select "VIC"
select select "string:AU"
select select "object:773"
select select "string:stripe-pm_1QOwes2GScqysDRVEh6Rz0KC"
select select "number:27"
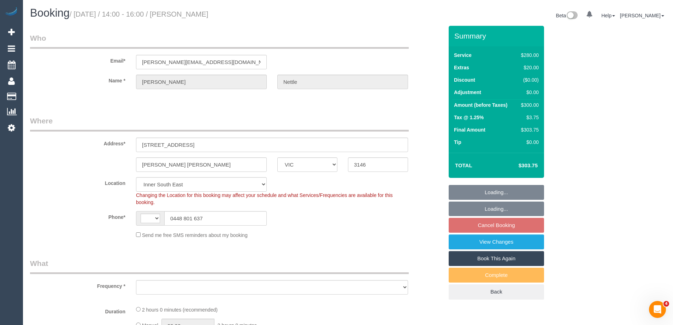
select select "number:14"
select select "number:19"
select select "number:25"
select select "number:33"
select select "number:12"
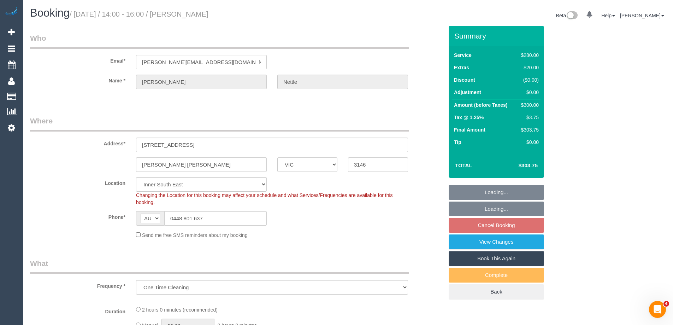
select select "2"
select select "object:1507"
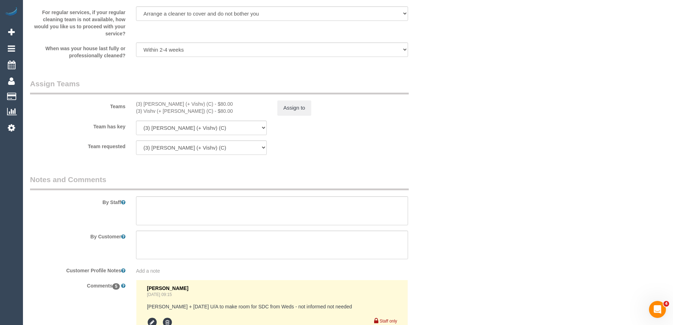
scroll to position [1024, 0]
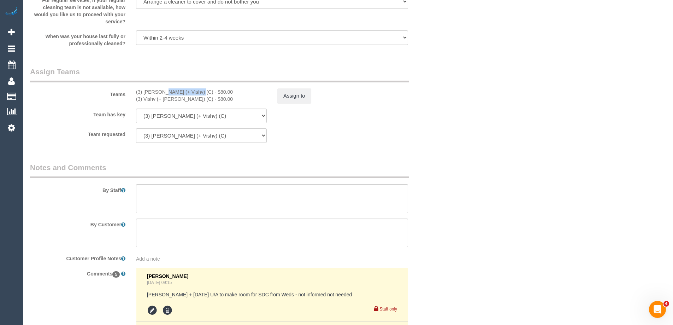
drag, startPoint x: 177, startPoint y: 91, endPoint x: 142, endPoint y: 90, distance: 34.3
click at [142, 90] on div "(3) Kelvin (+ Vishv) (C) - $80.00" at bounding box center [201, 91] width 131 height 7
copy div "Kelvin (+ Vishv"
drag, startPoint x: 457, startPoint y: 106, endPoint x: 460, endPoint y: 115, distance: 10.1
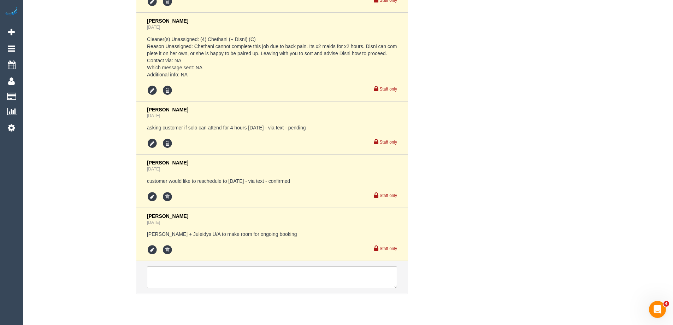
scroll to position [1353, 0]
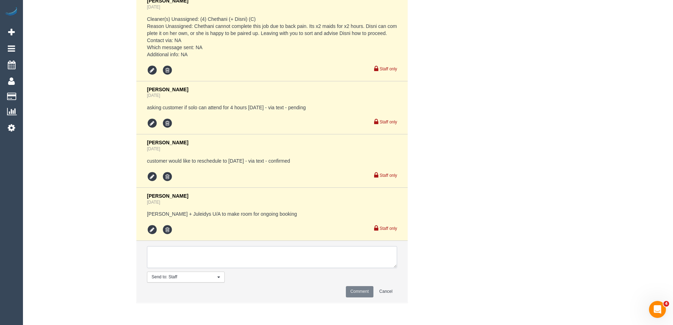
click at [179, 257] on textarea at bounding box center [272, 257] width 250 height 22
paste textarea "Kelvin (+ Vishv"
click at [171, 253] on textarea at bounding box center [272, 257] width 250 height 22
click at [174, 254] on textarea at bounding box center [272, 257] width 250 height 22
click at [171, 253] on textarea at bounding box center [272, 257] width 250 height 22
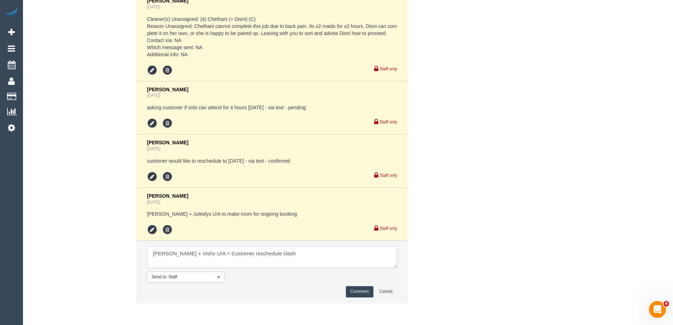
type textarea "Kelvin + Vishv U/A = Customer reschedule clash"
click at [356, 291] on button "Comment" at bounding box center [360, 291] width 28 height 11
drag, startPoint x: 503, startPoint y: 239, endPoint x: 493, endPoint y: 234, distance: 10.8
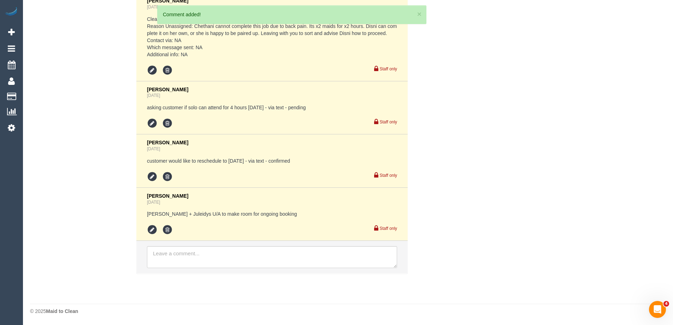
scroll to position [1406, 0]
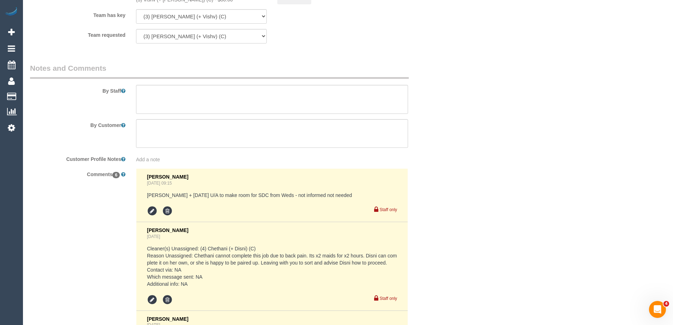
scroll to position [876, 0]
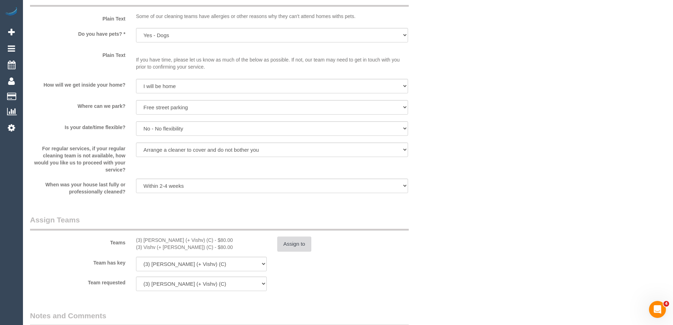
click at [301, 244] on button "Assign to" at bounding box center [294, 243] width 34 height 15
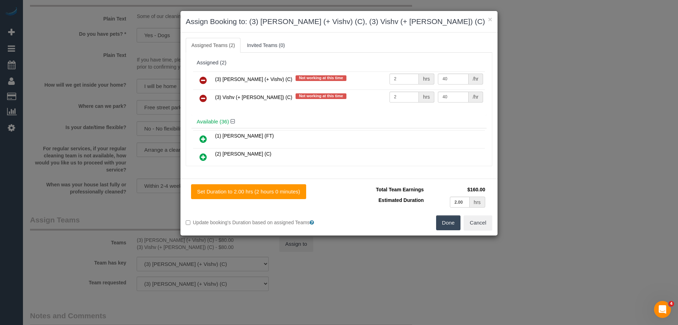
click at [203, 78] on icon at bounding box center [203, 80] width 7 height 8
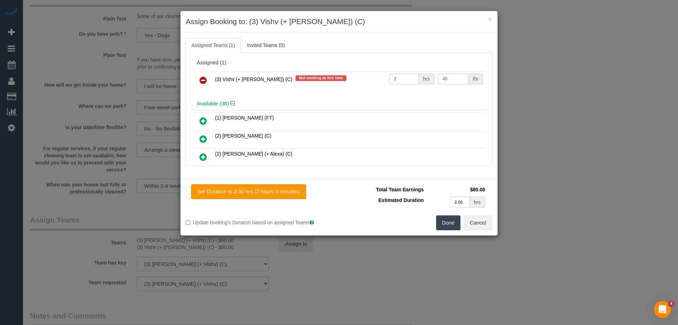
click at [204, 82] on icon at bounding box center [203, 80] width 7 height 8
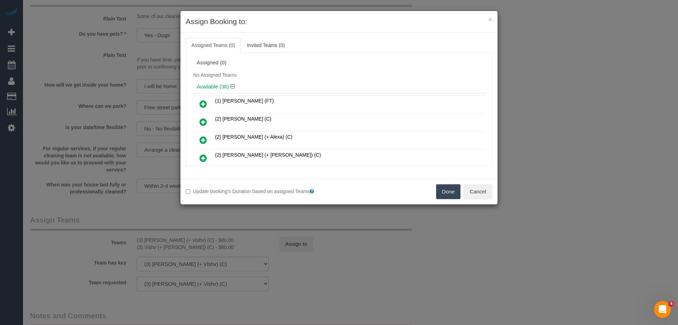
click at [443, 200] on div "Update booking's Duration based on assigned Teams Done Cancel" at bounding box center [338, 191] width 317 height 26
drag, startPoint x: 446, startPoint y: 193, endPoint x: 455, endPoint y: 196, distance: 8.5
click at [446, 193] on button "Done" at bounding box center [448, 191] width 25 height 15
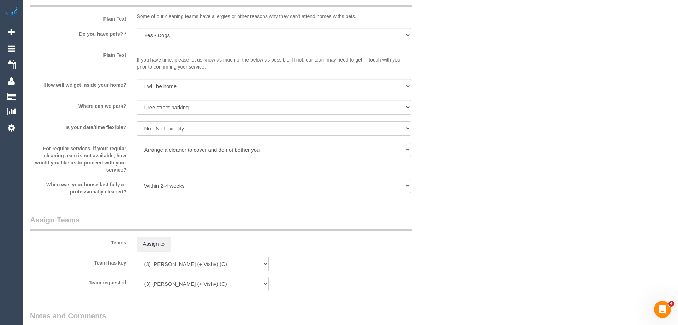
click at [474, 199] on div "× Assign Booking to: Assigned Teams (0) Invited Teams (0) Assigned (0) No Assig…" at bounding box center [339, 162] width 678 height 325
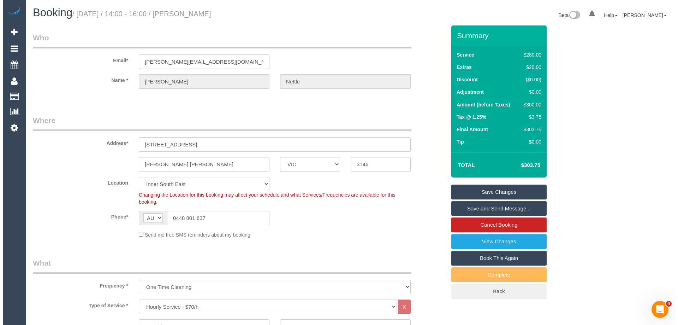
scroll to position [0, 0]
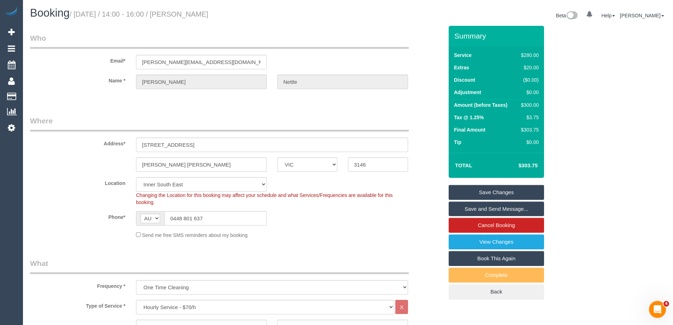
click at [478, 188] on link "Save Changes" at bounding box center [496, 192] width 95 height 15
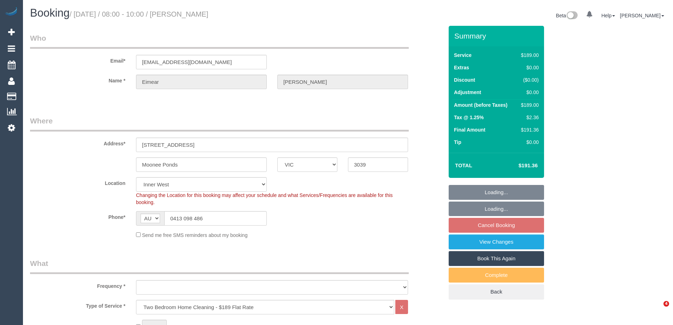
select select "VIC"
select select "object:792"
select select "spot1"
select select "number:28"
select select "number:14"
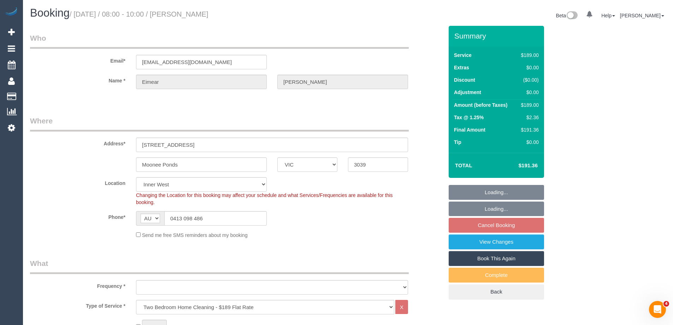
select select "number:19"
select select "number:25"
select select "object:1473"
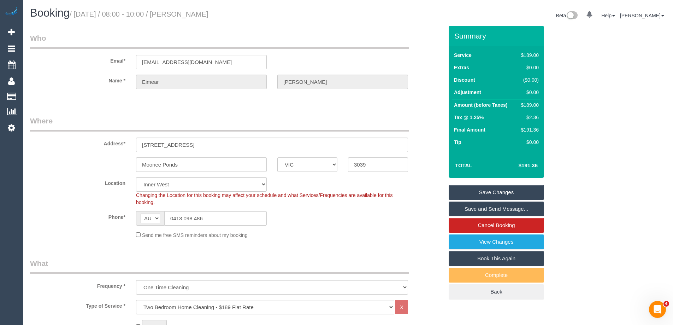
drag, startPoint x: 241, startPoint y: 15, endPoint x: 195, endPoint y: 17, distance: 46.0
click at [195, 17] on h1 "Booking / [DATE] / 08:00 - 10:00 / [PERSON_NAME]" at bounding box center [186, 13] width 313 height 12
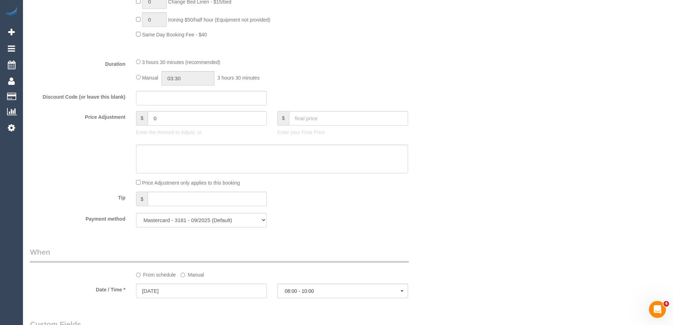
scroll to position [530, 0]
click at [175, 76] on input "03:30" at bounding box center [187, 77] width 53 height 14
click at [179, 100] on li "01:30" at bounding box center [179, 104] width 31 height 9
click at [194, 75] on input "01:30" at bounding box center [187, 77] width 53 height 14
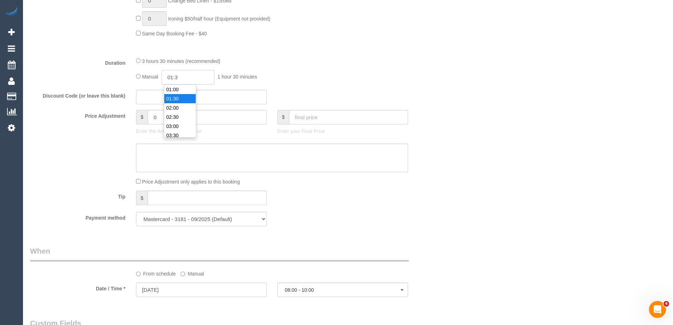
type input "01:"
select select "spot16"
type input "01:45"
select select "spot31"
click at [503, 89] on div "Who Email* [EMAIL_ADDRESS][DOMAIN_NAME] Name * [GEOGRAPHIC_DATA][PERSON_NAME] W…" at bounding box center [348, 186] width 636 height 1381
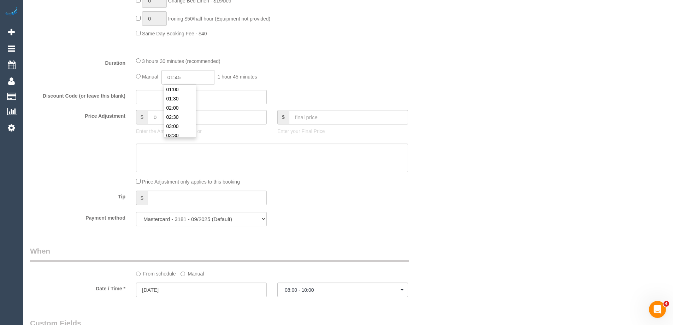
select select "spot46"
select select "spot61"
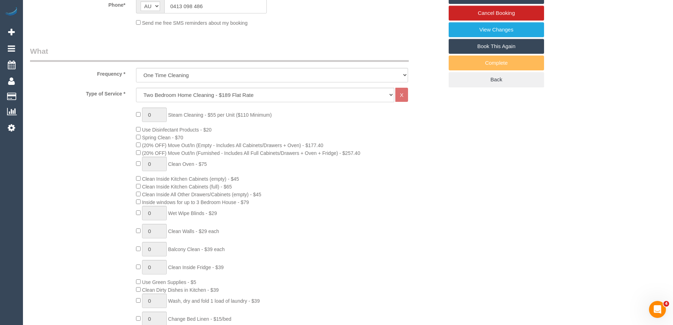
select select "spot76"
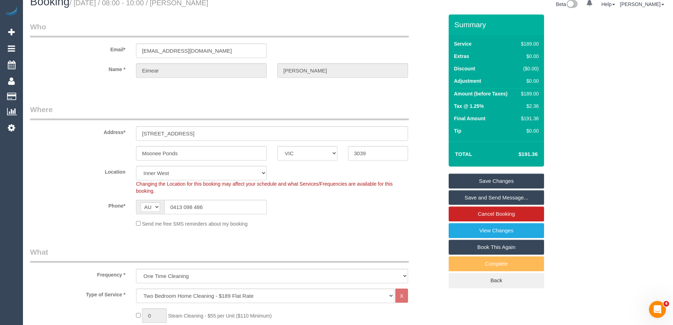
scroll to position [0, 0]
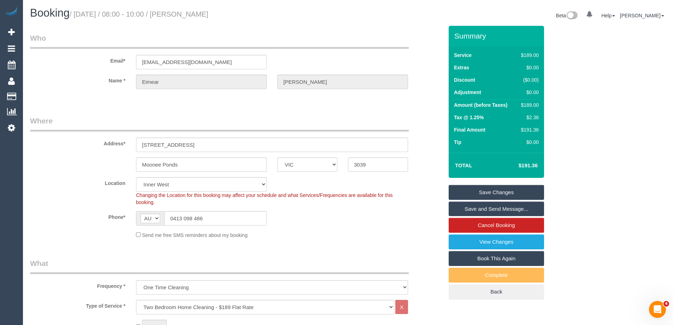
click at [532, 102] on div "$189.00" at bounding box center [528, 104] width 20 height 7
copy div "189.00"
click at [580, 96] on div "Summary Service $189.00 Extras $0.00 Discount ($0.00) Adjustment $0.00 Amount (…" at bounding box center [522, 169] width 159 height 287
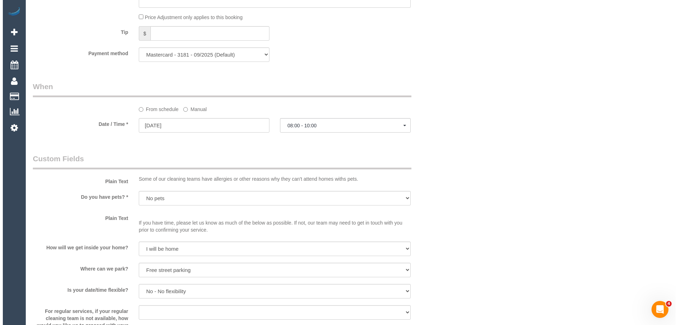
scroll to position [954, 0]
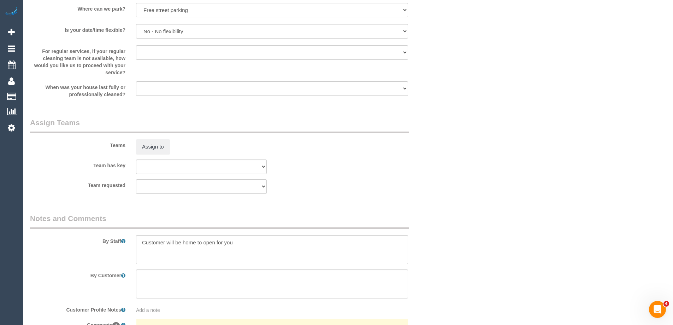
click at [134, 242] on div at bounding box center [272, 249] width 283 height 29
click at [142, 244] on textarea at bounding box center [272, 249] width 272 height 29
click at [147, 240] on textarea at bounding box center [272, 249] width 272 height 29
type textarea "Estimated time 3-3.5 hours Customer will be home to open for you"
click at [152, 149] on button "Assign to" at bounding box center [153, 146] width 34 height 15
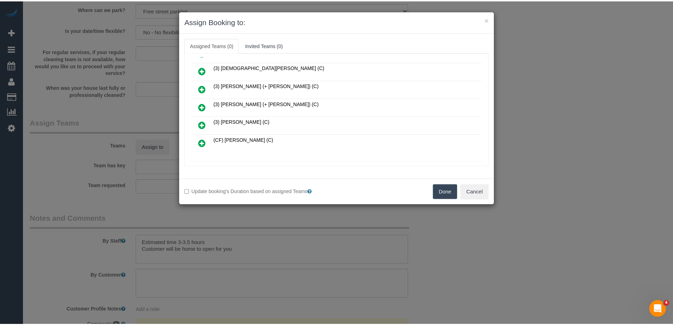
scroll to position [141, 0]
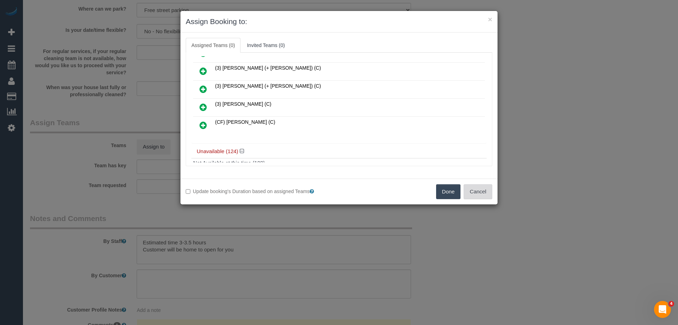
click at [481, 196] on button "Cancel" at bounding box center [478, 191] width 29 height 15
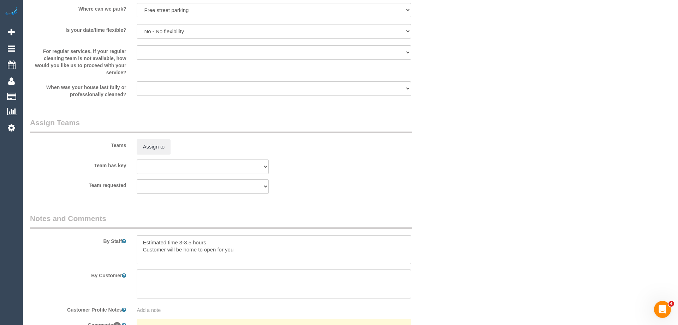
click at [481, 196] on div "× Assign Booking to: Assigned Teams (0) Invited Teams (0) Assigned (0) No Assig…" at bounding box center [339, 162] width 678 height 325
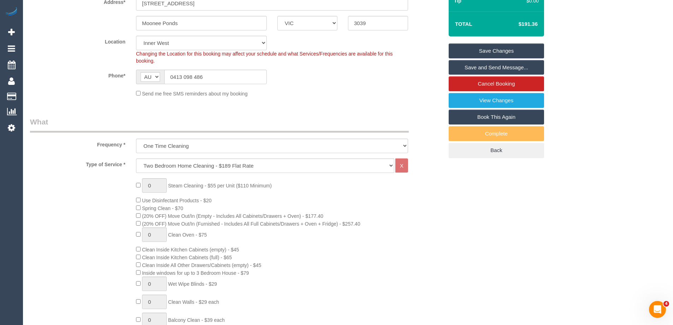
click at [414, 228] on div "0 Steam Cleaning - $55 per Unit ($110 Minimum) Use Disinfectant Products - $20 …" at bounding box center [290, 302] width 318 height 248
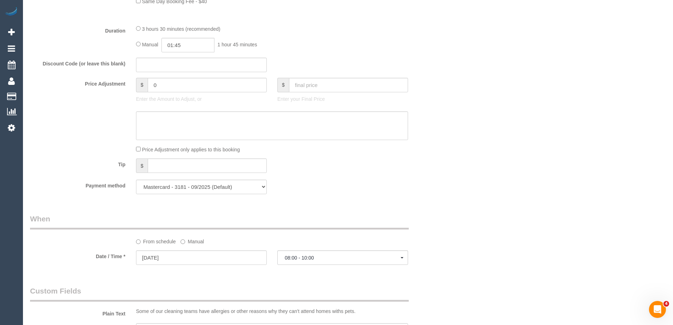
scroll to position [671, 0]
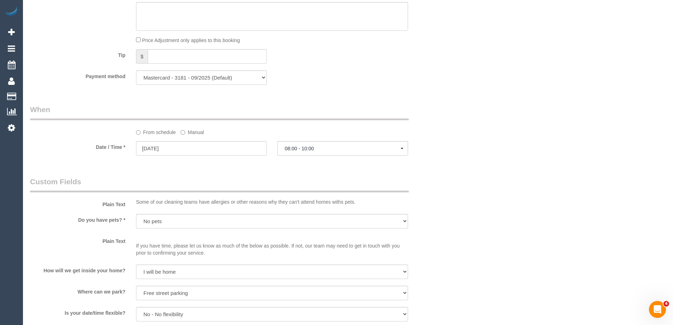
click at [197, 131] on label "Manual" at bounding box center [191, 131] width 23 height 10
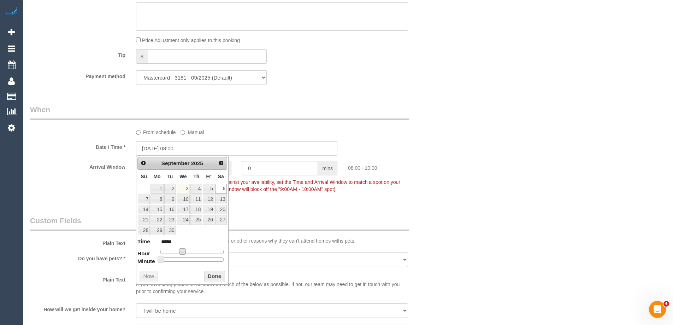
type input "[DATE] 09:00"
type input "*****"
type input "[DATE] 10:00"
type input "*****"
type input "[DATE] 11:00"
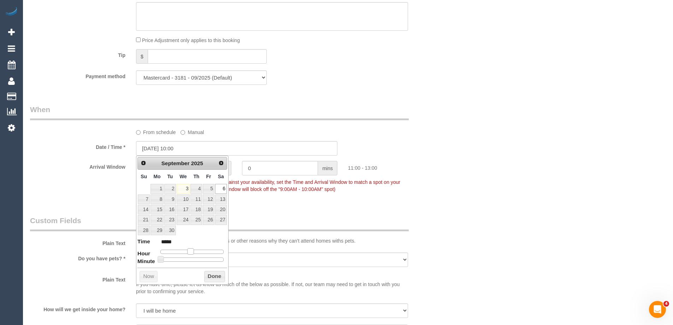
type input "*****"
type input "[DATE] 12:00"
type input "*****"
drag, startPoint x: 182, startPoint y: 252, endPoint x: 192, endPoint y: 257, distance: 12.0
click at [192, 257] on dl "Time ***** Hour Minute Second Millisecond Microsecond Time Zone ***** ***** ***…" at bounding box center [182, 249] width 90 height 24
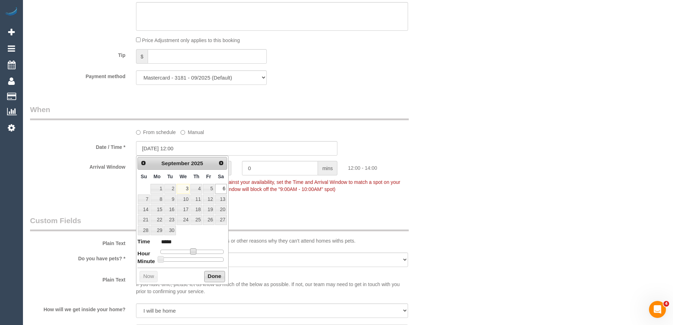
click at [210, 276] on button "Done" at bounding box center [214, 276] width 21 height 11
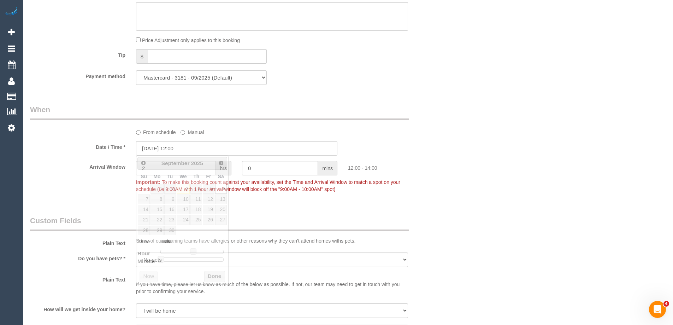
click at [537, 172] on div "Who Email* emckeown@tcd.ie Name * Eimear McKeown Where Address* 4/26 Hopetoun S…" at bounding box center [348, 64] width 636 height 1419
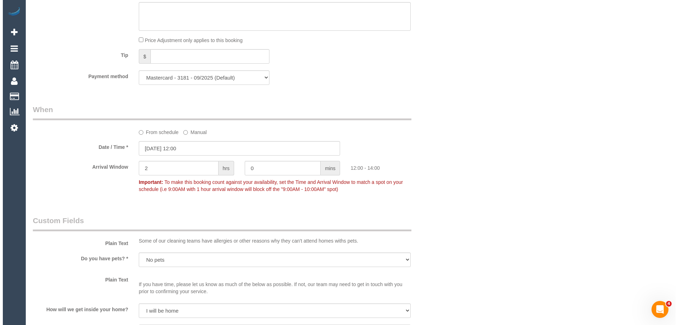
scroll to position [1024, 0]
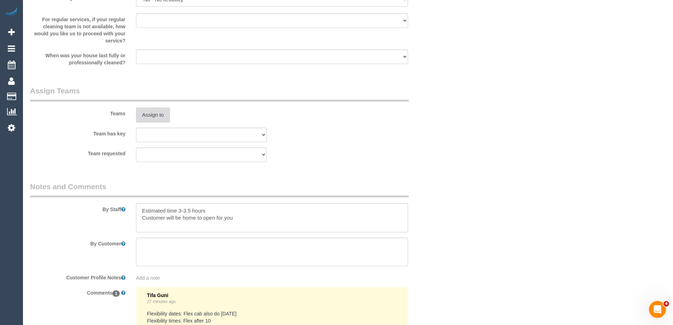
click at [147, 115] on button "Assign to" at bounding box center [153, 114] width 34 height 15
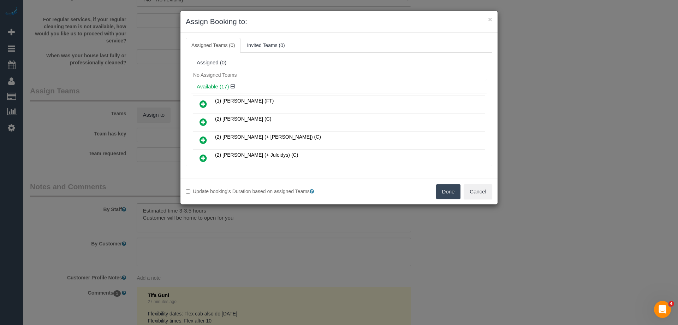
click at [203, 140] on icon at bounding box center [203, 140] width 7 height 8
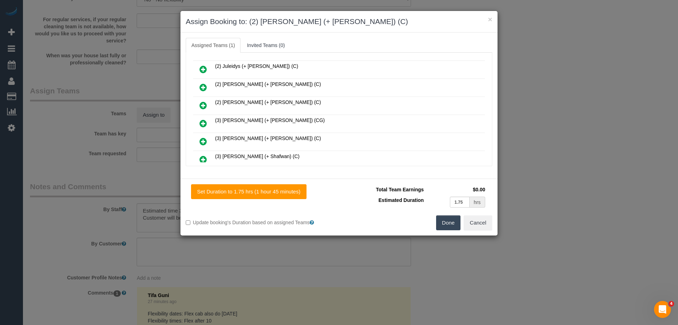
click at [201, 106] on icon at bounding box center [203, 105] width 7 height 8
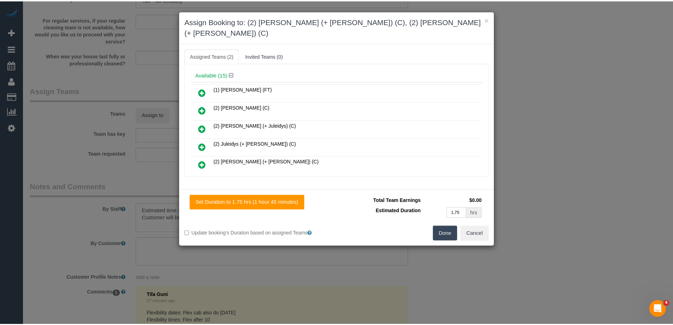
scroll to position [0, 0]
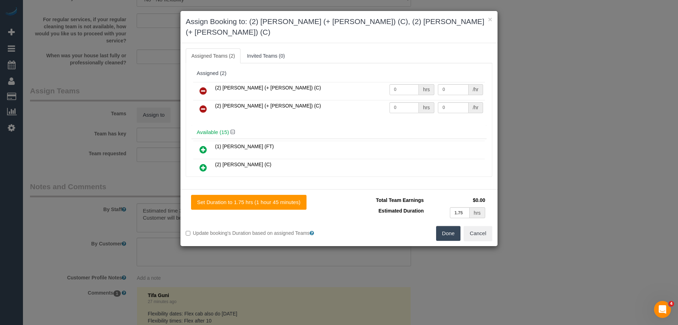
click at [399, 85] on td "0 hrs" at bounding box center [412, 91] width 49 height 18
click at [400, 84] on input "0" at bounding box center [404, 89] width 29 height 11
type input "1"
click at [403, 102] on input "0" at bounding box center [404, 107] width 29 height 11
type input "1"
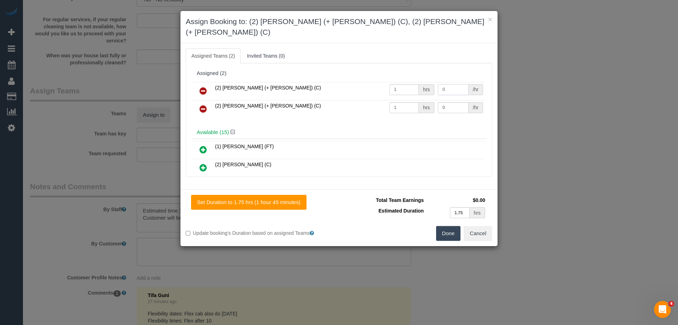
click at [451, 84] on input "0" at bounding box center [453, 89] width 30 height 11
type input "0"
type input "60"
click at [447, 102] on input "0" at bounding box center [453, 107] width 30 height 11
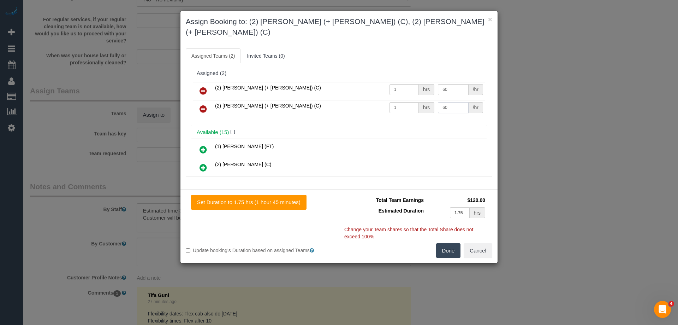
type input "60"
click at [445, 243] on button "Done" at bounding box center [448, 250] width 25 height 15
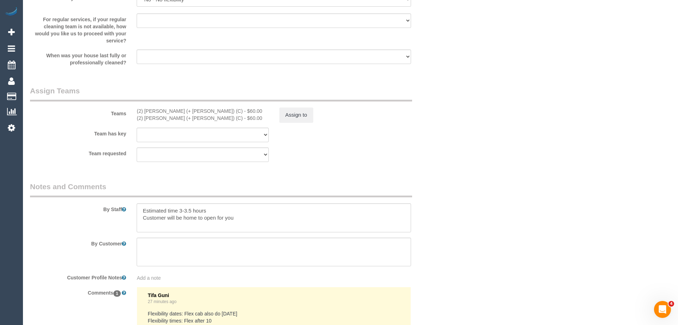
click at [445, 242] on div "× Assign Booking to: (2) Chirag (+ Shachi) (C), (2) Shachi (+ Chirag) (C) Assig…" at bounding box center [339, 162] width 678 height 325
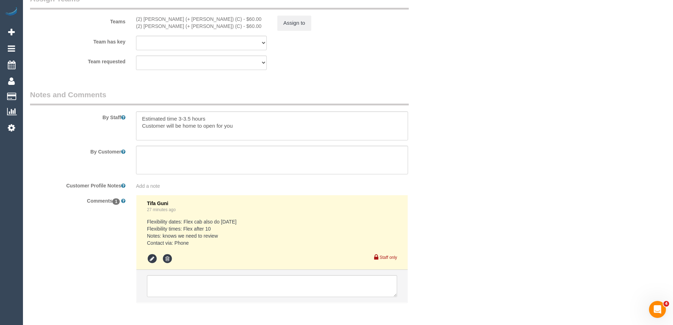
scroll to position [1145, 0]
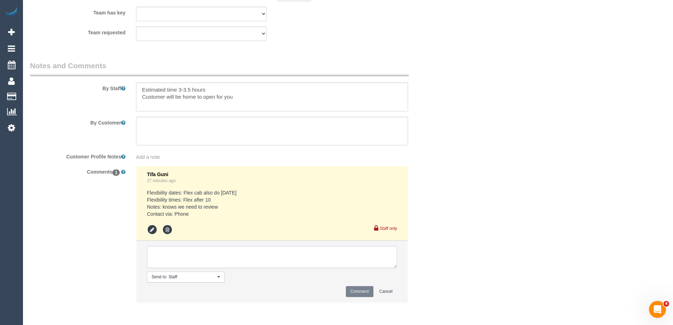
click at [183, 255] on textarea at bounding box center [272, 257] width 250 height 22
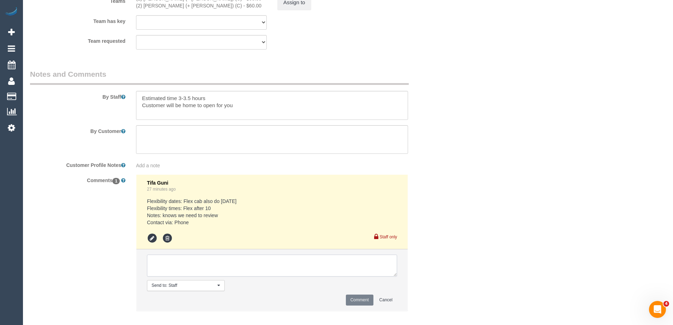
scroll to position [1174, 0]
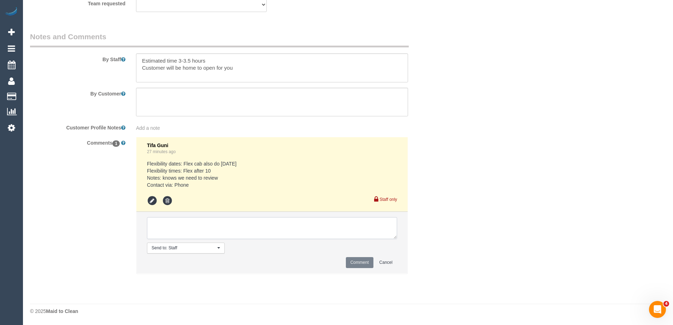
drag, startPoint x: 196, startPoint y: 222, endPoint x: 203, endPoint y: 219, distance: 7.9
click at [197, 222] on textarea at bounding box center [272, 228] width 250 height 22
drag, startPoint x: 173, startPoint y: 225, endPoint x: 25, endPoint y: 208, distance: 149.0
click at [60, 212] on div "Comments 1 Tifa Guni 27 minutes ago Flexibility dates: Flex cab also do Friday …" at bounding box center [237, 209] width 424 height 144
type textarea "informed 12-2pm AW via email"
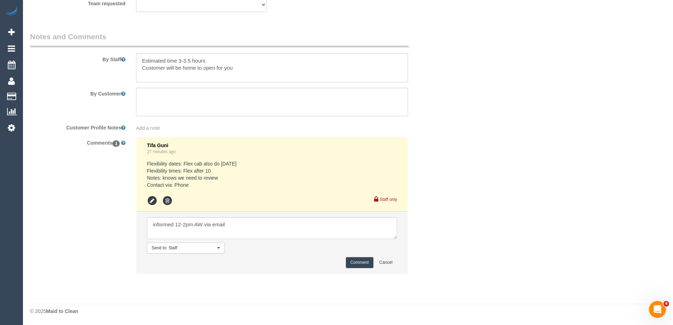
click at [361, 263] on button "Comment" at bounding box center [360, 262] width 28 height 11
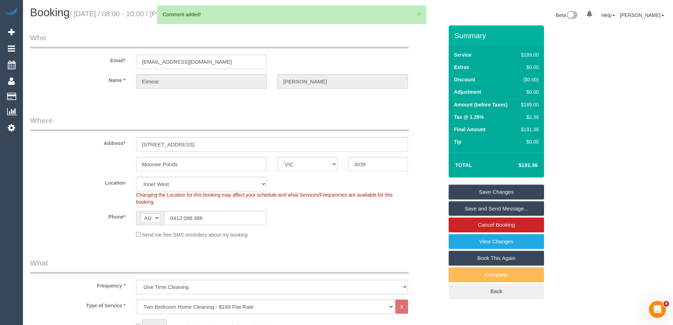
scroll to position [0, 0]
click at [179, 57] on input "emckeown@tcd.ie" at bounding box center [201, 62] width 131 height 14
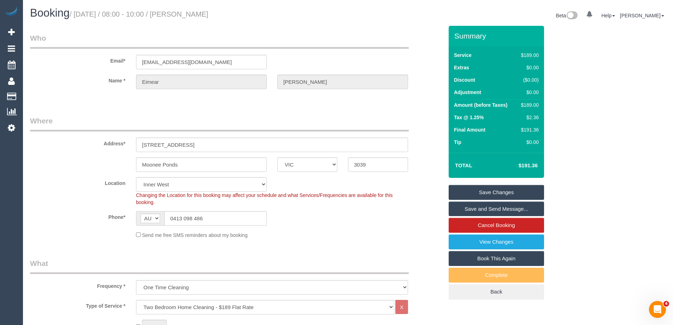
drag, startPoint x: 199, startPoint y: 107, endPoint x: 182, endPoint y: 106, distance: 17.3
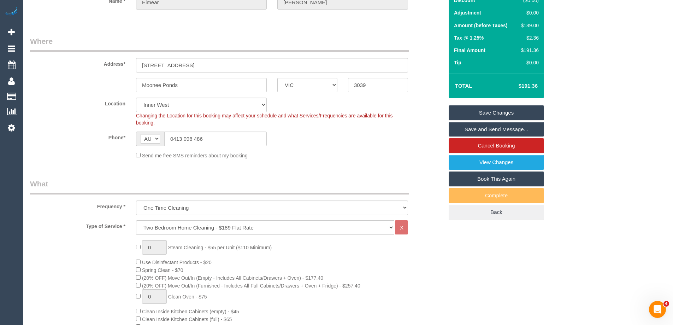
scroll to position [71, 0]
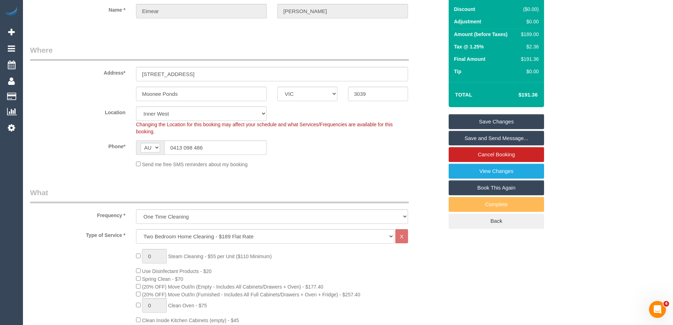
click at [478, 124] on link "Save Changes" at bounding box center [496, 121] width 95 height 15
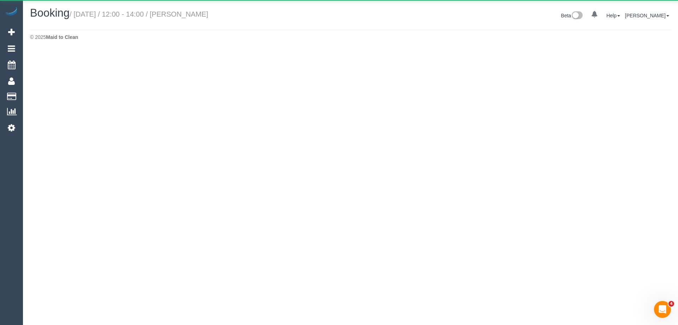
select select "VIC"
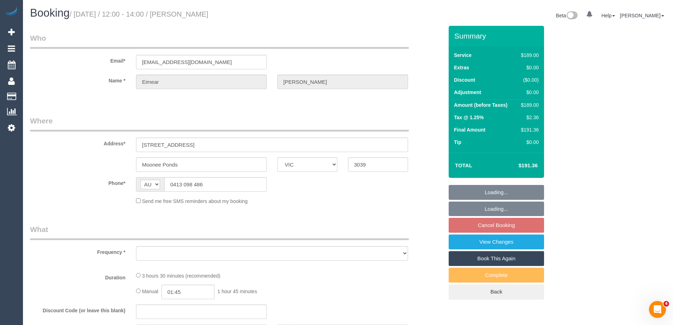
select select "object:9844"
select select "string:stripe-pm_1RJpWf2GScqysDRVDLMxalBr"
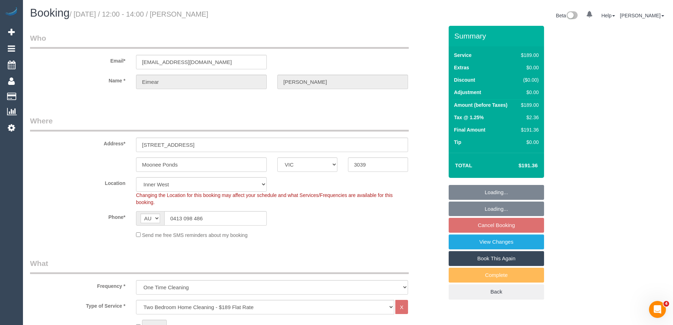
select select "number:28"
select select "number:14"
select select "number:19"
select select "number:25"
select select "object:10093"
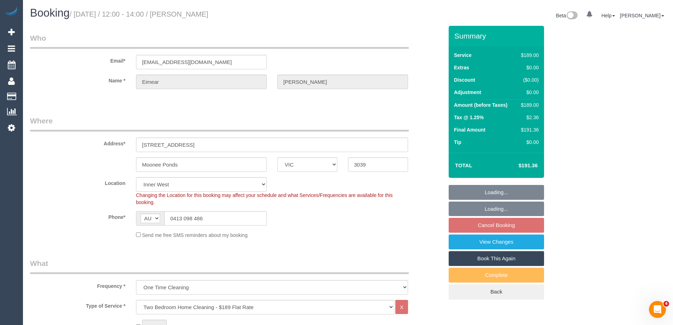
select select "spot91"
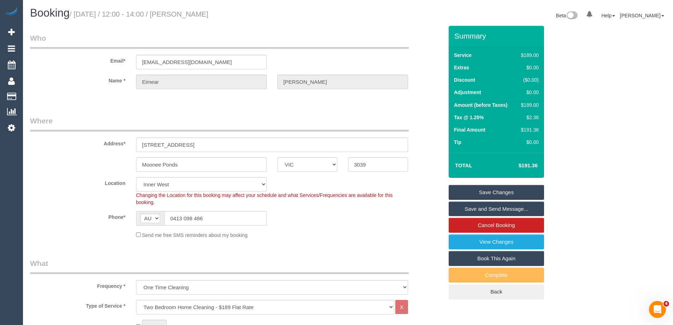
click at [518, 210] on link "Save and Send Message..." at bounding box center [496, 208] width 95 height 15
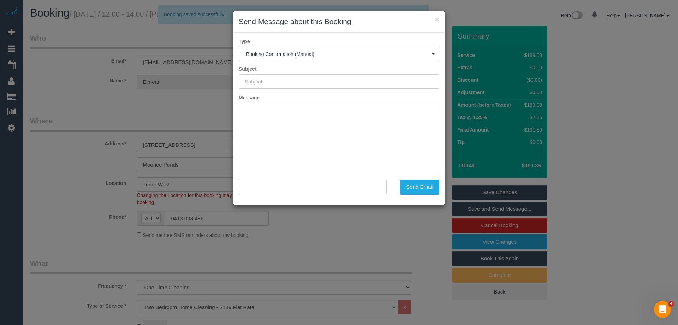
type input "Booking Confirmed"
type input ""Eimear McKeown" <emckeown@tcd.ie>"
click at [429, 187] on button "Send Email" at bounding box center [419, 186] width 39 height 15
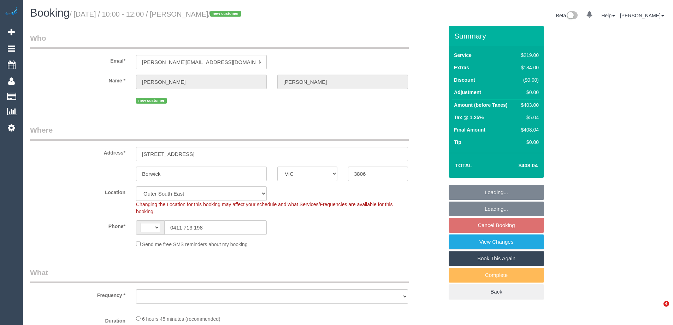
select select "VIC"
select select "string:AU"
select select "string:stripe-pm_1S0D9i2GScqysDRVeuUC0wuH"
select select "number:27"
select select "number:14"
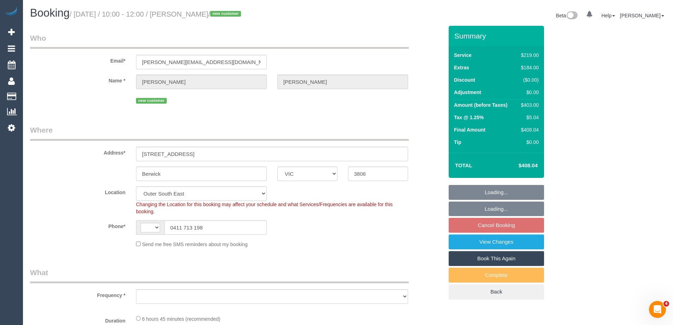
select select "number:18"
select select "number:25"
select select "number:26"
select select "object:1076"
select select "spot1"
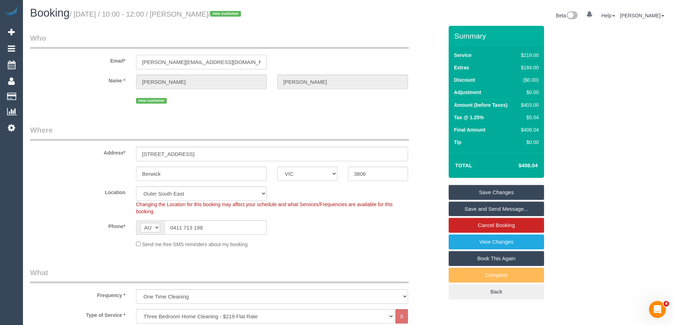
click at [164, 64] on input "[PERSON_NAME][EMAIL_ADDRESS][DOMAIN_NAME]" at bounding box center [201, 62] width 131 height 14
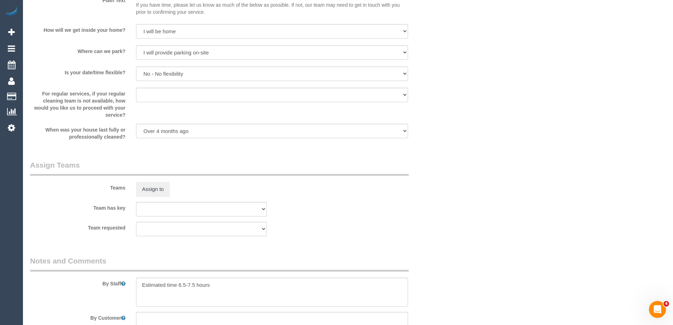
scroll to position [1041, 0]
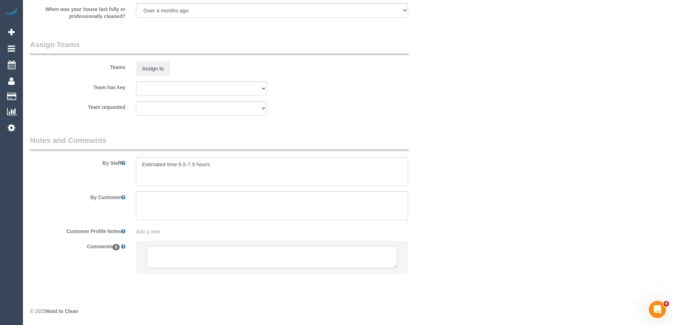
click at [207, 261] on textarea at bounding box center [272, 257] width 250 height 22
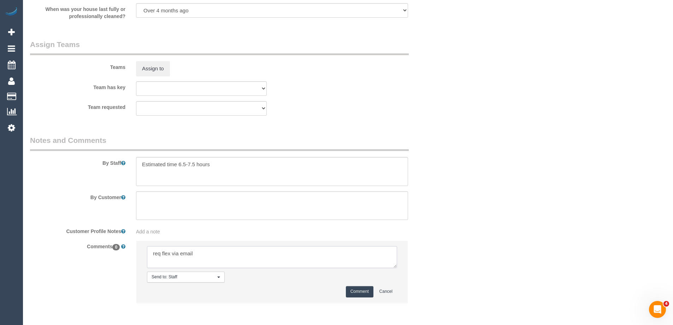
type textarea "req flex via email"
click at [359, 289] on button "Comment" at bounding box center [360, 291] width 28 height 11
drag, startPoint x: 539, startPoint y: 150, endPoint x: 556, endPoint y: 133, distance: 24.0
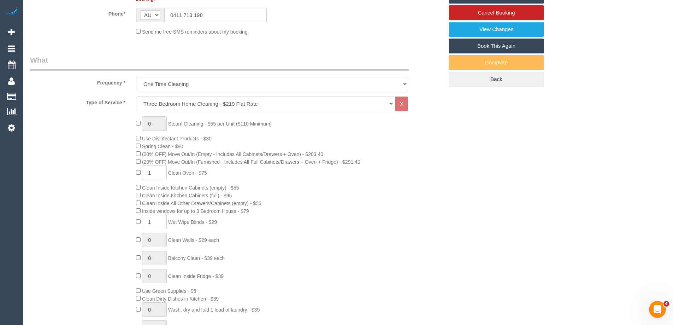
scroll to position [17, 0]
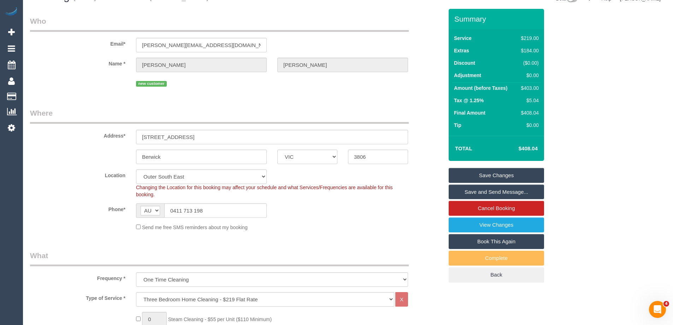
click at [505, 177] on link "Save Changes" at bounding box center [496, 175] width 95 height 15
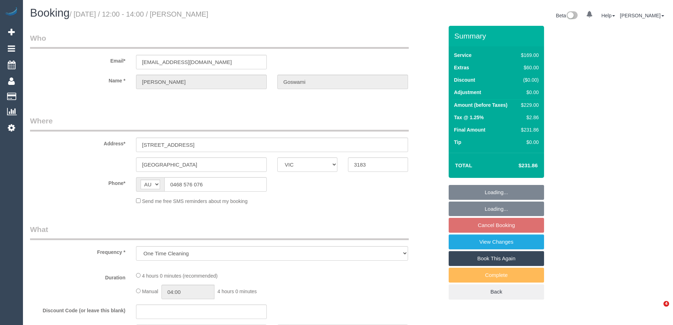
select select "VIC"
select select "string:stripe-pm_1S38tr2GScqysDRVdF9owpaG"
select select "number:29"
select select "number:14"
select select "number:19"
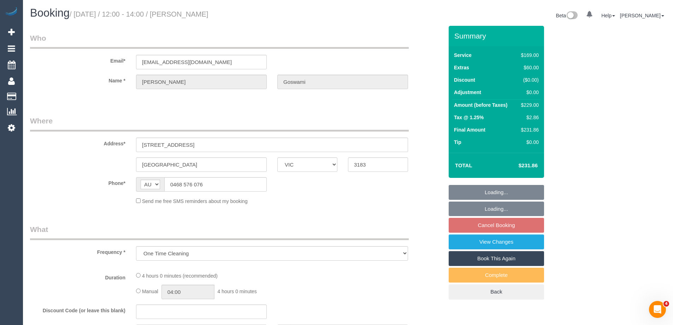
select select "number:25"
select select "number:13"
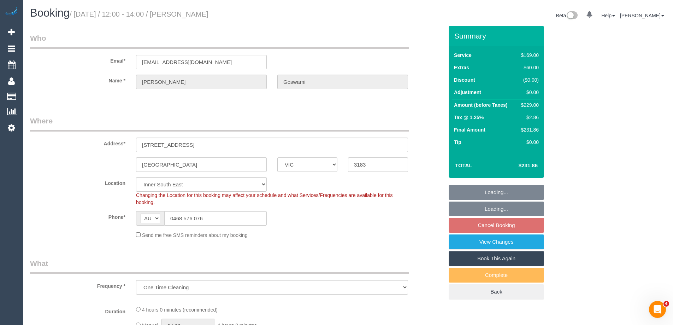
select select "object:771"
select select "spot1"
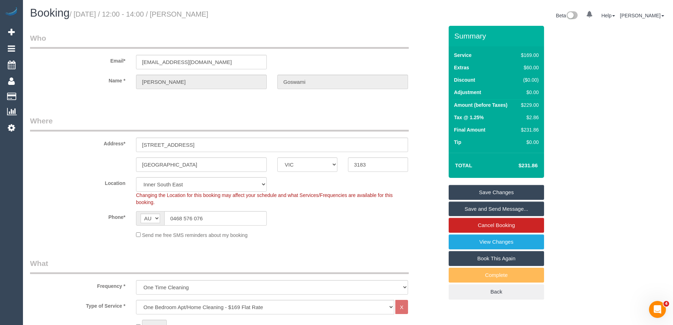
drag, startPoint x: 230, startPoint y: 15, endPoint x: 224, endPoint y: 14, distance: 6.7
click at [208, 14] on small "/ September 06, 2025 / 12:00 - 14:00 / Namrata Goswami" at bounding box center [139, 14] width 139 height 8
click at [207, 14] on small "/ September 06, 2025 / 12:00 - 14:00 / Namrata Goswami" at bounding box center [139, 14] width 139 height 8
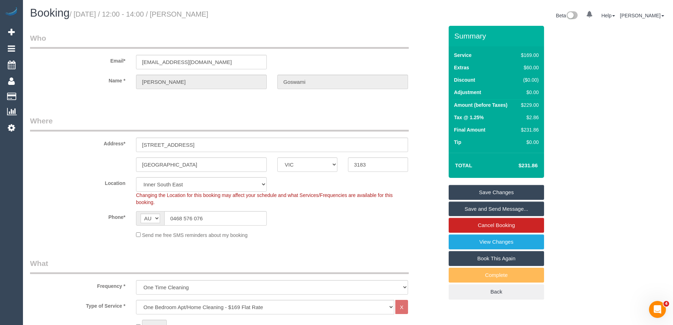
copy small "Namrata"
click at [188, 62] on input "gnamrata123@gmail.com" at bounding box center [201, 62] width 131 height 14
drag, startPoint x: 218, startPoint y: 60, endPoint x: 95, endPoint y: 59, distance: 123.3
click at [95, 59] on div "Email* gnamrata123@gmail.com" at bounding box center [237, 51] width 424 height 36
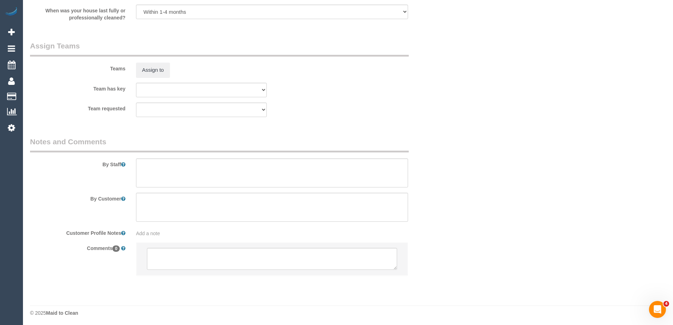
scroll to position [1032, 0]
click at [228, 261] on textarea at bounding box center [272, 257] width 250 height 22
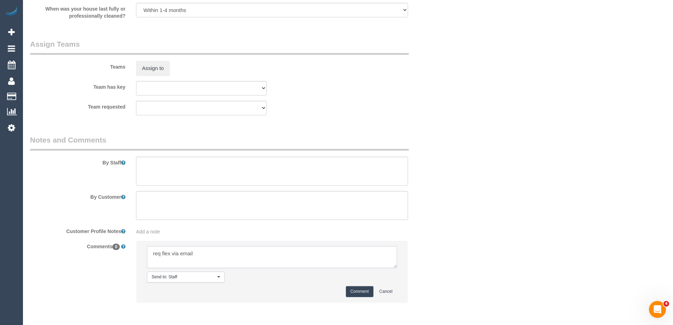
type textarea "req flex via email"
click at [358, 290] on button "Comment" at bounding box center [360, 291] width 28 height 11
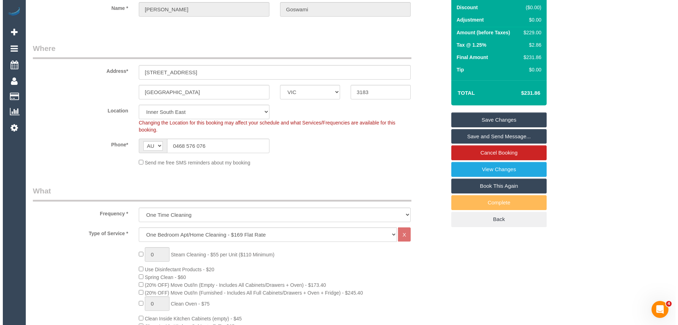
scroll to position [0, 0]
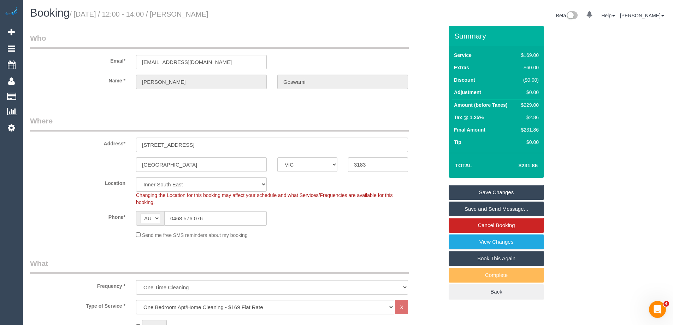
click at [501, 189] on link "Save Changes" at bounding box center [496, 192] width 95 height 15
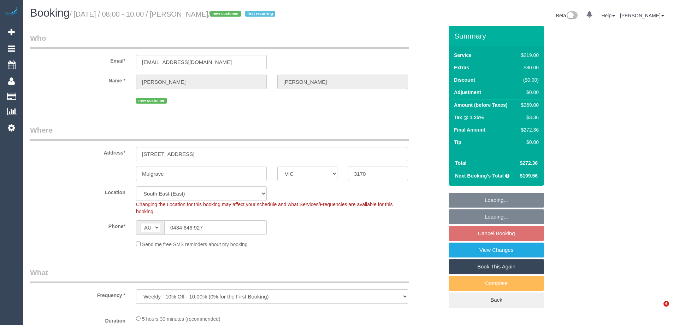
select select "VIC"
select select "string:stripe-pm_1S0uQs2GScqysDRVaE4v6OXg"
select select "object:543"
select select "number:28"
select select "number:15"
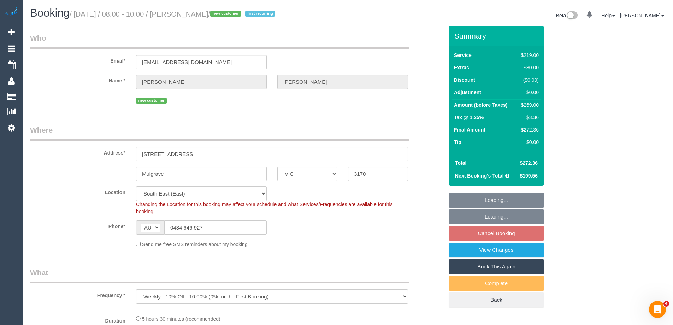
select select "number:18"
select select "number:36"
select select "number:33"
select select "number:12"
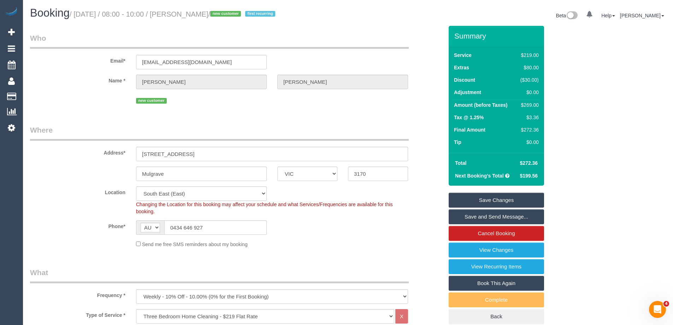
click at [230, 16] on small "/ [DATE] / 08:00 - 10:00 / [PERSON_NAME] / new customer first recurring" at bounding box center [174, 14] width 208 height 8
copy small "[PERSON_NAME]"
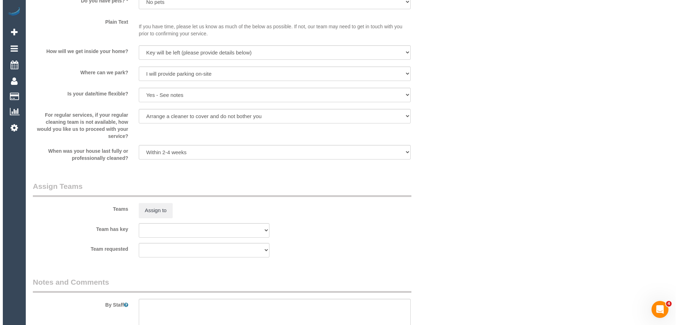
scroll to position [1059, 0]
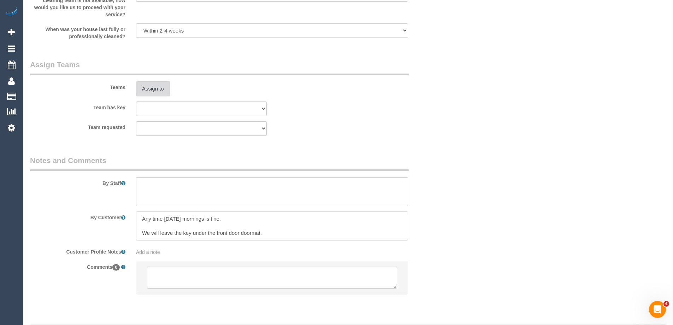
click at [154, 90] on button "Assign to" at bounding box center [153, 88] width 34 height 15
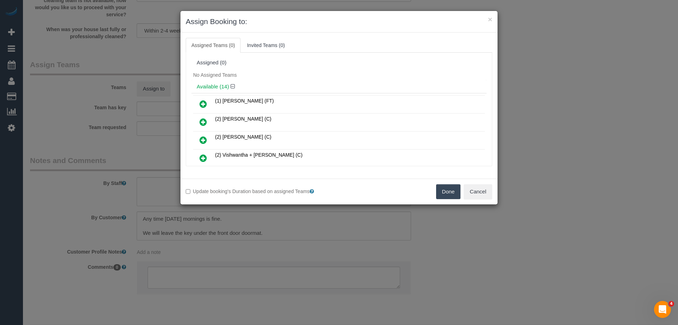
scroll to position [64, 0]
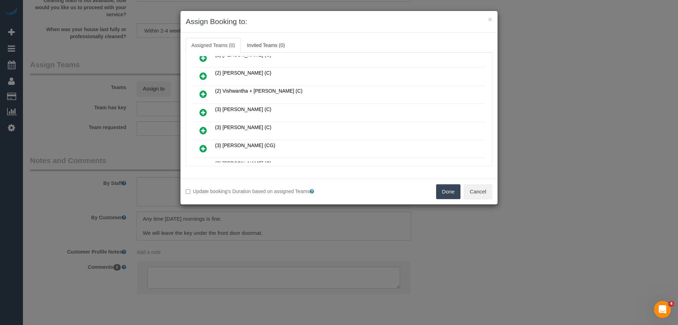
click at [204, 112] on icon at bounding box center [203, 112] width 7 height 8
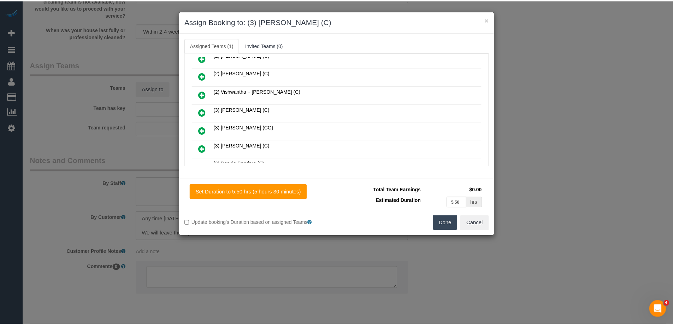
scroll to position [0, 0]
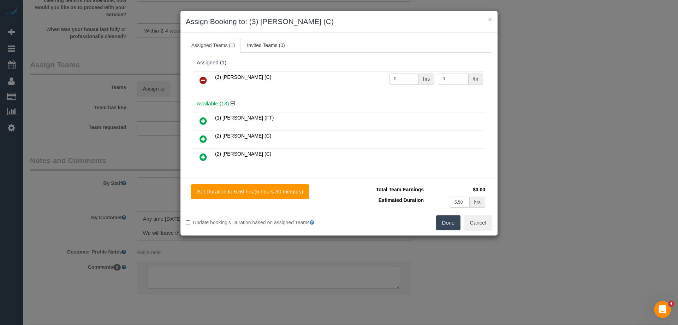
click at [406, 80] on input "0" at bounding box center [404, 78] width 29 height 11
type input "1"
click at [452, 223] on button "Done" at bounding box center [448, 222] width 25 height 15
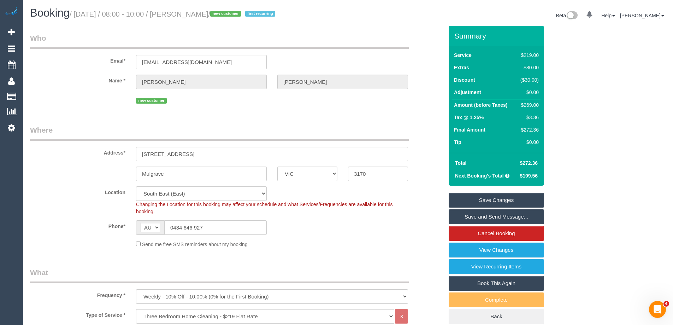
click at [531, 103] on div "$269.00" at bounding box center [527, 104] width 21 height 7
copy div "269.00"
click at [577, 98] on div "Summary Service $219.00 Extras $80.00 Discount ($30.00) Adjustment $0.00 Amount…" at bounding box center [522, 182] width 159 height 312
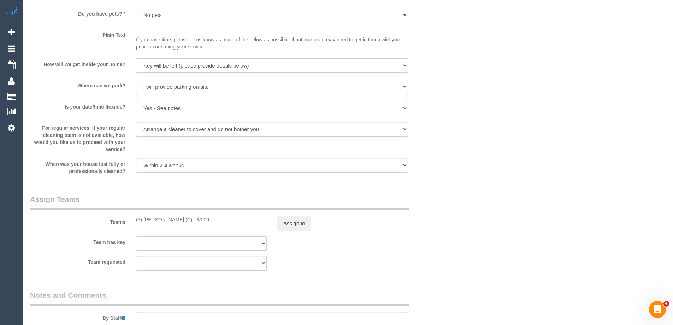
scroll to position [1059, 0]
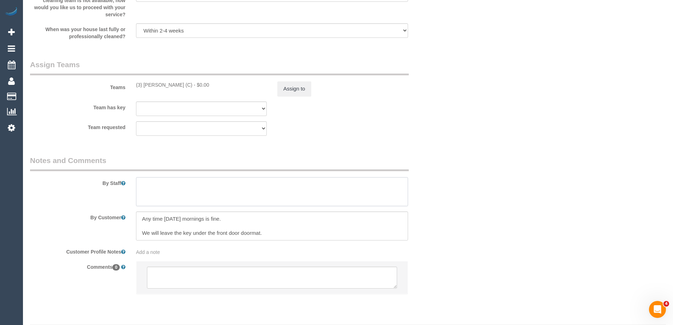
click at [149, 194] on textarea at bounding box center [272, 191] width 272 height 29
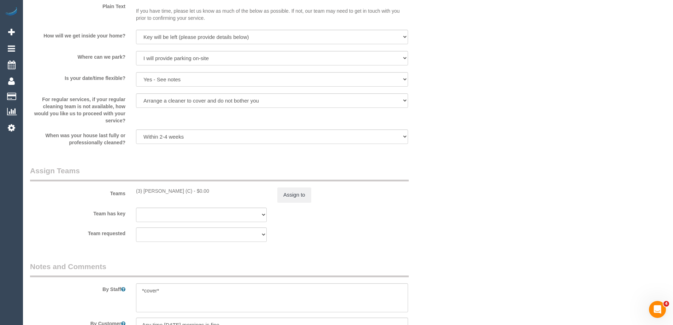
scroll to position [989, 0]
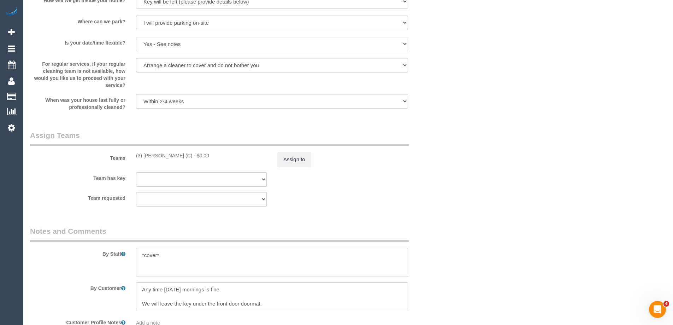
click at [168, 255] on textarea at bounding box center [272, 262] width 272 height 29
type textarea "*cover* Estimated time 5-5.5 hours"
drag, startPoint x: 468, startPoint y: 172, endPoint x: 444, endPoint y: 160, distance: 26.2
click at [292, 165] on button "Assign to" at bounding box center [294, 159] width 34 height 15
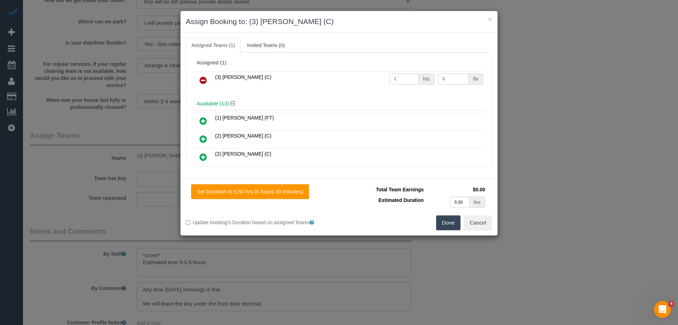
click at [446, 77] on input "0" at bounding box center [453, 78] width 30 height 11
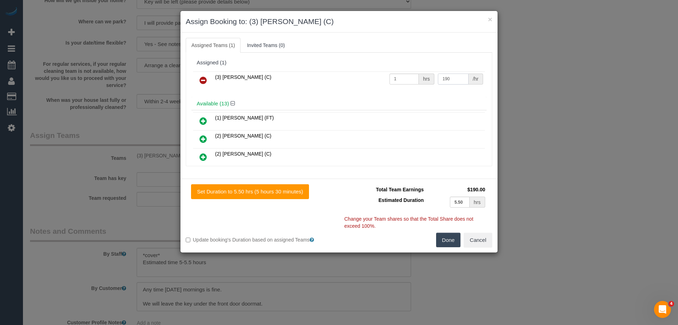
type input "190"
click at [440, 235] on button "Done" at bounding box center [448, 239] width 25 height 15
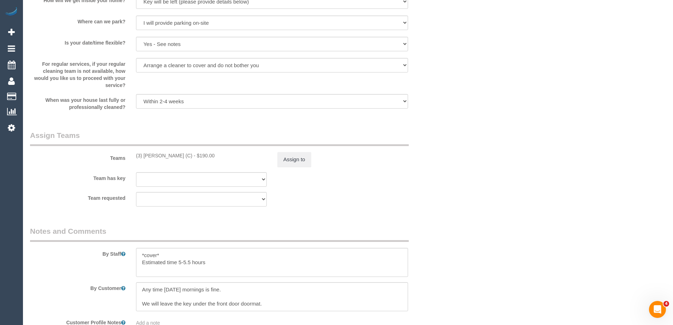
drag, startPoint x: 493, startPoint y: 121, endPoint x: 502, endPoint y: 143, distance: 23.9
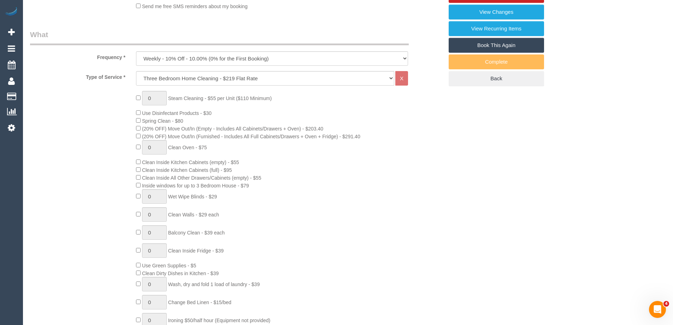
scroll to position [106, 0]
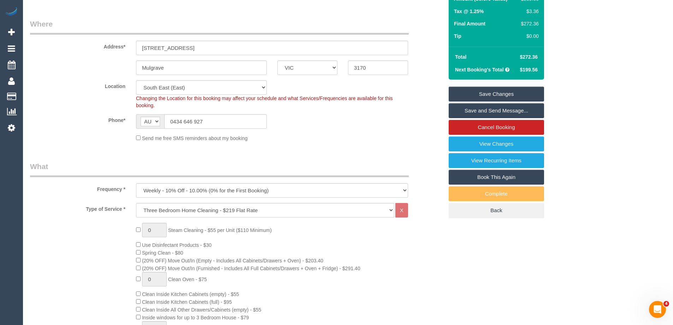
click at [509, 112] on link "Save and Send Message..." at bounding box center [496, 110] width 95 height 15
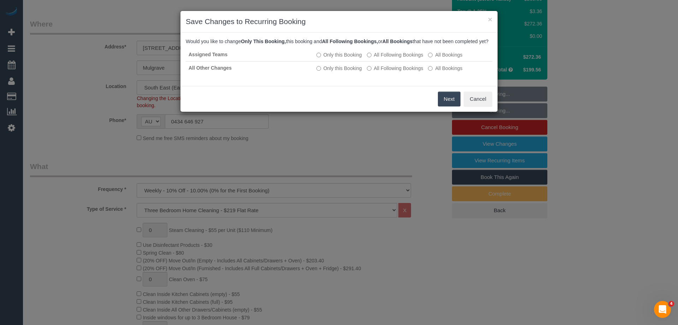
click at [446, 106] on button "Next" at bounding box center [449, 98] width 23 height 15
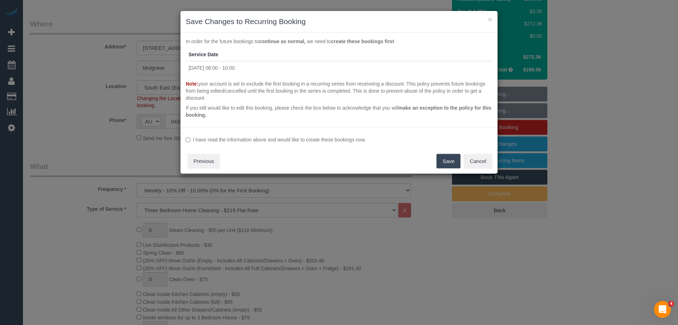
click at [289, 141] on label "I have read the information above and would like to create these bookings now." at bounding box center [339, 139] width 307 height 7
click at [451, 155] on button "Save" at bounding box center [449, 161] width 24 height 15
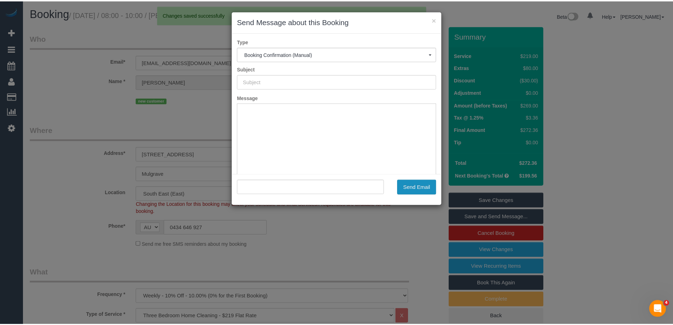
scroll to position [0, 0]
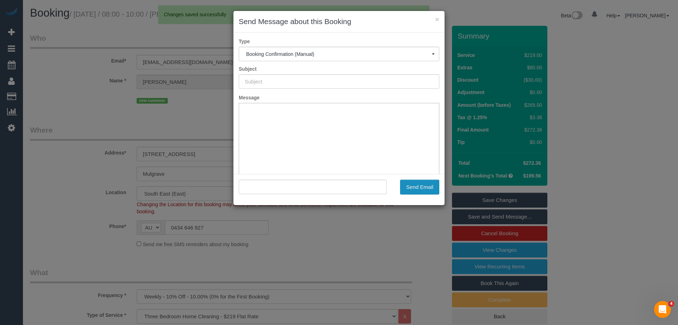
type input "Booking Confirmed"
type input ""Alicia Terranova" <aliciajadeterranova@gmail.com>"
click at [422, 187] on button "Send Email" at bounding box center [419, 186] width 39 height 15
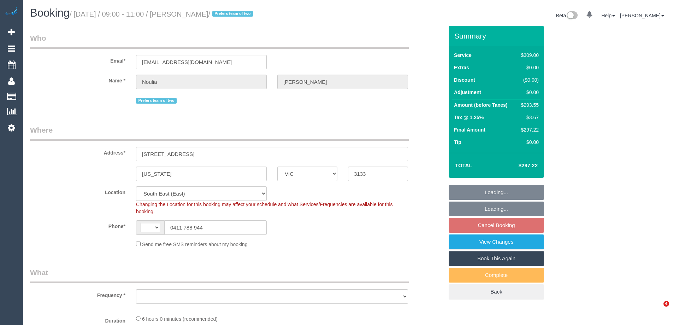
select select "VIC"
select select "string:AU"
select select "object:814"
select select "number:28"
select select "number:14"
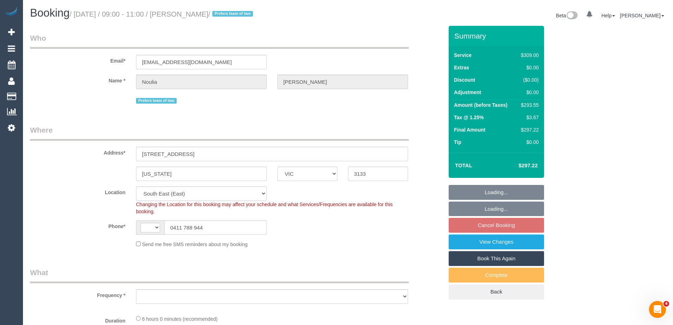
select select "number:19"
select select "number:25"
select select "number:34"
select select "number:12"
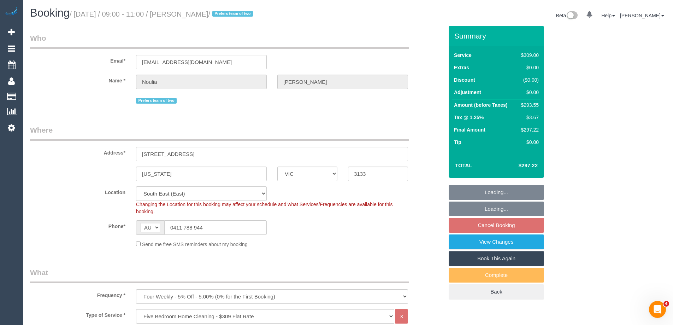
select select "string:stripe-pm_1PW6oT2GScqysDRV2P9vVk8G"
select select "object:1319"
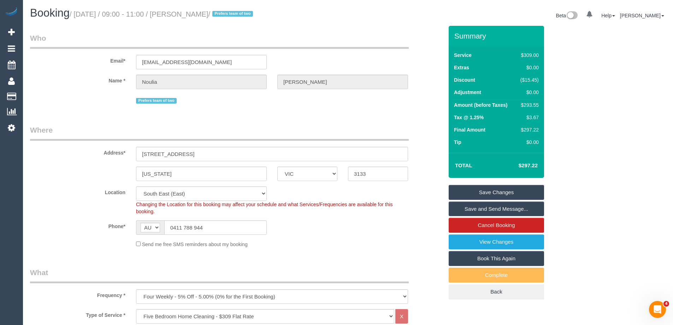
drag, startPoint x: 250, startPoint y: 13, endPoint x: 195, endPoint y: 12, distance: 54.7
click at [195, 12] on small "/ [DATE] / 09:00 - 11:00 / [PERSON_NAME] / Prefers team of two" at bounding box center [162, 14] width 185 height 8
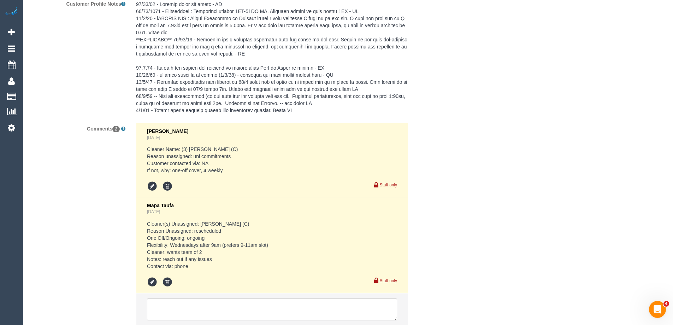
scroll to position [1372, 0]
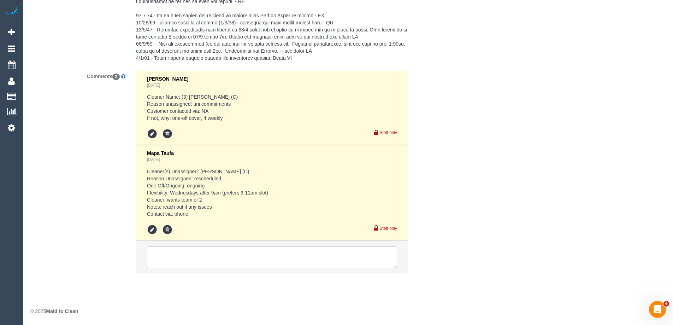
click at [426, 182] on div "Comments 2 [PERSON_NAME] [DATE] Cleaner Name: (3) [PERSON_NAME] (C) Reason unas…" at bounding box center [237, 175] width 424 height 210
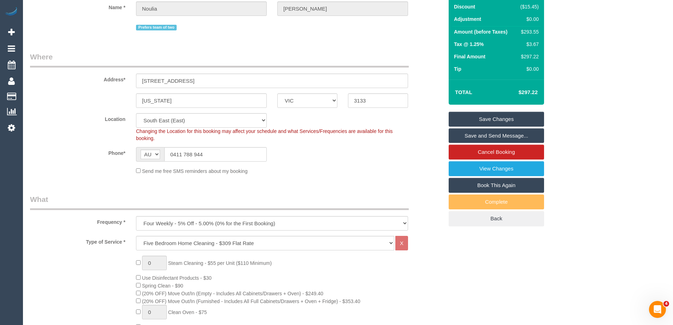
scroll to position [30, 0]
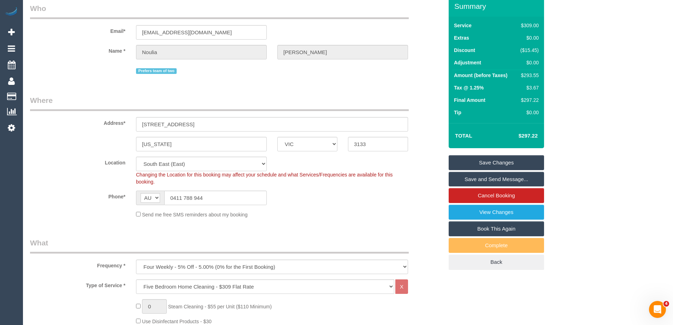
click at [531, 73] on div "$293.55" at bounding box center [527, 75] width 21 height 7
copy div "293.55"
click at [580, 76] on div "Summary Service $309.00 Extras $0.00 Discount ($15.45) Adjustment $0.00 Amount …" at bounding box center [522, 139] width 159 height 287
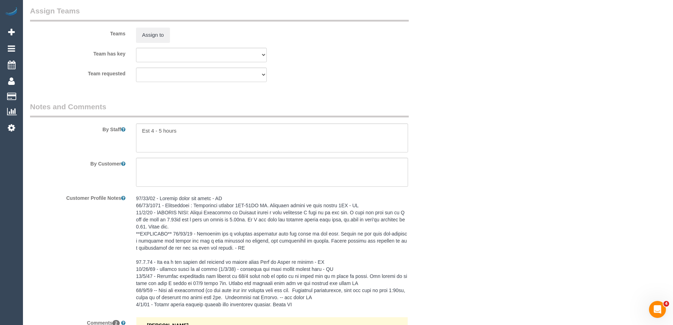
scroll to position [1160, 0]
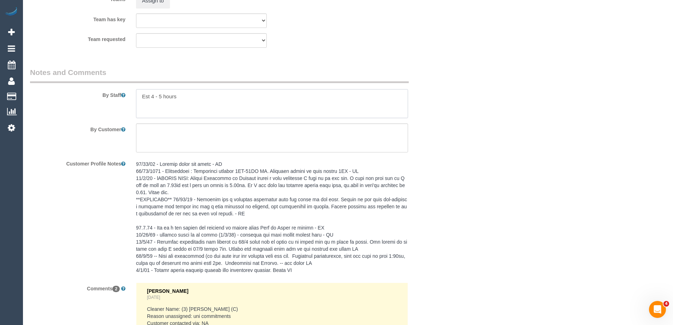
click at [204, 98] on textarea at bounding box center [272, 103] width 272 height 29
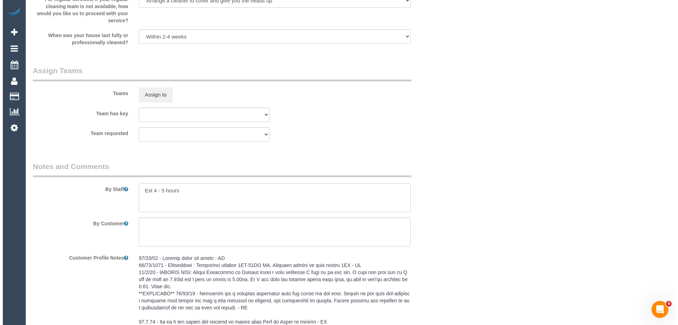
scroll to position [1054, 0]
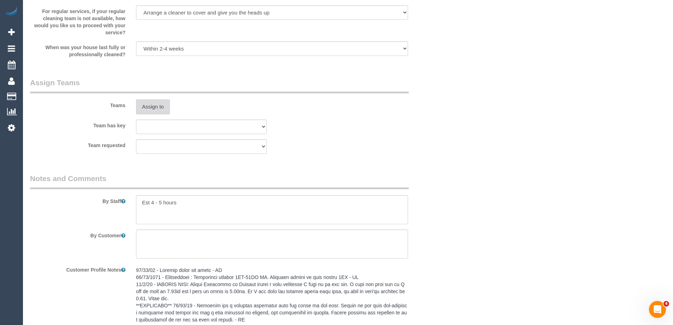
click at [158, 107] on button "Assign to" at bounding box center [153, 106] width 34 height 15
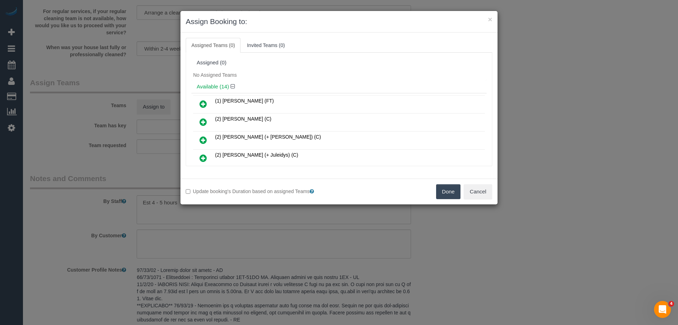
click at [323, 75] on div "No Assigned Teams" at bounding box center [338, 75] width 295 height 11
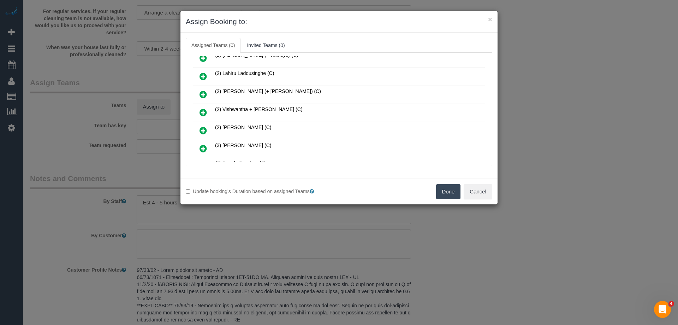
click at [199, 110] on link at bounding box center [203, 113] width 17 height 14
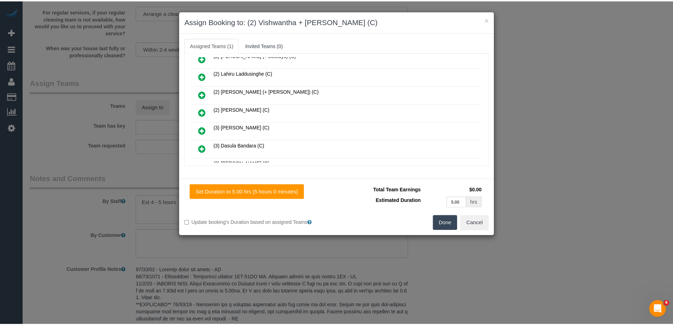
scroll to position [0, 0]
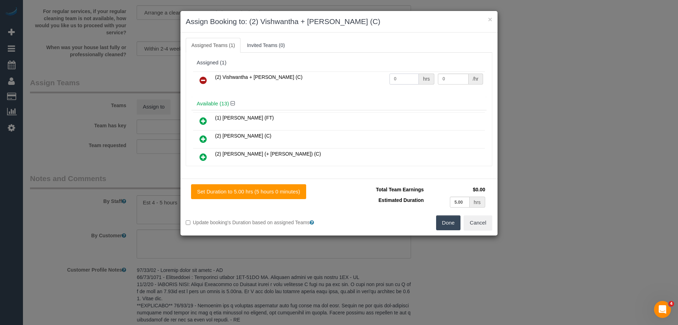
click at [401, 83] on input "0" at bounding box center [404, 78] width 29 height 11
type input "1"
click at [450, 79] on input "0" at bounding box center [453, 78] width 30 height 11
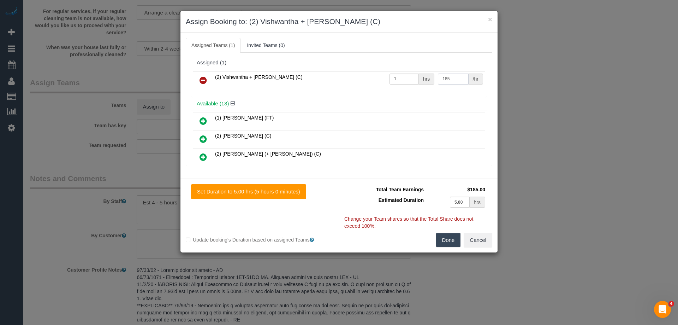
type input "185"
click at [444, 239] on button "Done" at bounding box center [448, 239] width 25 height 15
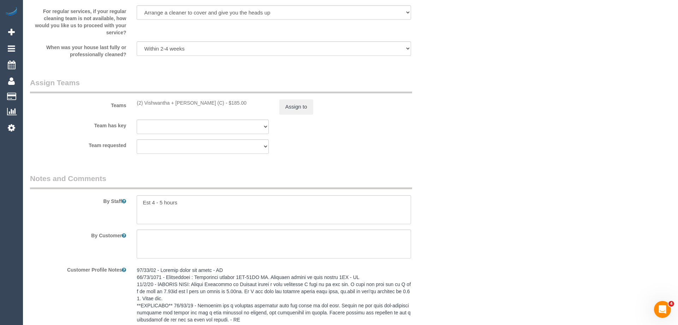
click at [444, 239] on div "× Assign Booking to: (2) Vishwantha + Madhushika (C) Assigned Teams (1) Invited…" at bounding box center [339, 162] width 678 height 325
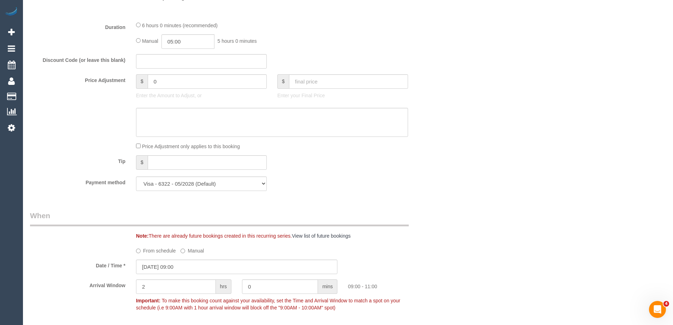
scroll to position [453, 0]
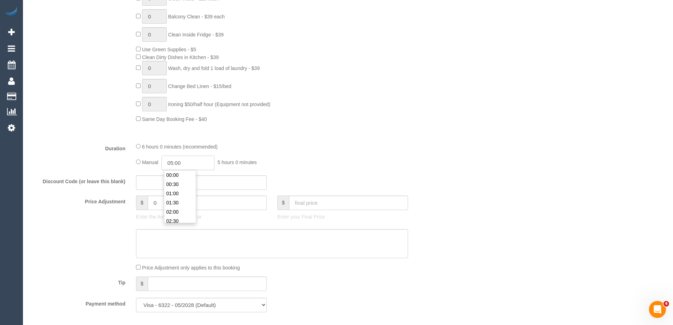
click at [188, 161] on input "05:00" at bounding box center [187, 162] width 53 height 14
type input "02:30"
click at [186, 182] on li "02:30" at bounding box center [179, 180] width 31 height 9
drag, startPoint x: 382, startPoint y: 144, endPoint x: 391, endPoint y: 140, distance: 9.6
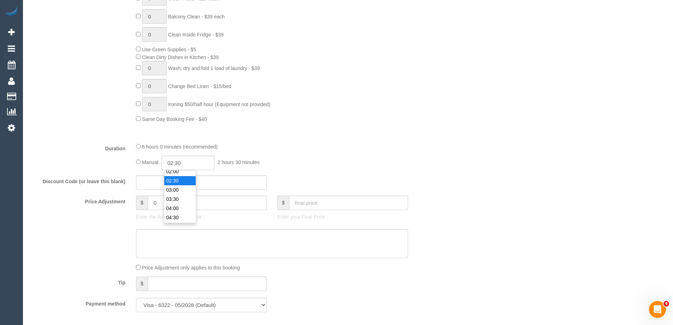
click at [383, 143] on div "6 hours 0 minutes (recommended)" at bounding box center [272, 146] width 272 height 8
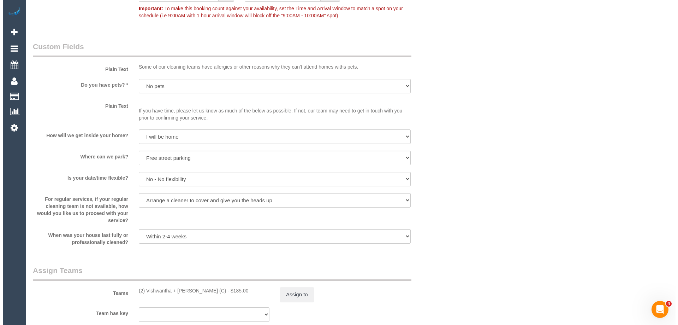
scroll to position [954, 0]
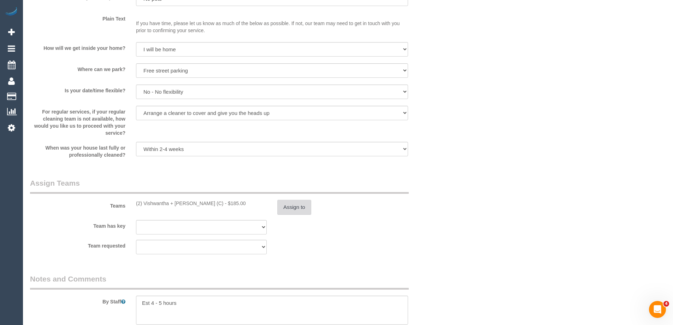
click at [295, 206] on button "Assign to" at bounding box center [294, 207] width 34 height 15
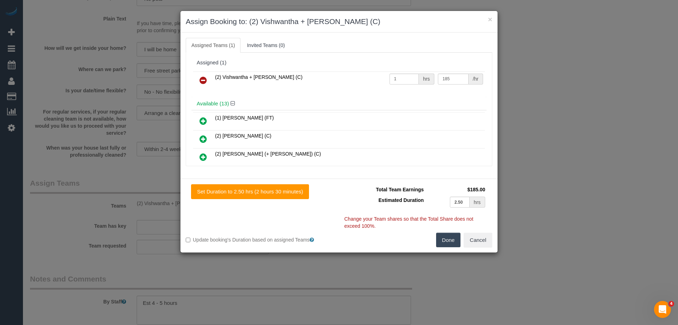
click at [203, 79] on icon at bounding box center [203, 80] width 7 height 8
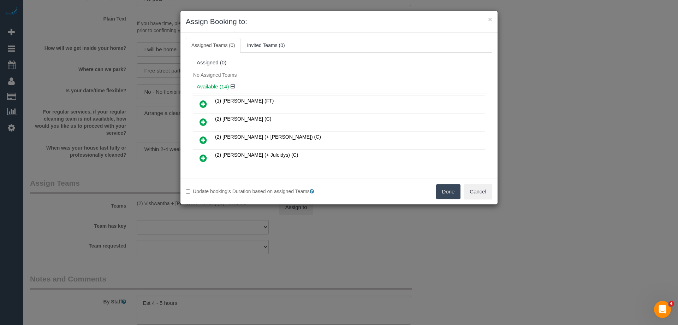
click at [443, 188] on button "Done" at bounding box center [448, 191] width 25 height 15
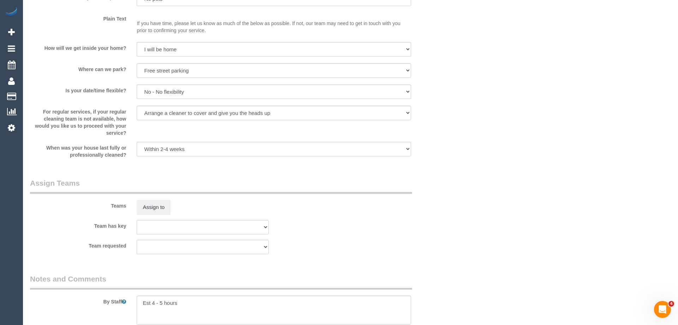
click at [443, 188] on div "× Assign Booking to: Assigned Teams (0) Invited Teams (0) Assigned (0) No Assig…" at bounding box center [339, 162] width 678 height 325
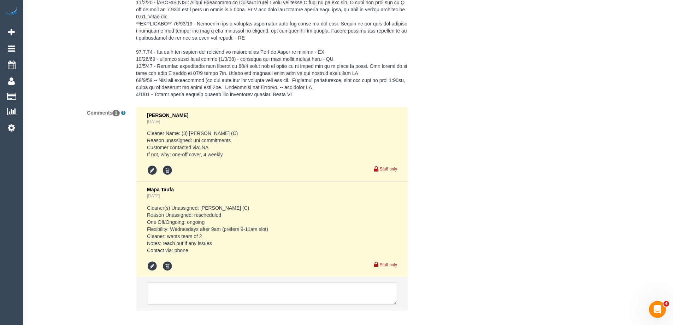
scroll to position [1372, 0]
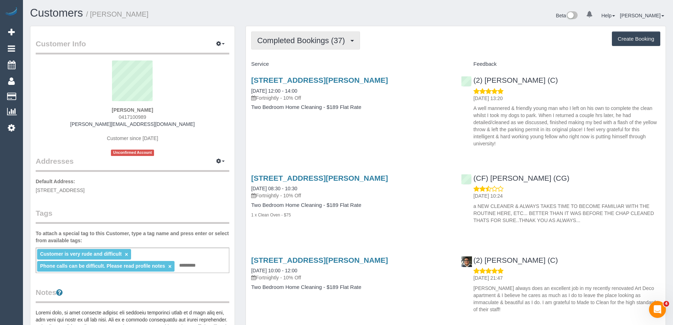
click at [296, 43] on span "Completed Bookings (37)" at bounding box center [302, 40] width 91 height 9
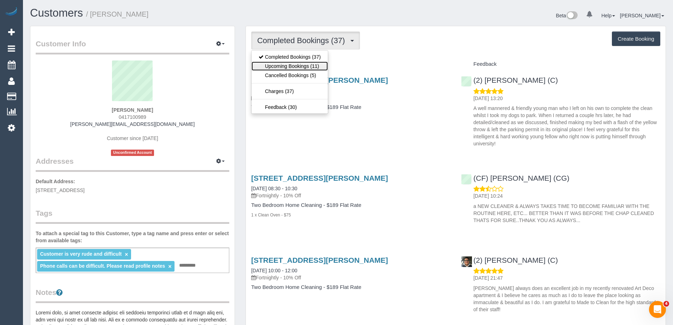
click at [287, 64] on link "Upcoming Bookings (11)" at bounding box center [289, 65] width 76 height 9
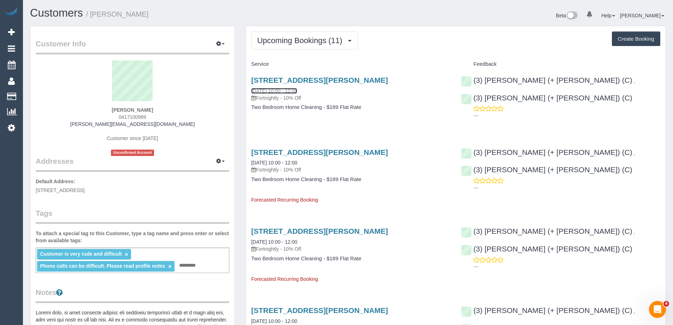
click at [280, 89] on link "[DATE] 10:00 - 12:00" at bounding box center [274, 91] width 46 height 6
drag, startPoint x: 557, startPoint y: 88, endPoint x: 483, endPoint y: 83, distance: 73.6
click at [483, 83] on div "(3) [PERSON_NAME] (+ [PERSON_NAME]) (C) , (3) [PERSON_NAME] (+ [PERSON_NAME]) (…" at bounding box center [561, 96] width 210 height 52
copy div "[PERSON_NAME] (+ [PERSON_NAME]) (C) ,"
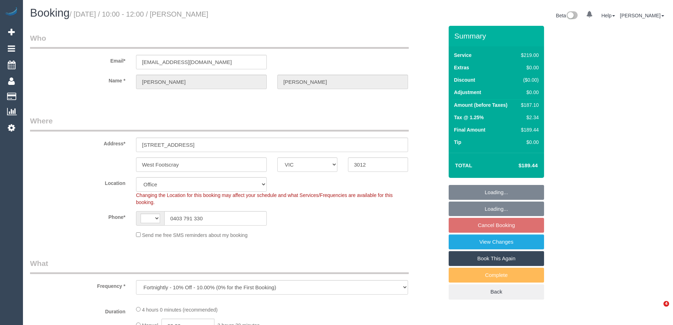
select select "VIC"
select select "object:595"
select select "string:AU"
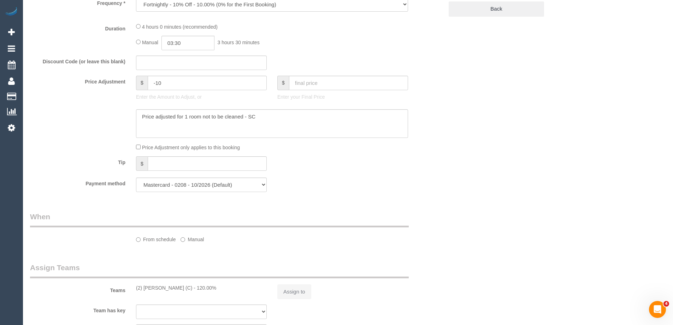
select select "number:27"
select select "number:14"
select select "number:19"
select select "number:25"
select select "number:34"
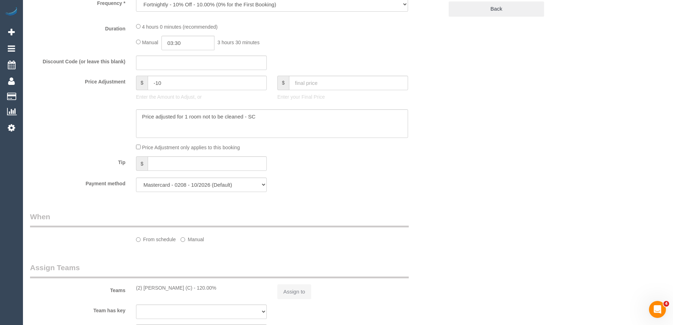
select select "number:13"
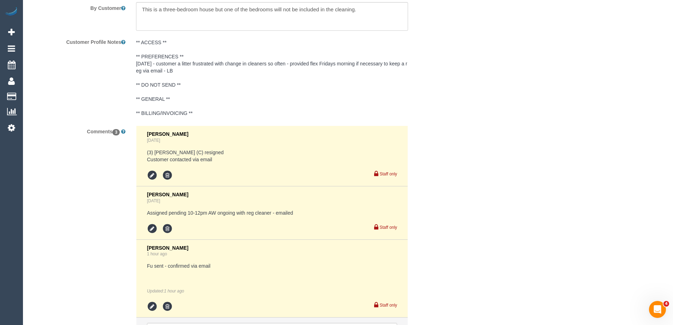
scroll to position [1301, 0]
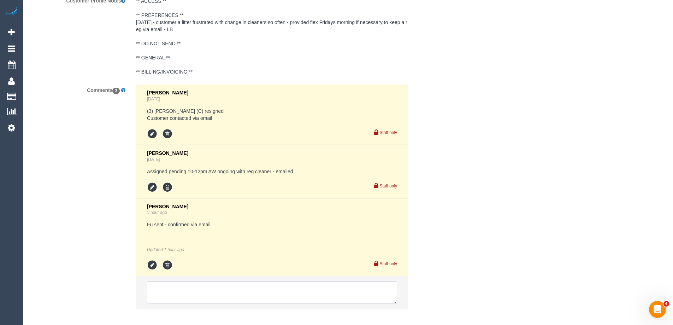
click at [191, 281] on textarea at bounding box center [272, 292] width 250 height 22
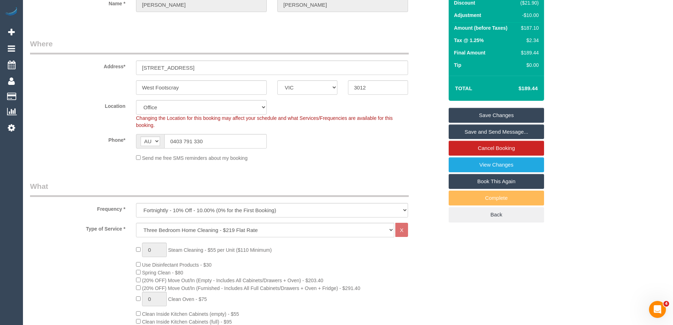
scroll to position [0, 0]
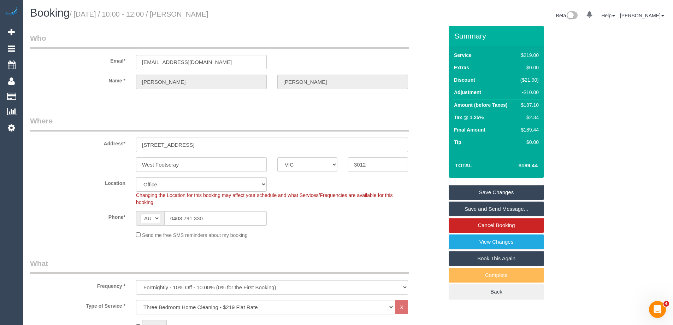
drag, startPoint x: 245, startPoint y: 13, endPoint x: 196, endPoint y: 17, distance: 48.5
click at [196, 17] on h1 "Booking / September 06, 2025 / 10:00 - 12:00 / Nick Bochner" at bounding box center [186, 13] width 313 height 12
copy small "Nick Bochner"
click at [324, 115] on legend "Where" at bounding box center [219, 123] width 379 height 16
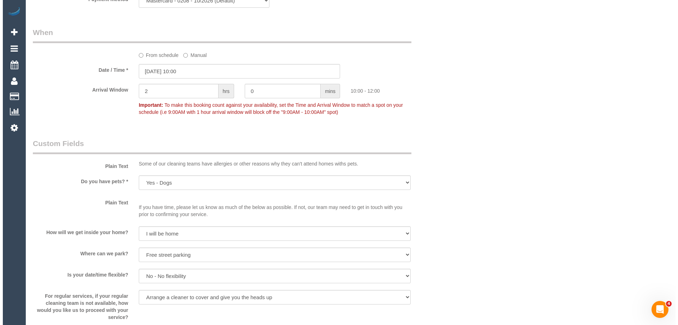
scroll to position [883, 0]
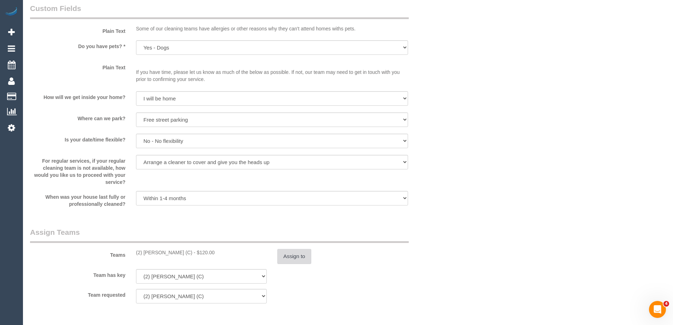
click at [295, 254] on button "Assign to" at bounding box center [294, 256] width 34 height 15
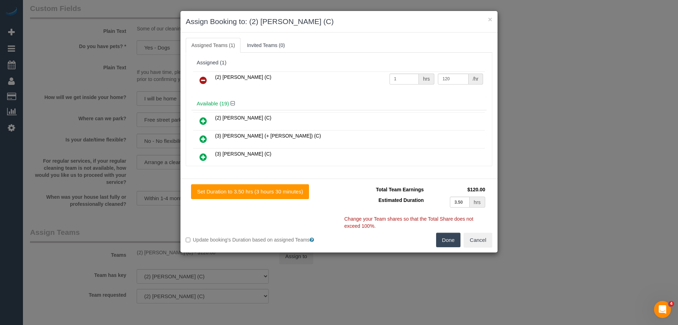
click at [205, 81] on icon at bounding box center [203, 80] width 7 height 8
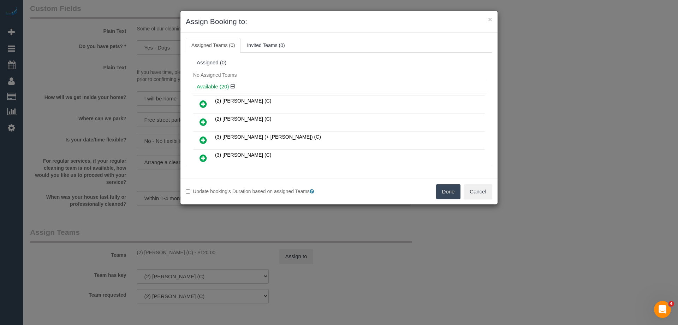
click at [268, 63] on div "Assigned (0)" at bounding box center [339, 63] width 285 height 6
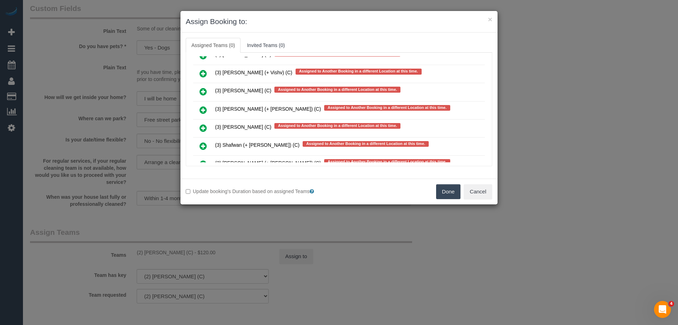
click at [201, 109] on icon at bounding box center [203, 110] width 7 height 8
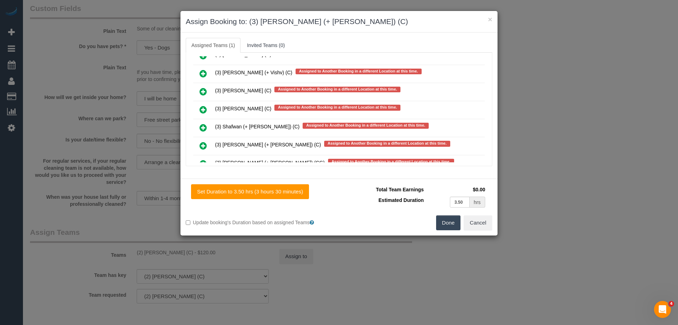
click at [204, 147] on icon at bounding box center [203, 145] width 7 height 8
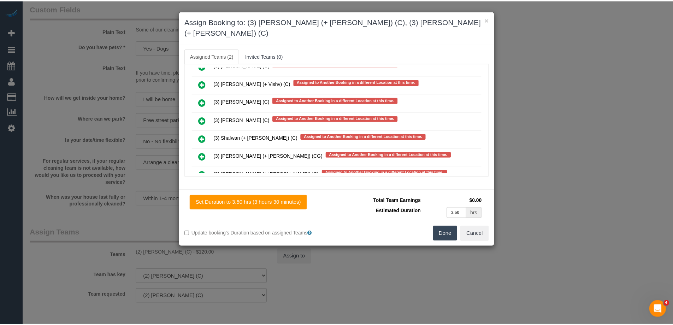
scroll to position [0, 0]
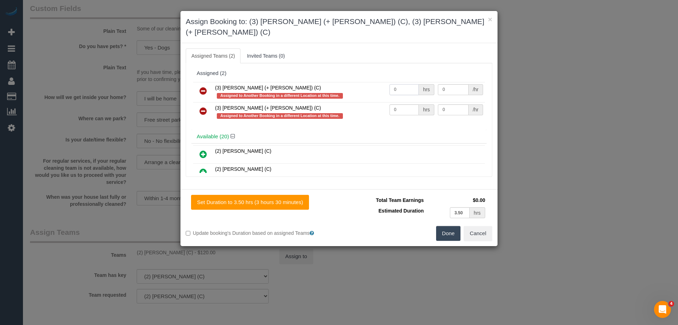
click at [405, 84] on input "0" at bounding box center [404, 89] width 29 height 11
type input "1"
click at [398, 104] on input "0" at bounding box center [404, 109] width 29 height 11
type input "1"
click at [456, 84] on input "0" at bounding box center [453, 89] width 30 height 11
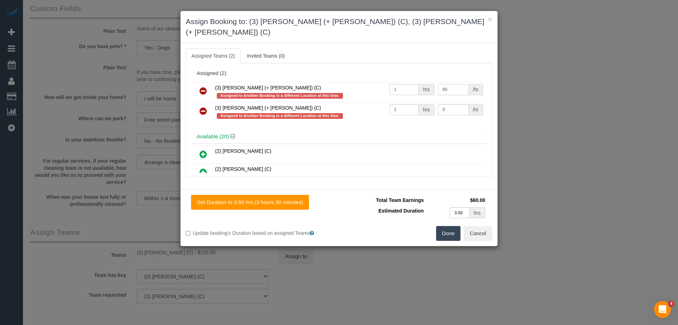
type input "60"
click at [453, 104] on input "0" at bounding box center [453, 109] width 30 height 11
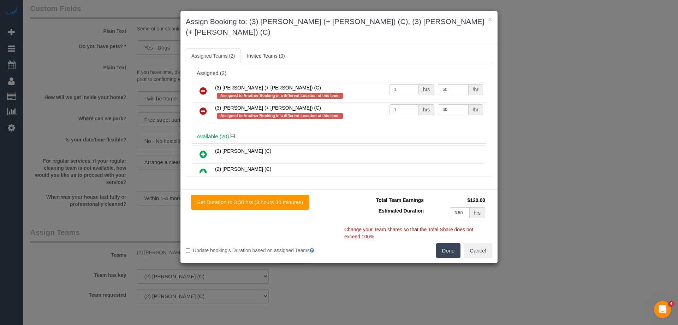
type input "60"
click at [450, 243] on button "Done" at bounding box center [448, 250] width 25 height 15
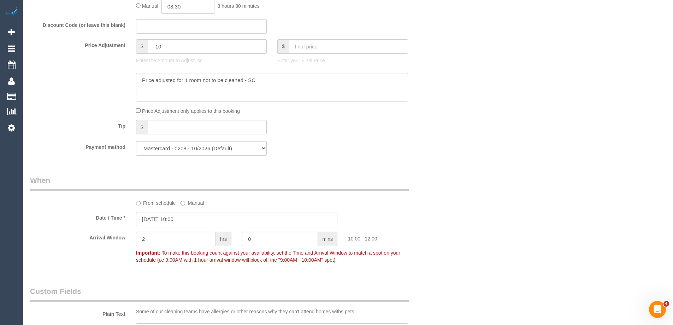
scroll to position [353, 0]
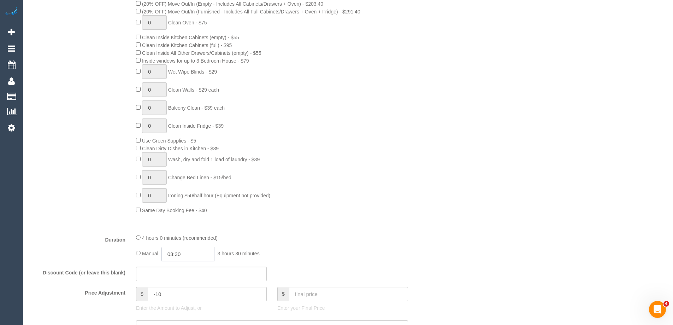
click at [189, 254] on input "03:30" at bounding box center [187, 254] width 53 height 14
click at [178, 276] on li "01:30" at bounding box center [179, 280] width 31 height 9
click at [195, 259] on input "01:30" at bounding box center [187, 254] width 53 height 14
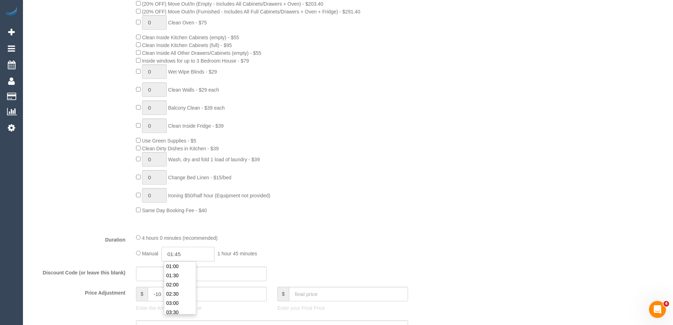
type input "01:45"
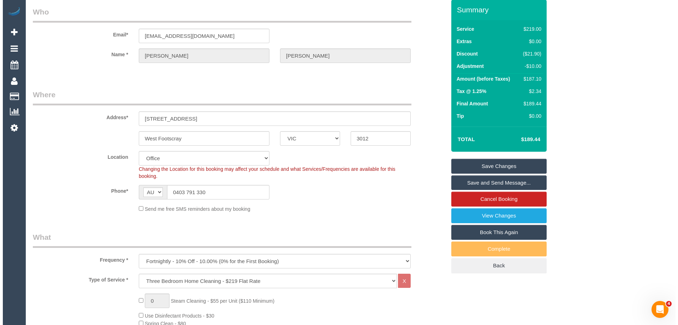
scroll to position [0, 0]
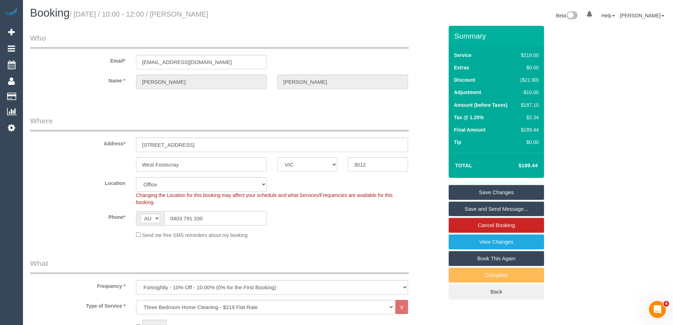
click at [513, 193] on link "Save Changes" at bounding box center [496, 192] width 95 height 15
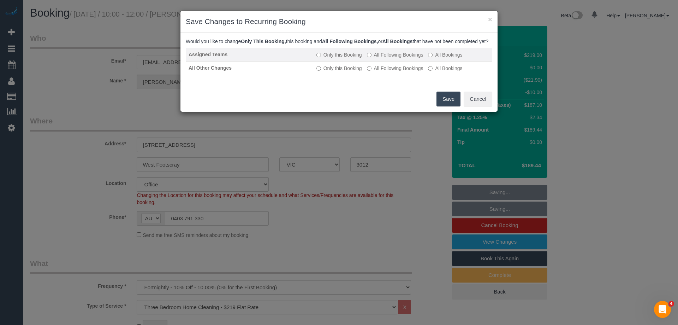
click at [389, 58] on label "All Following Bookings" at bounding box center [395, 54] width 57 height 7
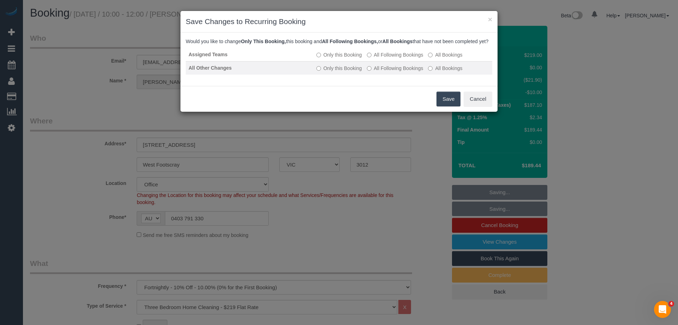
click at [394, 72] on label "All Following Bookings" at bounding box center [395, 68] width 57 height 7
click at [442, 105] on button "Save" at bounding box center [449, 98] width 24 height 15
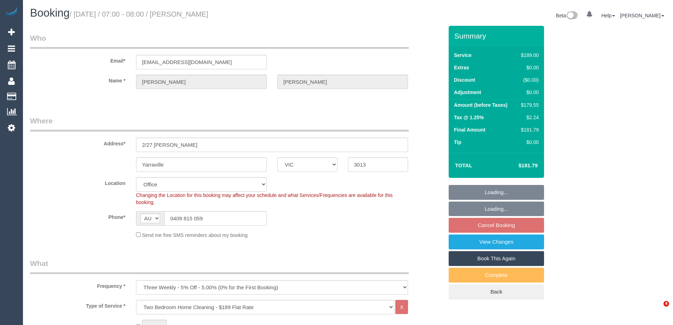
select select "VIC"
select select "number:28"
select select "number:14"
select select "number:19"
select select "number:25"
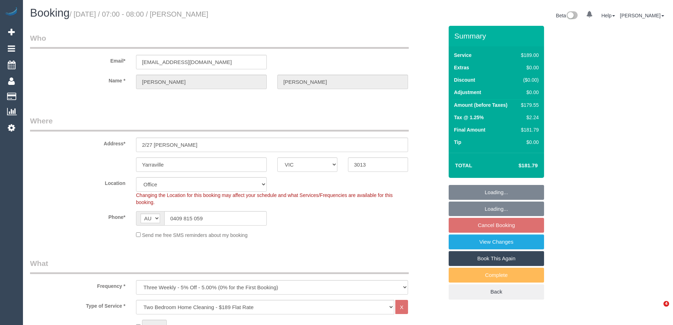
select select "number:33"
select select "number:13"
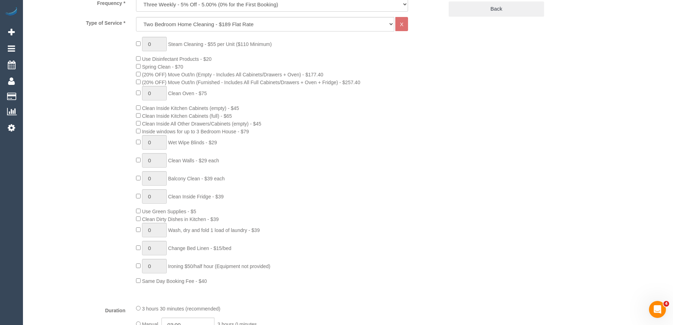
scroll to position [1083, 0]
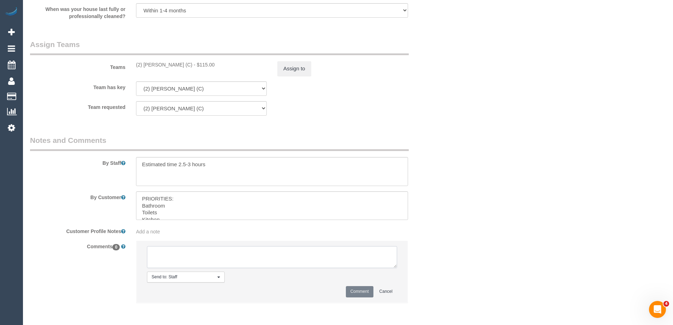
click at [187, 261] on textarea at bounding box center [272, 257] width 250 height 22
type textarea "H"
click at [155, 253] on textarea at bounding box center [272, 257] width 250 height 22
type textarea "[PERSON_NAME] U/A to make room for FN booking"
drag, startPoint x: 363, startPoint y: 289, endPoint x: 540, endPoint y: 184, distance: 205.5
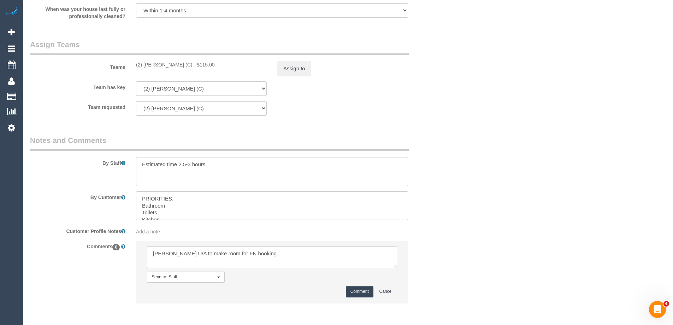
click at [365, 286] on button "Comment" at bounding box center [360, 291] width 28 height 11
click at [297, 64] on button "Assign to" at bounding box center [294, 68] width 34 height 15
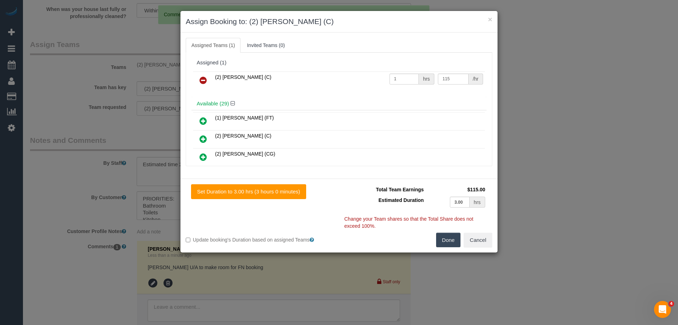
click at [202, 79] on icon at bounding box center [203, 80] width 7 height 8
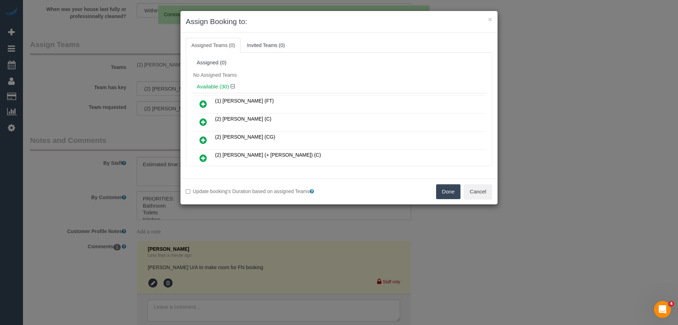
click at [450, 194] on button "Done" at bounding box center [448, 191] width 25 height 15
click at [450, 194] on div "× Assign Booking to: Assigned Teams (0) Invited Teams (0) Assigned (0) No Assig…" at bounding box center [339, 162] width 678 height 325
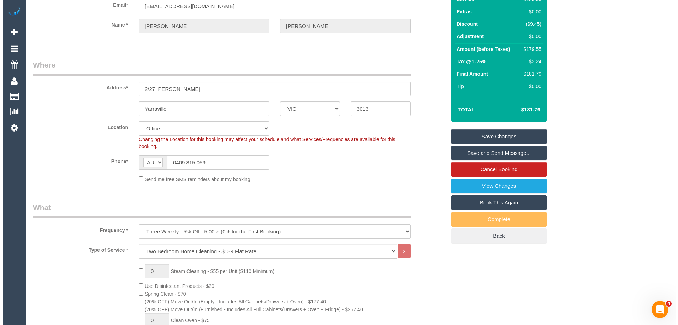
scroll to position [0, 0]
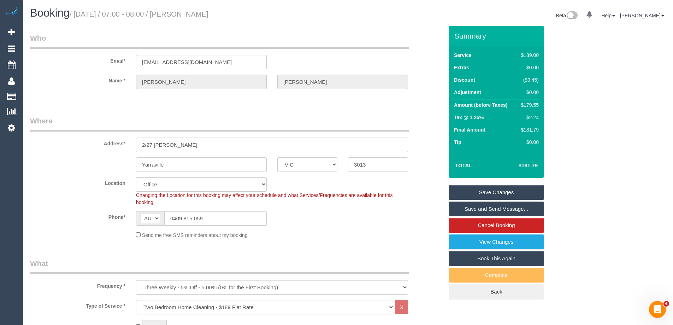
click at [478, 191] on link "Save Changes" at bounding box center [496, 192] width 95 height 15
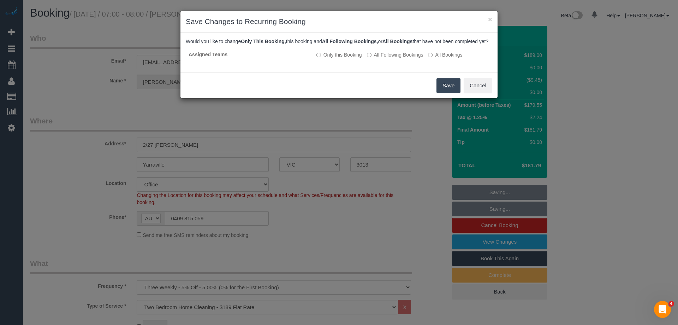
click at [447, 92] on button "Save" at bounding box center [449, 85] width 24 height 15
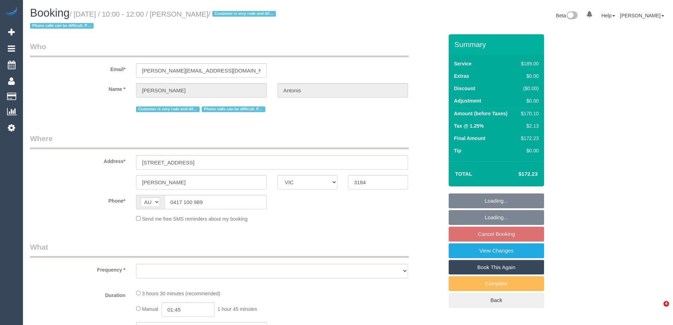
select select "VIC"
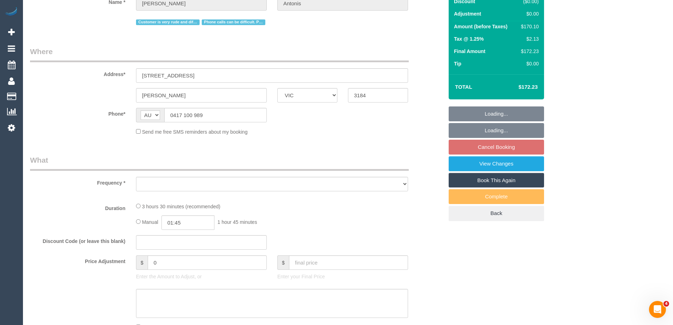
scroll to position [271, 0]
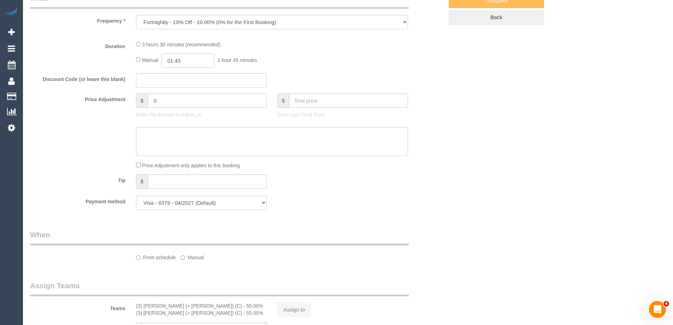
select select "object:576"
select select "number:27"
select select "number:14"
select select "number:19"
select select "number:36"
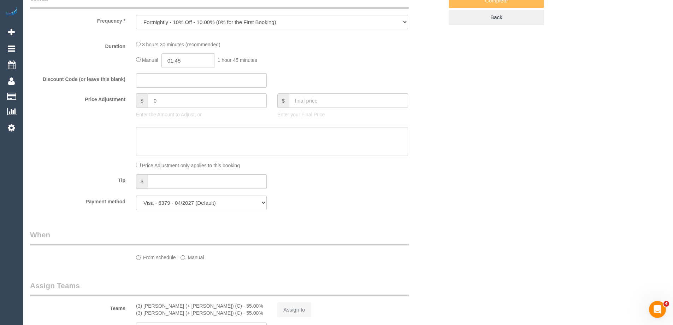
select select "number:35"
select select "number:12"
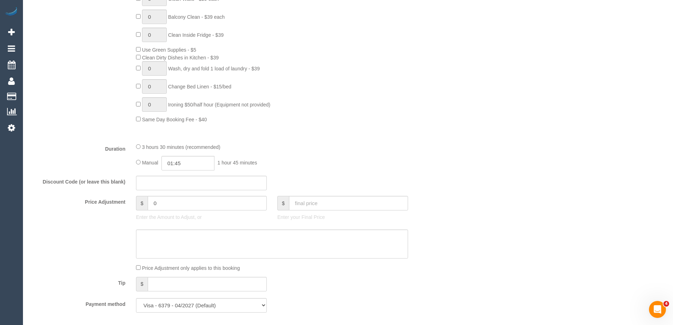
select select "spot1"
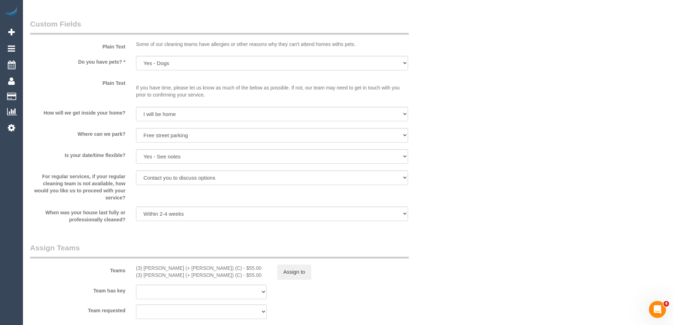
scroll to position [954, 0]
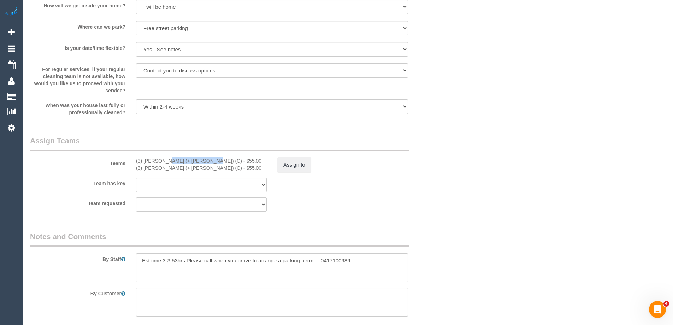
drag, startPoint x: 187, startPoint y: 160, endPoint x: 154, endPoint y: 159, distance: 32.9
click at [142, 162] on div "(3) [PERSON_NAME] (+ [PERSON_NAME]) (C) - $55.00" at bounding box center [201, 160] width 131 height 7
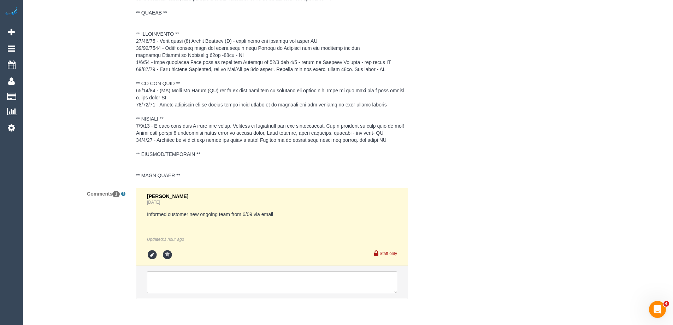
scroll to position [1322, 0]
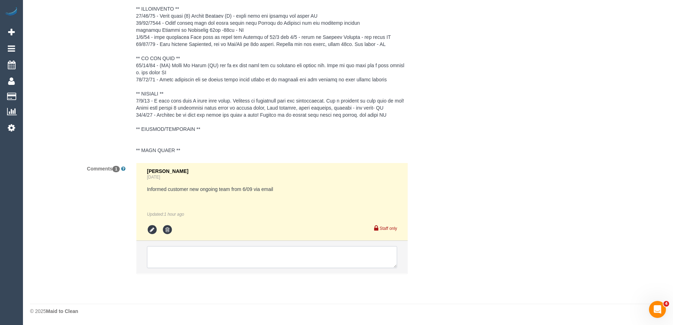
click at [170, 256] on textarea at bounding box center [272, 257] width 250 height 22
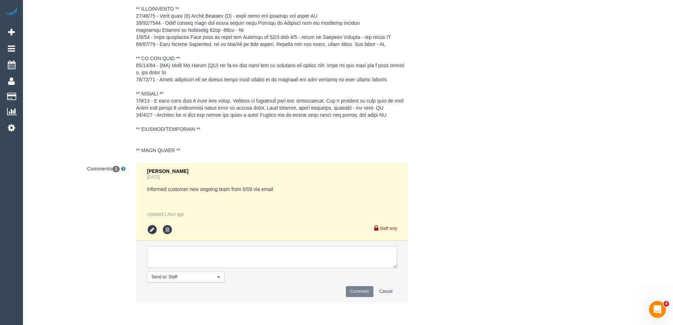
paste textarea "[PERSON_NAME] (+ [PERSON_NAME])"
click at [175, 254] on textarea at bounding box center [272, 257] width 250 height 22
type textarea "[PERSON_NAME] + [PERSON_NAME] U/A - wants [PERSON_NAME] ongoing."
click at [359, 295] on button "Comment" at bounding box center [360, 291] width 28 height 11
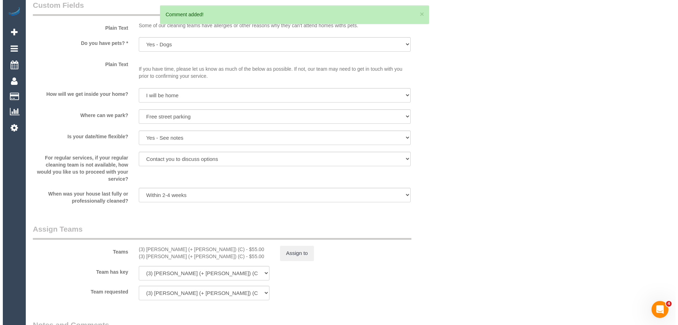
scroll to position [863, 0]
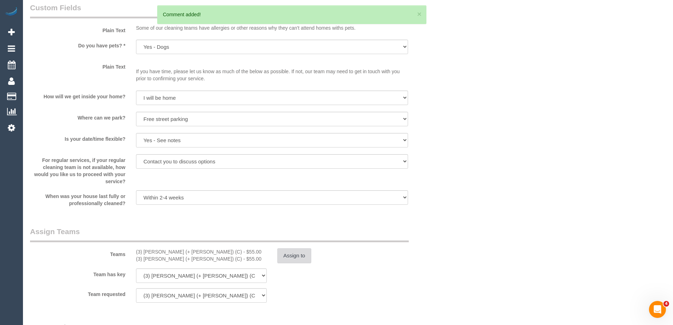
click at [297, 254] on button "Assign to" at bounding box center [294, 255] width 34 height 15
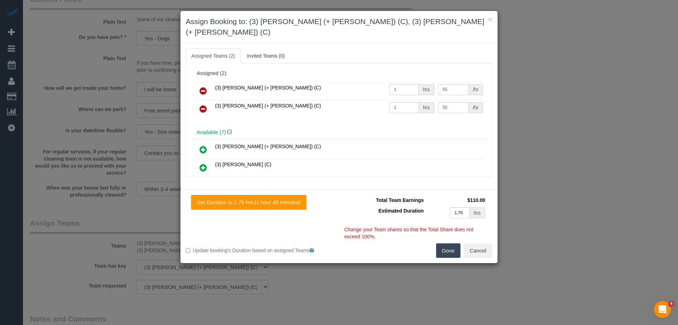
click at [200, 87] on icon at bounding box center [203, 91] width 7 height 8
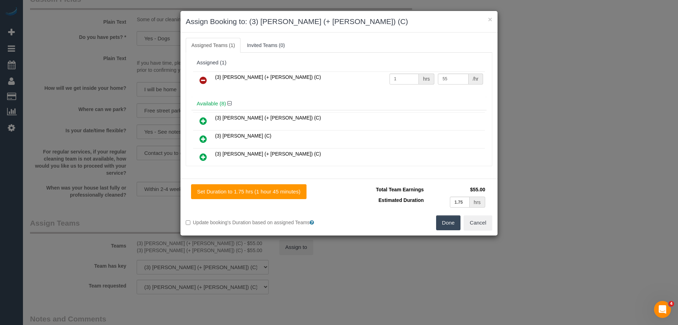
click at [204, 81] on icon at bounding box center [203, 80] width 7 height 8
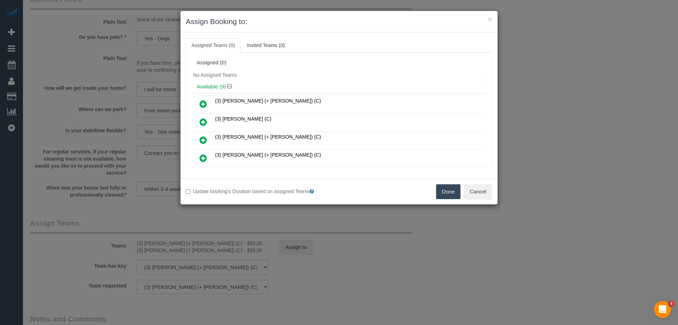
click at [317, 82] on div "Available (9)" at bounding box center [338, 86] width 295 height 13
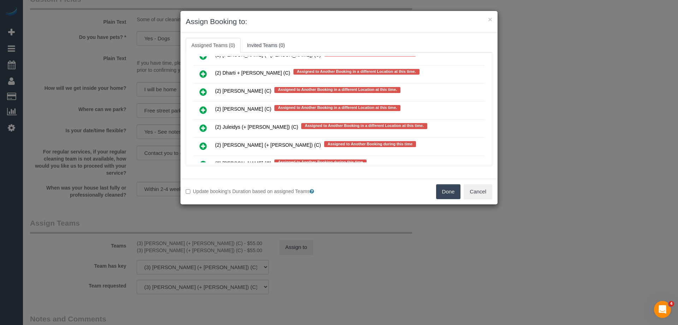
click at [203, 109] on icon at bounding box center [203, 110] width 7 height 8
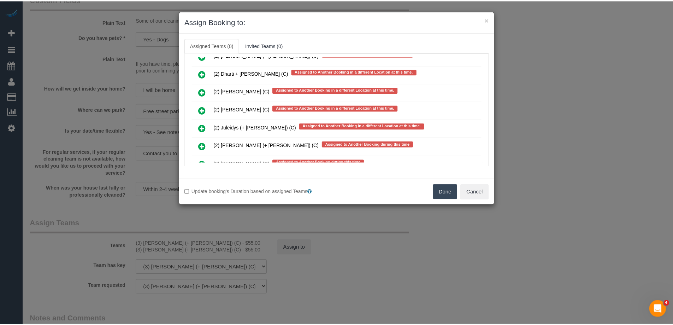
scroll to position [1682, 0]
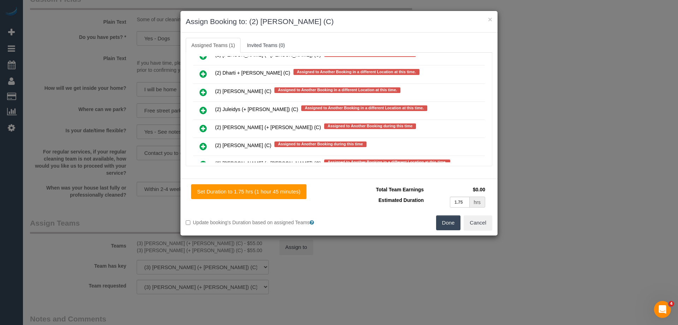
click at [447, 225] on button "Done" at bounding box center [448, 222] width 25 height 15
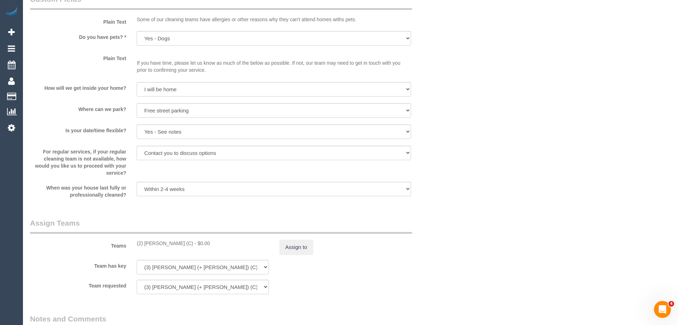
click at [447, 224] on div "× Assign Booking to: (2) Joshua Russell (C) Assigned Teams (1) Invited Teams (0…" at bounding box center [339, 162] width 678 height 325
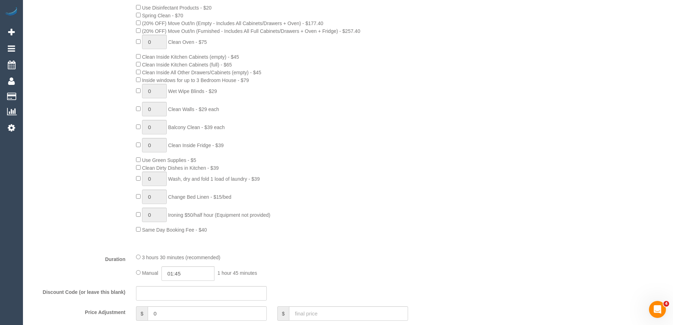
scroll to position [439, 0]
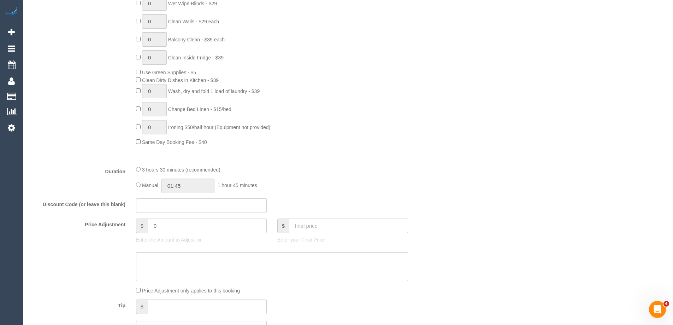
click at [139, 180] on div "Manual 01:45 1 hour 45 minutes" at bounding box center [272, 185] width 272 height 14
select select "spot11"
type input "03:30"
drag, startPoint x: 410, startPoint y: 147, endPoint x: 456, endPoint y: 149, distance: 45.9
click at [413, 146] on div "Type of Service * Hourly Service - $70/h Hourly Service - $65/h Hourly Service …" at bounding box center [236, 18] width 413 height 281
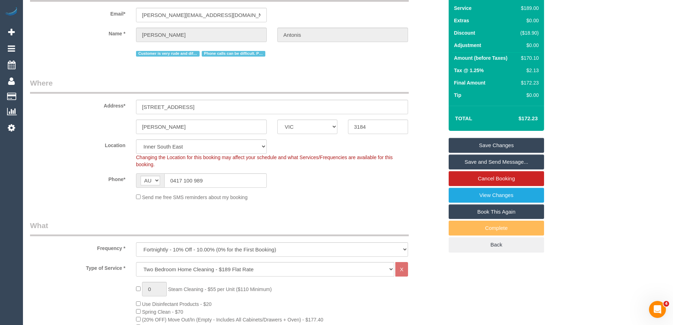
scroll to position [0, 0]
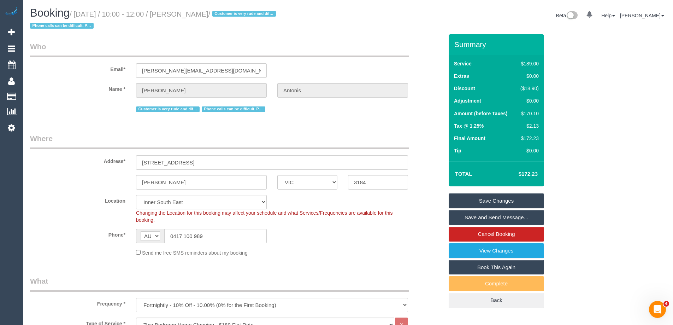
click at [532, 111] on div "$170.10" at bounding box center [527, 113] width 21 height 7
copy div "170.10"
click at [599, 109] on div "Summary Service $189.00 Extras $0.00 Discount ($18.90) Adjustment $0.00 Amount …" at bounding box center [522, 177] width 159 height 287
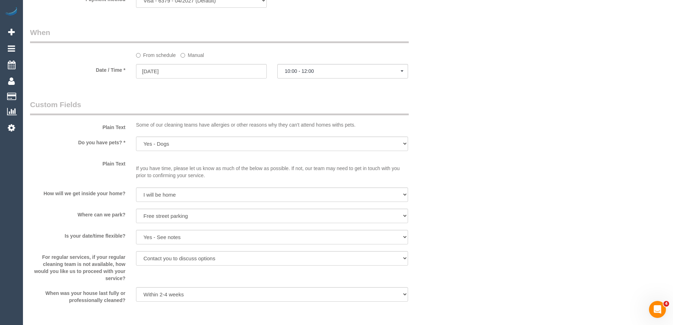
scroll to position [883, 0]
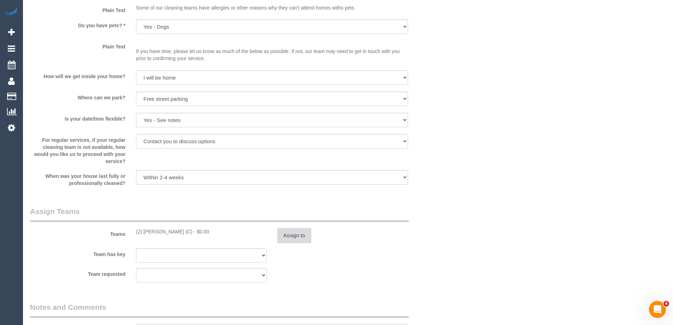
click at [297, 237] on button "Assign to" at bounding box center [294, 235] width 34 height 15
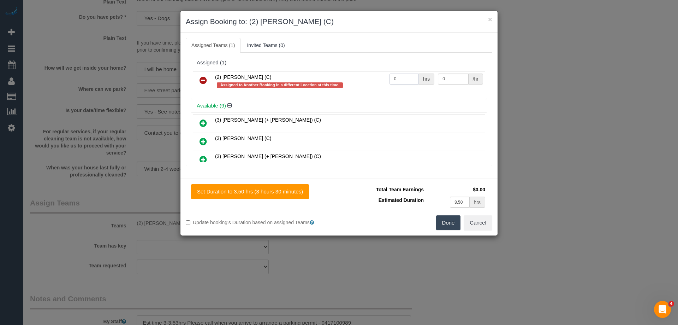
click at [405, 75] on input "0" at bounding box center [404, 78] width 29 height 11
type input "1"
click at [455, 78] on input "0" at bounding box center [453, 78] width 30 height 11
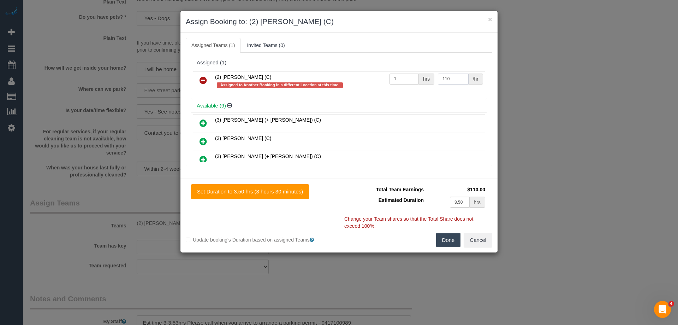
type input "110"
click at [445, 239] on button "Done" at bounding box center [448, 239] width 25 height 15
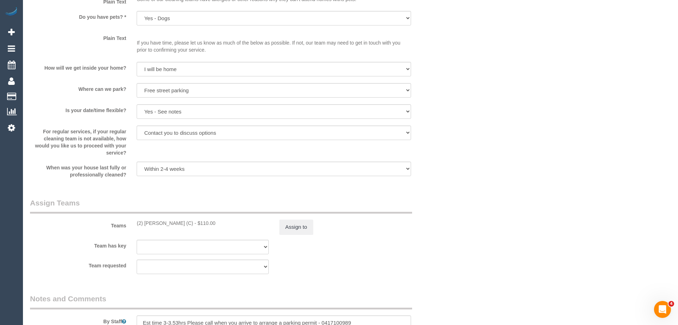
click at [445, 239] on div "× Assign Booking to: (2) Joshua Russell (C) Assigned Teams (1) Invited Teams (0…" at bounding box center [339, 162] width 678 height 325
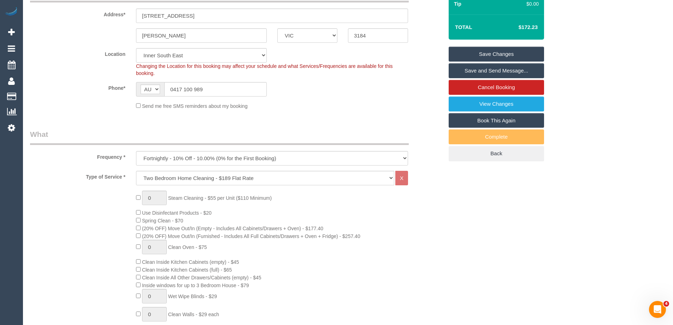
scroll to position [141, 0]
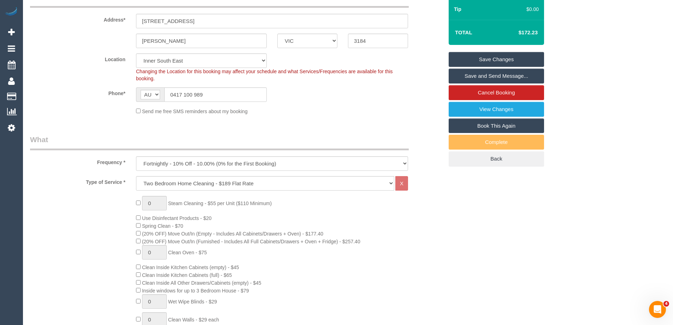
click at [503, 57] on link "Save Changes" at bounding box center [496, 59] width 95 height 15
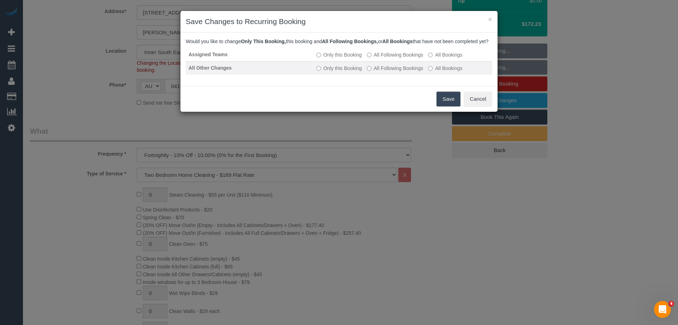
drag, startPoint x: 412, startPoint y: 63, endPoint x: 414, endPoint y: 71, distance: 8.9
click at [412, 58] on label "All Following Bookings" at bounding box center [395, 54] width 57 height 7
click at [413, 72] on label "All Following Bookings" at bounding box center [395, 68] width 57 height 7
click at [450, 106] on button "Save" at bounding box center [449, 98] width 24 height 15
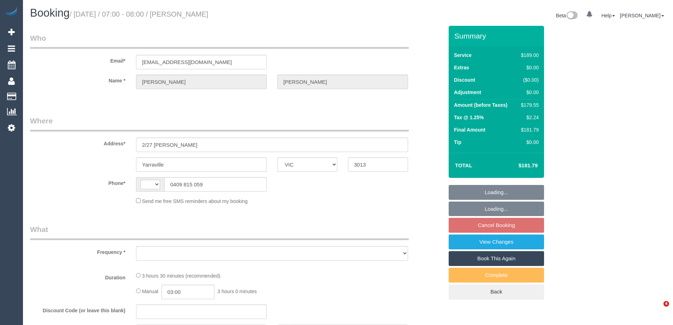
select select "VIC"
select select "string:AU"
select select "object:543"
select select "string:stripe-pm_1RRiuZ2GScqysDRVfRE9dCx4"
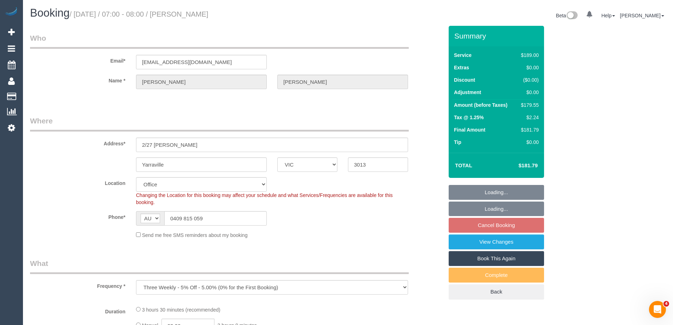
select select "number:28"
select select "number:14"
select select "number:19"
select select "number:25"
select select "number:33"
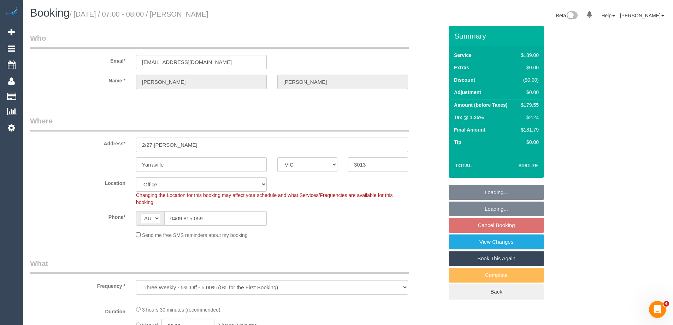
select select "number:13"
select select "object:2047"
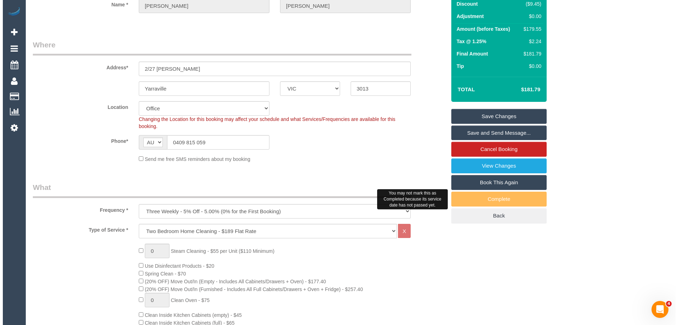
scroll to position [41, 0]
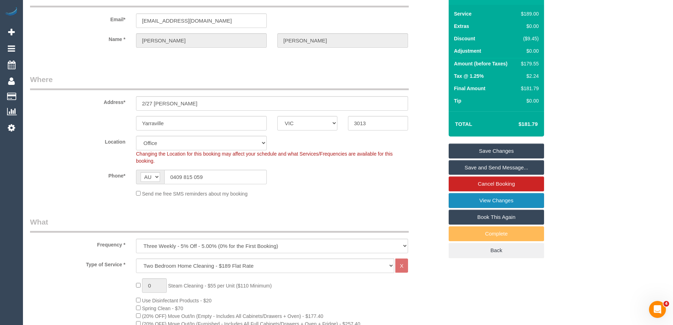
click at [526, 200] on link "View Changes" at bounding box center [496, 200] width 95 height 15
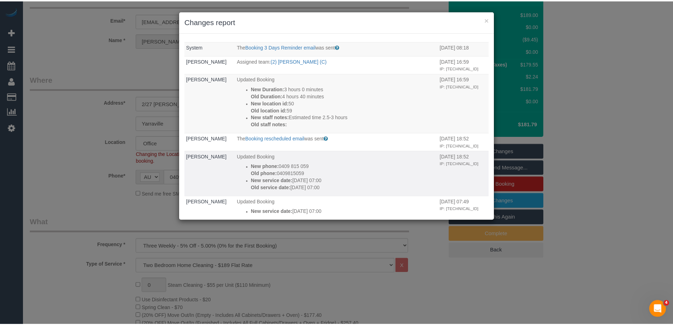
scroll to position [0, 0]
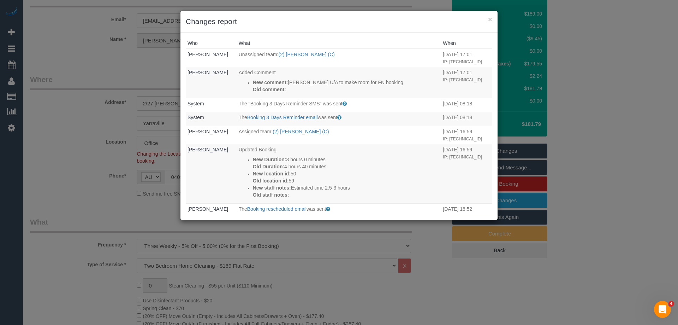
click at [358, 25] on h3 "Changes report" at bounding box center [339, 21] width 307 height 11
drag, startPoint x: 299, startPoint y: 30, endPoint x: 299, endPoint y: 34, distance: 4.6
click at [299, 30] on div "× Changes report" at bounding box center [338, 22] width 317 height 22
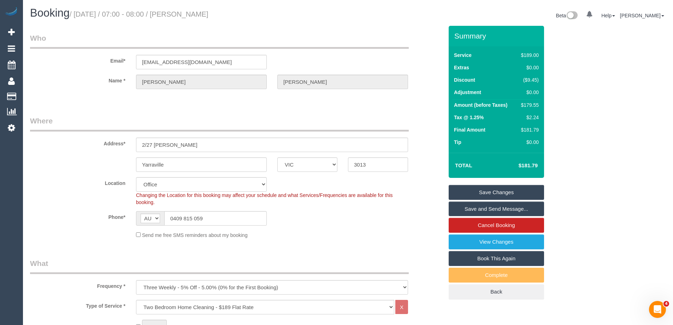
drag, startPoint x: 216, startPoint y: 16, endPoint x: 196, endPoint y: 14, distance: 19.5
click at [196, 14] on h1 "Booking / September 06, 2025 / 07:00 - 08:00 / Kate Medved" at bounding box center [186, 13] width 313 height 12
copy small "Kate Medved"
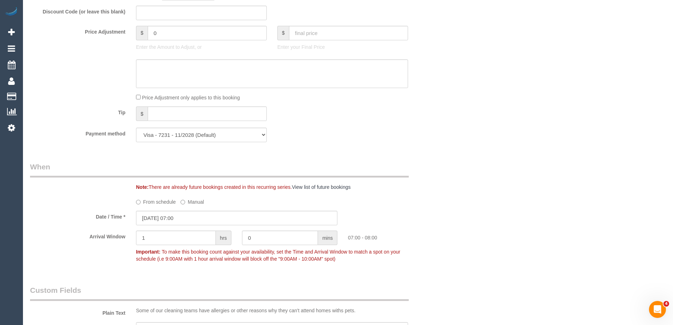
scroll to position [671, 0]
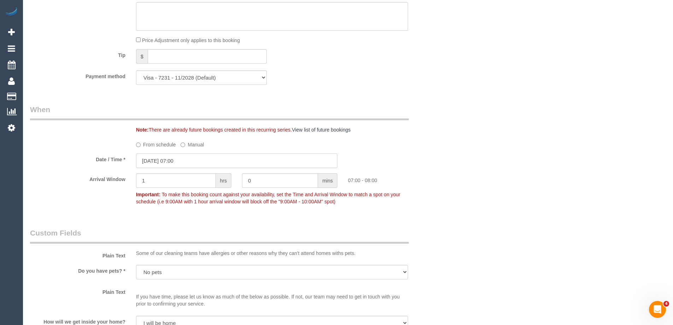
click at [192, 156] on input "06/09/2025 07:00" at bounding box center [236, 160] width 201 height 14
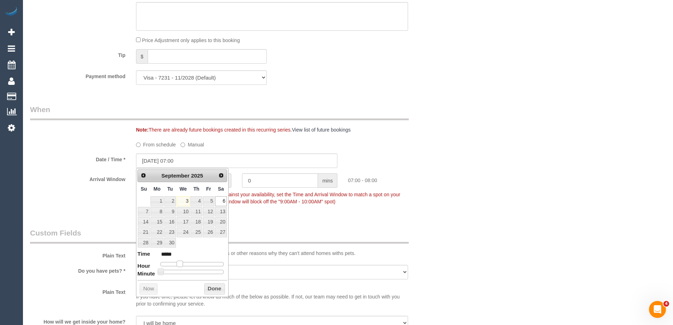
type input "06/09/2025 08:00"
type input "*****"
type input "06/09/2025 09:00"
type input "*****"
type input "06/09/2025 10:00"
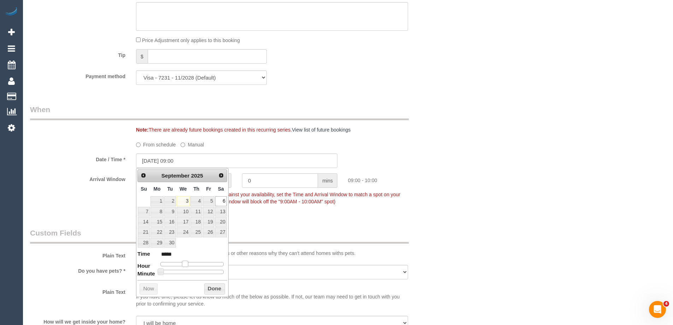
type input "*****"
type input "06/09/2025 11:00"
type input "*****"
drag, startPoint x: 180, startPoint y: 263, endPoint x: 191, endPoint y: 263, distance: 11.0
click at [191, 263] on span at bounding box center [190, 263] width 6 height 6
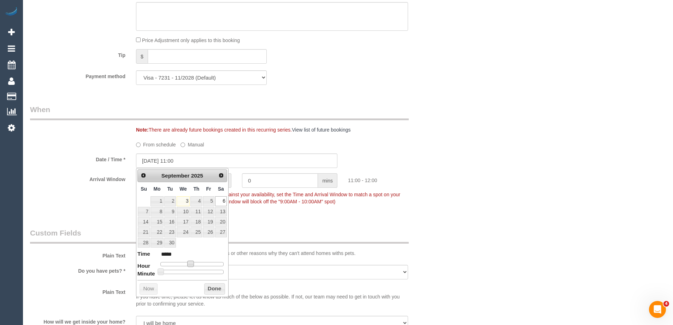
type input "06/09/2025 10:00"
type input "*****"
drag, startPoint x: 188, startPoint y: 263, endPoint x: 521, endPoint y: 195, distance: 339.2
click at [187, 263] on span at bounding box center [190, 263] width 6 height 6
click at [208, 288] on button "Done" at bounding box center [214, 288] width 21 height 11
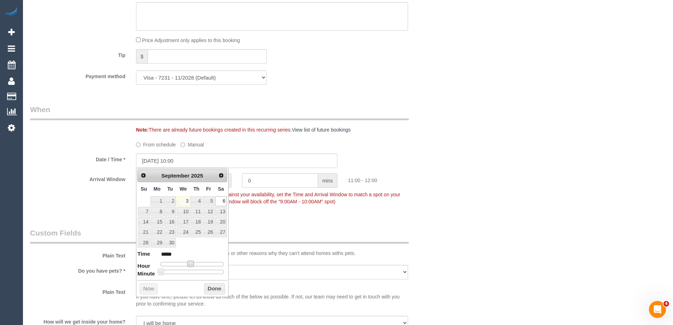
click at [578, 186] on div "Who Email* medvedkate@gmail.com Name * Kate Medved Where Address* 2/27 Stephen …" at bounding box center [348, 60] width 636 height 1410
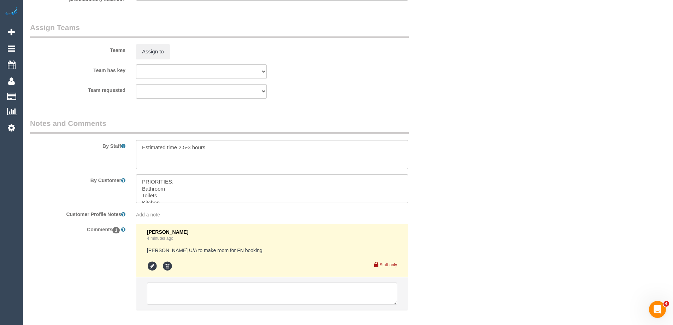
scroll to position [1136, 0]
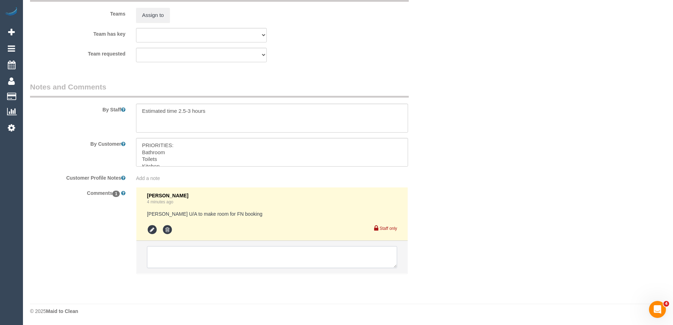
click at [172, 259] on textarea at bounding box center [272, 257] width 250 height 22
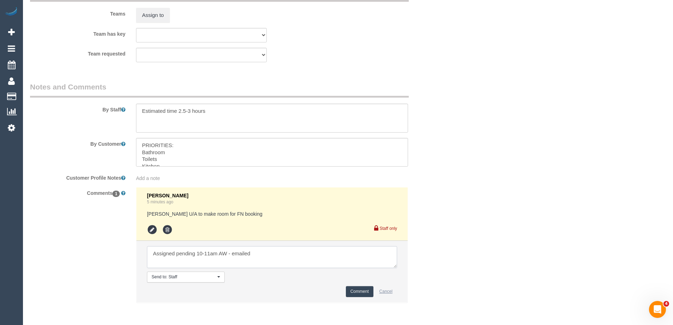
type textarea "Assigned pending 10-11am AW - emailed"
click at [364, 294] on button "Comment" at bounding box center [360, 291] width 28 height 11
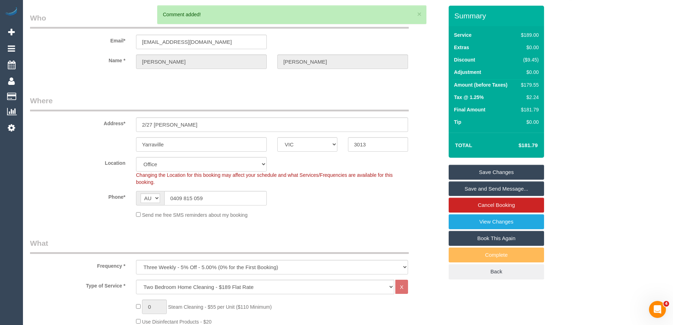
scroll to position [0, 0]
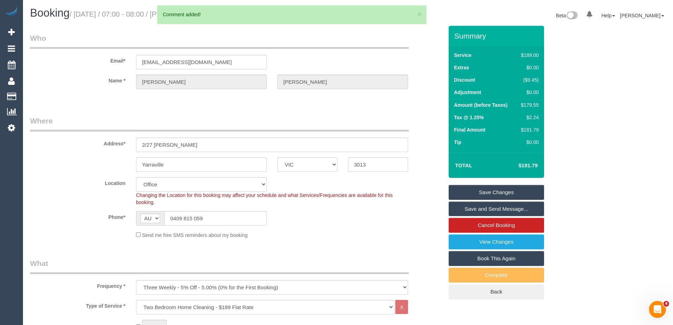
click at [533, 109] on td "$179.55" at bounding box center [528, 106] width 24 height 13
copy div "179.55"
click at [577, 107] on div "Summary Service $189.00 Extras $0.00 Discount ($9.45) Adjustment $0.00 Amount (…" at bounding box center [522, 169] width 159 height 287
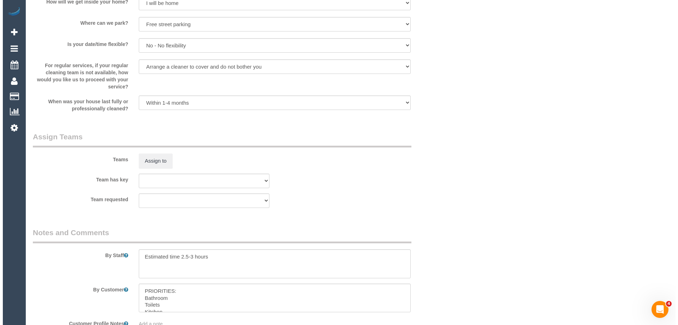
scroll to position [1059, 0]
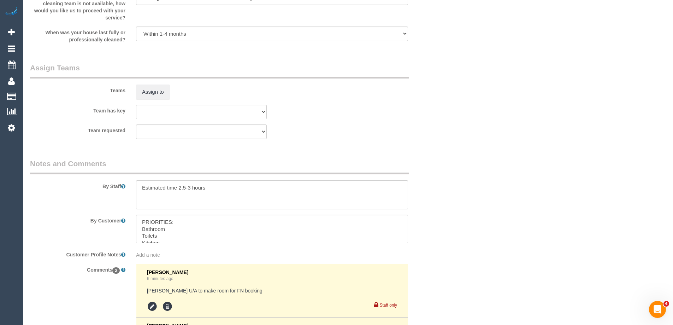
click at [158, 78] on legend "Assign Teams" at bounding box center [219, 71] width 379 height 16
click at [155, 87] on button "Assign to" at bounding box center [153, 91] width 34 height 15
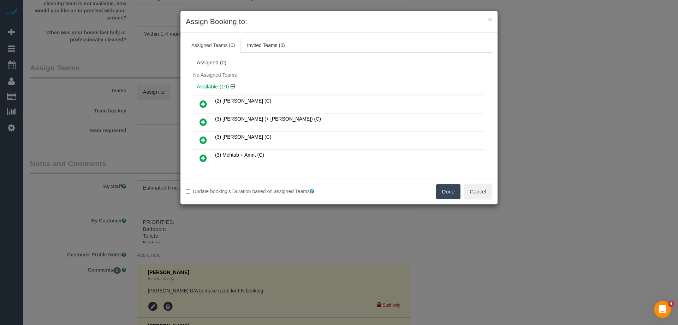
click at [309, 70] on div "No Assigned Teams" at bounding box center [338, 75] width 295 height 11
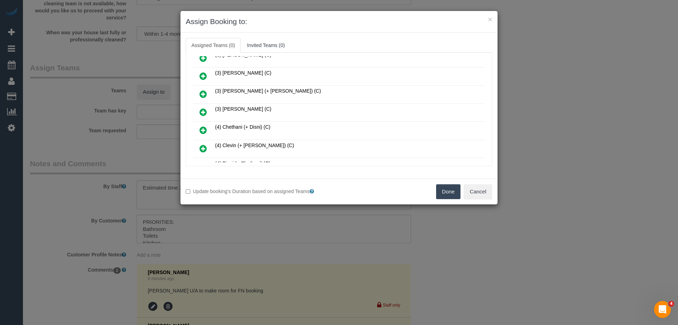
click at [200, 112] on icon at bounding box center [203, 112] width 7 height 8
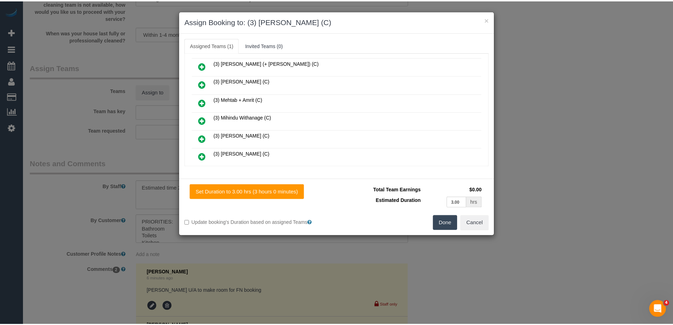
scroll to position [0, 0]
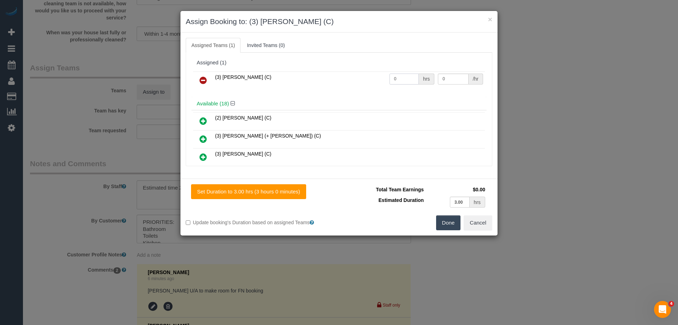
click at [408, 77] on input "0" at bounding box center [404, 78] width 29 height 11
type input "1"
click at [447, 80] on input "0" at bounding box center [453, 78] width 30 height 11
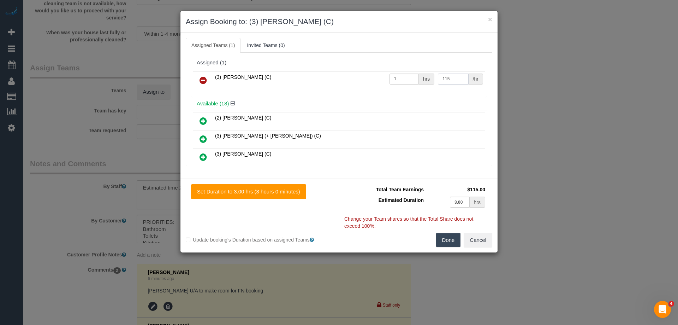
type input "115"
click at [450, 237] on button "Done" at bounding box center [448, 239] width 25 height 15
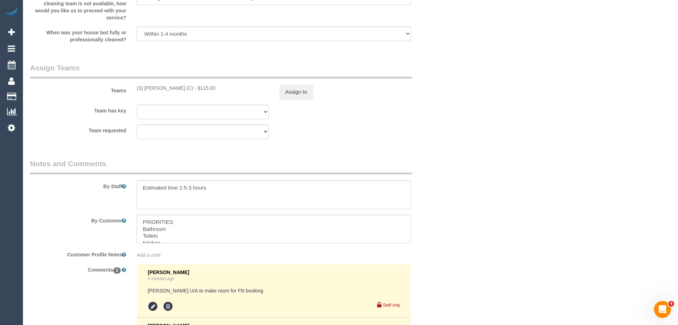
click at [489, 172] on div "Total Team Earnings $115.00 Estimated Duration 3.00 hrs Warning: The Company sh…" at bounding box center [415, 148] width 153 height 48
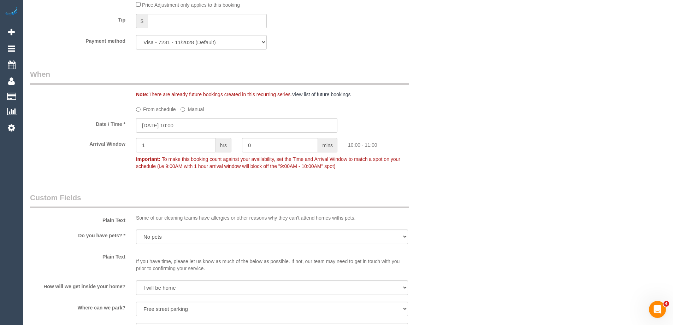
scroll to position [565, 0]
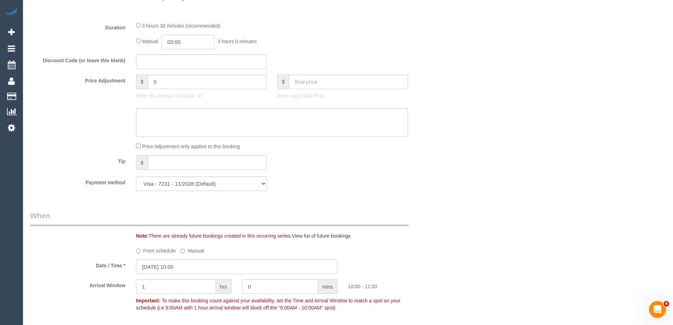
drag, startPoint x: 556, startPoint y: 132, endPoint x: 545, endPoint y: 147, distance: 18.6
click at [556, 131] on div "Who Email* medvedkate@gmail.com Name * Kate Medved Where Address* 2/27 Stephen …" at bounding box center [348, 193] width 636 height 1464
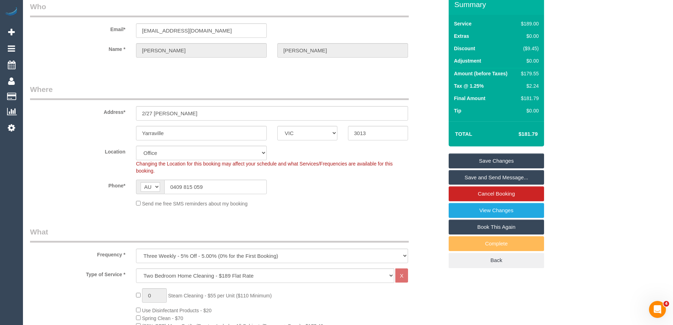
scroll to position [0, 0]
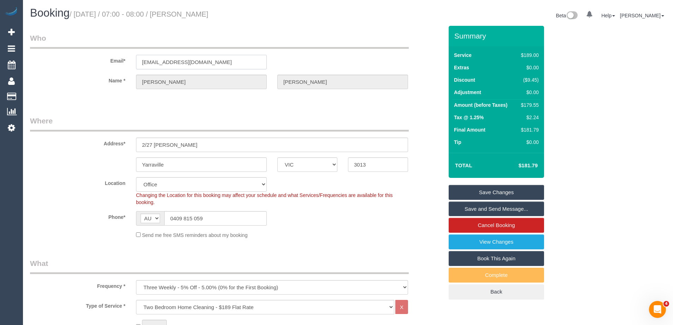
click at [180, 63] on input "medvedkate@gmail.com" at bounding box center [201, 62] width 131 height 14
click at [326, 243] on fieldset "Where Address* 2/27 Stephen St Yarraville ACT NSW NT QLD SA TAS VIC WA 3013 Loc…" at bounding box center [236, 179] width 413 height 128
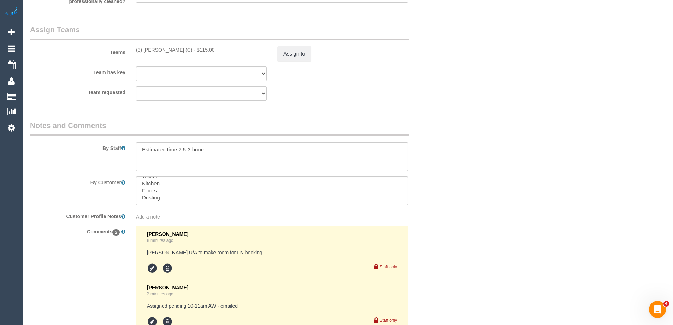
scroll to position [942, 0]
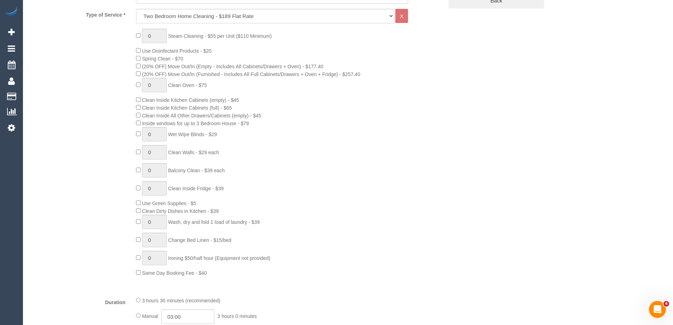
scroll to position [94, 0]
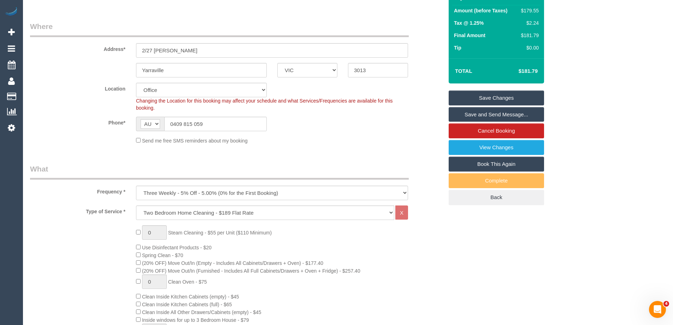
click at [531, 97] on link "Save Changes" at bounding box center [496, 97] width 95 height 15
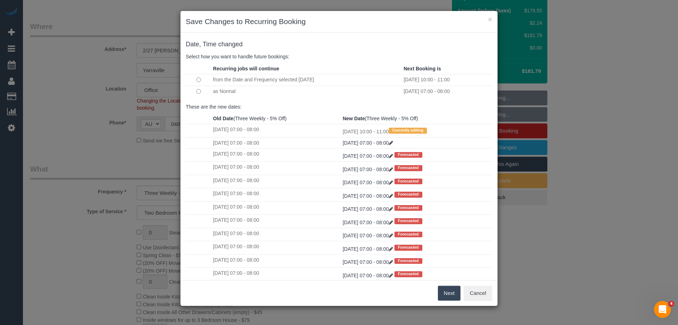
click at [446, 295] on button "Next" at bounding box center [449, 292] width 23 height 15
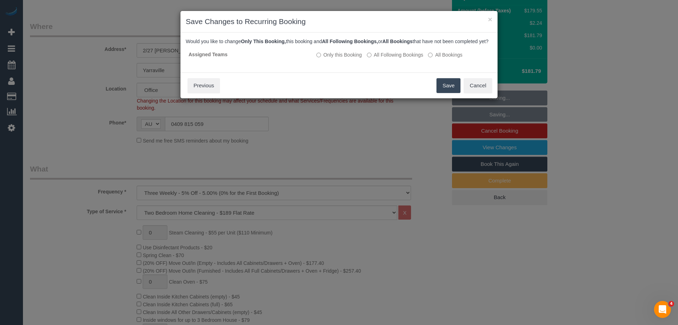
click at [448, 93] on button "Save" at bounding box center [449, 85] width 24 height 15
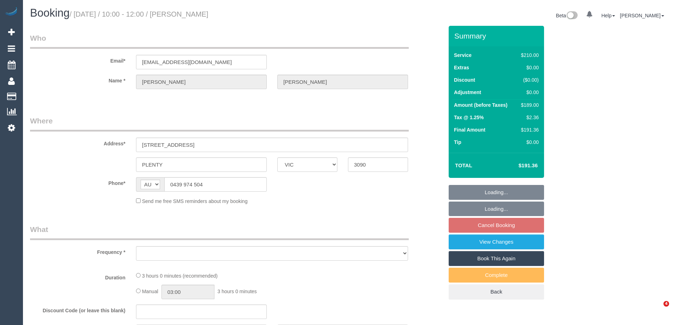
select select "VIC"
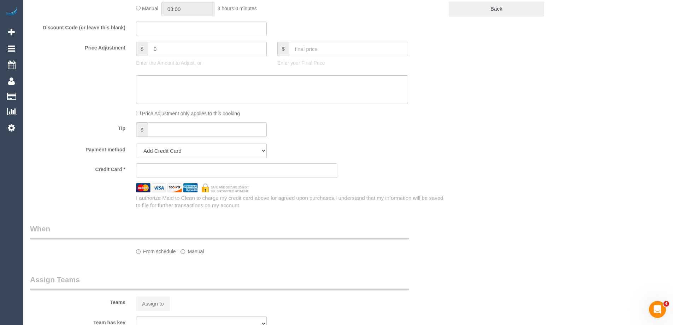
select select "string:stripe-pm_1RytV62GScqysDRVQg5ZUNi4"
select select "number:27"
select select "number:16"
select select "number:19"
select select "number:36"
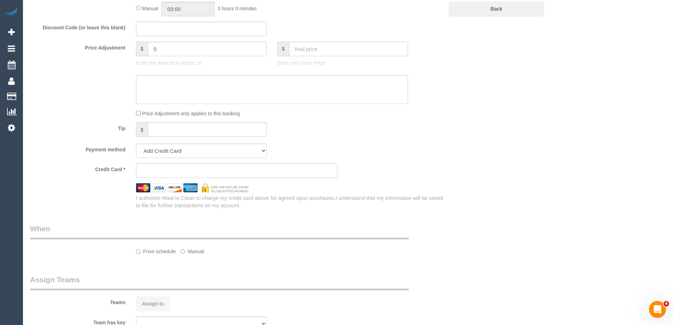
select select "number:35"
select select "number:11"
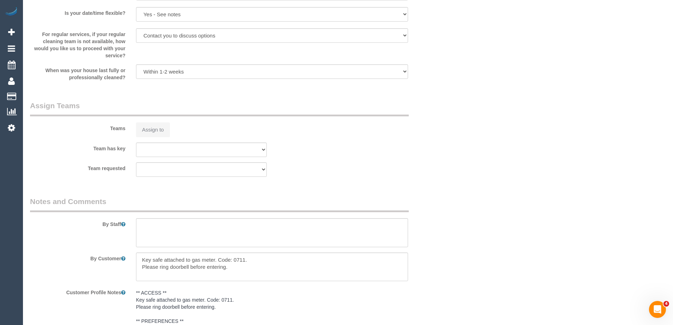
select select "object:744"
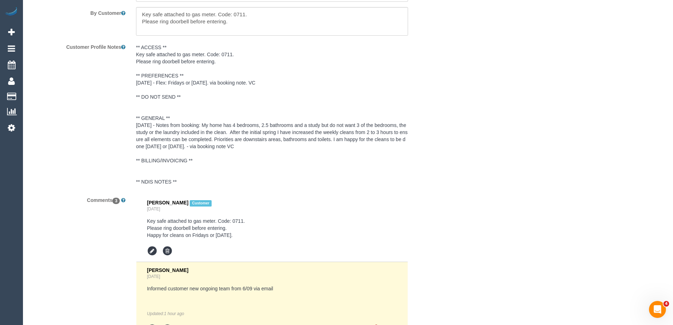
select select "180"
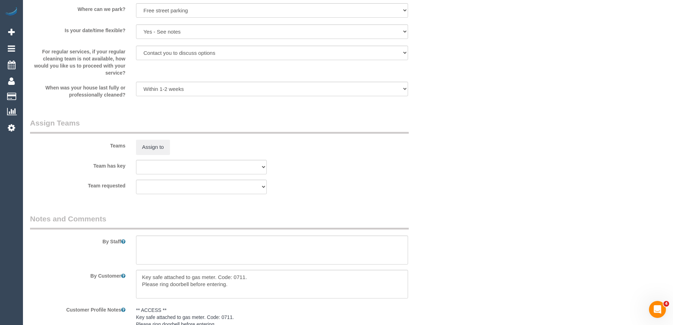
select select "object:2166"
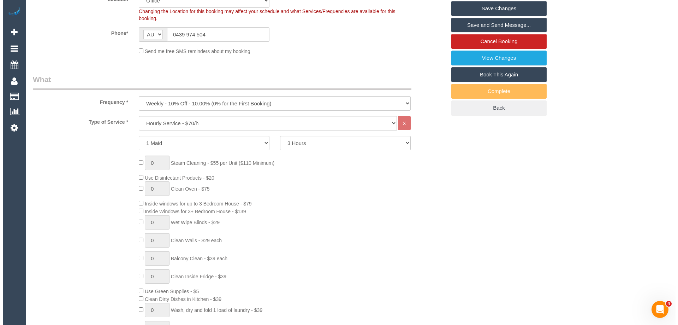
scroll to position [95, 0]
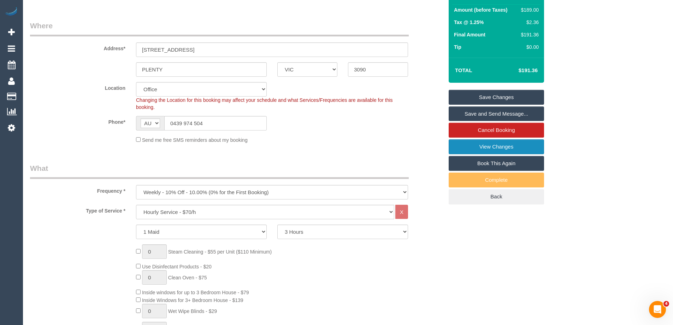
click at [515, 146] on link "View Changes" at bounding box center [496, 146] width 95 height 15
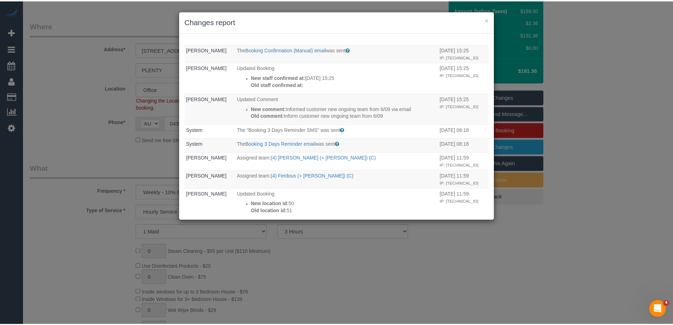
scroll to position [0, 0]
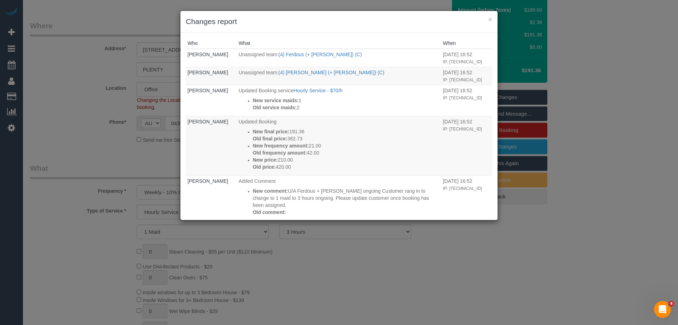
click at [366, 31] on div "× Changes report" at bounding box center [338, 22] width 317 height 22
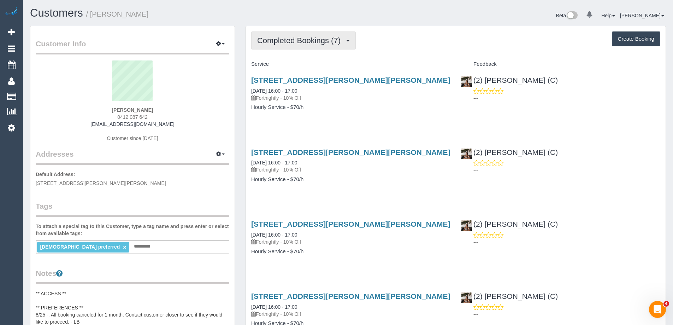
click at [292, 42] on span "Completed Bookings (7)" at bounding box center [300, 40] width 87 height 9
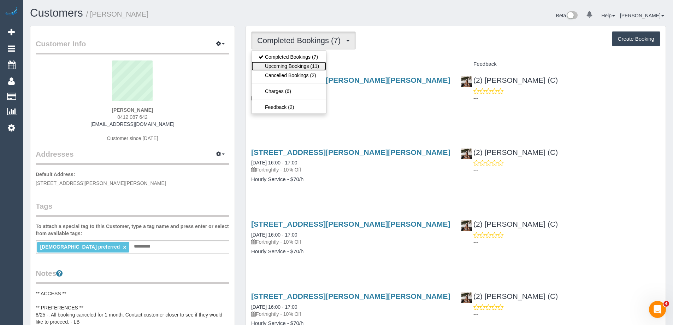
click at [287, 62] on link "Upcoming Bookings (11)" at bounding box center [288, 65] width 75 height 9
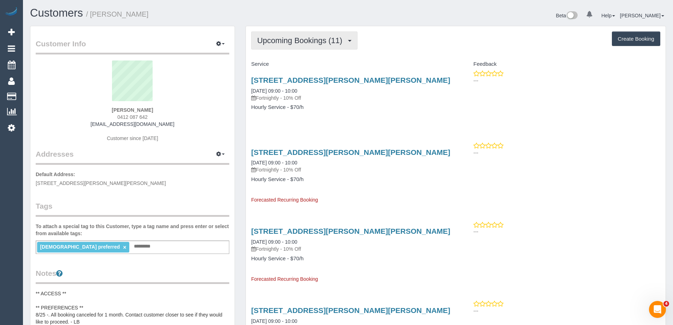
click at [280, 41] on span "Upcoming Bookings (11)" at bounding box center [301, 40] width 89 height 9
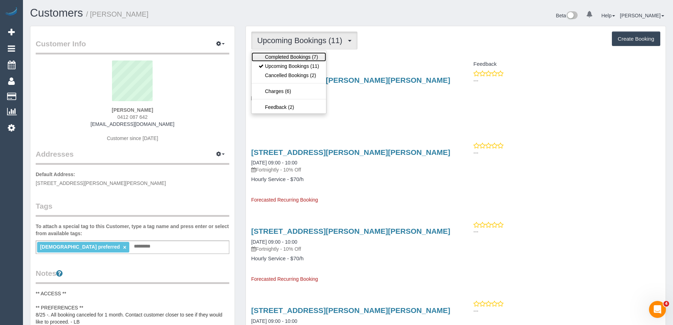
click at [277, 54] on link "Completed Bookings (7)" at bounding box center [288, 56] width 75 height 9
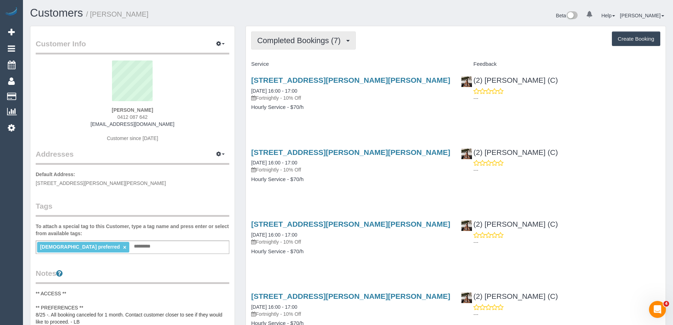
drag, startPoint x: 334, startPoint y: 44, endPoint x: 331, endPoint y: 48, distance: 5.0
click at [334, 44] on span "Completed Bookings (7)" at bounding box center [300, 40] width 87 height 9
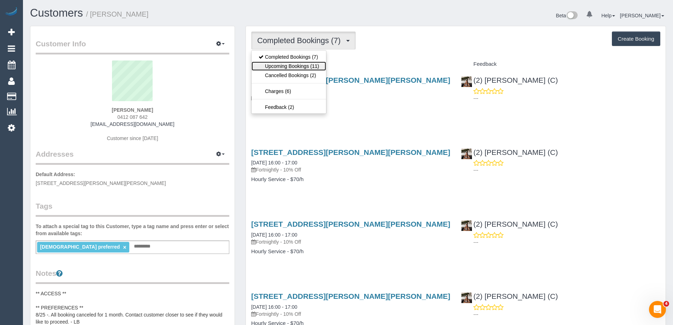
click at [292, 66] on link "Upcoming Bookings (11)" at bounding box center [288, 65] width 75 height 9
